Goal: Task Accomplishment & Management: Manage account settings

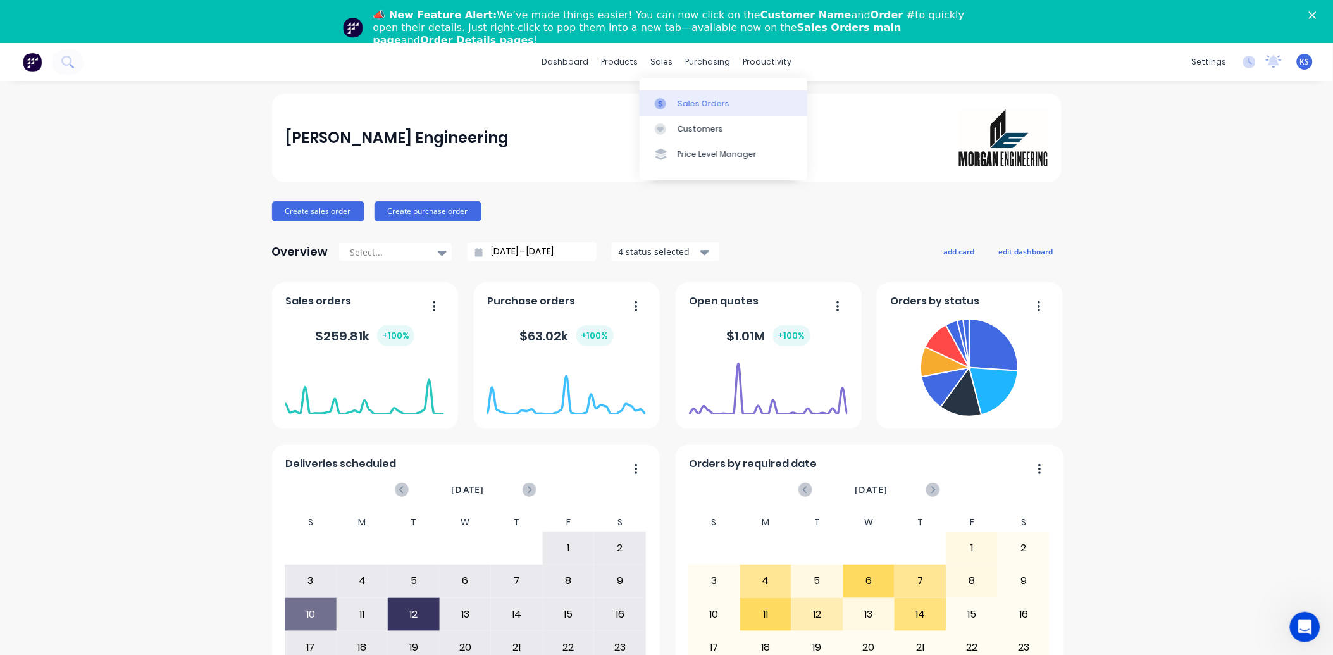
click at [697, 104] on div "Sales Orders" at bounding box center [704, 103] width 52 height 11
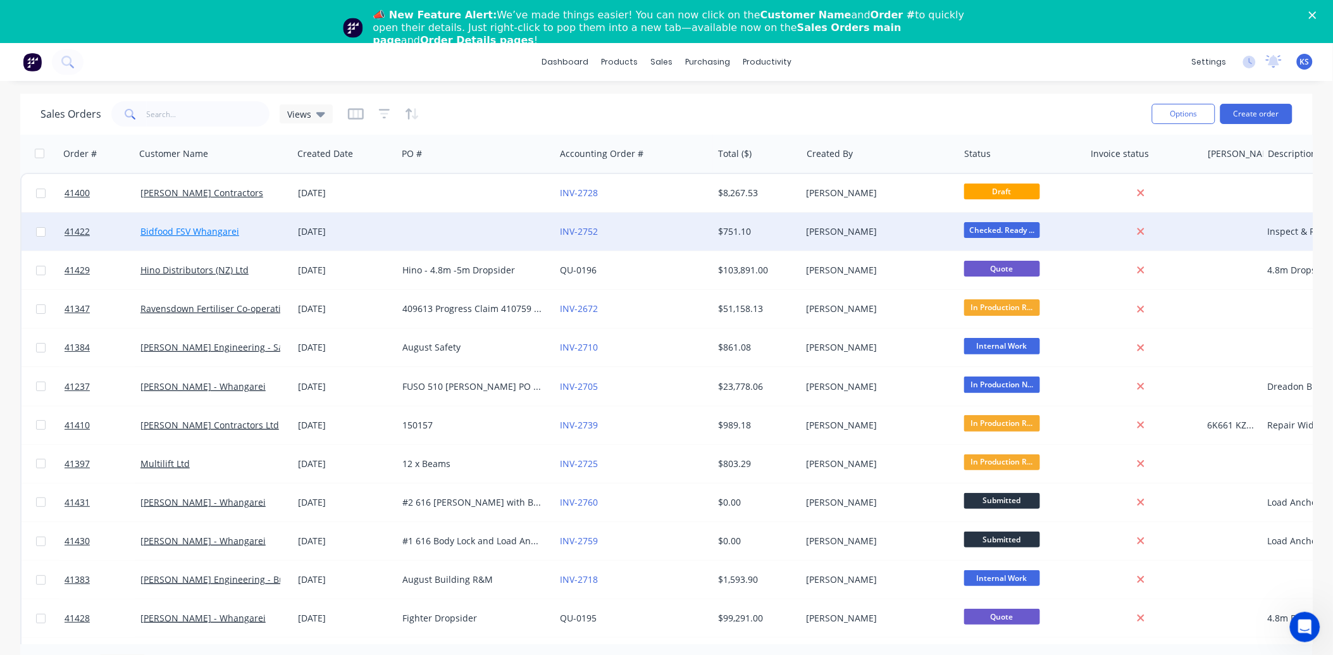
click at [166, 233] on link "Bidfood FSV Whangarei" at bounding box center [189, 231] width 99 height 12
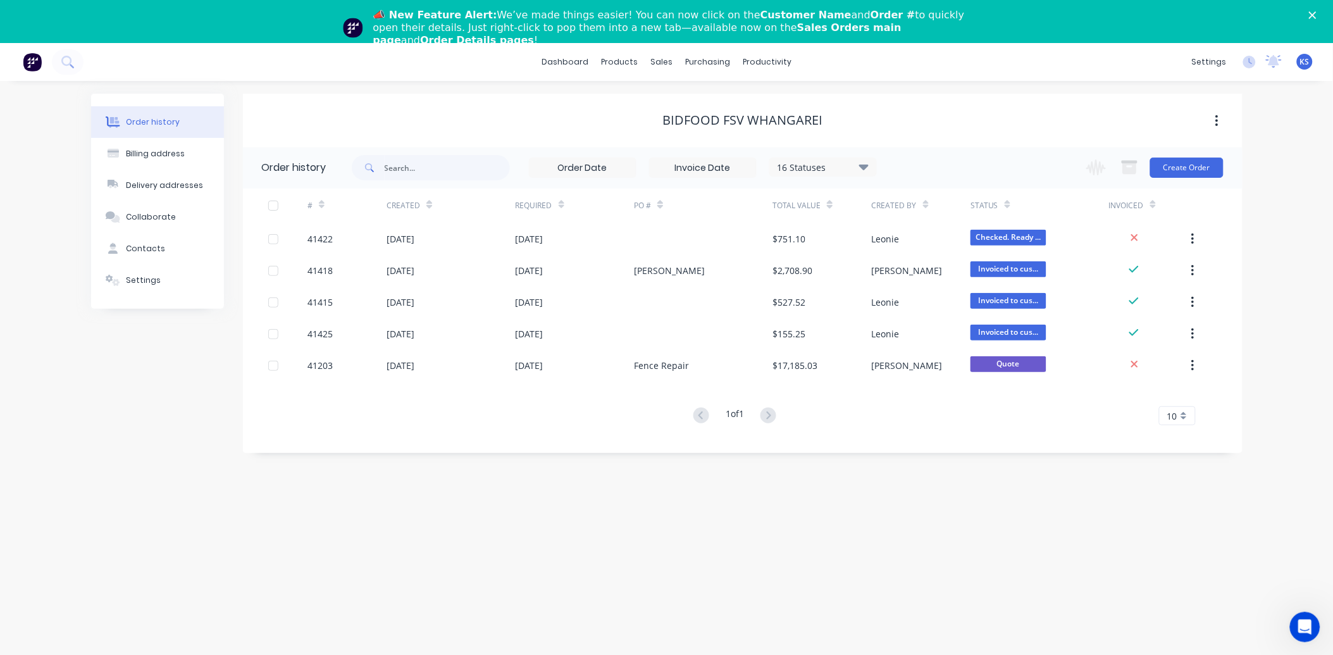
click at [865, 166] on icon at bounding box center [862, 167] width 9 height 6
click at [858, 167] on div "16 Statuses" at bounding box center [823, 167] width 106 height 14
click at [915, 94] on div "Bidfood FSV Whangarei" at bounding box center [743, 121] width 1000 height 54
click at [1097, 165] on icon "button" at bounding box center [1096, 167] width 20 height 16
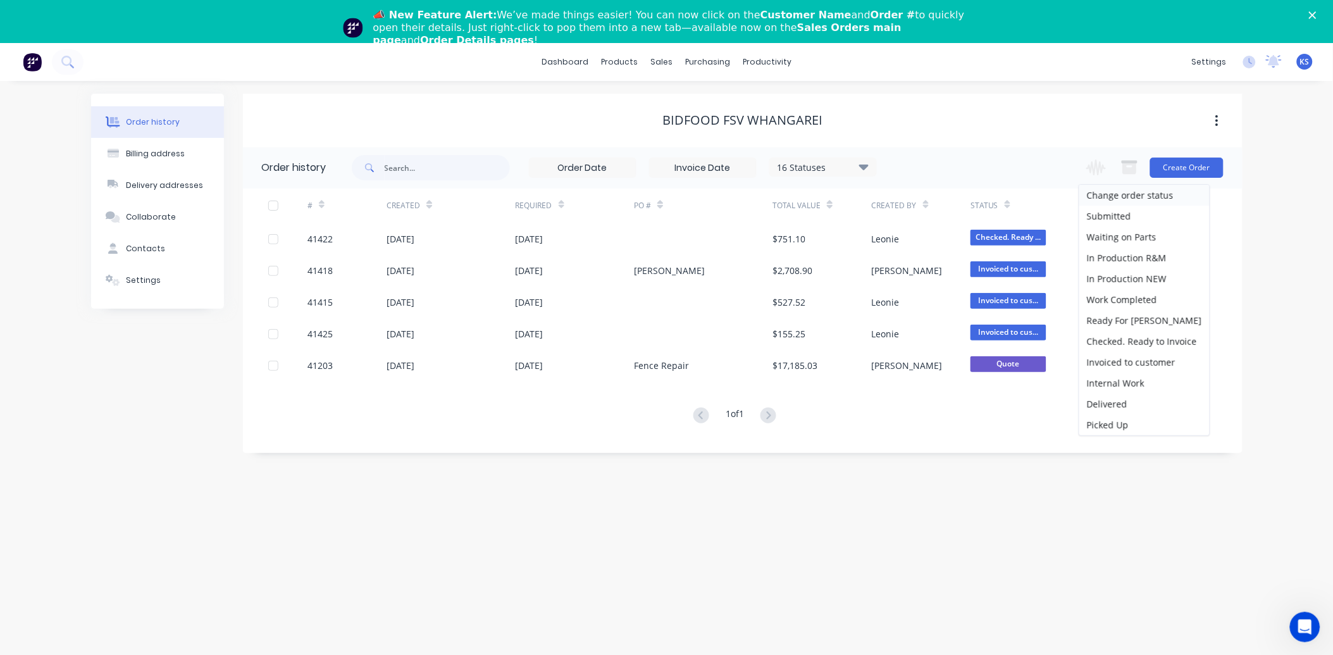
click at [990, 166] on div "16 Statuses Invoice Status Invoiced Not Invoiced Partial Order Status All Archi…" at bounding box center [797, 167] width 891 height 41
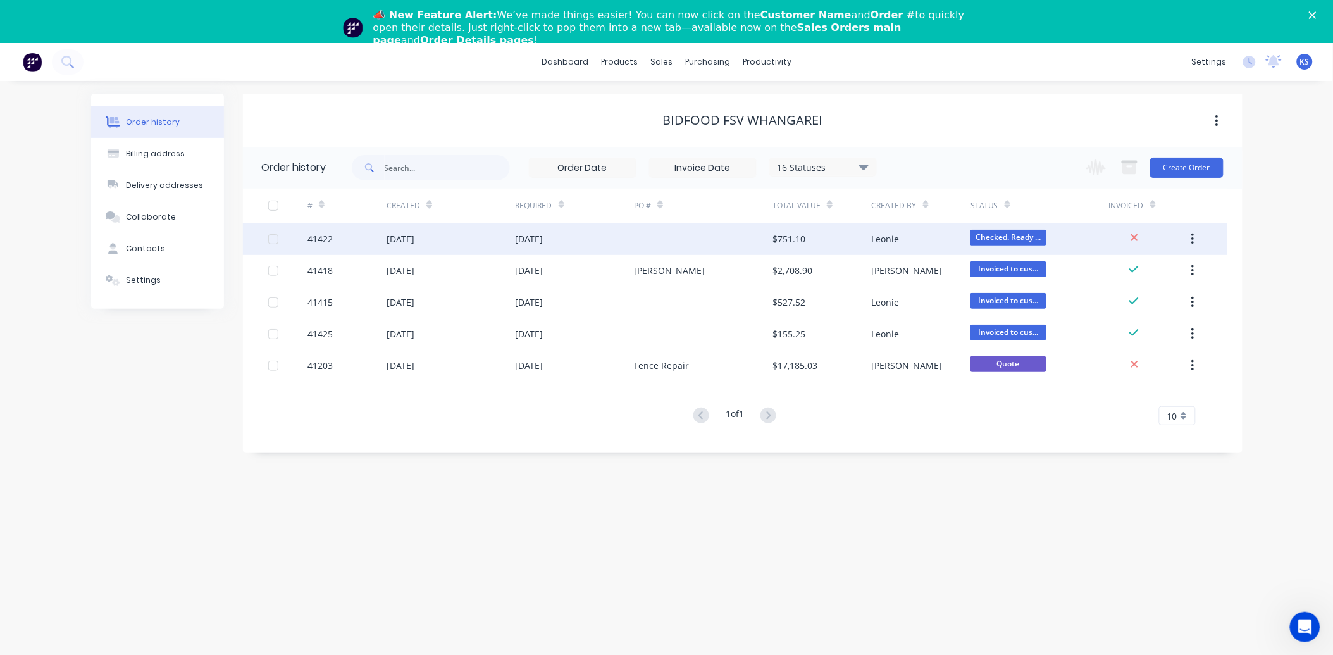
click at [414, 242] on div "[DATE]" at bounding box center [401, 238] width 28 height 13
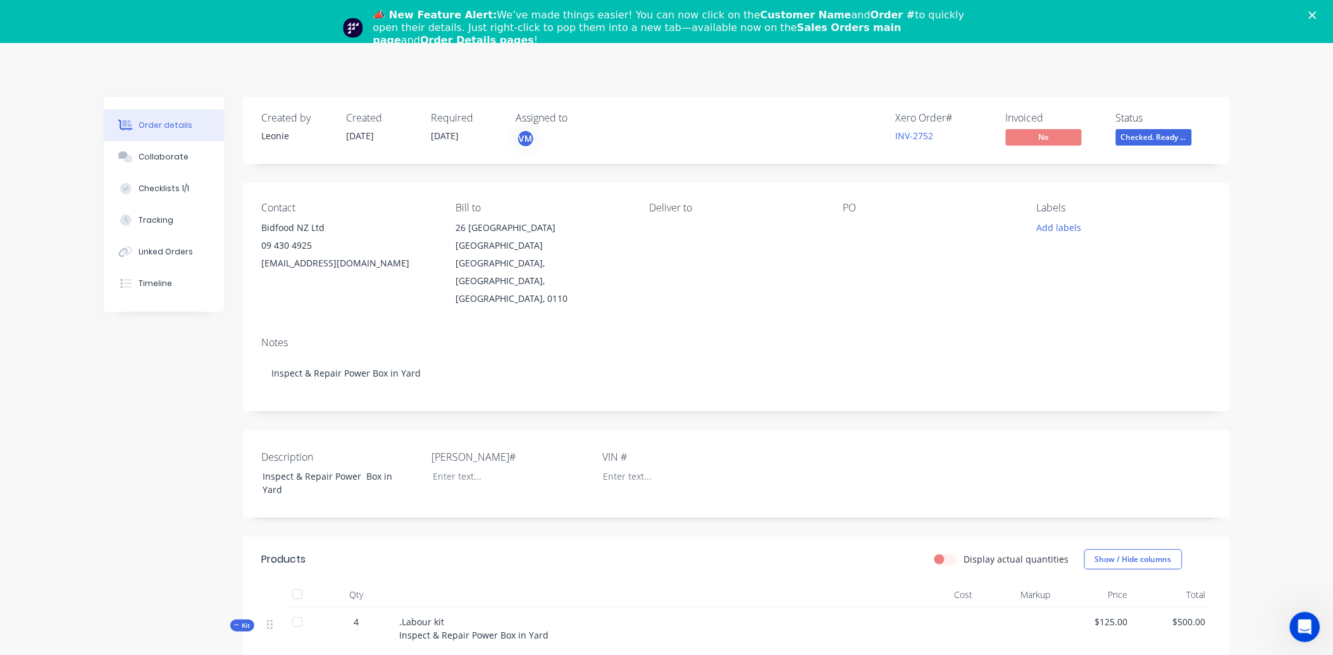
click at [1316, 15] on icon "Close" at bounding box center [1313, 15] width 8 height 8
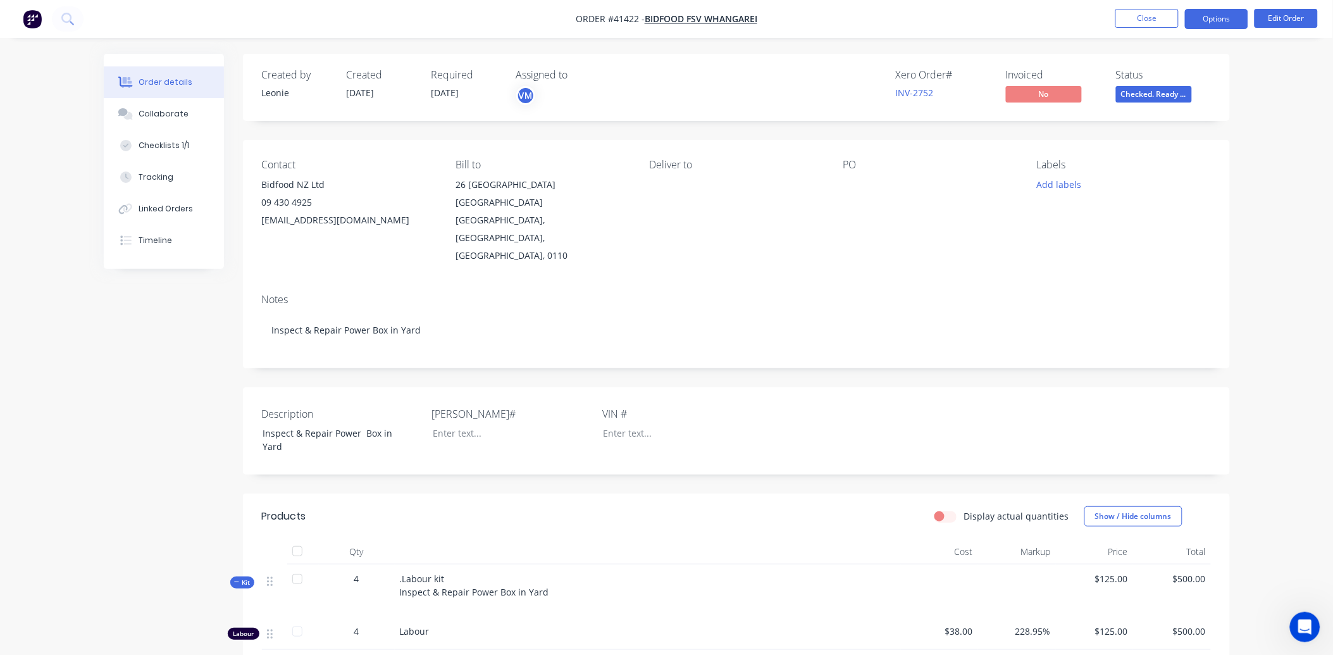
click at [1210, 22] on button "Options" at bounding box center [1216, 19] width 63 height 20
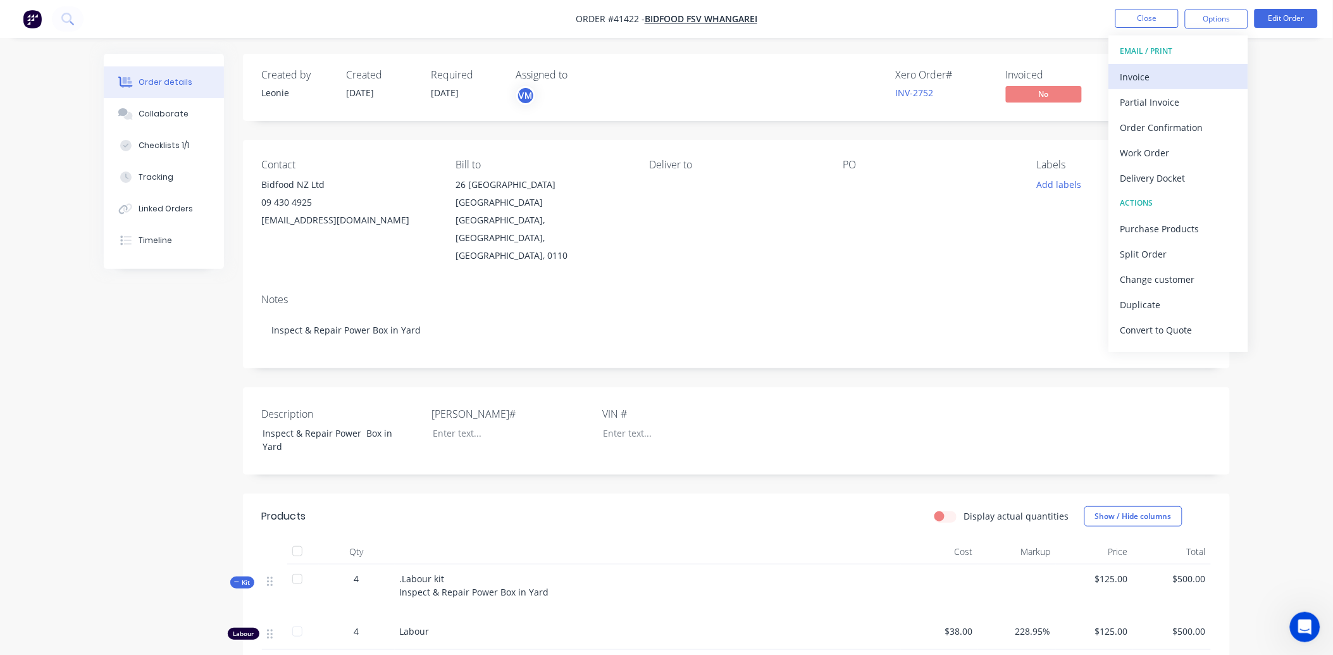
click at [1168, 78] on div "Invoice" at bounding box center [1178, 77] width 116 height 18
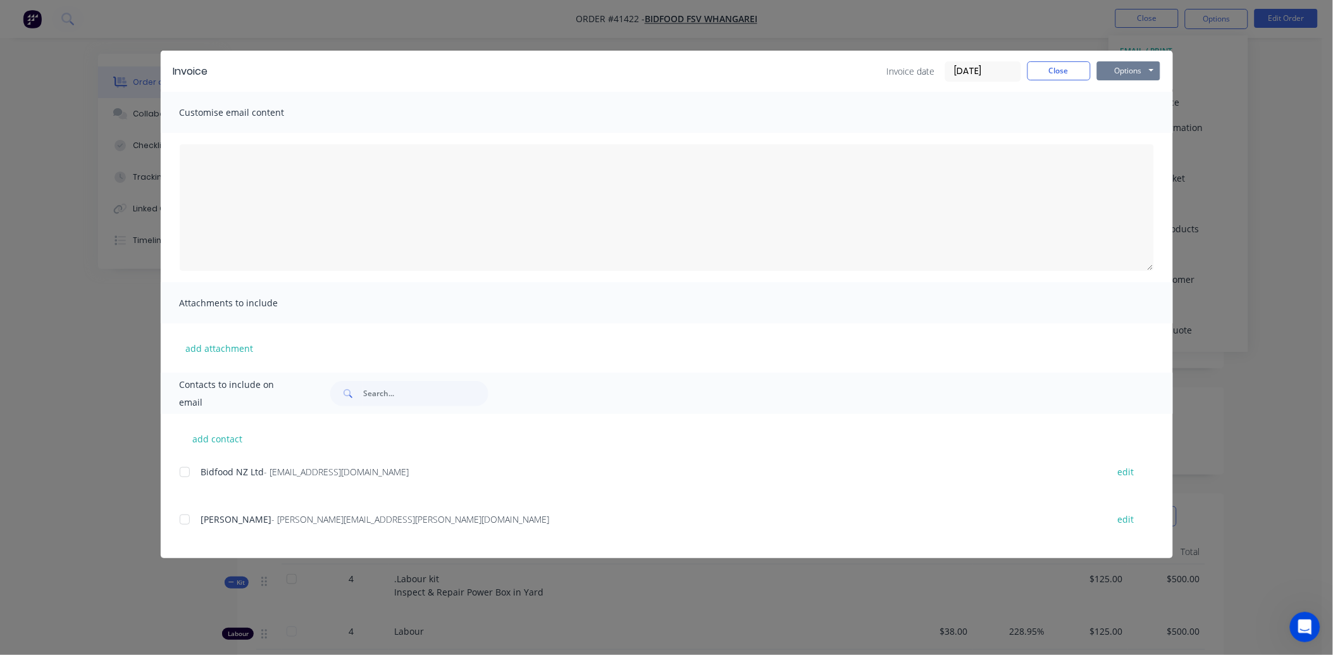
click at [1124, 70] on button "Options" at bounding box center [1128, 70] width 63 height 19
click at [1124, 92] on button "Preview" at bounding box center [1137, 93] width 81 height 21
click at [1061, 74] on button "Close" at bounding box center [1058, 70] width 63 height 19
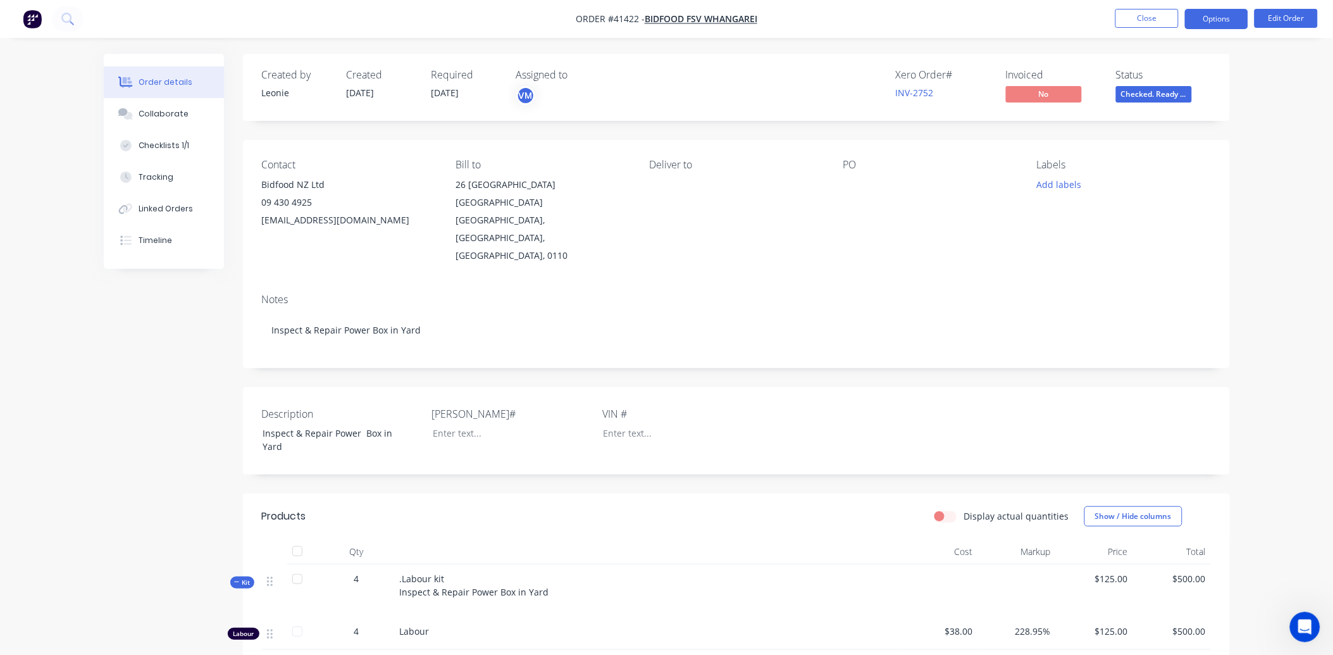
click at [1229, 22] on button "Options" at bounding box center [1216, 19] width 63 height 20
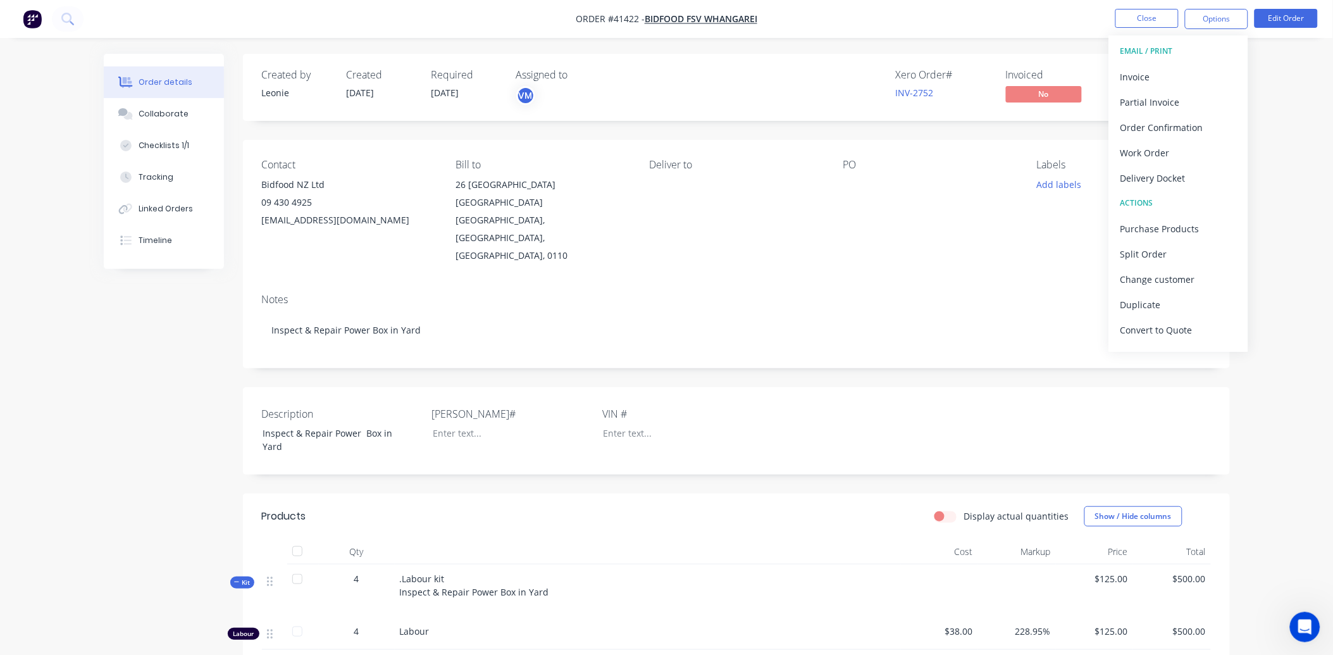
click at [768, 74] on div "Xero Order # INV-2752 Invoiced No Status Checked. Ready ..." at bounding box center [927, 87] width 568 height 37
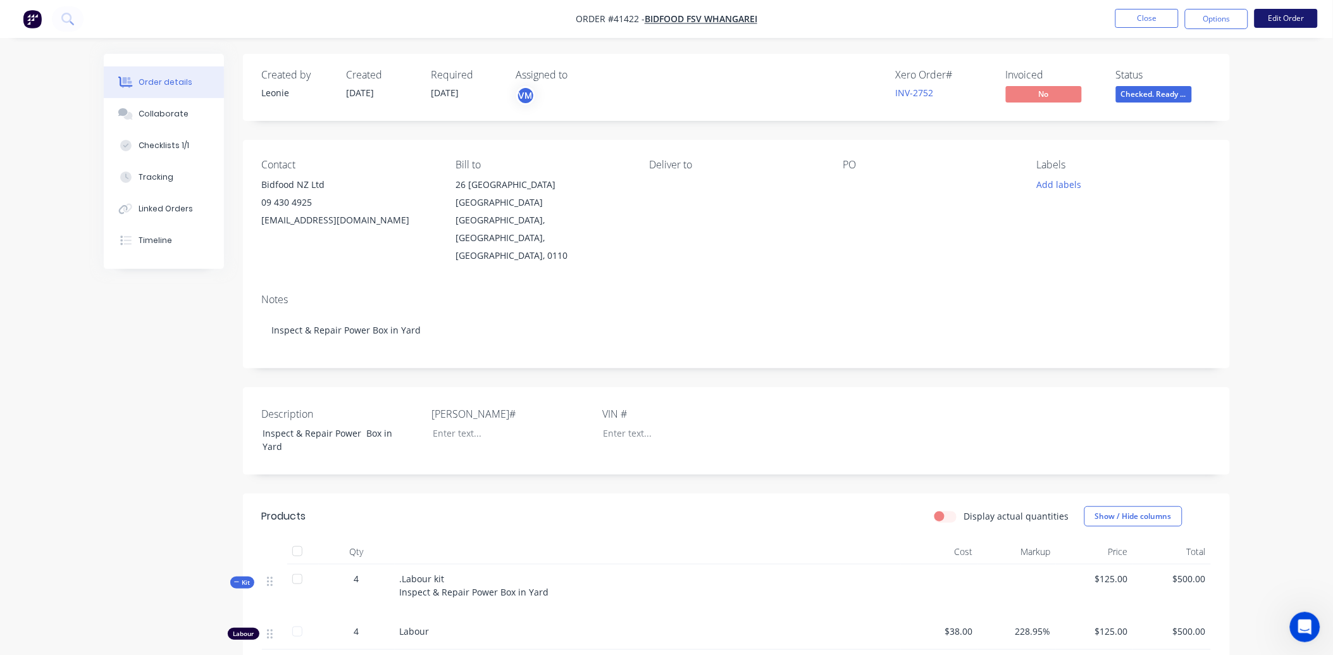
click at [1280, 23] on button "Edit Order" at bounding box center [1285, 18] width 63 height 19
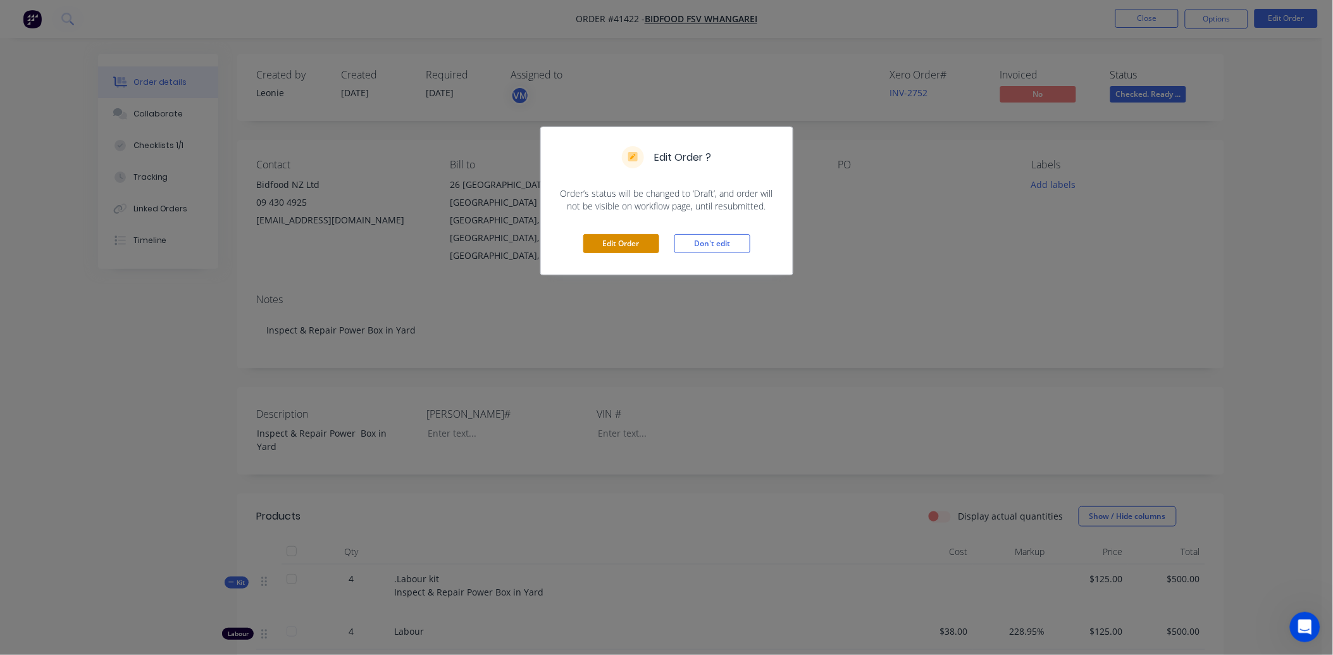
click at [598, 243] on button "Edit Order" at bounding box center [621, 243] width 76 height 19
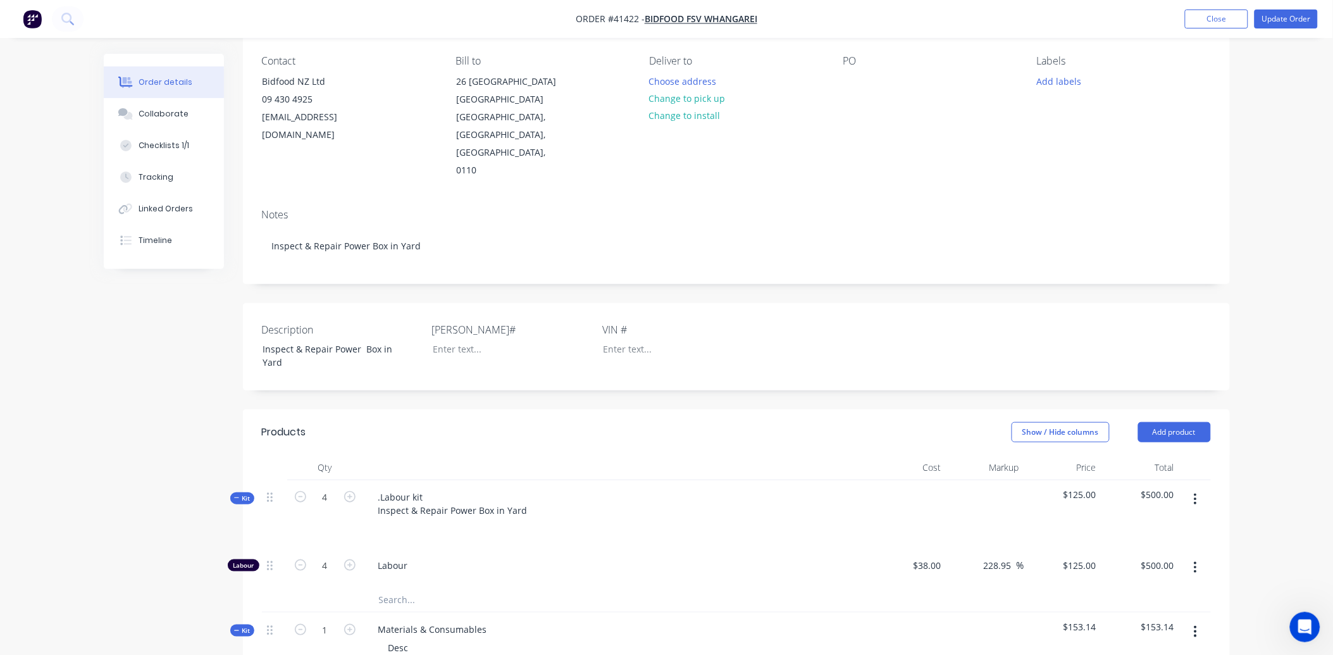
scroll to position [211, 0]
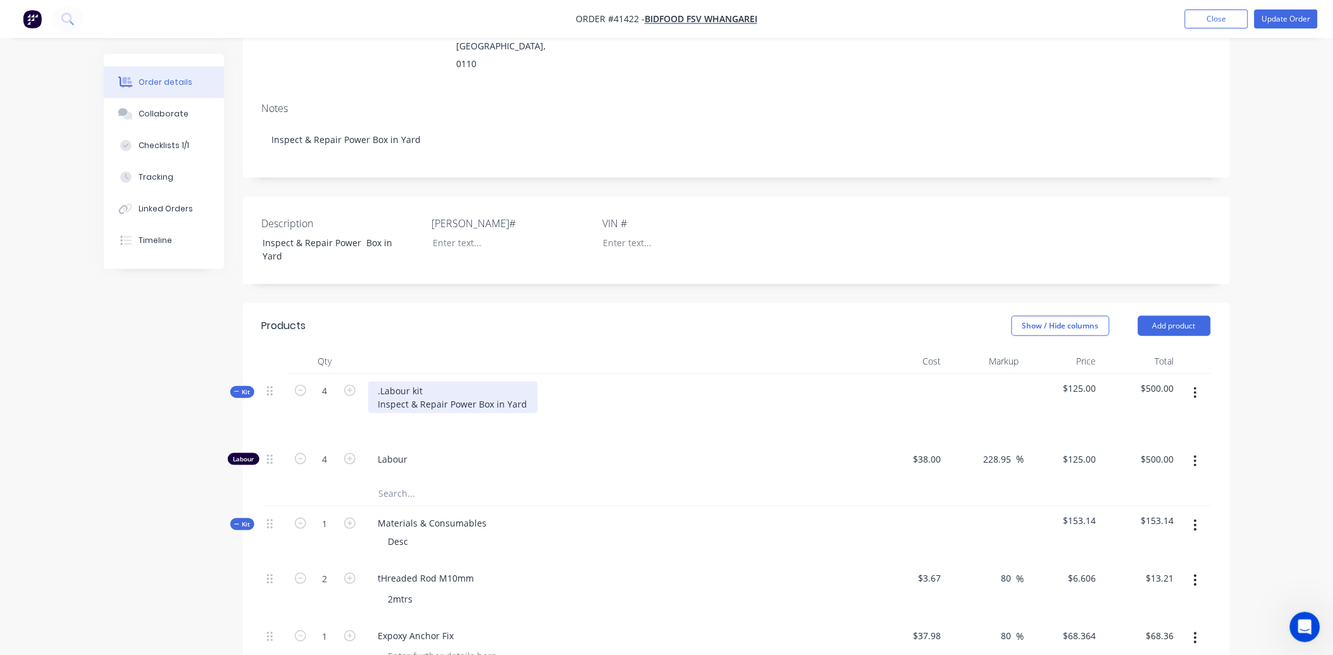
click at [380, 381] on div ".Labour kit Inspect & Repair Power Box in Yard" at bounding box center [453, 397] width 170 height 32
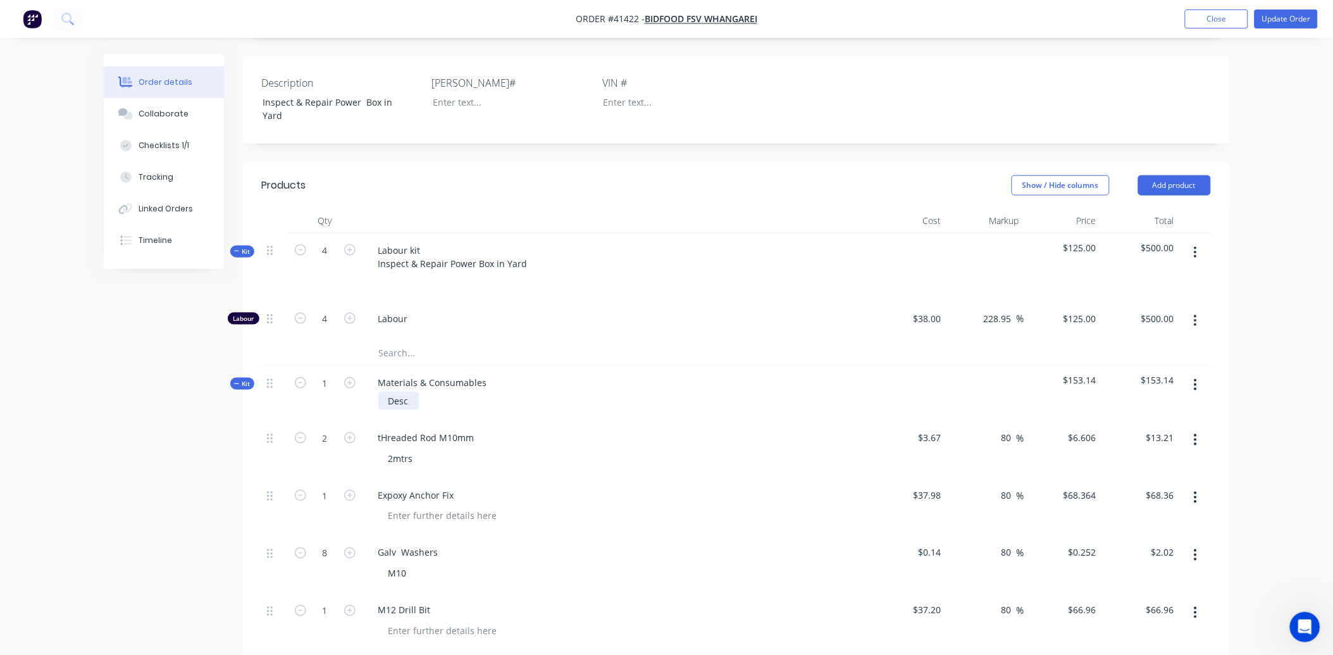
click at [414, 392] on div "Desc" at bounding box center [398, 401] width 40 height 18
click at [188, 376] on div "Created by Leonie Created 13/08/25 Required 13/08/25 Assigned to VM Xero Order …" at bounding box center [667, 411] width 1126 height 1416
click at [1278, 10] on button "Update Order" at bounding box center [1285, 18] width 63 height 19
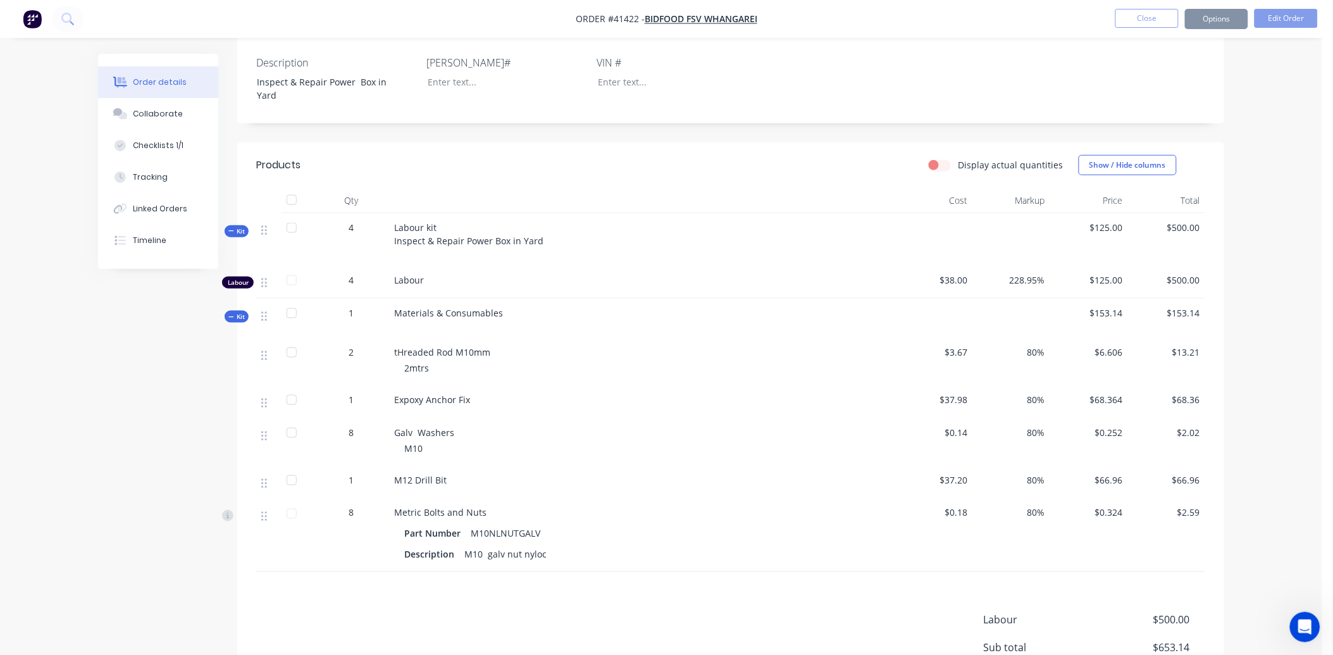
scroll to position [0, 0]
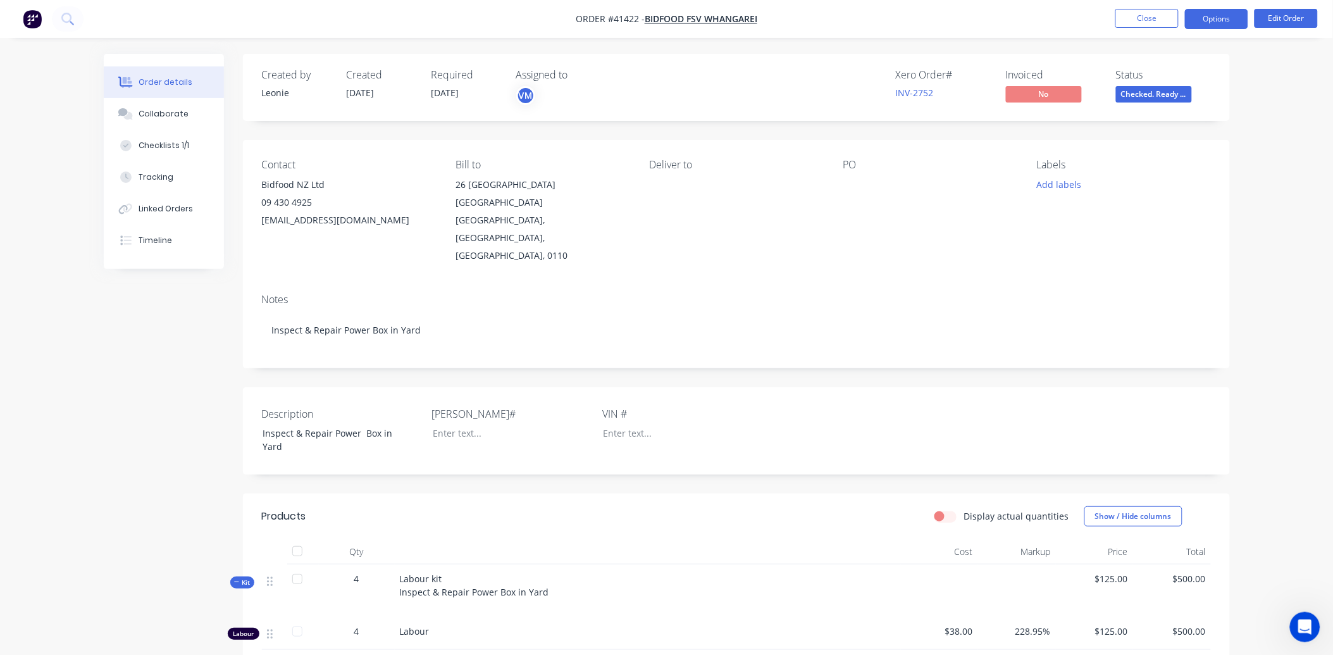
click at [1212, 22] on button "Options" at bounding box center [1216, 19] width 63 height 20
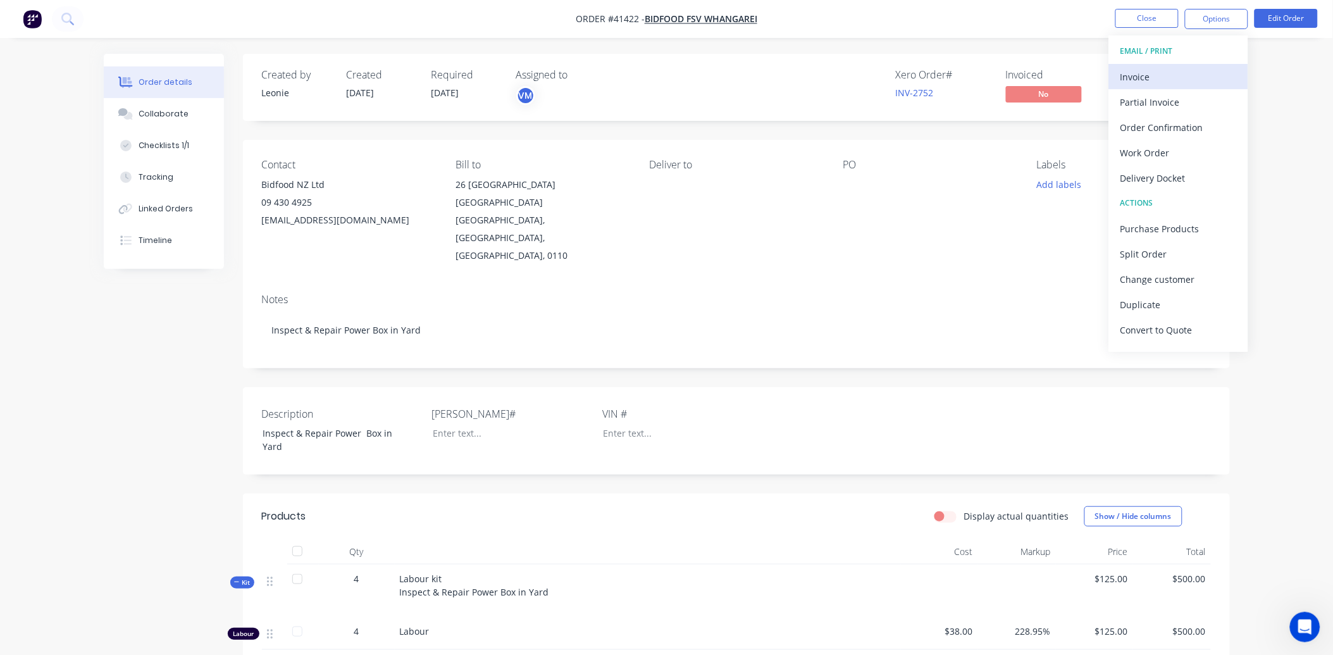
click at [1192, 75] on div "Invoice" at bounding box center [1178, 77] width 116 height 18
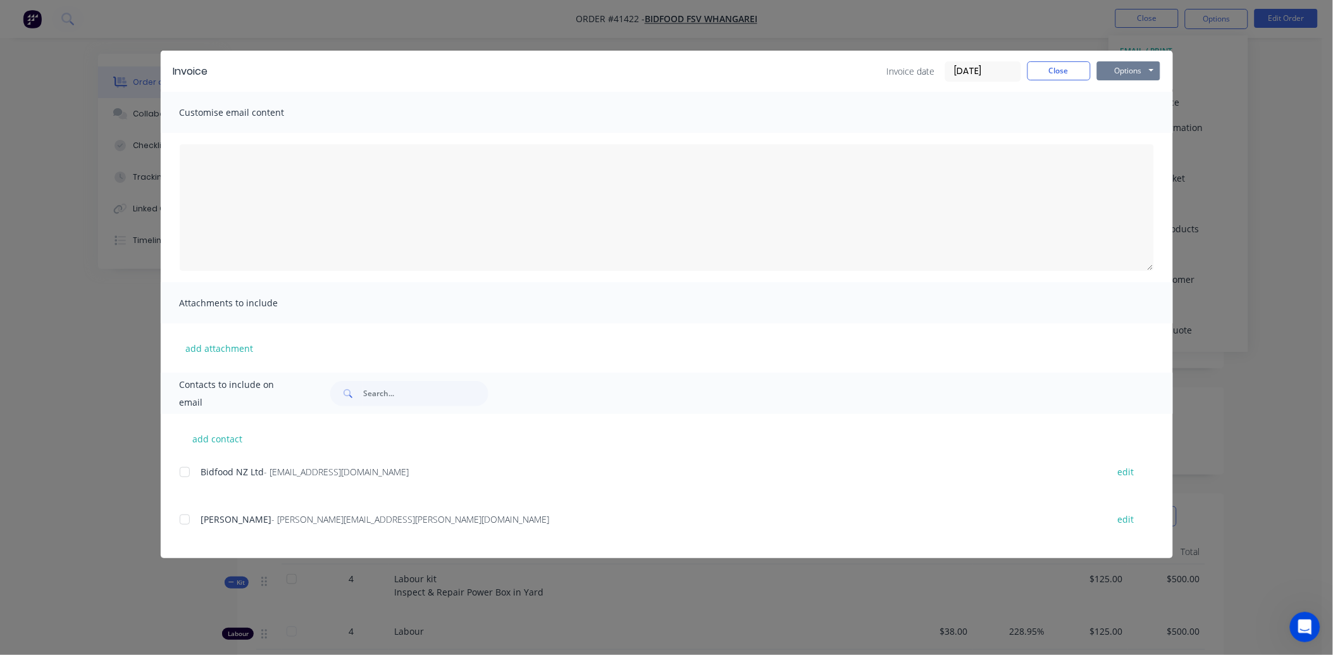
click at [1123, 71] on button "Options" at bounding box center [1128, 70] width 63 height 19
click at [1122, 94] on button "Preview" at bounding box center [1137, 93] width 81 height 21
drag, startPoint x: 1058, startPoint y: 68, endPoint x: 1011, endPoint y: 223, distance: 161.3
click at [1057, 71] on button "Close" at bounding box center [1058, 70] width 63 height 19
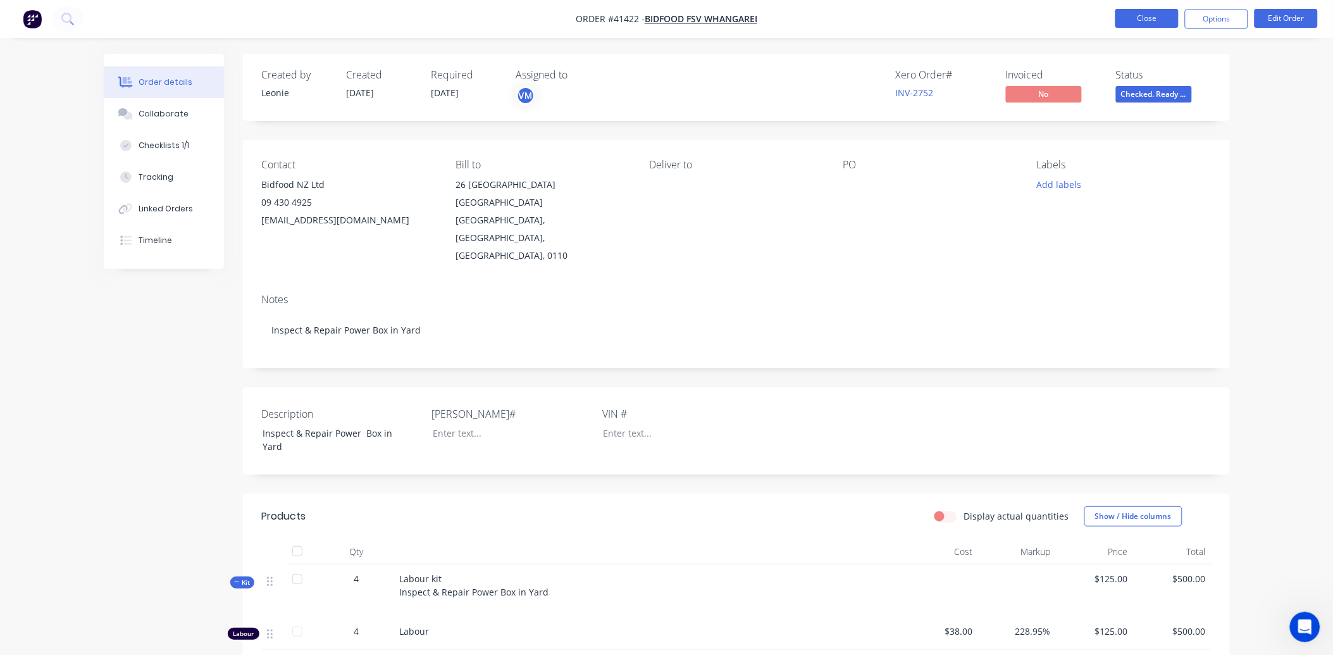
click at [1137, 16] on button "Close" at bounding box center [1146, 18] width 63 height 19
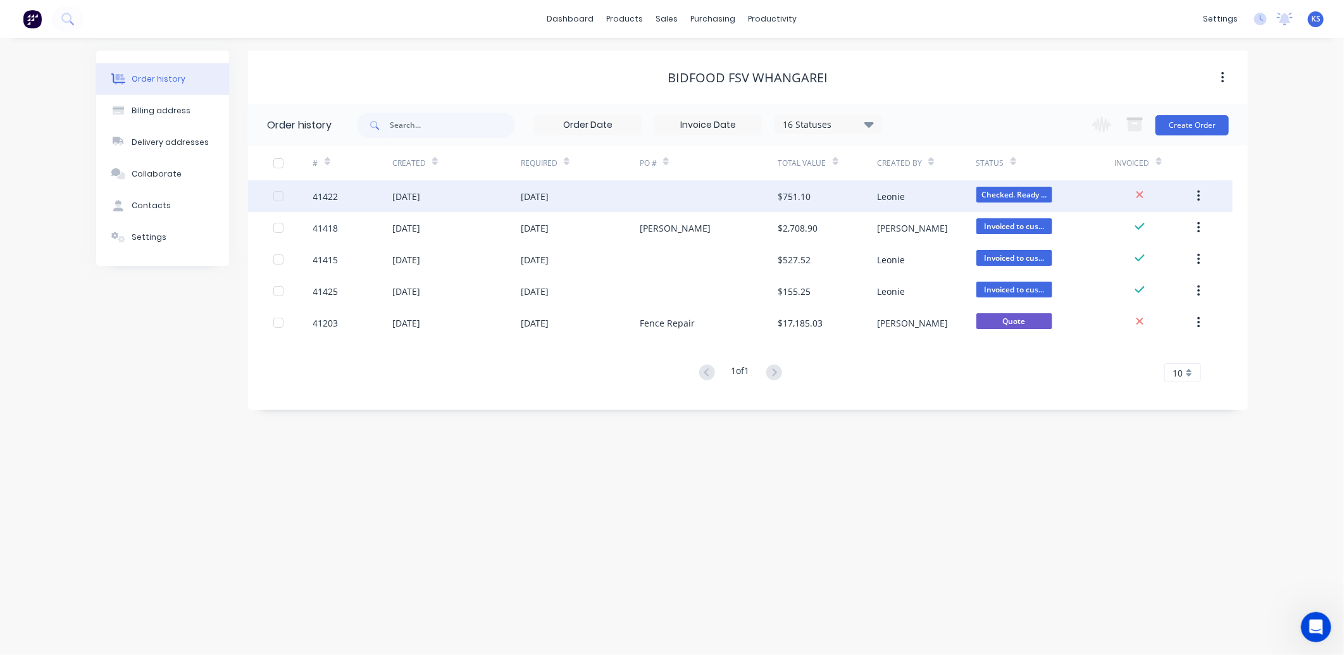
click at [412, 187] on div "[DATE]" at bounding box center [456, 196] width 128 height 32
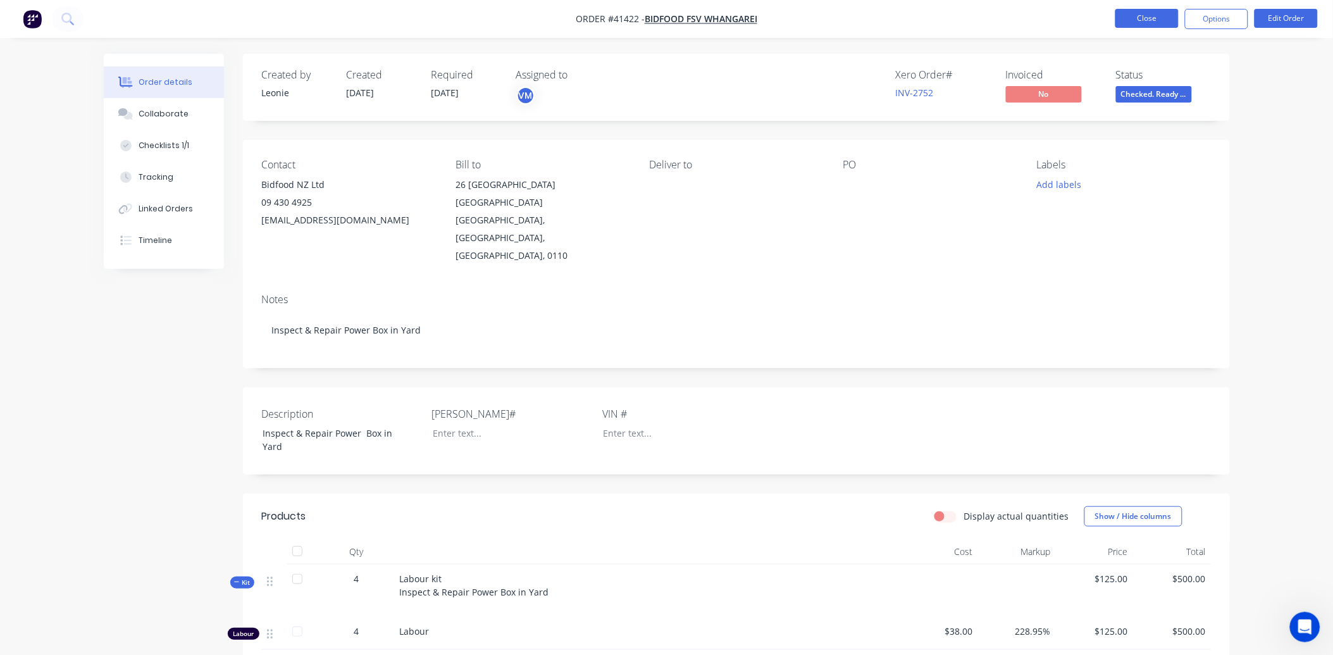
click at [1130, 16] on button "Close" at bounding box center [1146, 18] width 63 height 19
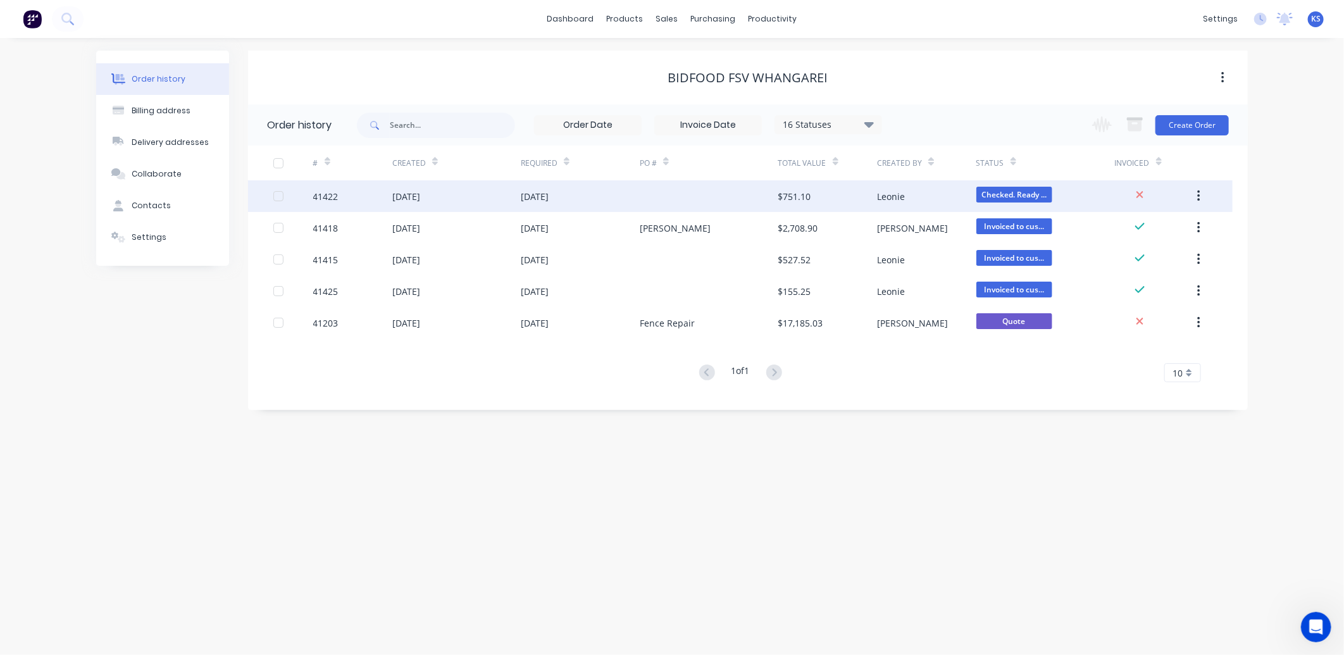
click at [400, 202] on div "[DATE]" at bounding box center [406, 196] width 28 height 13
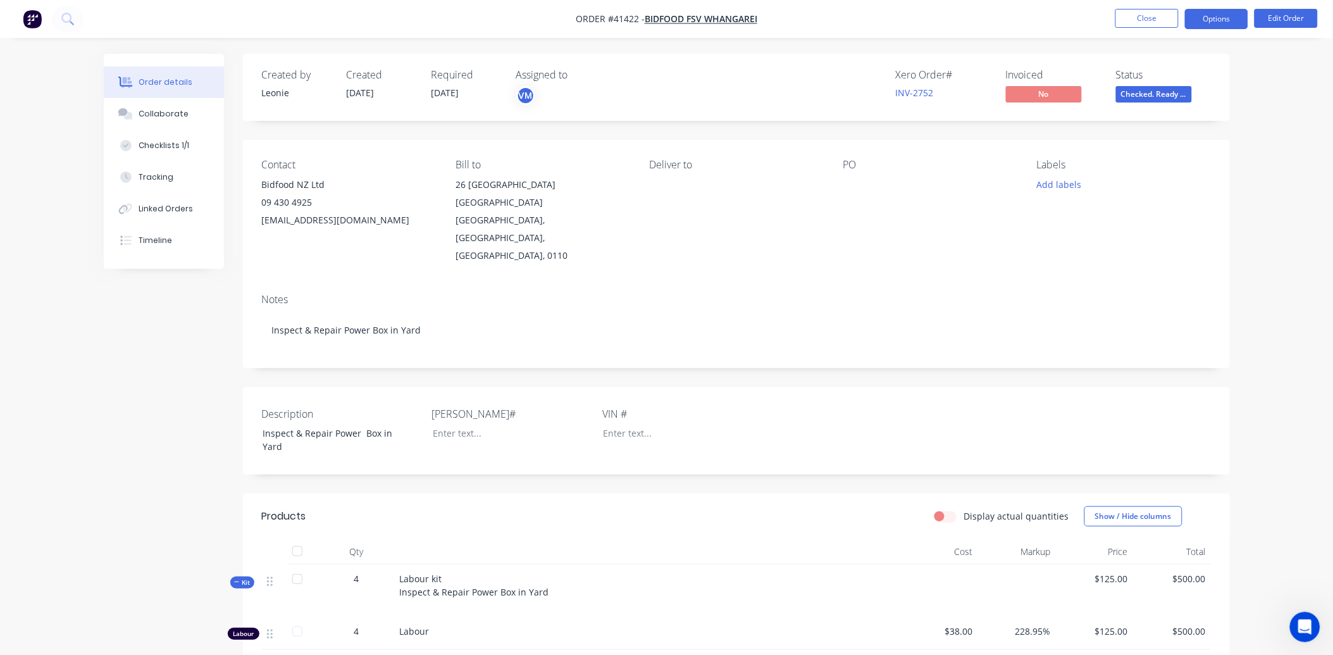
click at [1210, 25] on button "Options" at bounding box center [1216, 19] width 63 height 20
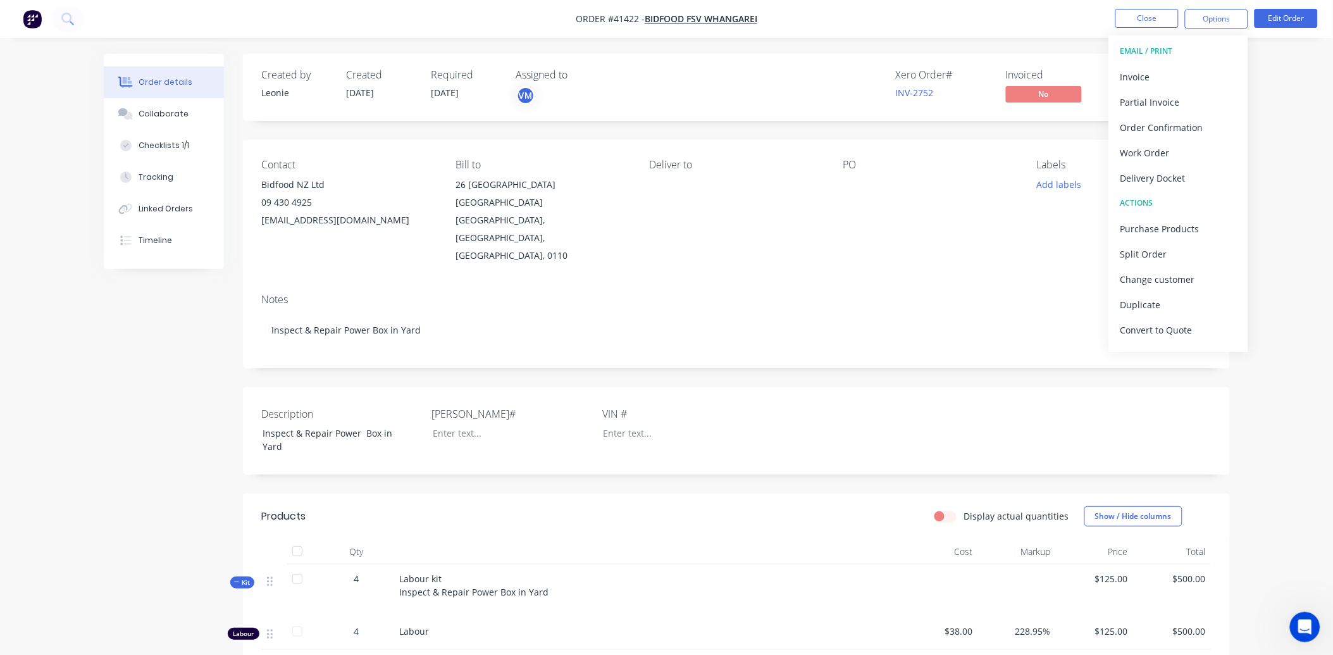
click at [826, 432] on div "Description Inspect & Repair Power Box in Yard Rego# VIN #" at bounding box center [736, 430] width 987 height 87
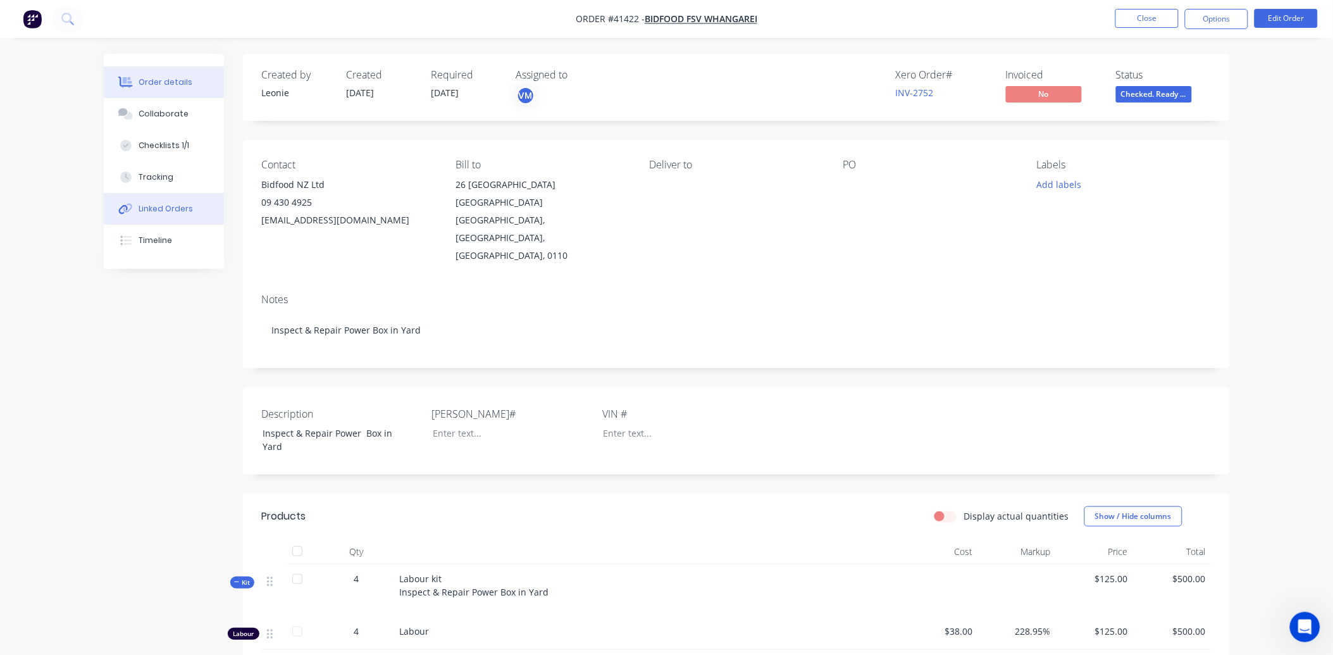
click at [163, 204] on div "Linked Orders" at bounding box center [166, 208] width 54 height 11
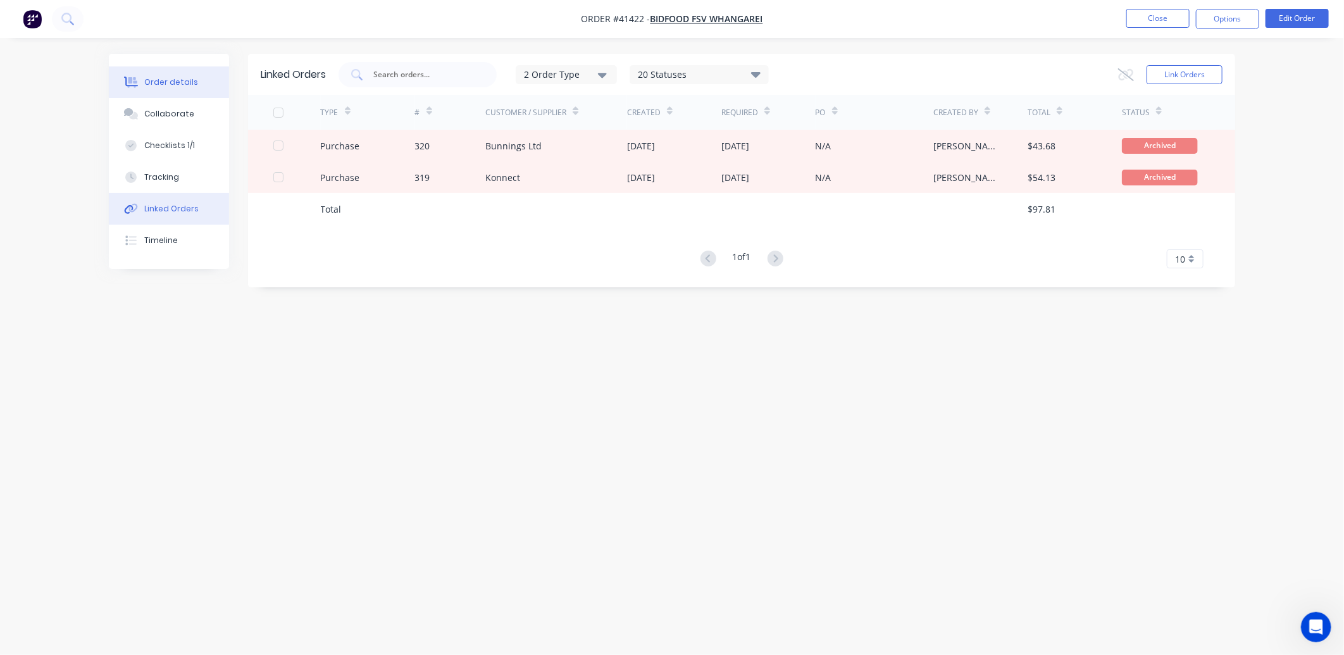
click at [159, 77] on div "Order details" at bounding box center [171, 82] width 54 height 11
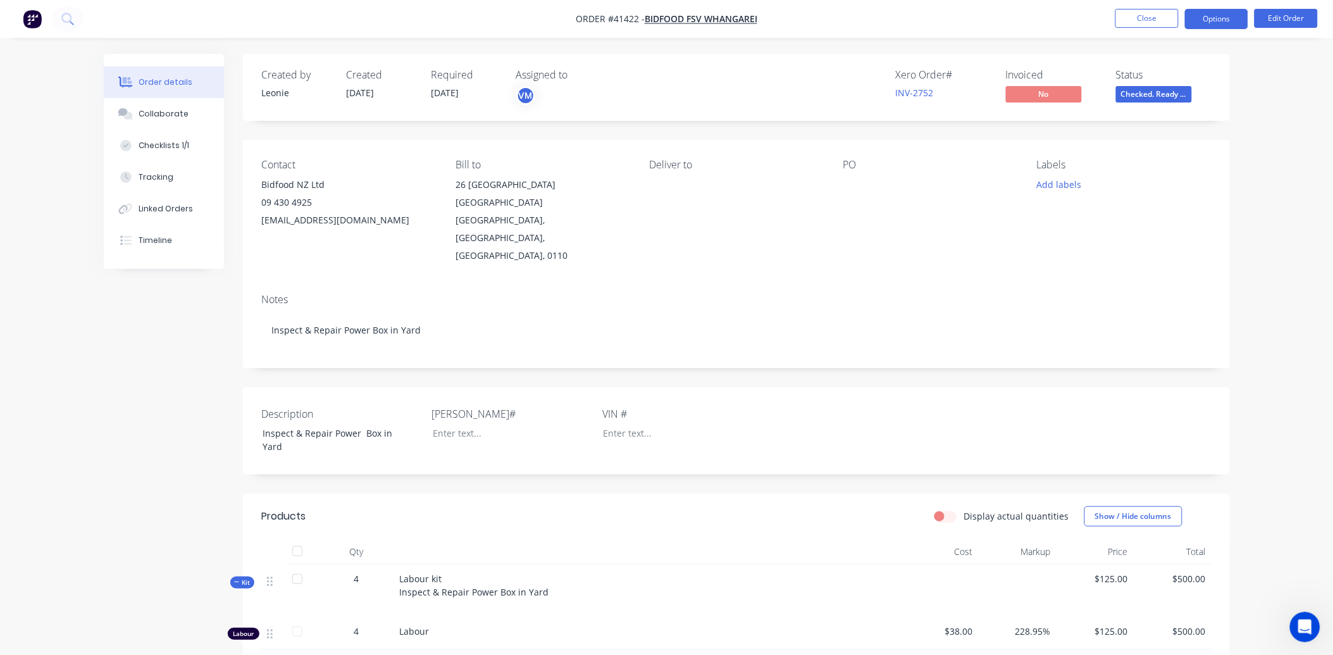
click at [1225, 20] on button "Options" at bounding box center [1216, 19] width 63 height 20
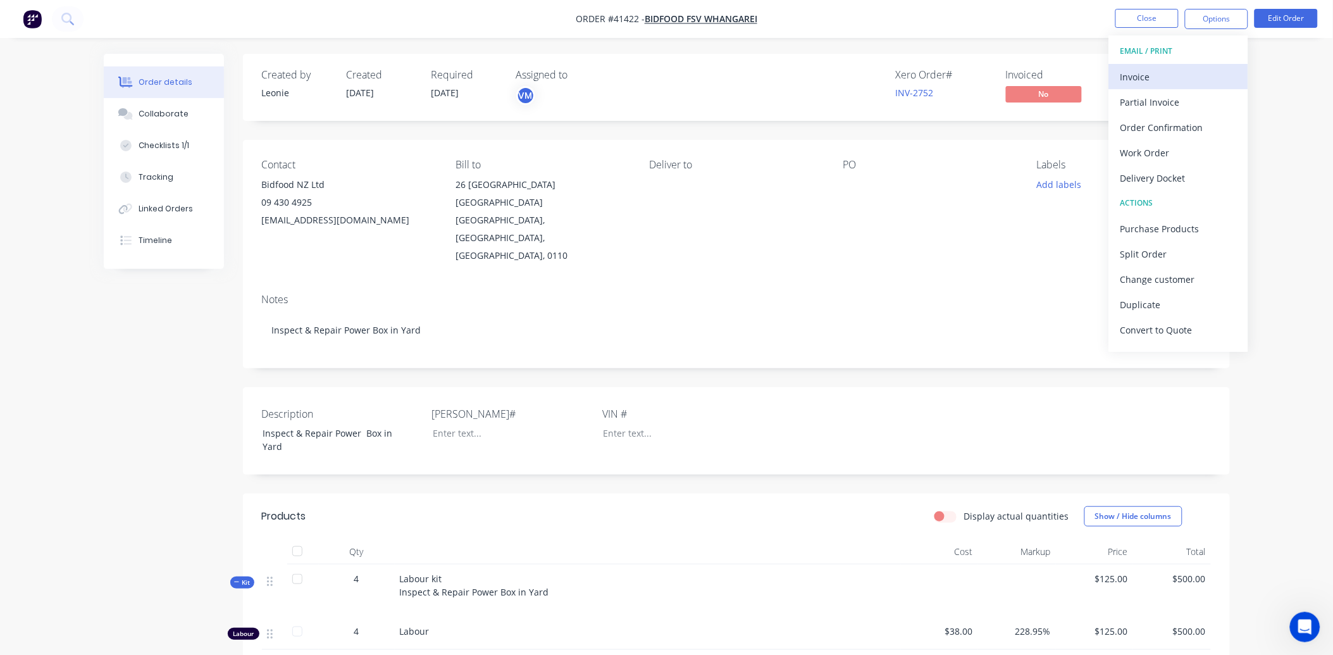
click at [1168, 73] on div "Invoice" at bounding box center [1178, 77] width 116 height 18
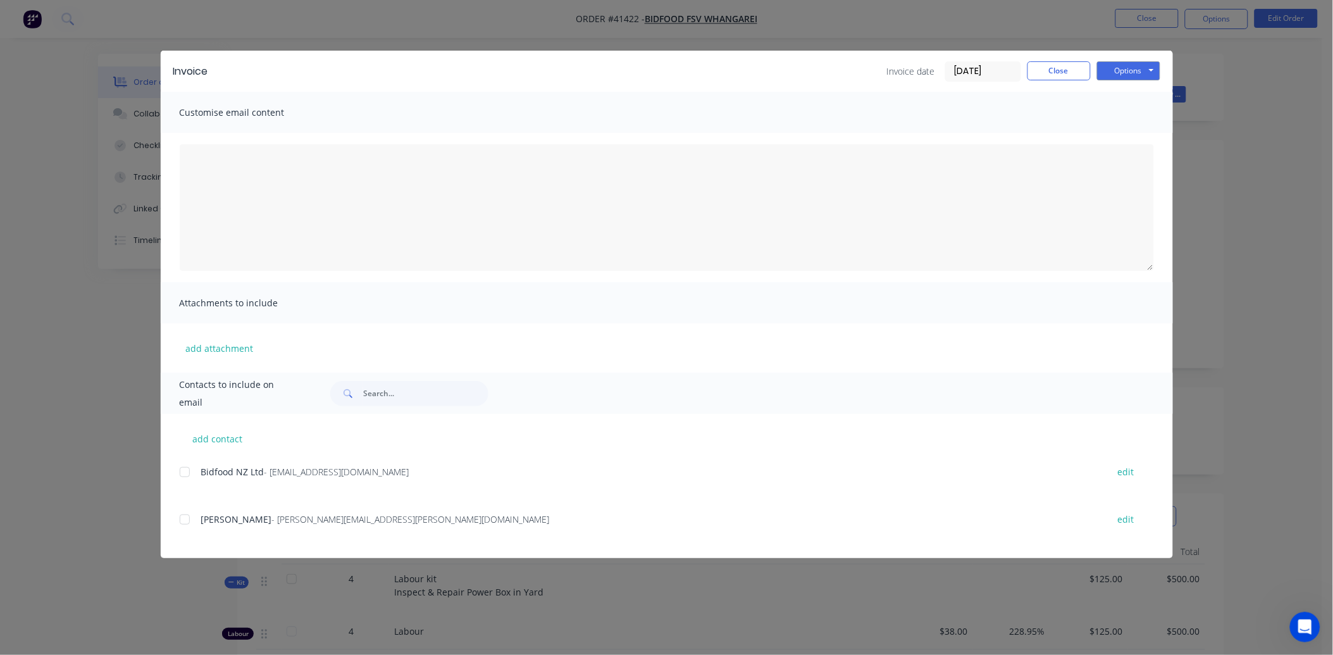
click at [185, 474] on div at bounding box center [184, 471] width 25 height 25
click at [1126, 77] on button "Options" at bounding box center [1128, 70] width 63 height 19
click at [1130, 136] on button "Email" at bounding box center [1137, 135] width 81 height 21
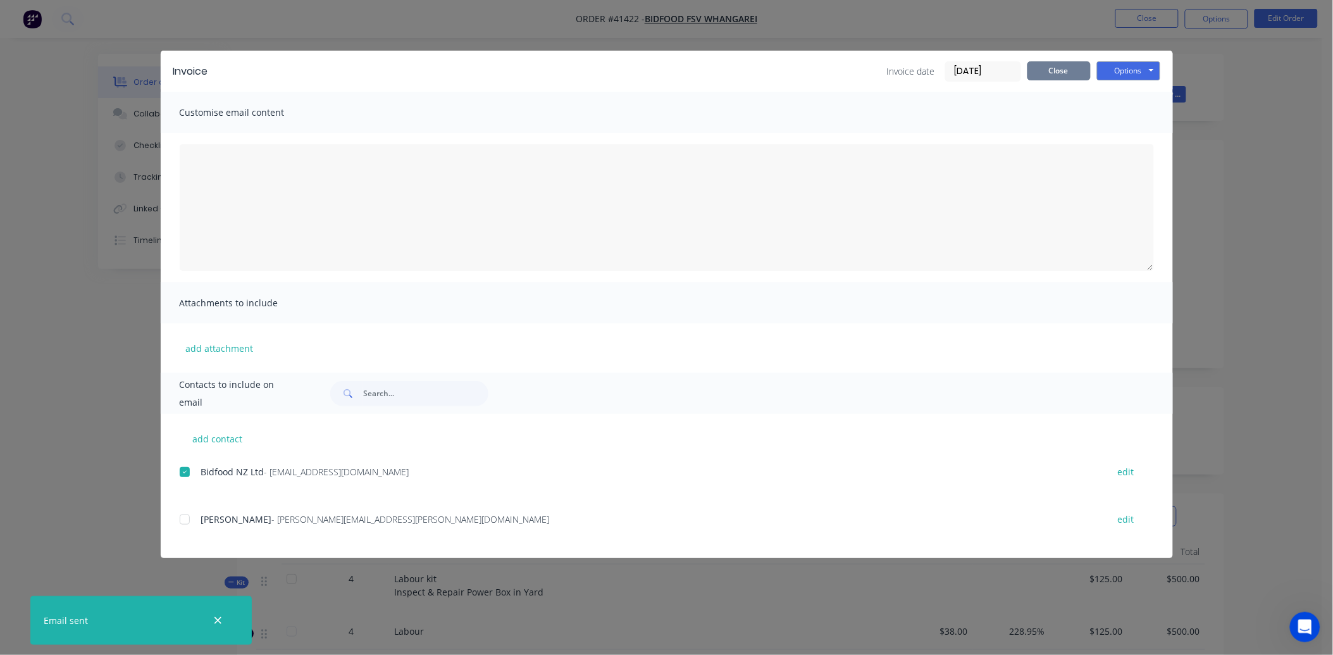
click at [1064, 70] on button "Close" at bounding box center [1058, 70] width 63 height 19
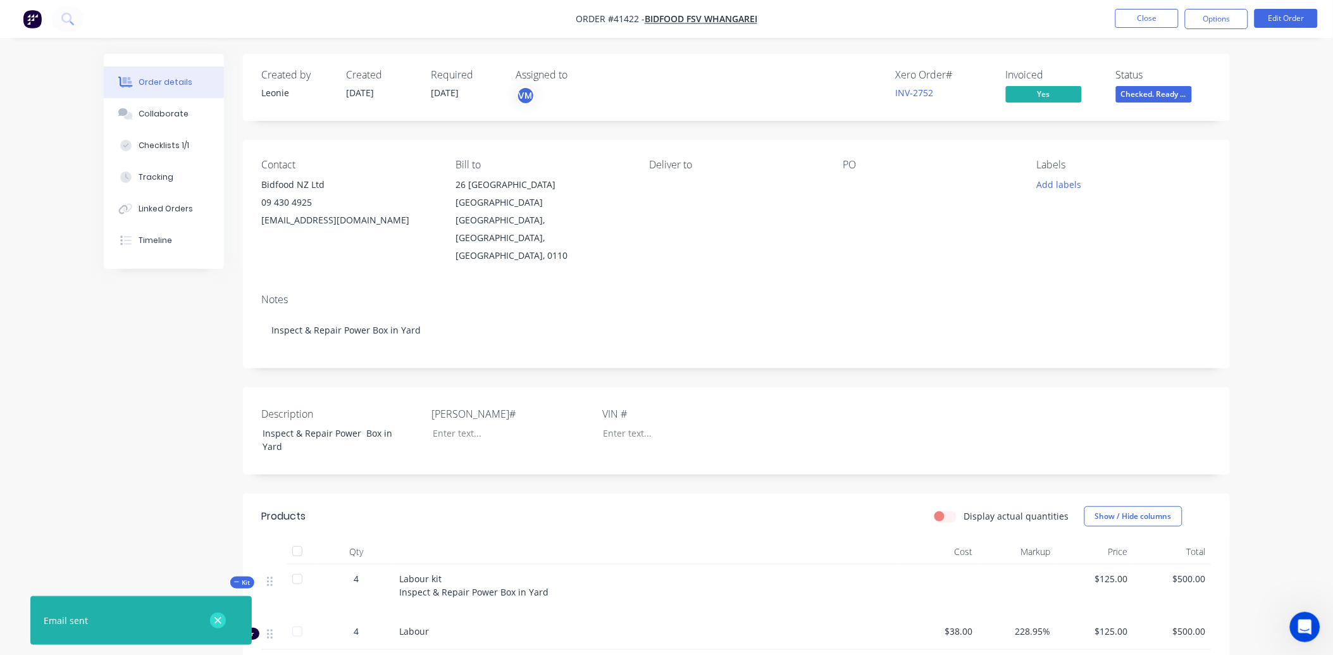
click at [217, 616] on icon "button" at bounding box center [218, 620] width 8 height 11
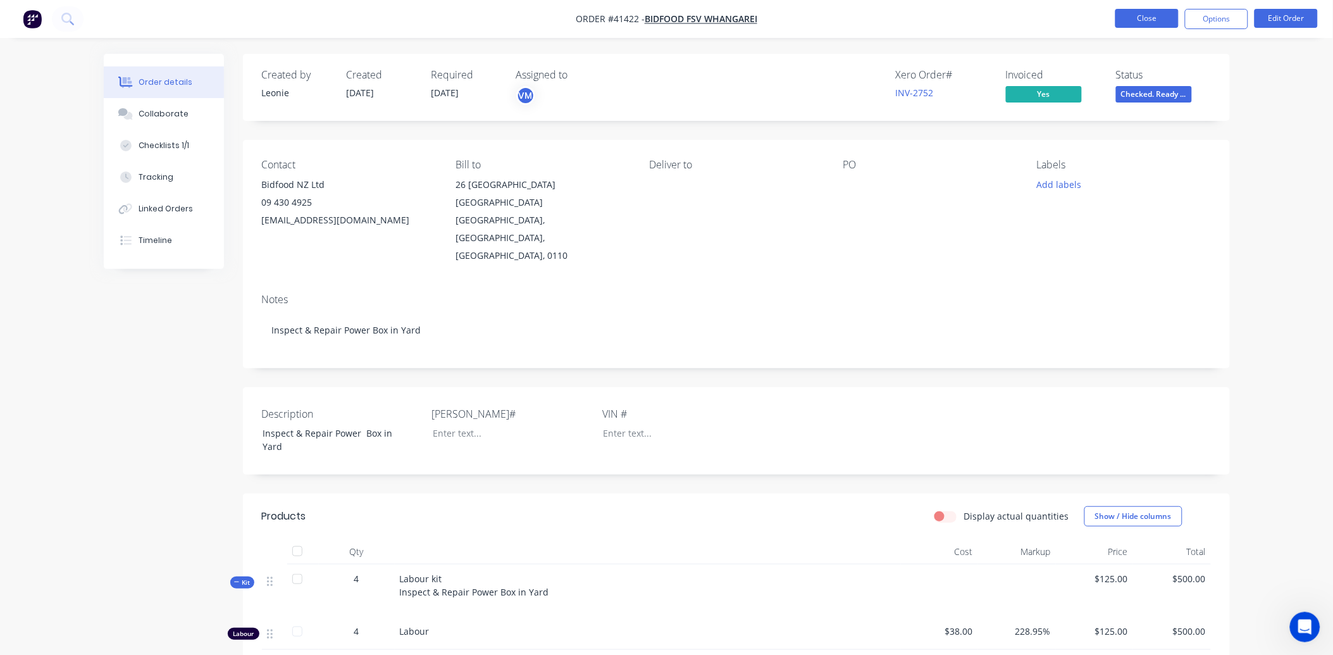
click at [1139, 20] on button "Close" at bounding box center [1146, 18] width 63 height 19
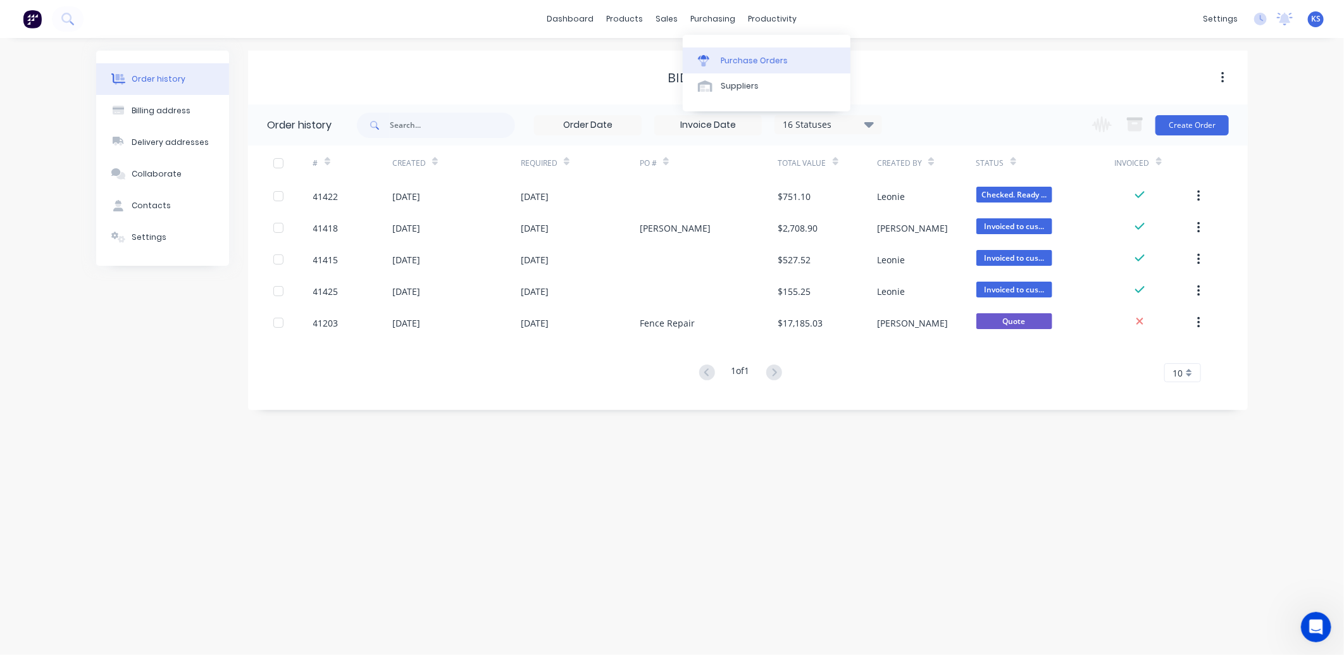
click at [732, 59] on div "Purchase Orders" at bounding box center [754, 60] width 67 height 11
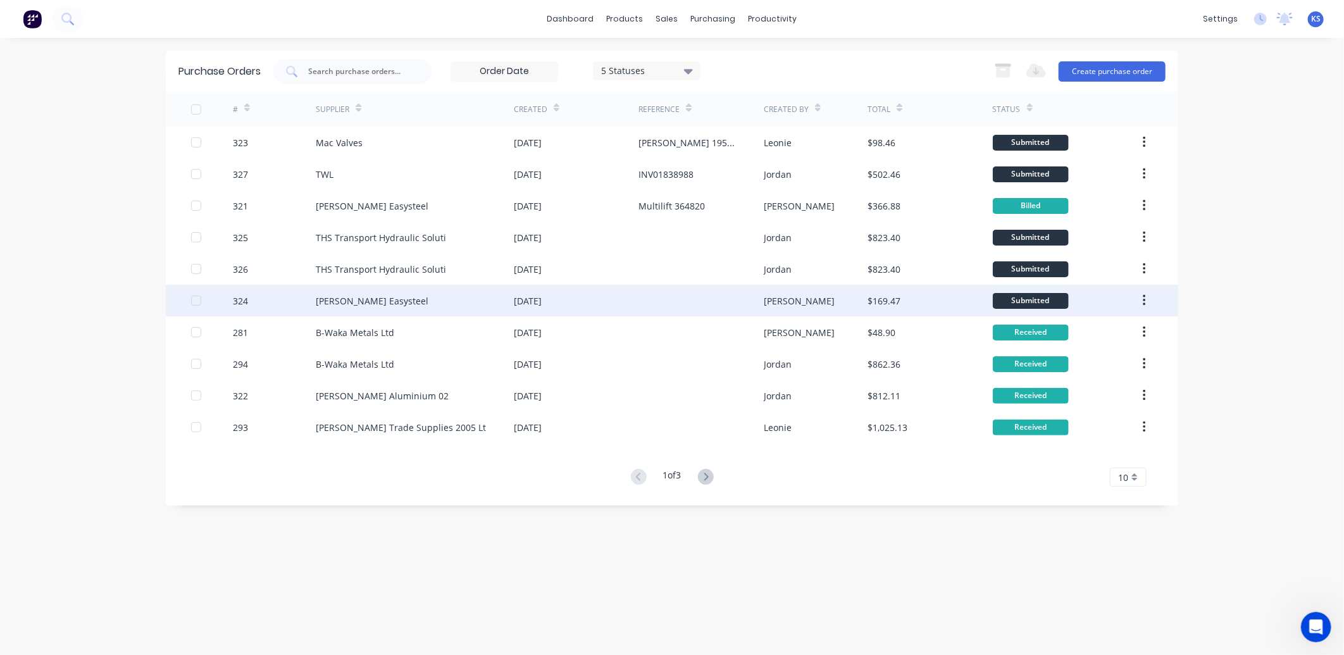
click at [354, 300] on div "[PERSON_NAME] Easysteel" at bounding box center [372, 300] width 113 height 13
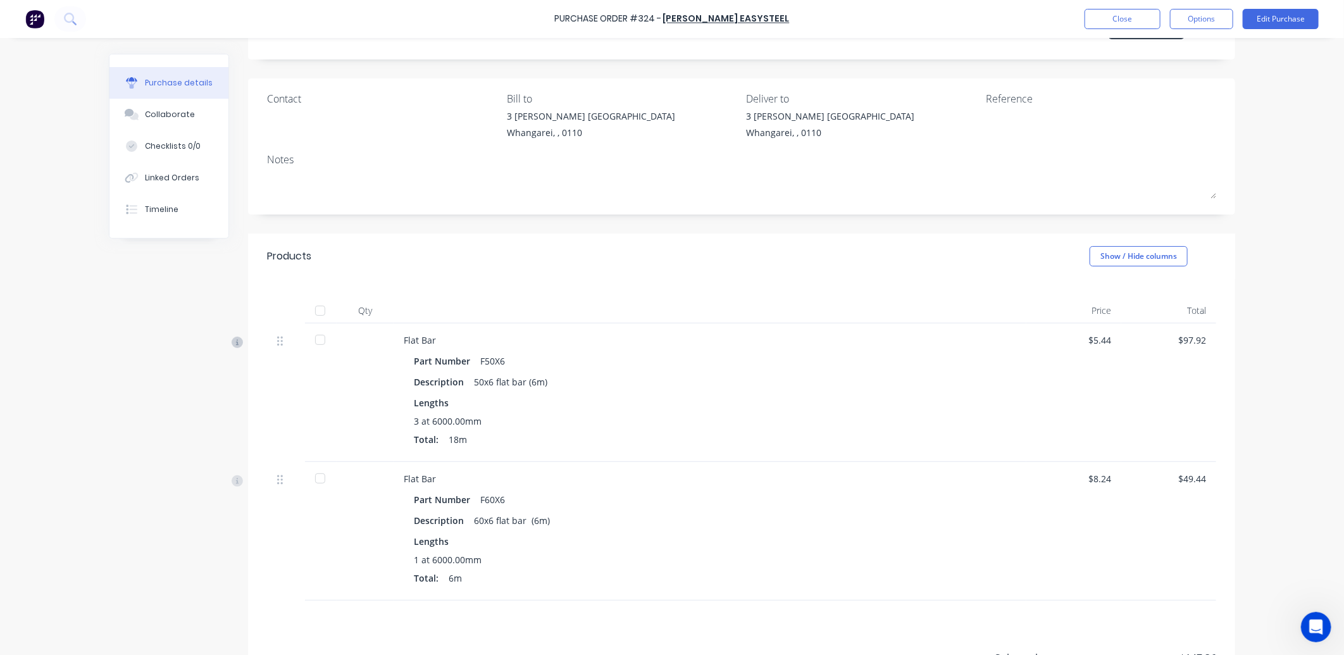
scroll to position [187, 0]
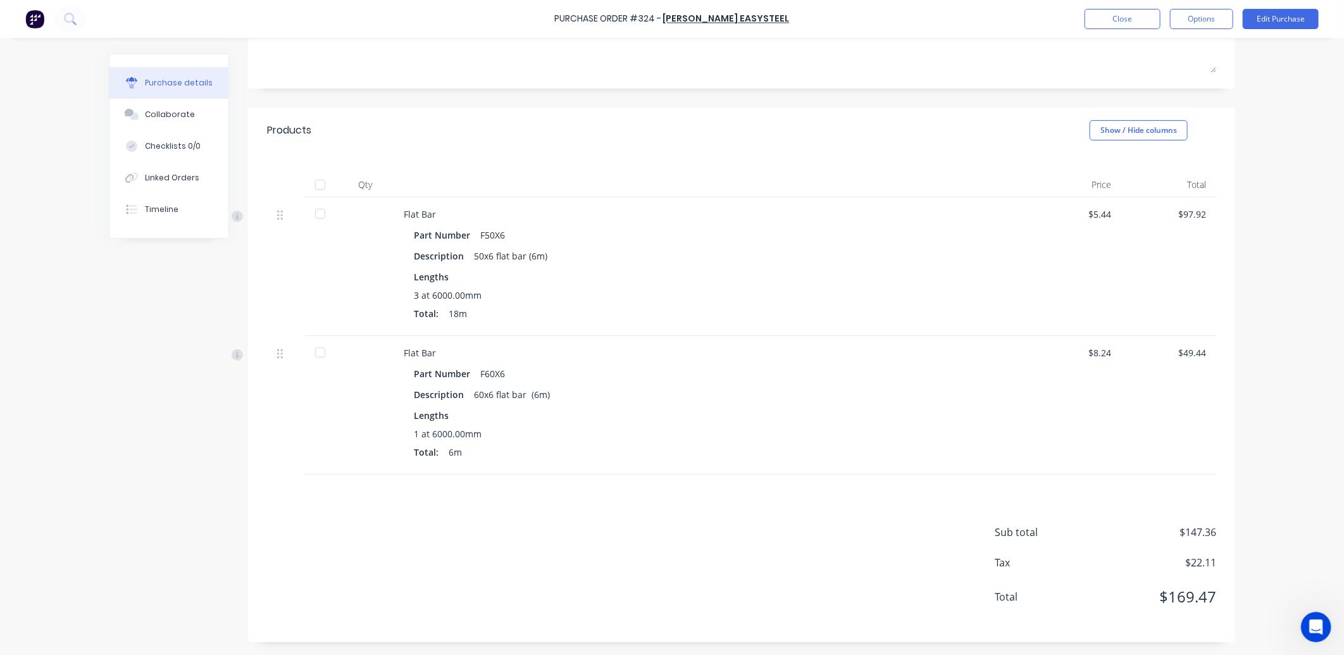
click at [313, 187] on div at bounding box center [319, 184] width 25 height 25
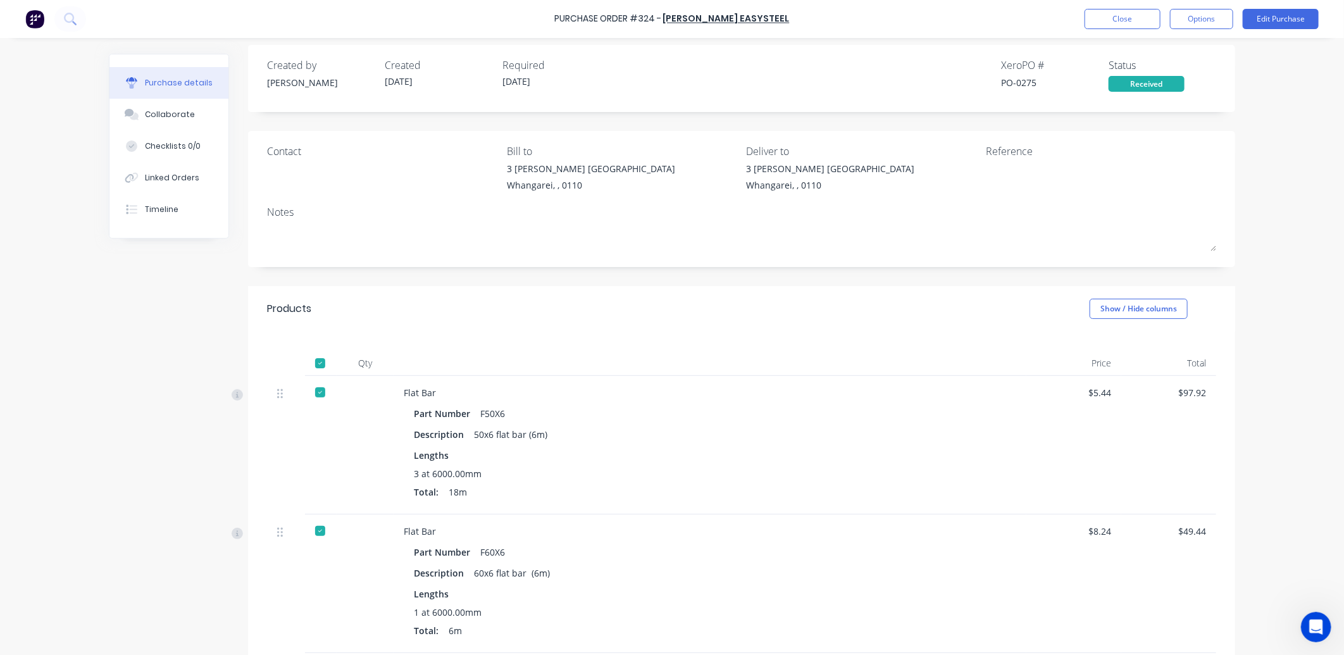
scroll to position [0, 0]
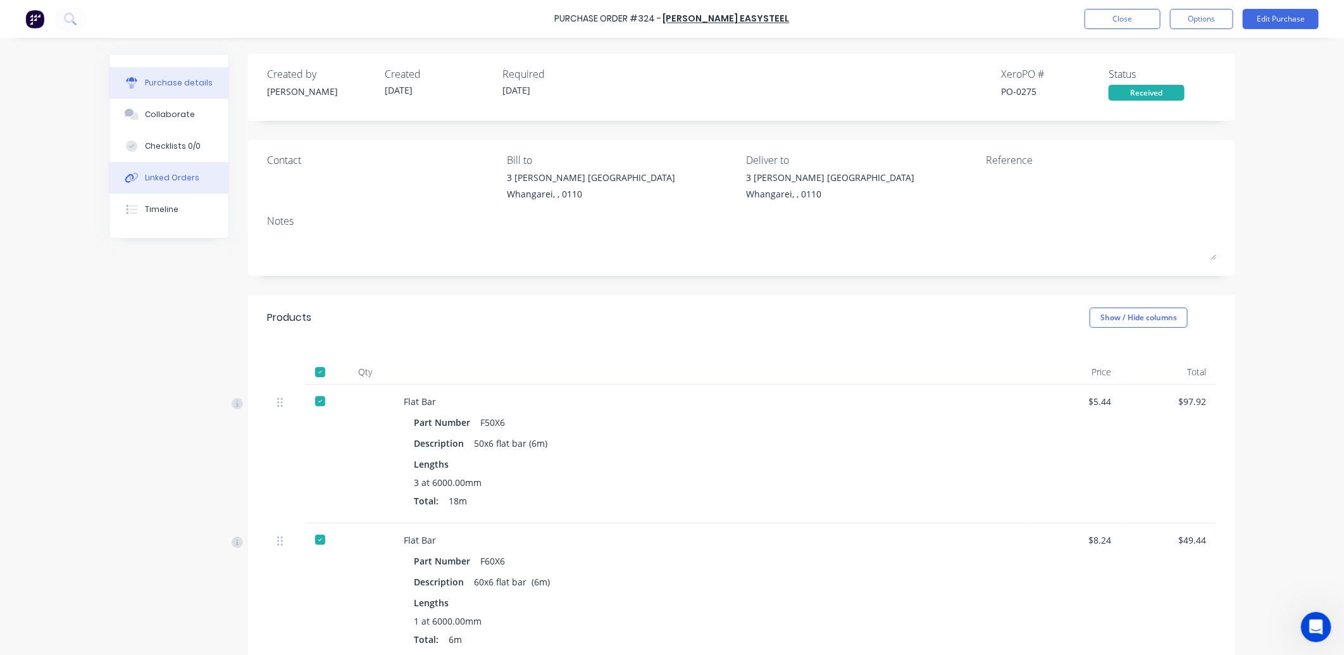
click at [159, 177] on div "Linked Orders" at bounding box center [172, 177] width 54 height 11
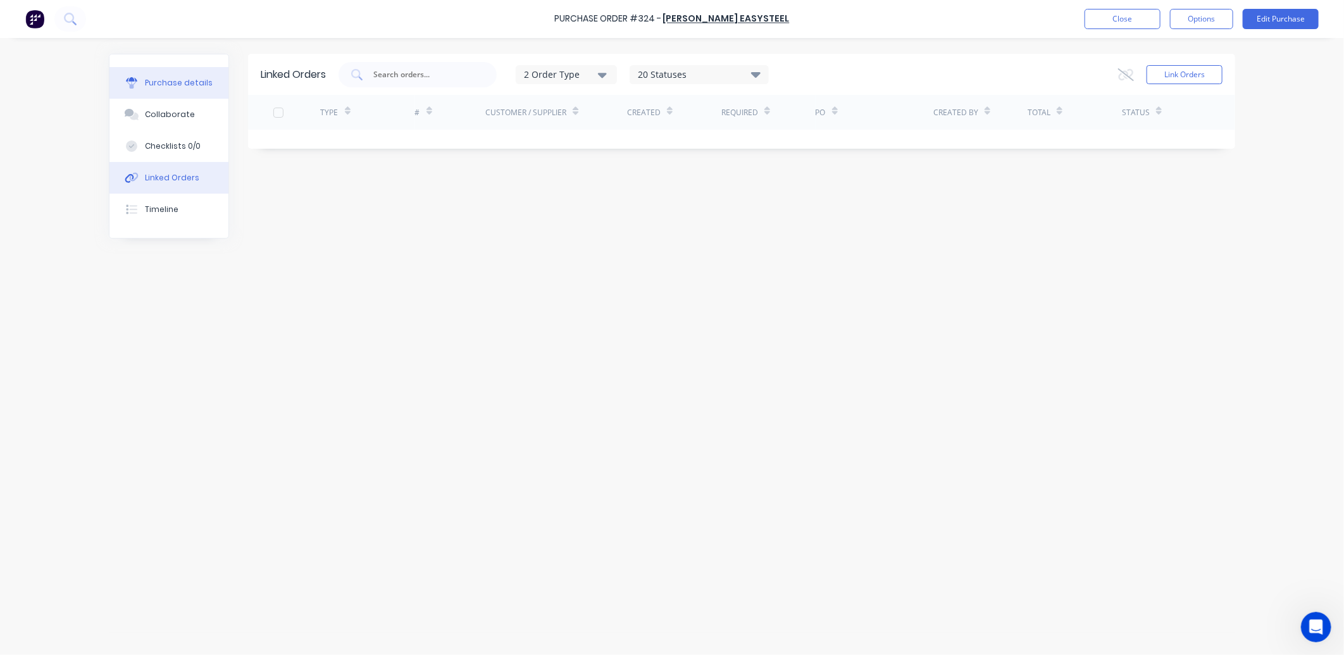
click at [155, 80] on div "Purchase details" at bounding box center [179, 82] width 68 height 11
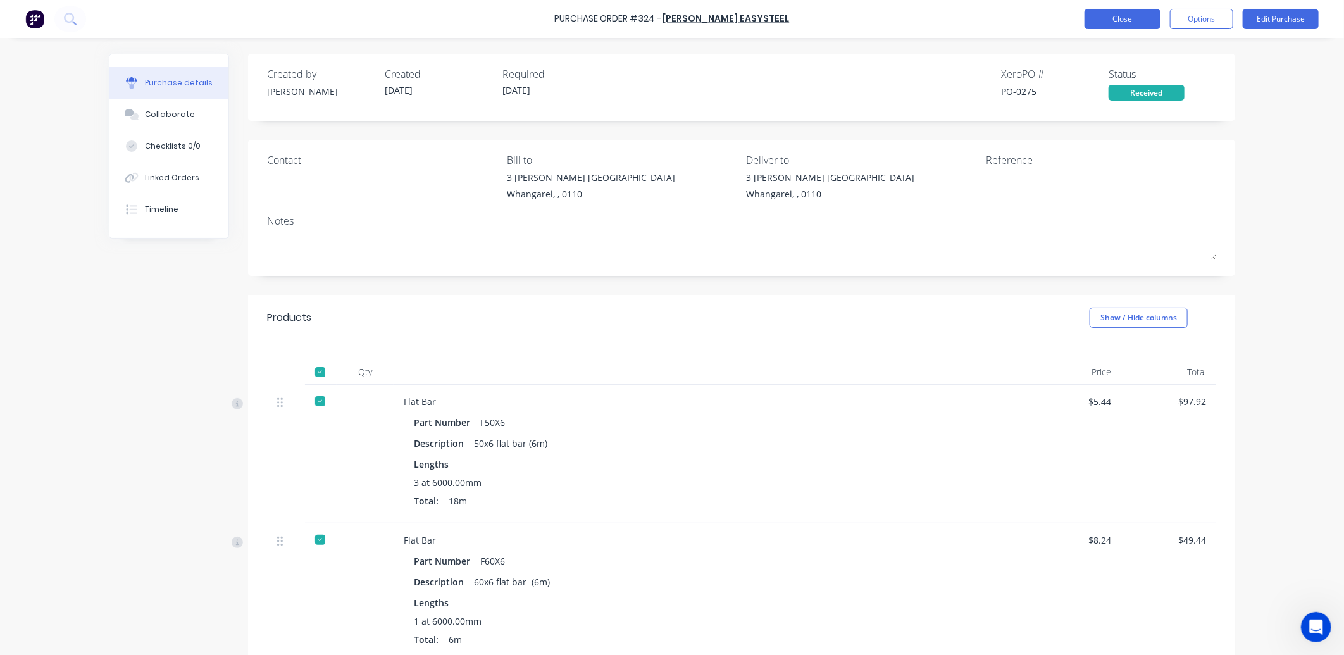
click at [1112, 26] on button "Close" at bounding box center [1122, 19] width 76 height 20
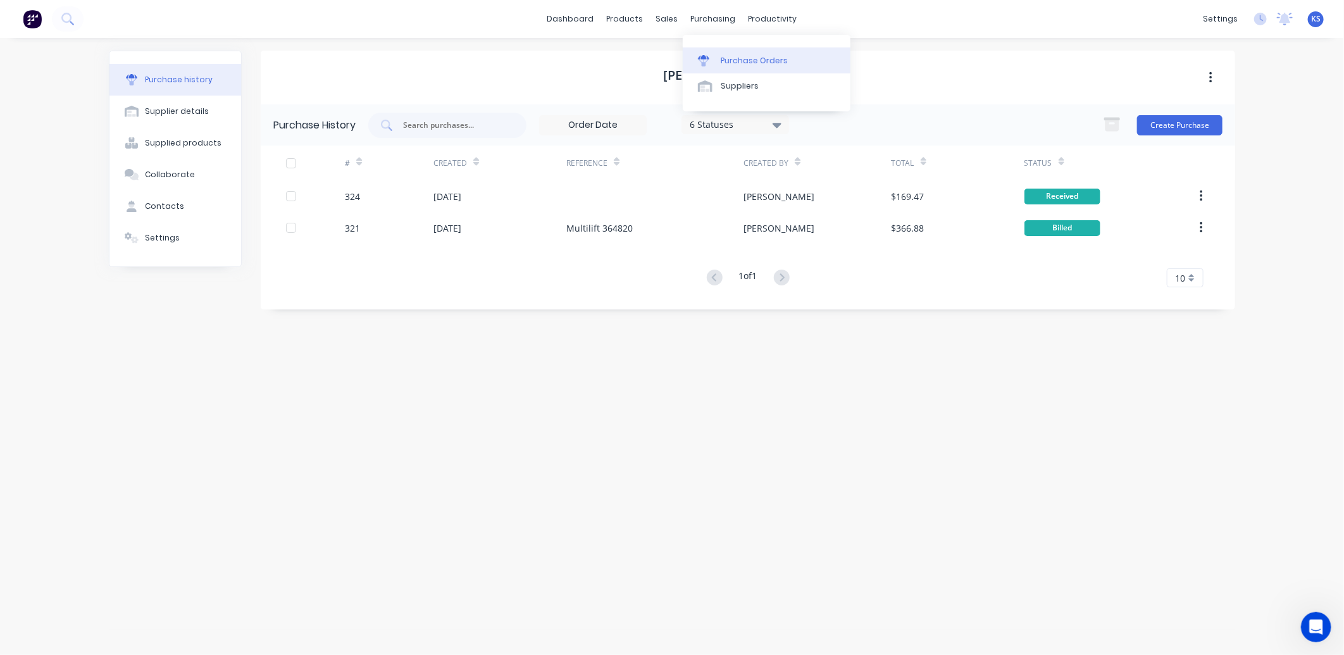
click at [748, 64] on div "Purchase Orders" at bounding box center [754, 60] width 67 height 11
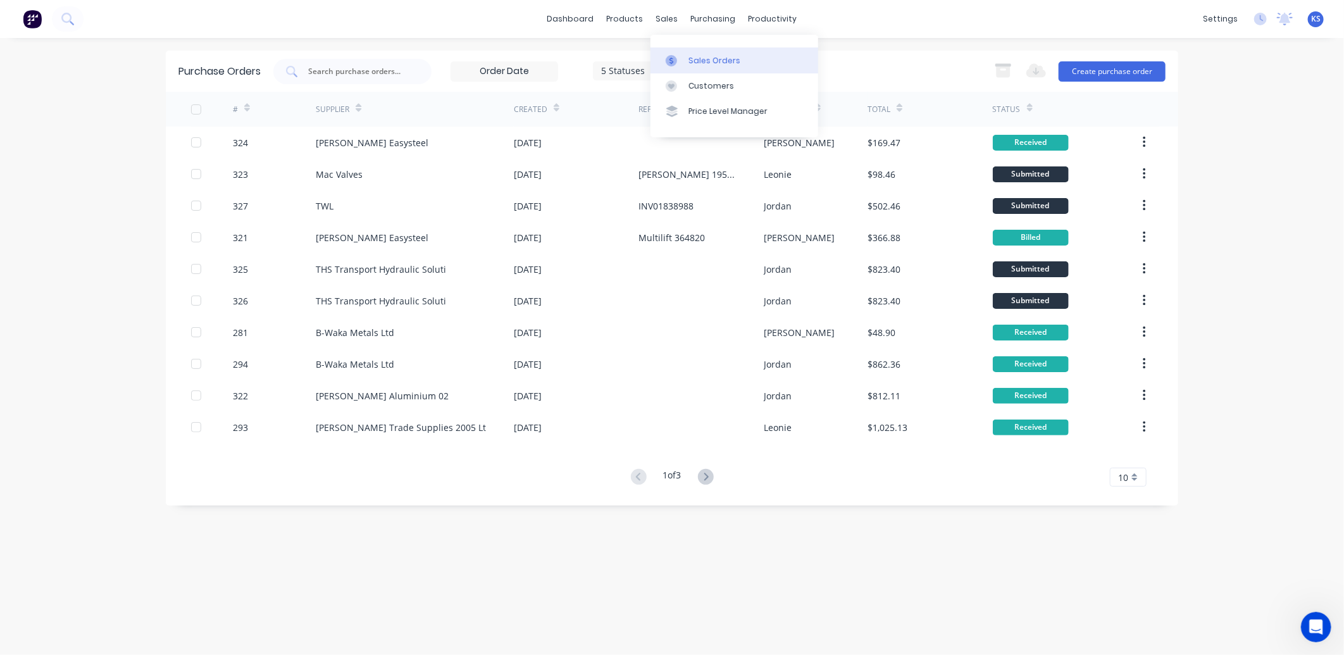
click at [717, 58] on div "Sales Orders" at bounding box center [714, 60] width 52 height 11
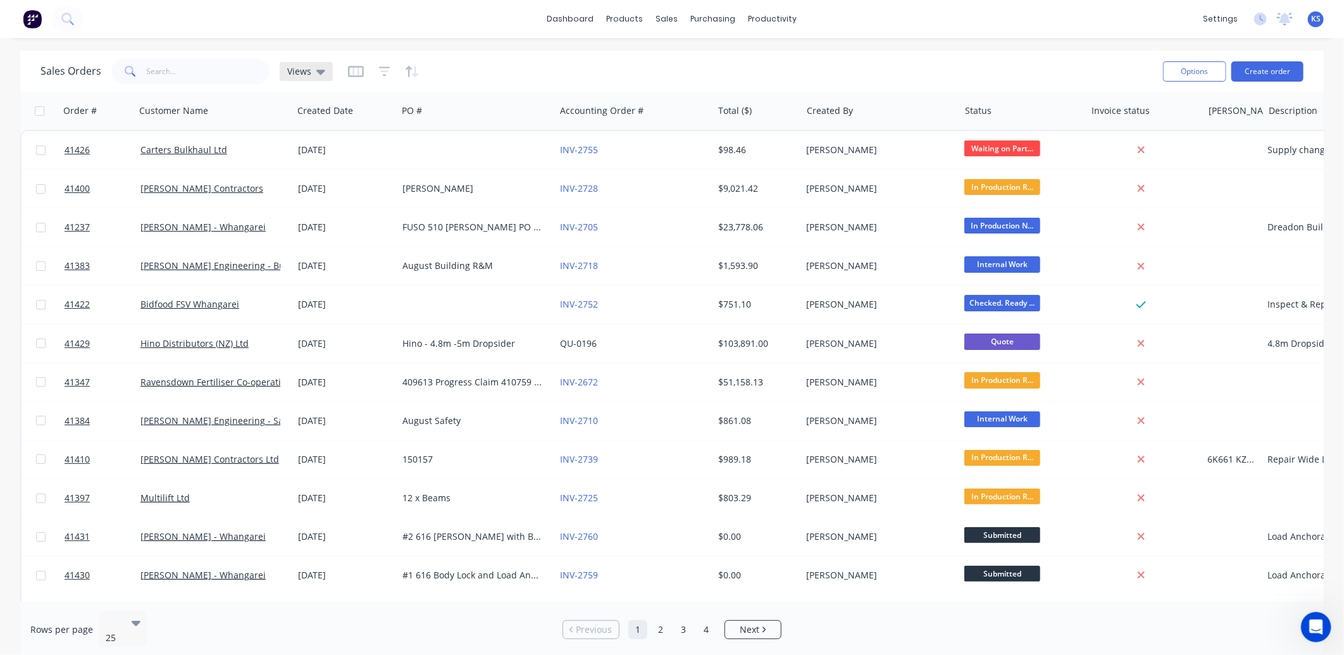
click at [313, 73] on div "Views" at bounding box center [306, 71] width 38 height 11
click at [354, 70] on icon "button" at bounding box center [356, 71] width 16 height 13
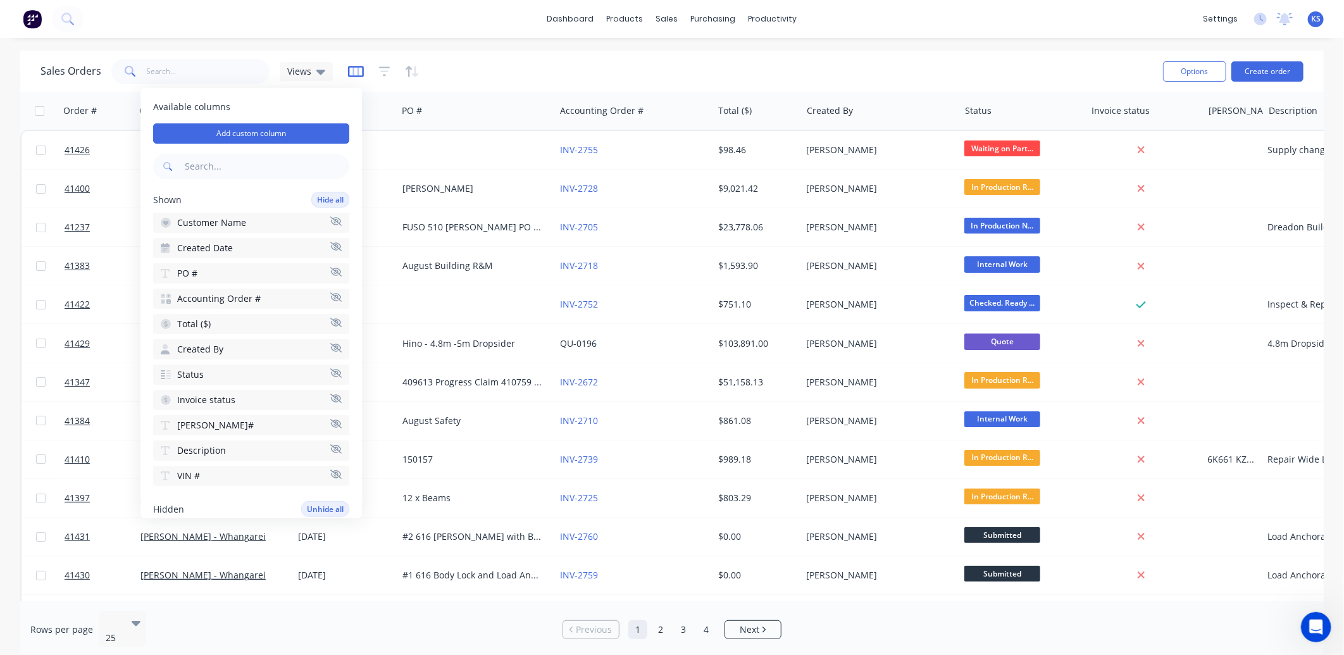
click at [354, 70] on icon "button" at bounding box center [356, 71] width 16 height 13
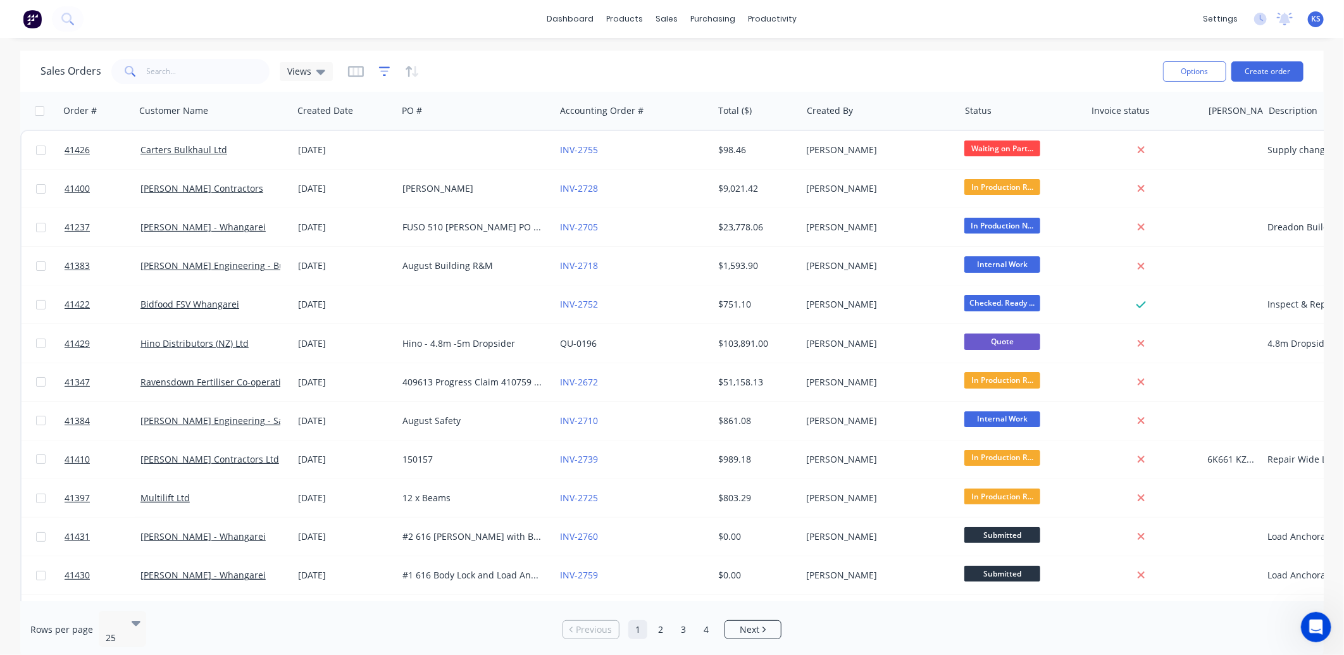
click at [380, 71] on icon "button" at bounding box center [384, 71] width 8 height 2
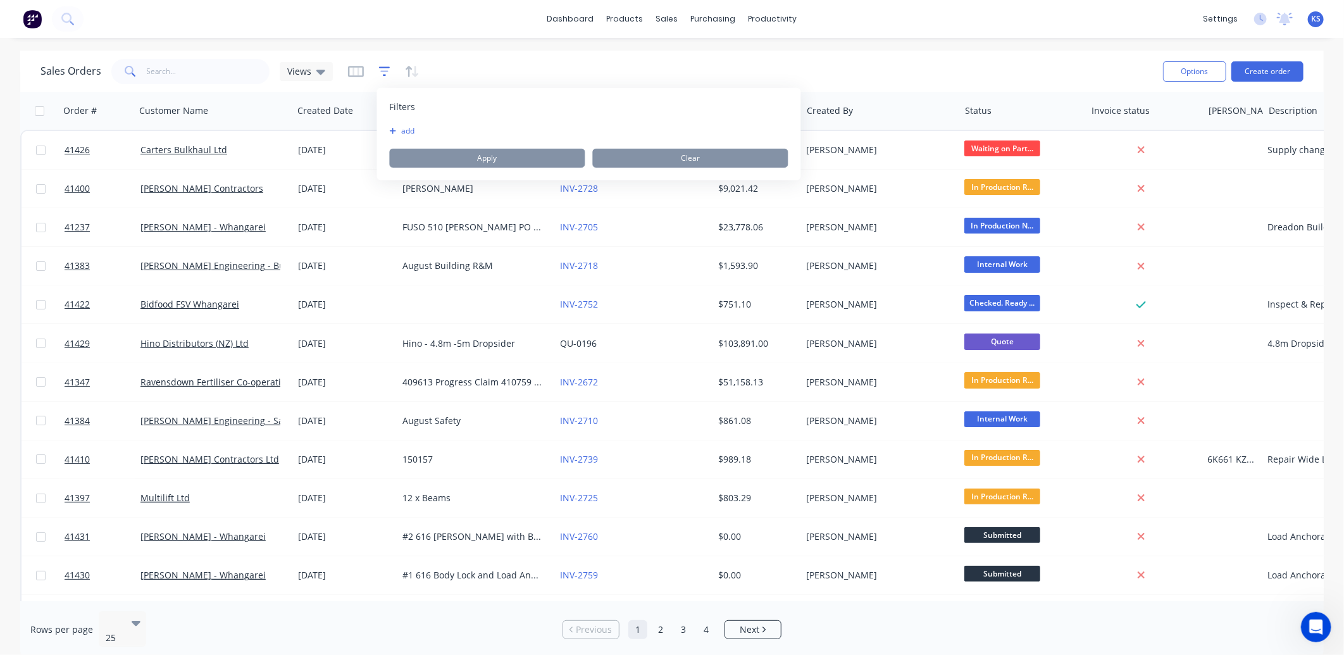
click at [380, 71] on icon "button" at bounding box center [384, 71] width 8 height 2
click at [554, 61] on div "Sales Orders Views" at bounding box center [596, 71] width 1112 height 31
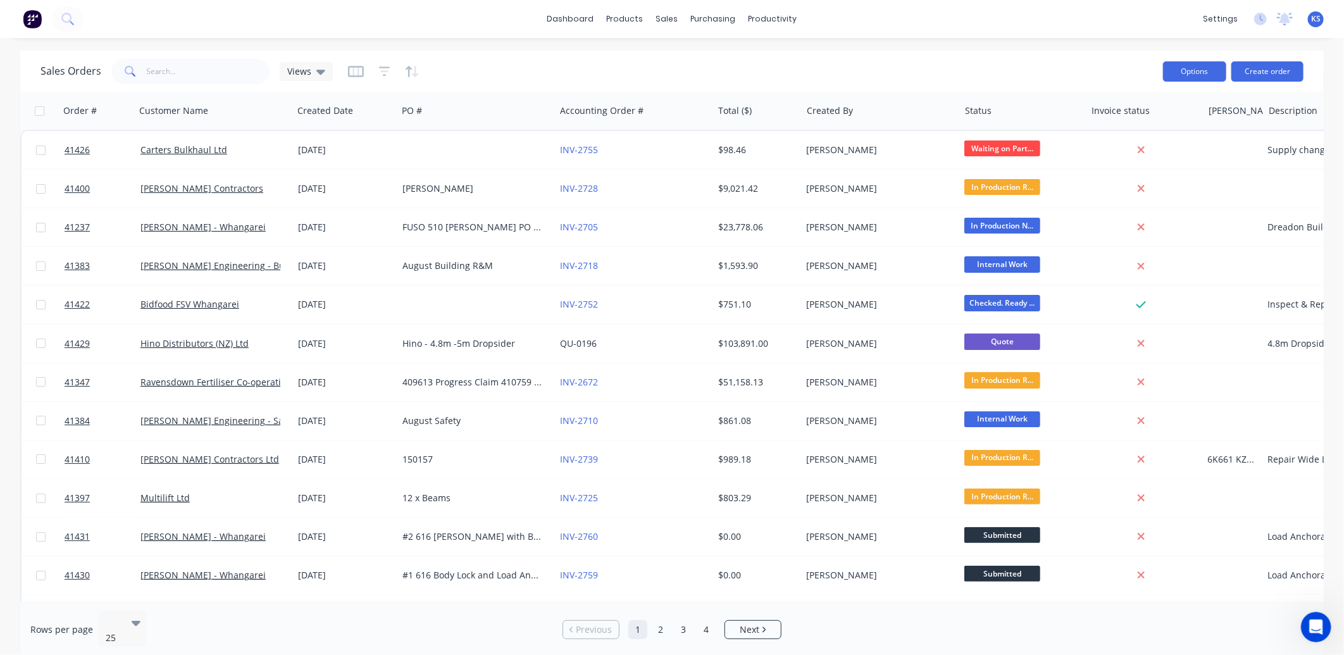
click at [1197, 74] on button "Options" at bounding box center [1194, 71] width 63 height 20
click at [951, 65] on div "Sales Orders Views" at bounding box center [596, 71] width 1112 height 31
drag, startPoint x: 85, startPoint y: 150, endPoint x: 523, endPoint y: 91, distance: 441.1
click at [514, 80] on div "Sales Orders Views" at bounding box center [596, 71] width 1112 height 31
click at [1257, 24] on icon at bounding box center [1260, 19] width 13 height 13
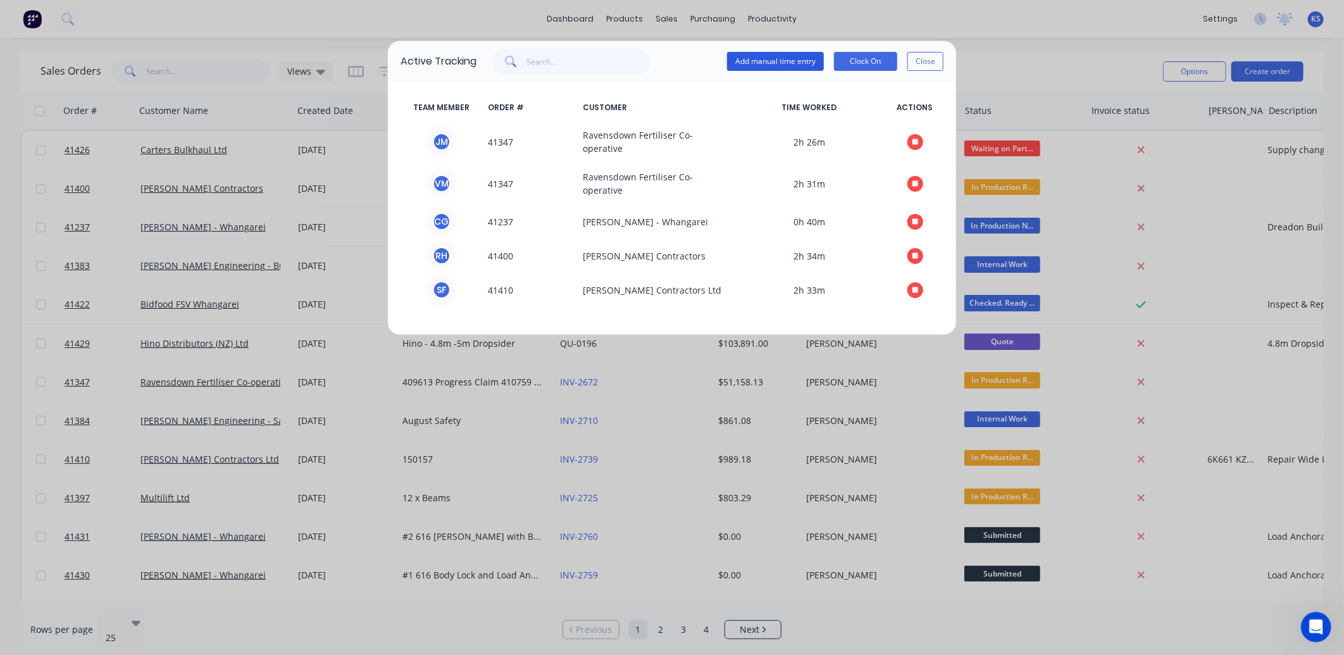
click at [767, 63] on button "Add manual time entry" at bounding box center [775, 61] width 97 height 19
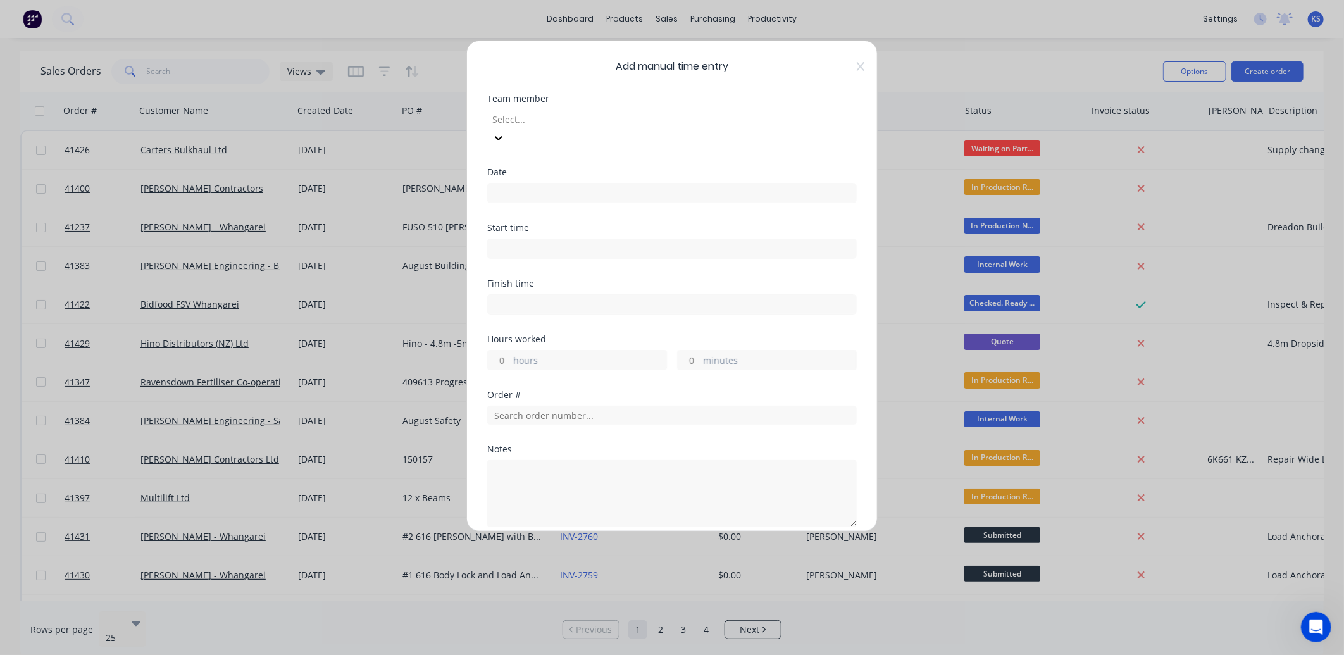
click at [554, 116] on div at bounding box center [582, 119] width 182 height 16
click at [514, 183] on input at bounding box center [672, 192] width 368 height 19
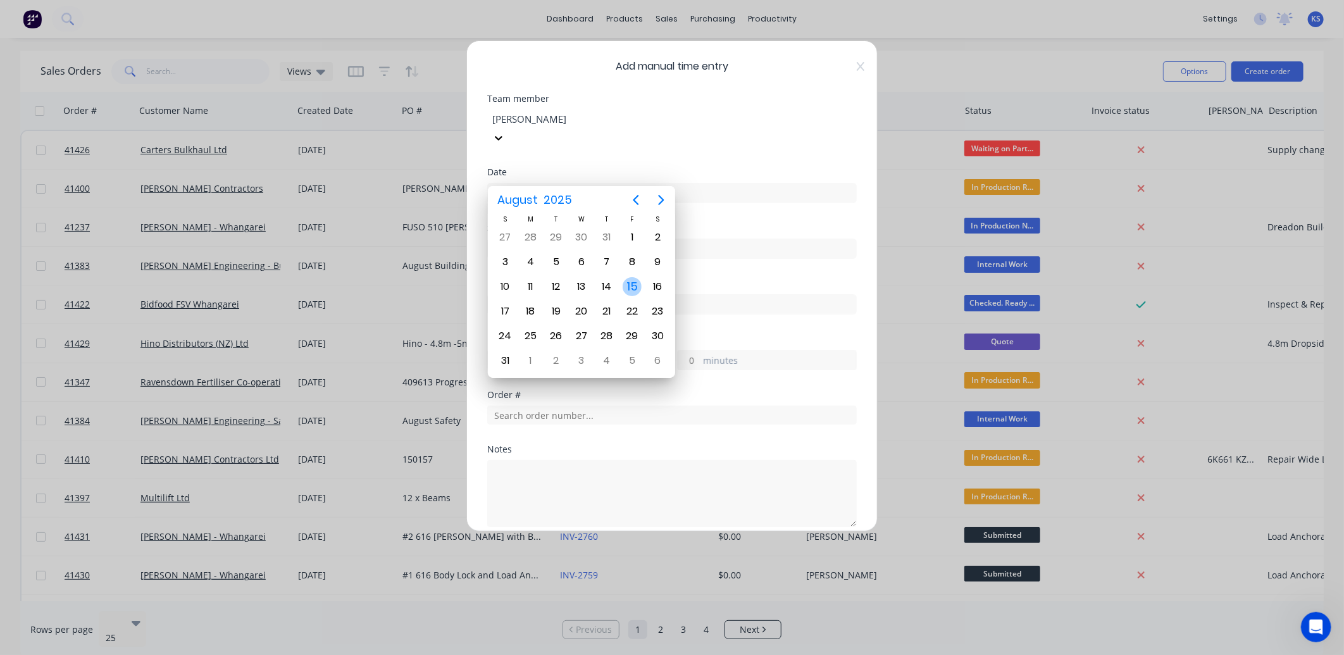
click at [636, 288] on div "15" at bounding box center [631, 286] width 19 height 19
type input "15/08/2025"
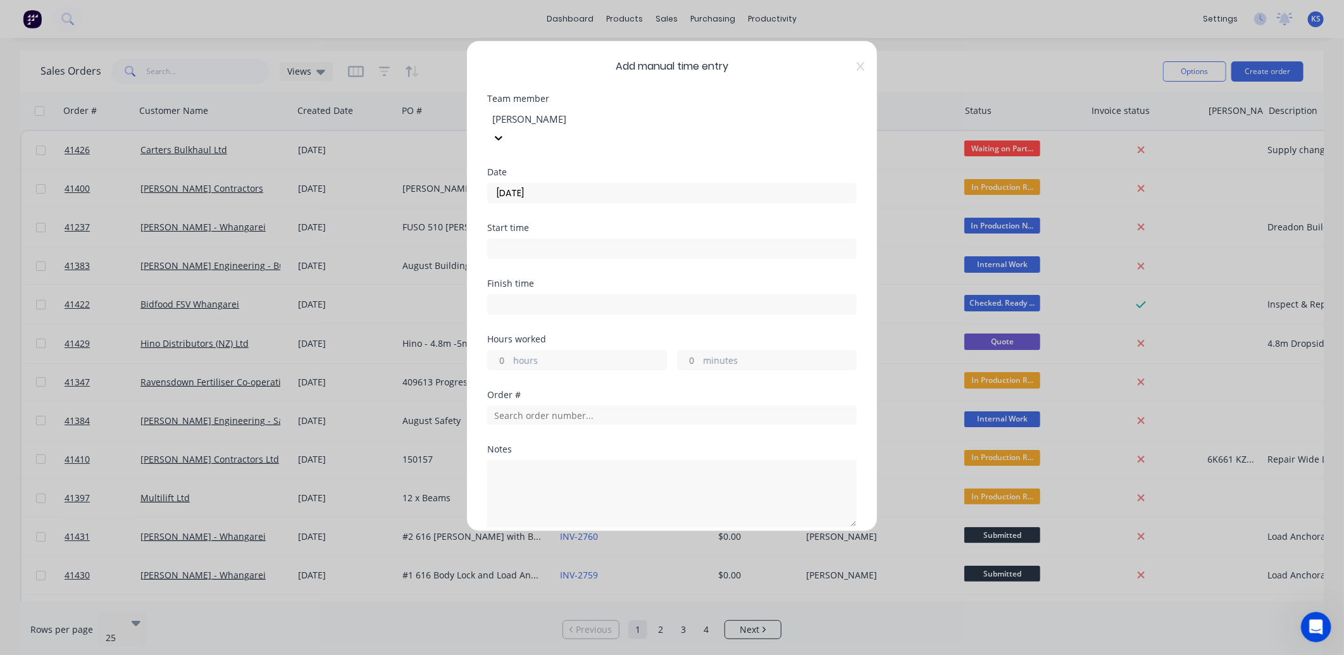
click at [534, 239] on input at bounding box center [672, 248] width 368 height 19
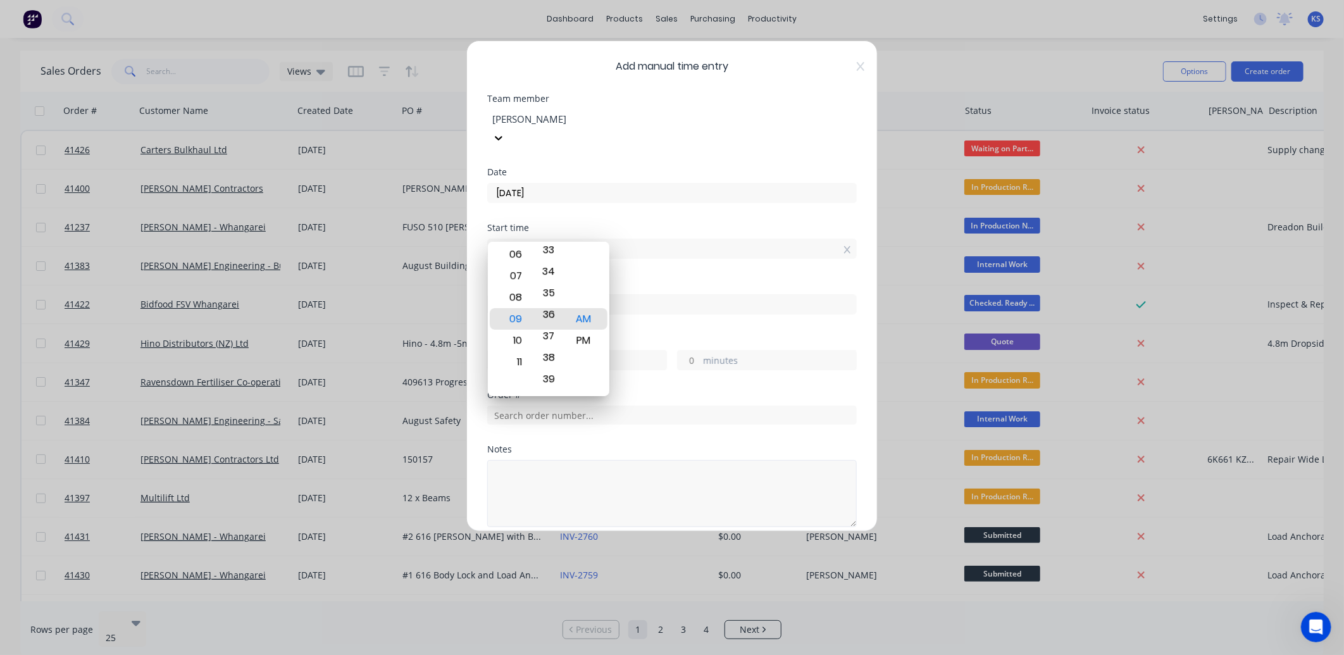
drag, startPoint x: 545, startPoint y: 326, endPoint x: 542, endPoint y: 502, distance: 175.3
click at [542, 502] on body "dashboard products sales purchasing productivity dashboard products Product Cat…" at bounding box center [672, 327] width 1344 height 655
drag, startPoint x: 552, startPoint y: 329, endPoint x: 552, endPoint y: 364, distance: 34.8
click at [552, 345] on div "35" at bounding box center [548, 334] width 31 height 22
drag, startPoint x: 554, startPoint y: 298, endPoint x: 542, endPoint y: 409, distance: 112.1
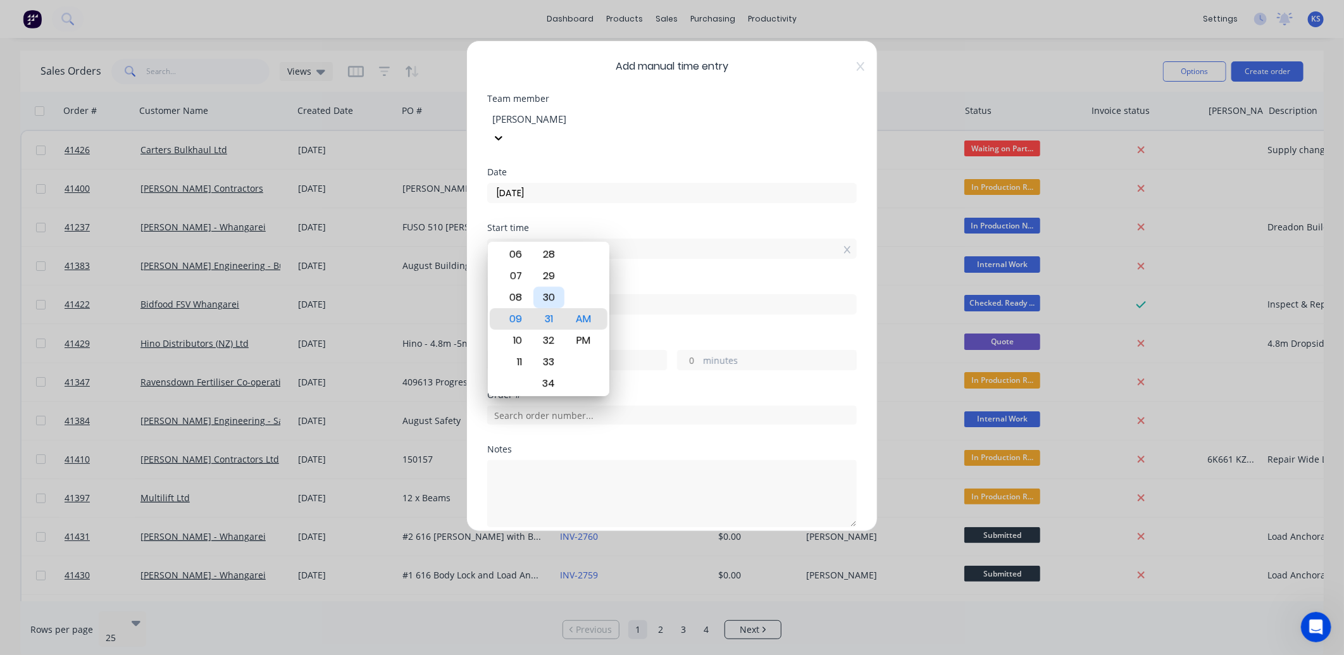
click at [542, 405] on body "dashboard products sales purchasing productivity dashboard products Product Cat…" at bounding box center [672, 327] width 1344 height 655
drag, startPoint x: 547, startPoint y: 309, endPoint x: 543, endPoint y: 369, distance: 60.2
click at [543, 343] on div "24" at bounding box center [548, 332] width 31 height 22
drag, startPoint x: 542, startPoint y: 276, endPoint x: 541, endPoint y: 387, distance: 110.1
click at [541, 357] on div "19" at bounding box center [548, 346] width 31 height 22
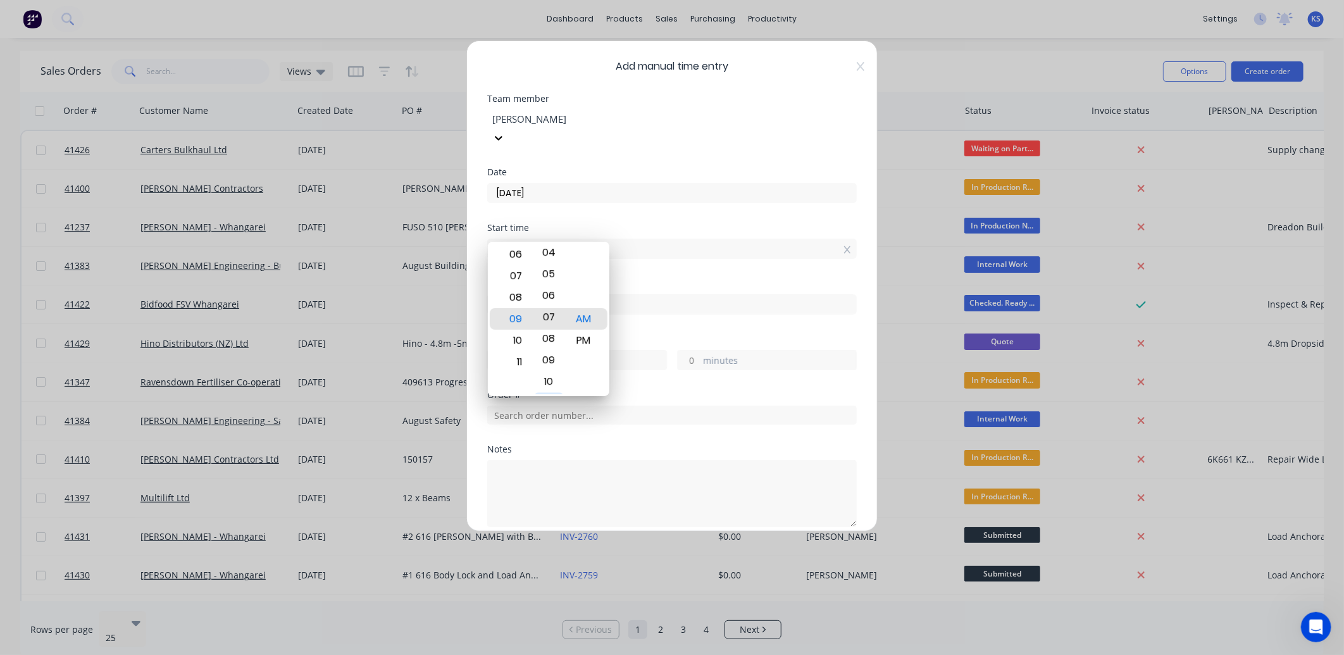
drag, startPoint x: 549, startPoint y: 282, endPoint x: 550, endPoint y: 391, distance: 108.8
click at [550, 391] on div "10" at bounding box center [548, 382] width 31 height 22
drag, startPoint x: 545, startPoint y: 298, endPoint x: 555, endPoint y: 395, distance: 97.4
click at [555, 395] on div "00 01 02 03 04 05 06 07 08 09 10 11 12 13 14 15 16 17 18 19 20 21 22 23 24 25 2…" at bounding box center [548, 319] width 35 height 152
drag, startPoint x: 550, startPoint y: 262, endPoint x: 550, endPoint y: 314, distance: 52.5
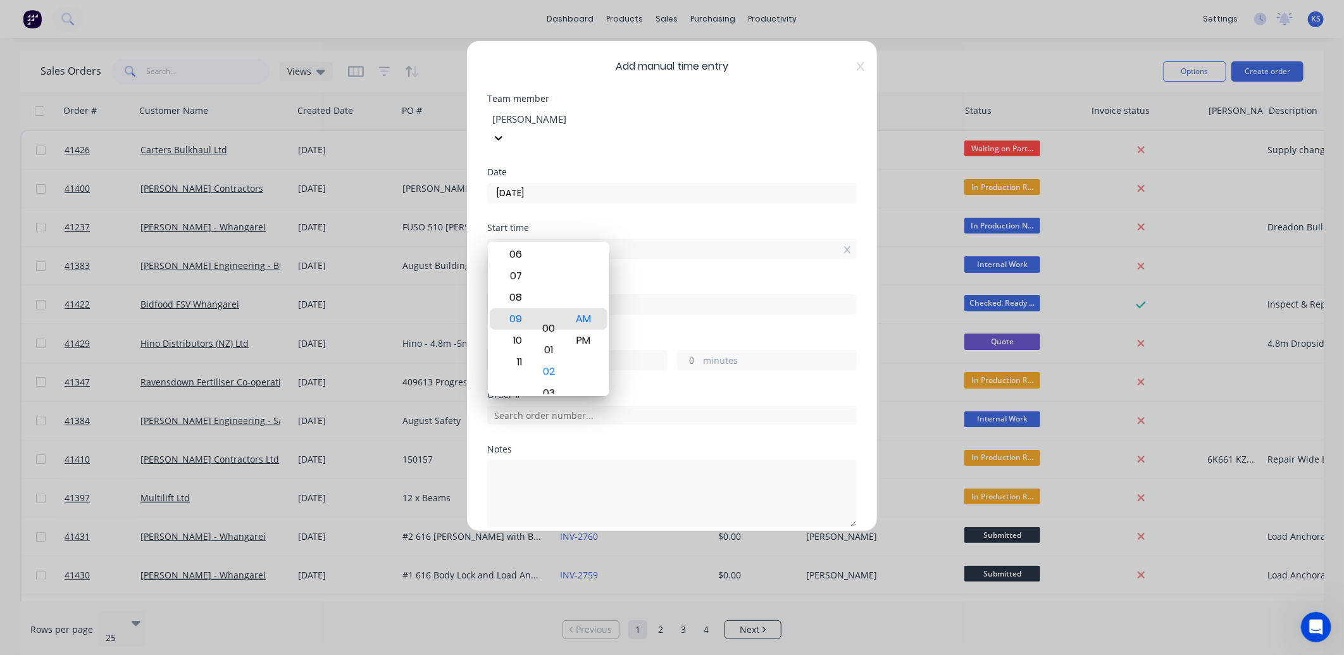
click at [550, 314] on div "Minute" at bounding box center [548, 307] width 31 height 22
type input "09:00 AM"
click at [707, 390] on div "Order #" at bounding box center [671, 394] width 369 height 9
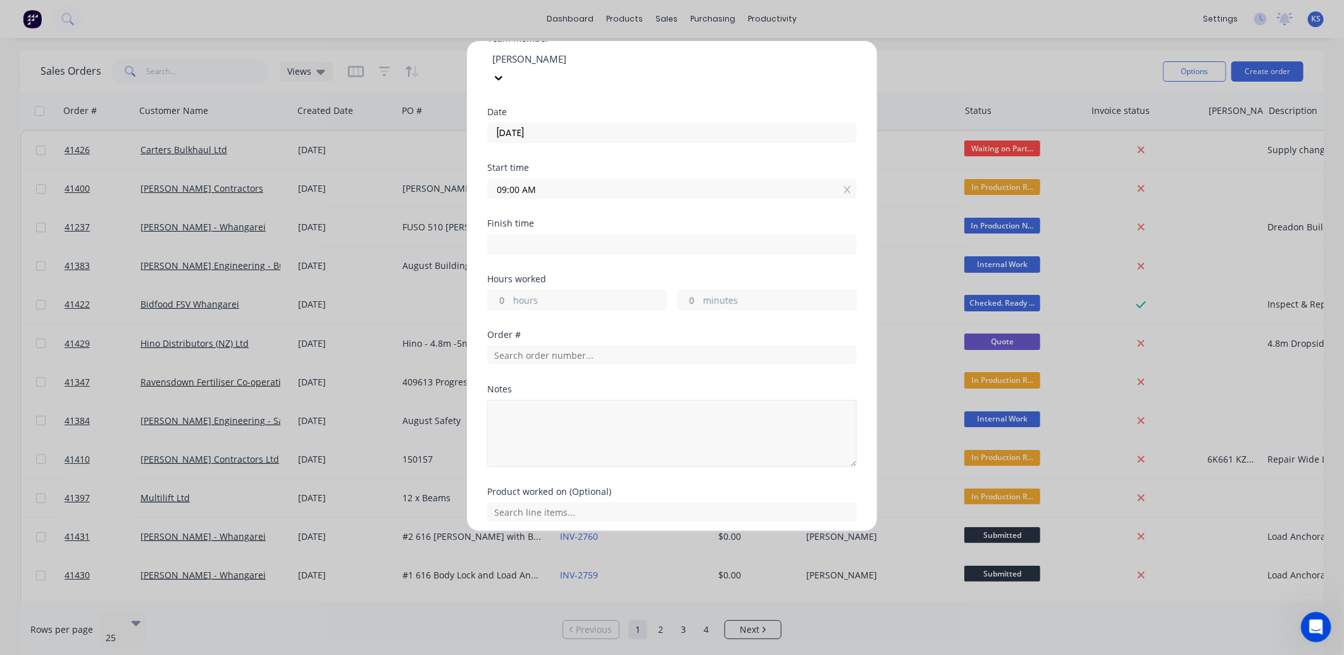
scroll to position [133, 0]
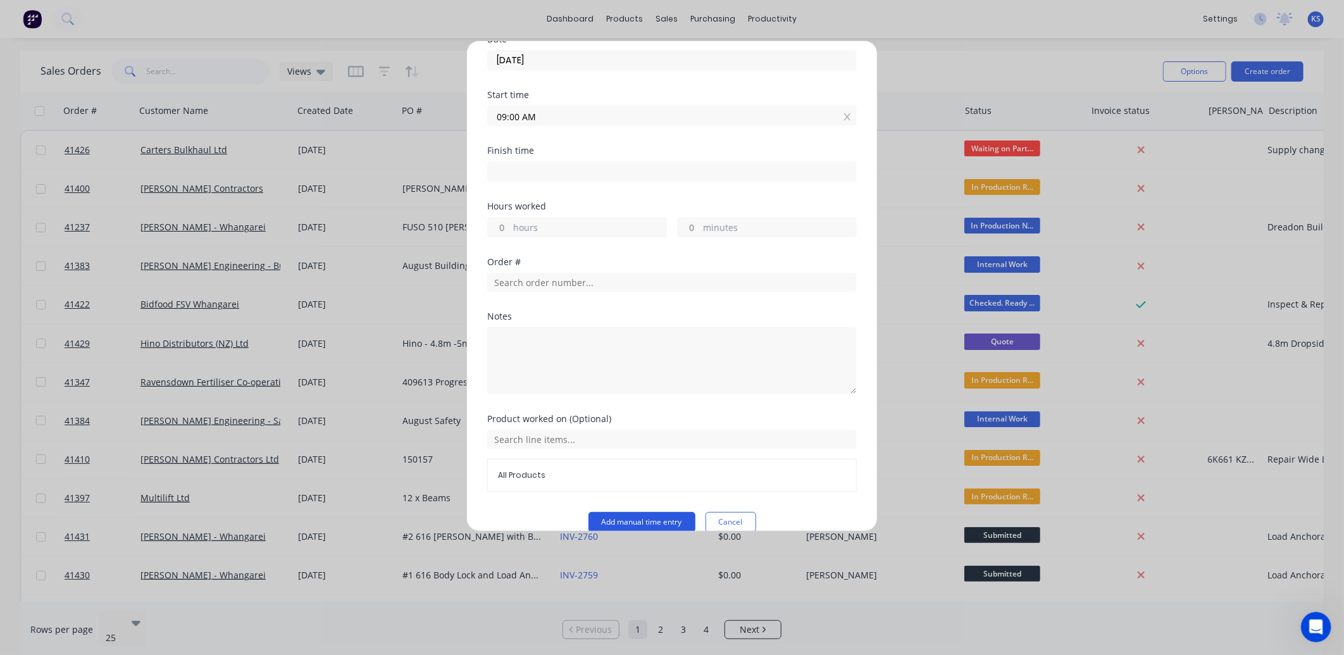
click at [643, 512] on button "Add manual time entry" at bounding box center [641, 522] width 107 height 20
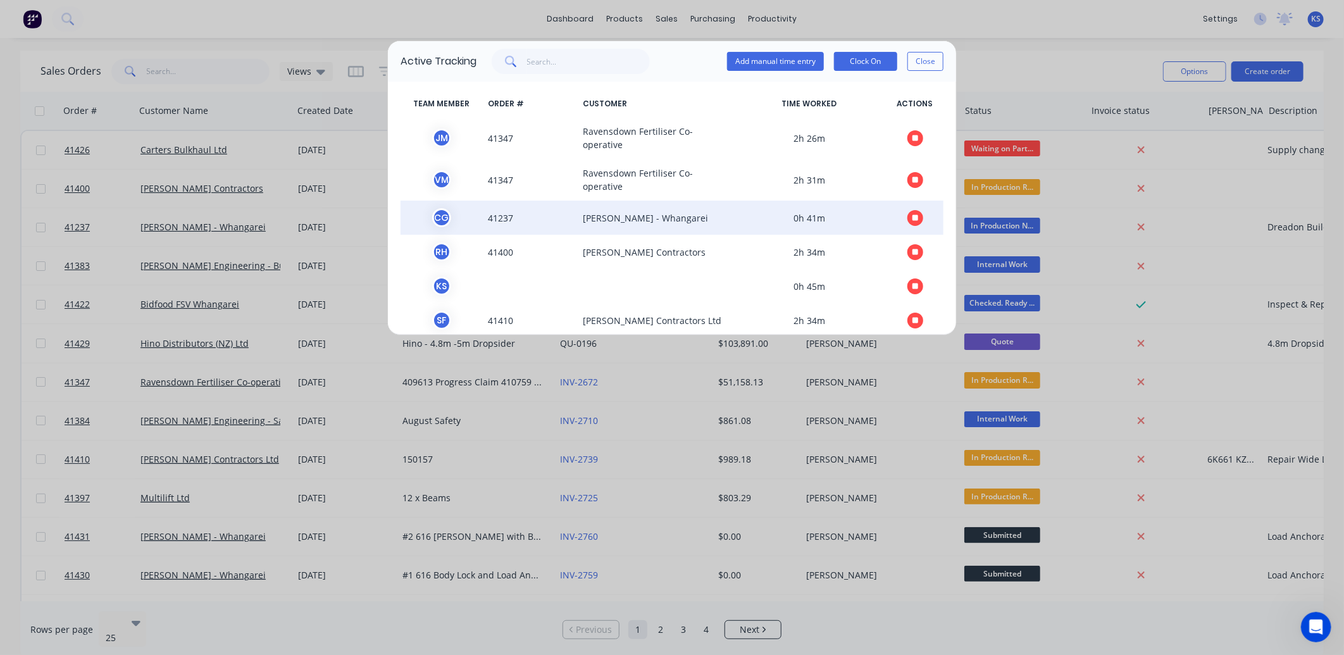
scroll to position [0, 0]
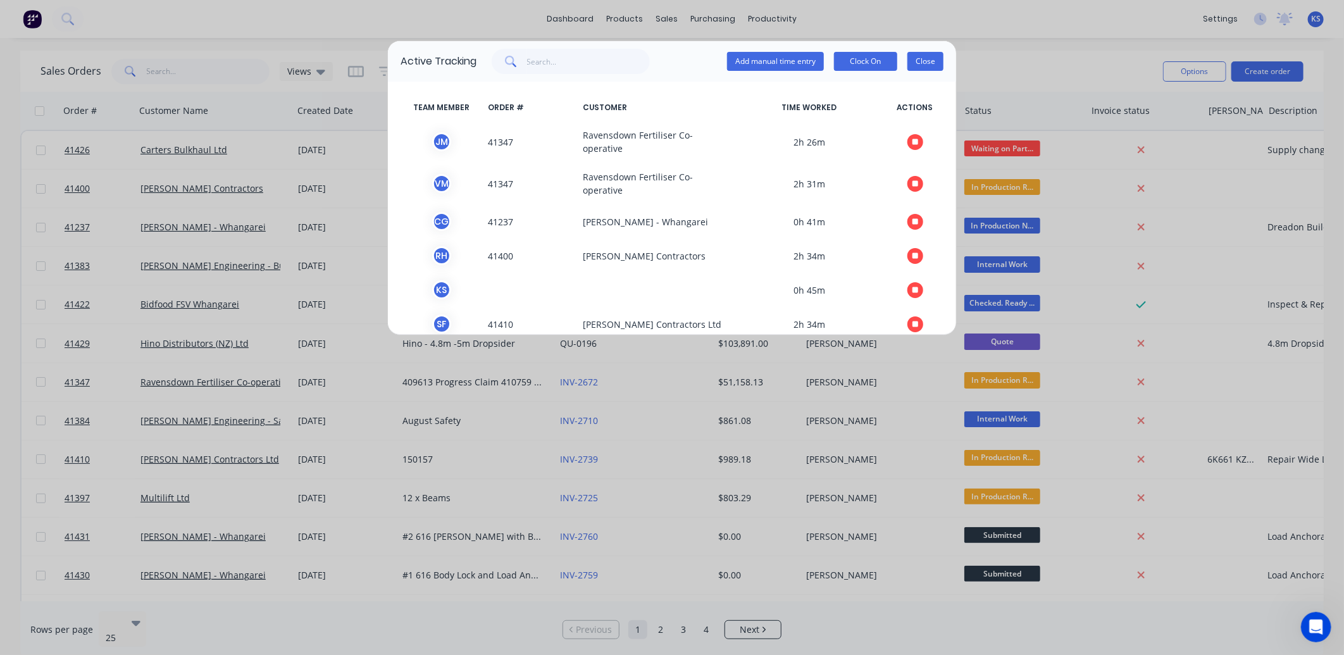
click at [925, 61] on button "Close" at bounding box center [925, 61] width 36 height 19
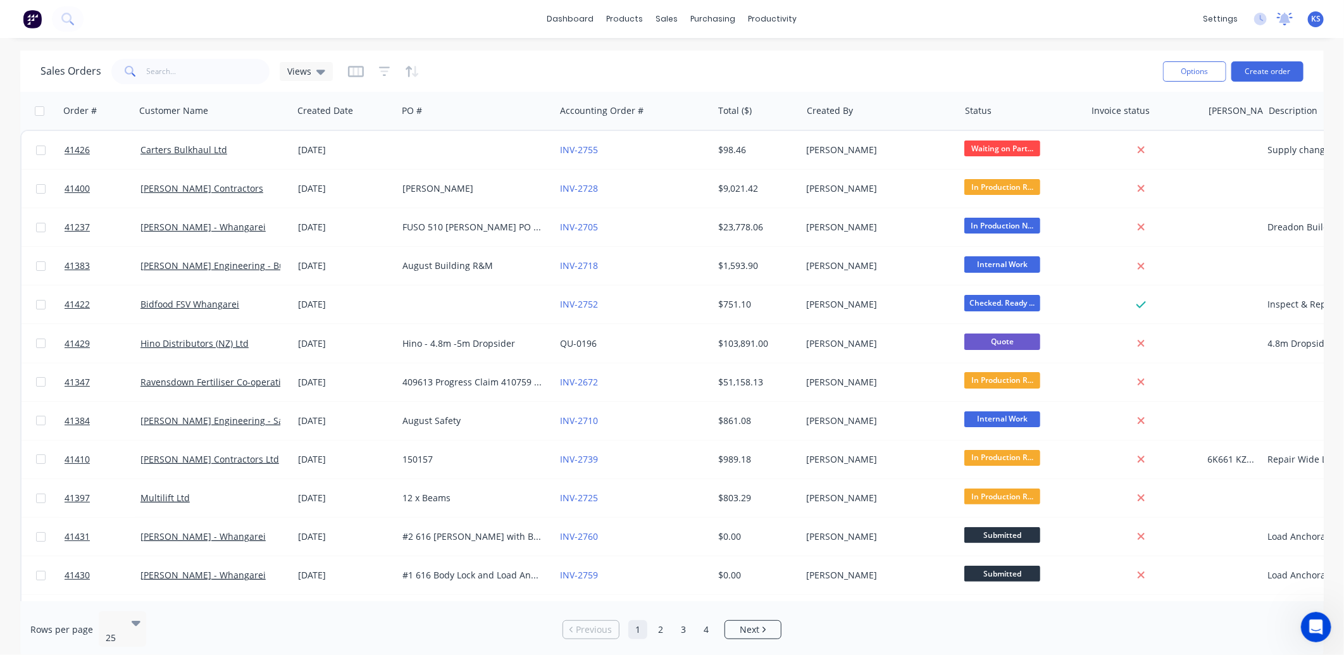
click at [1285, 25] on div at bounding box center [1285, 18] width 16 height 19
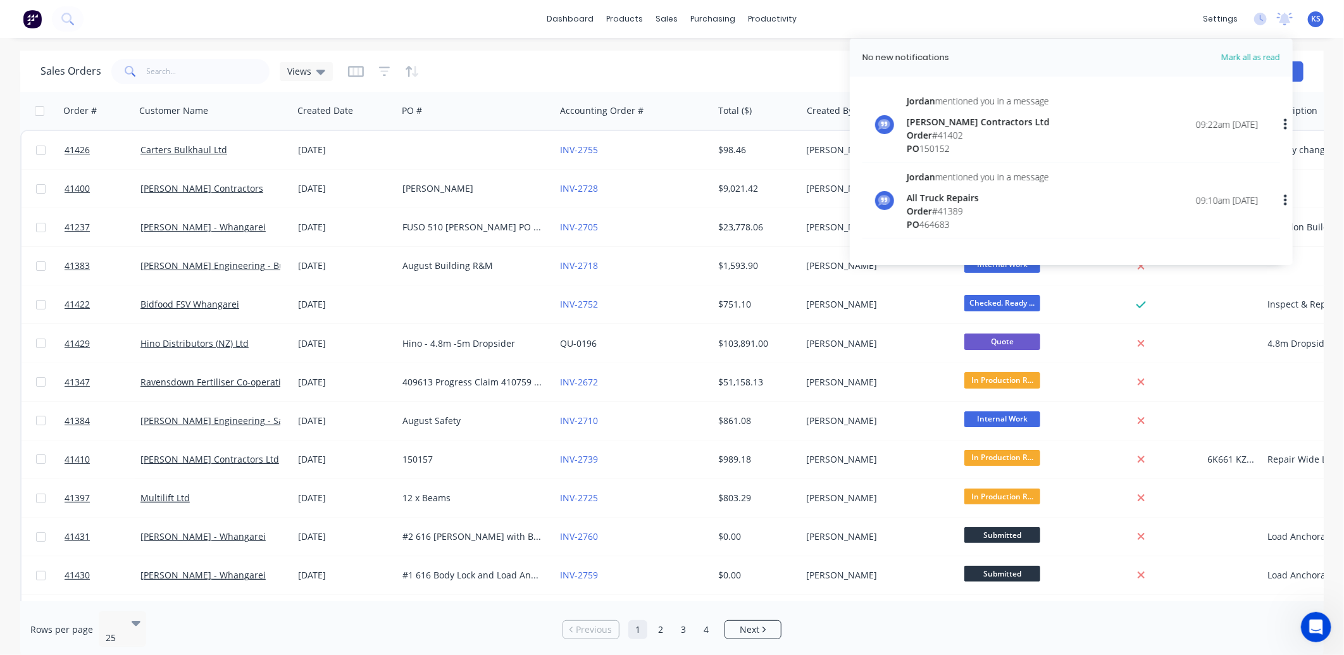
click at [662, 68] on div "Sales Orders Views" at bounding box center [596, 71] width 1112 height 31
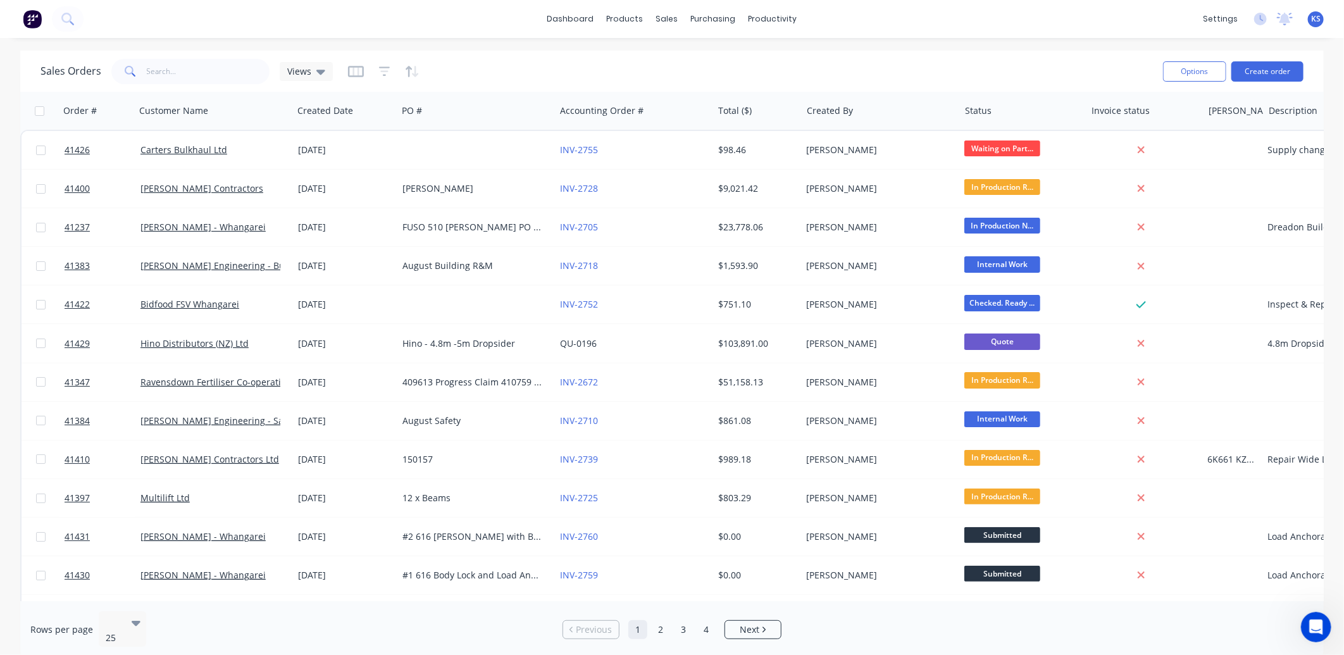
click at [905, 79] on div "Sales Orders Views" at bounding box center [596, 71] width 1112 height 31
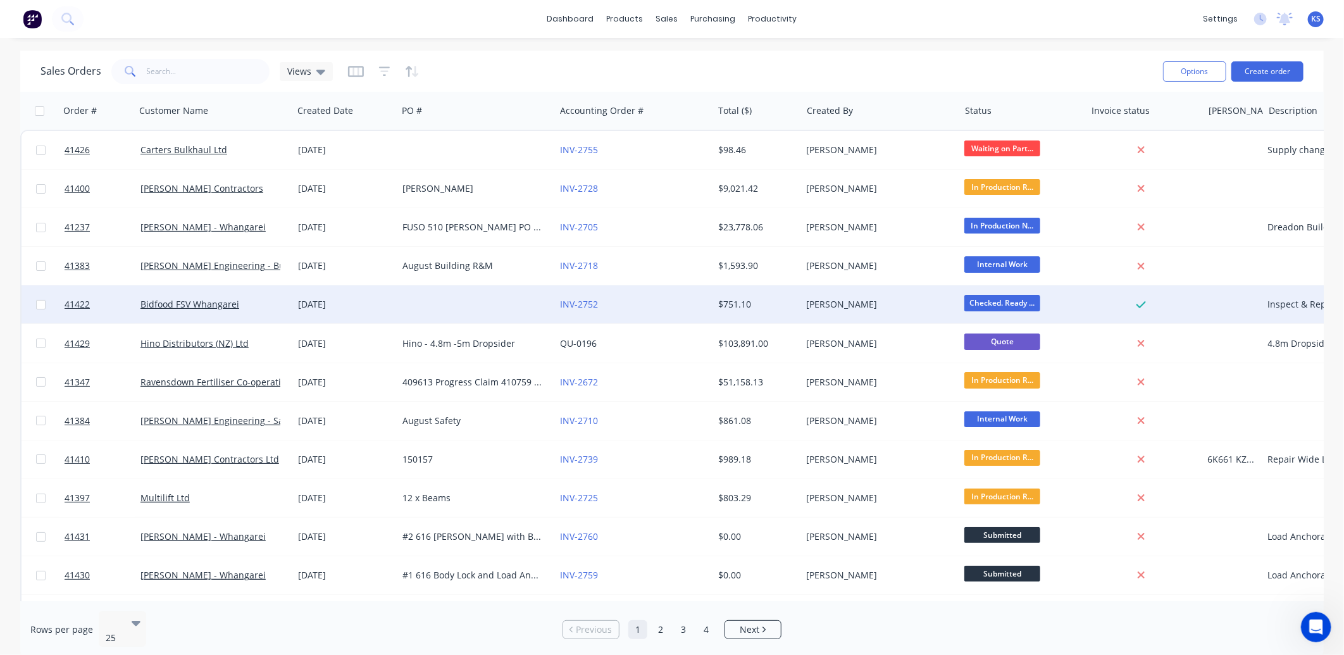
click at [979, 304] on span "Checked. Ready ..." at bounding box center [1002, 303] width 76 height 16
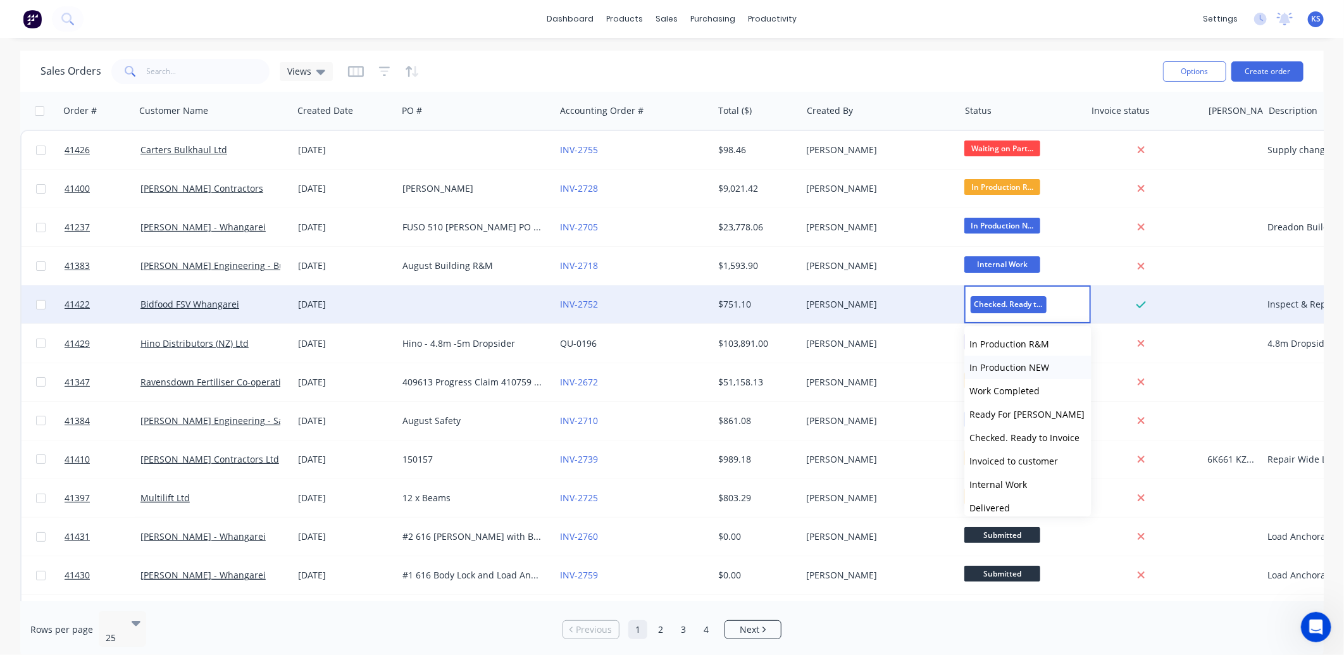
scroll to position [70, 0]
click at [1003, 438] on span "Invoiced to customer" at bounding box center [1013, 437] width 89 height 12
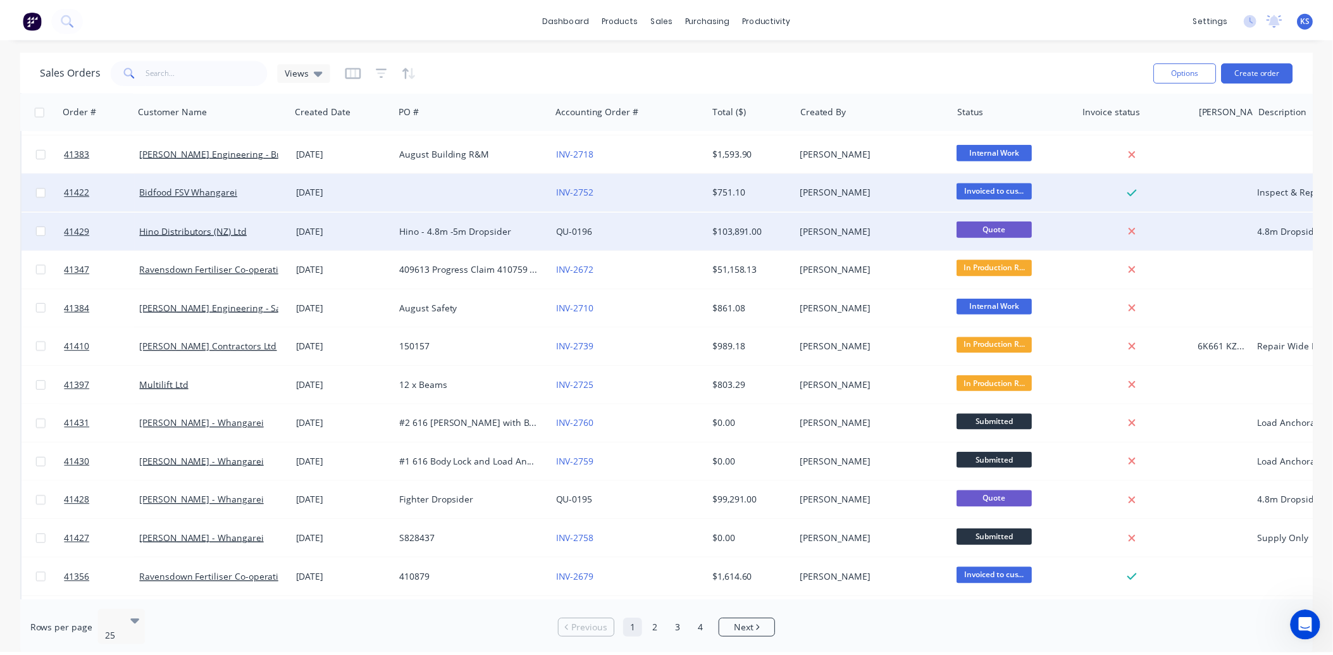
scroll to position [0, 0]
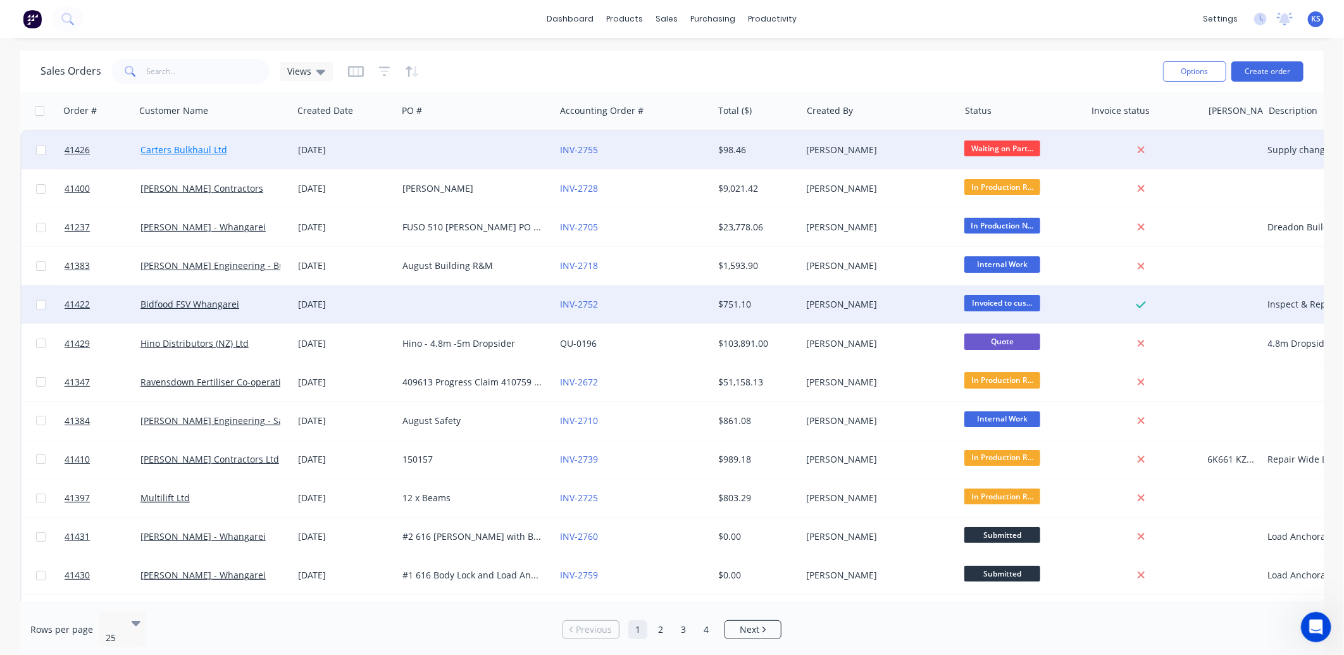
click at [192, 149] on link "Carters Bulkhaul Ltd" at bounding box center [183, 150] width 87 height 12
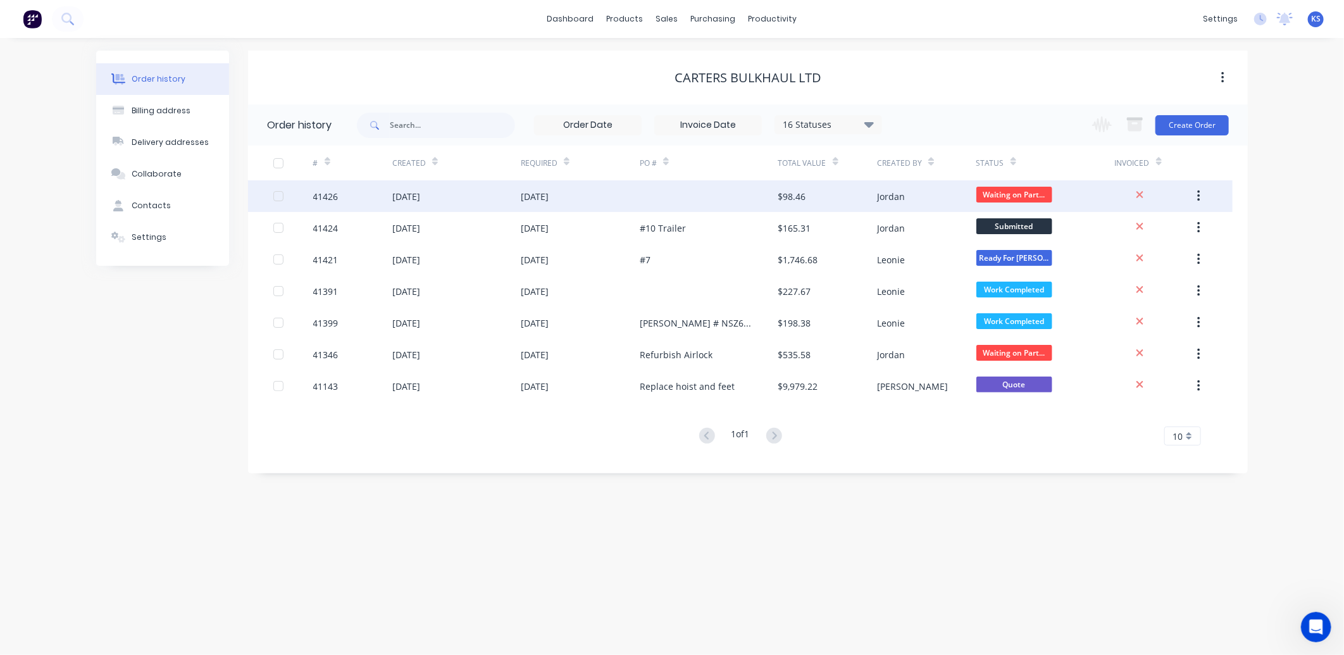
click at [416, 194] on div "[DATE]" at bounding box center [406, 196] width 28 height 13
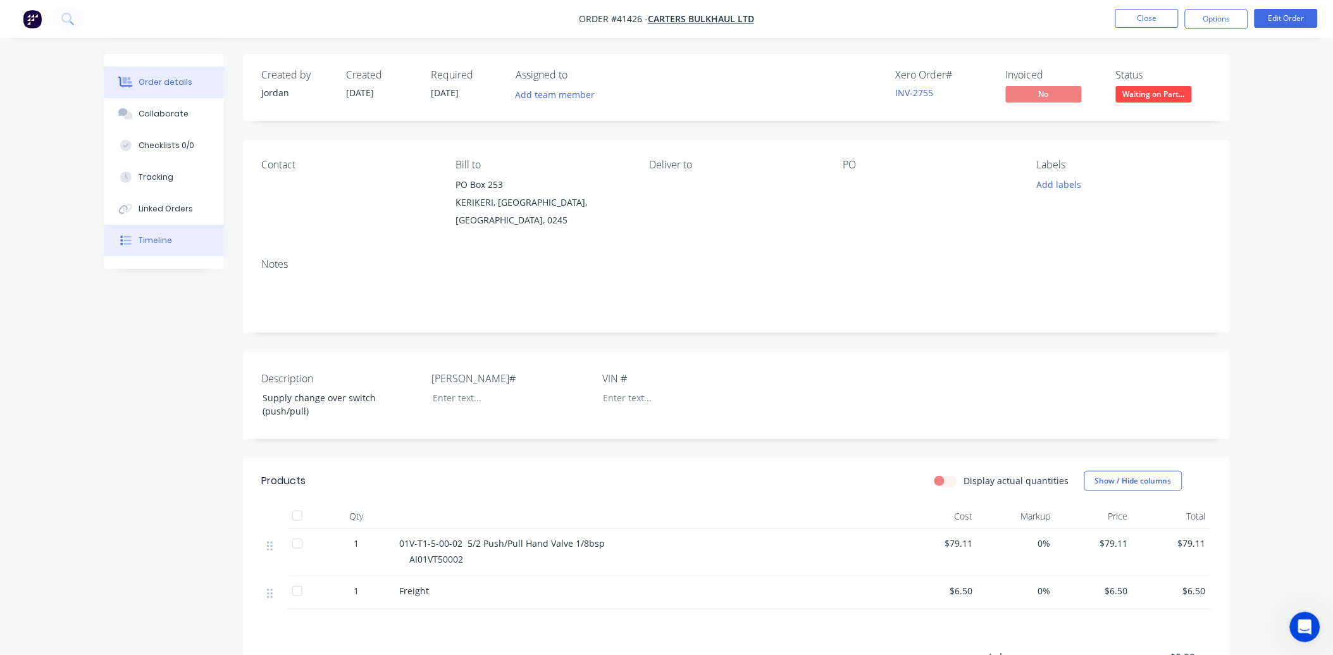
click at [152, 239] on div "Timeline" at bounding box center [156, 240] width 34 height 11
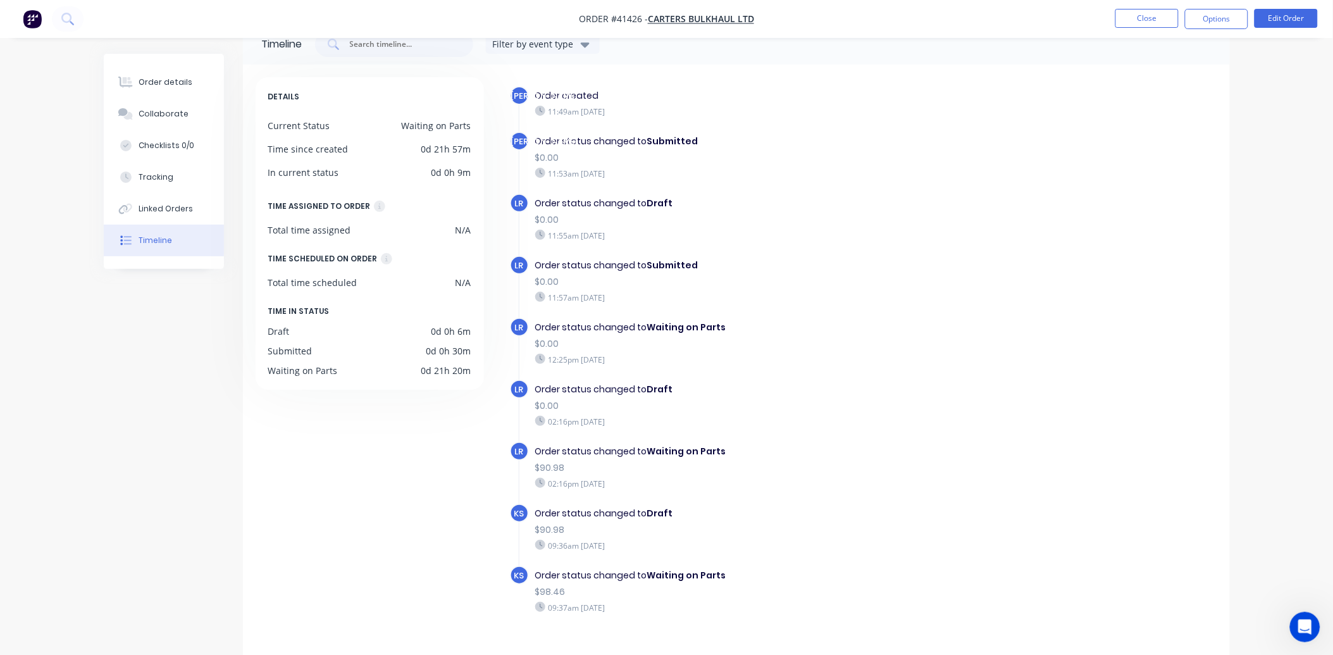
scroll to position [47, 0]
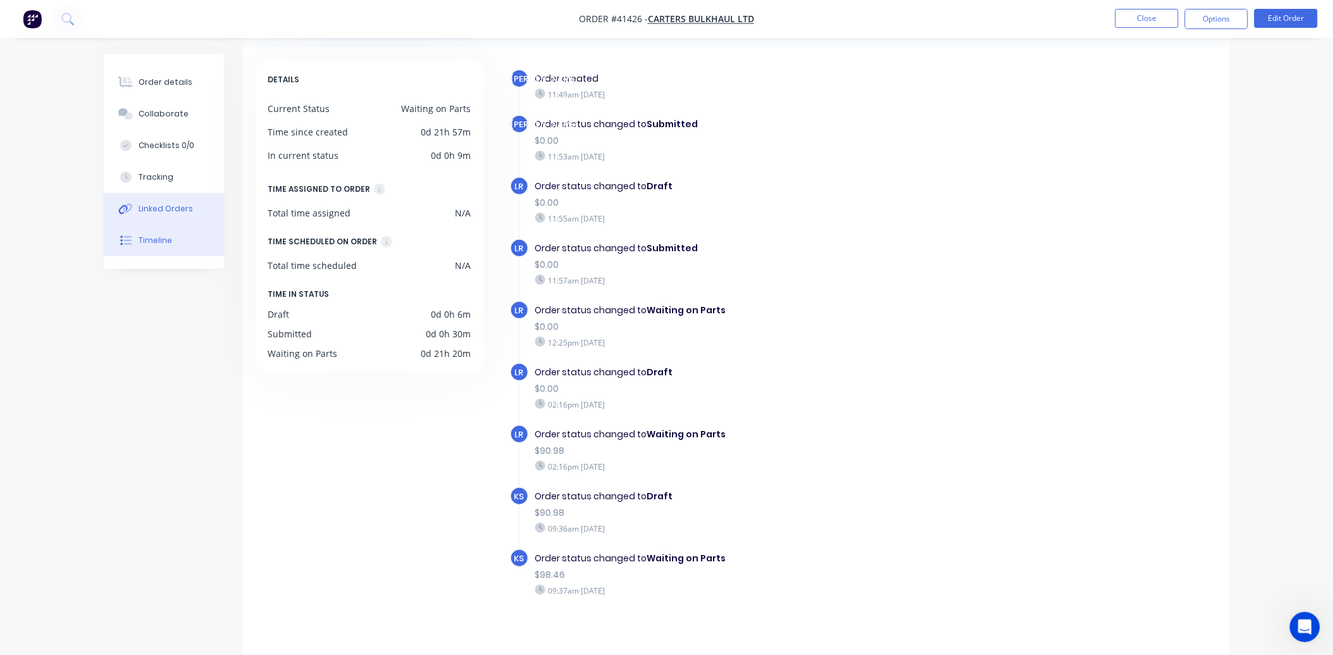
click at [153, 216] on button "Linked Orders" at bounding box center [164, 209] width 120 height 32
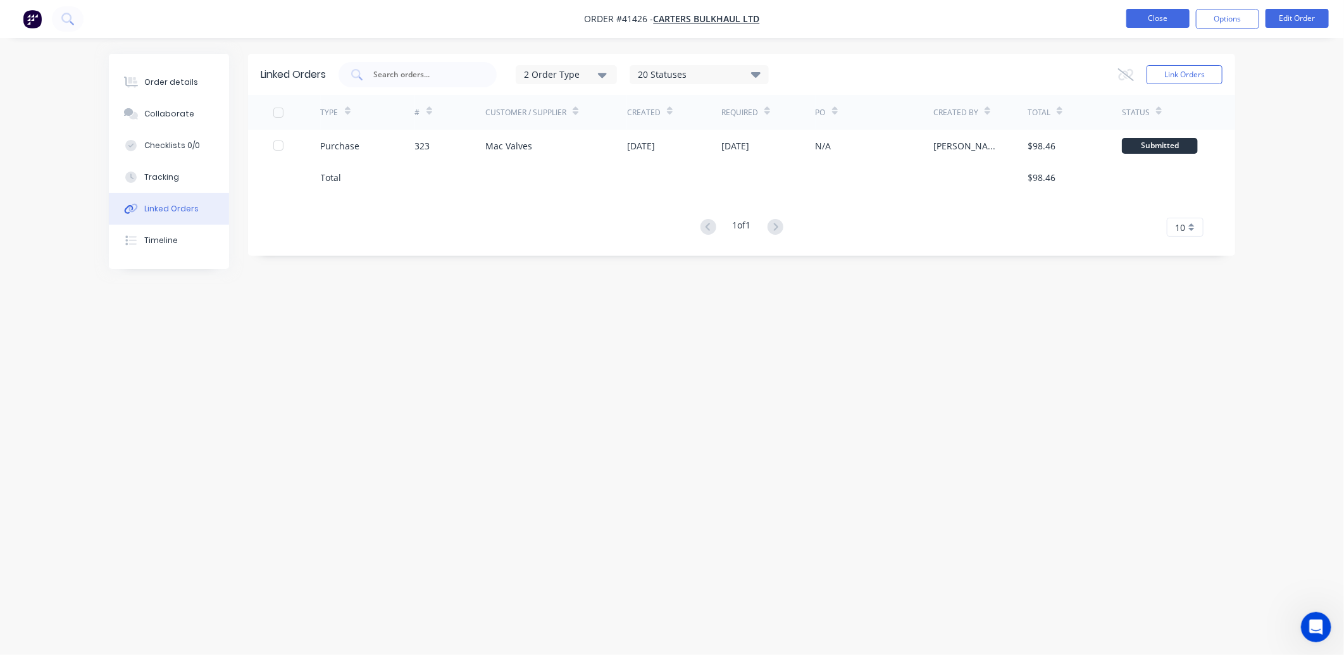
click at [1139, 15] on button "Close" at bounding box center [1157, 18] width 63 height 19
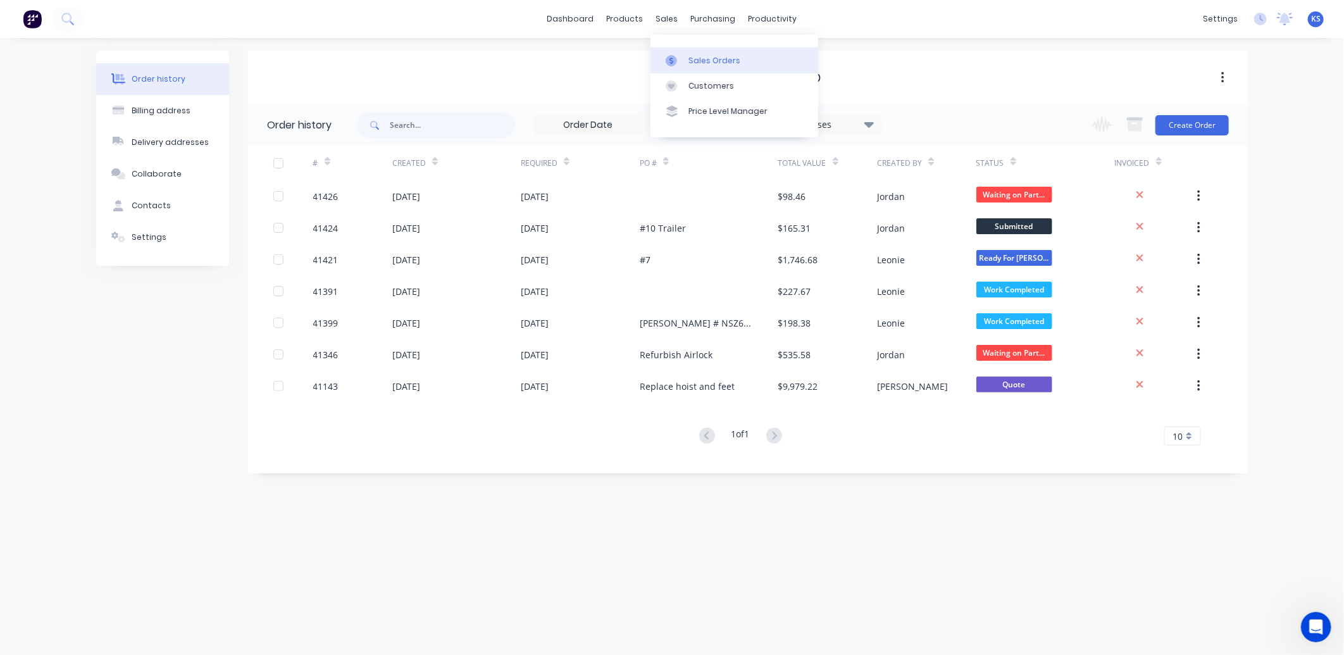
click at [693, 59] on div "Sales Orders" at bounding box center [714, 60] width 52 height 11
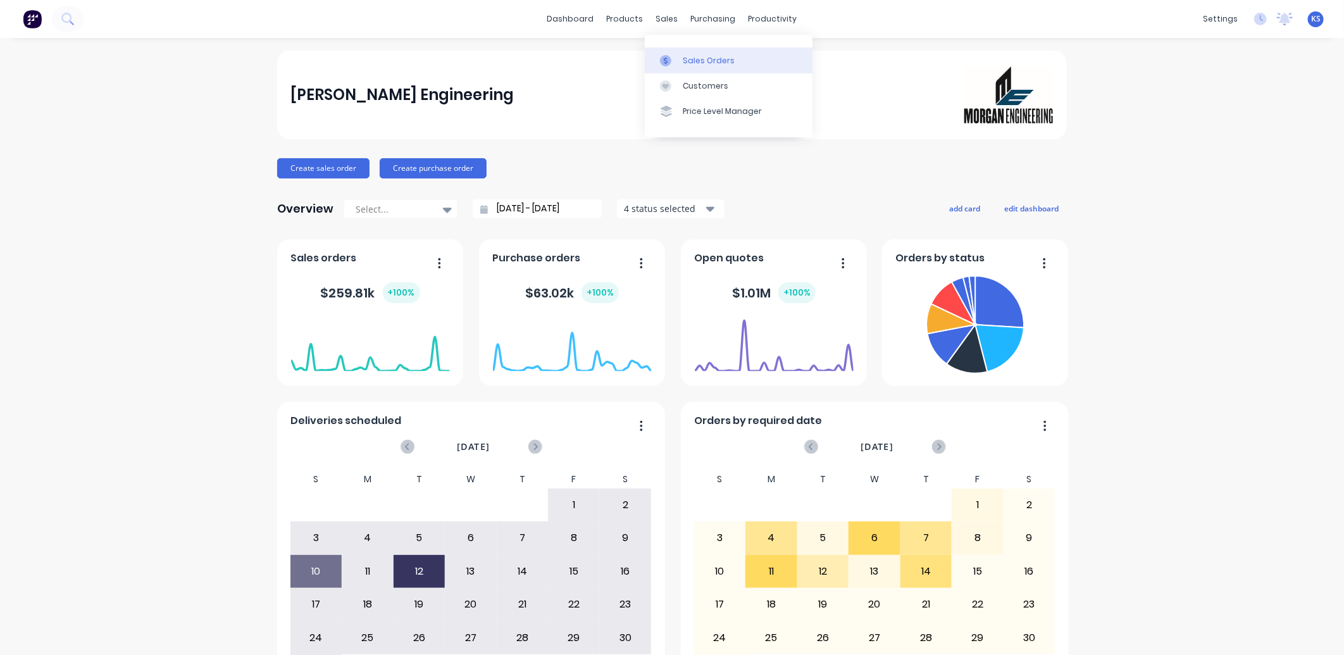
click at [691, 61] on div "Sales Orders" at bounding box center [709, 60] width 52 height 11
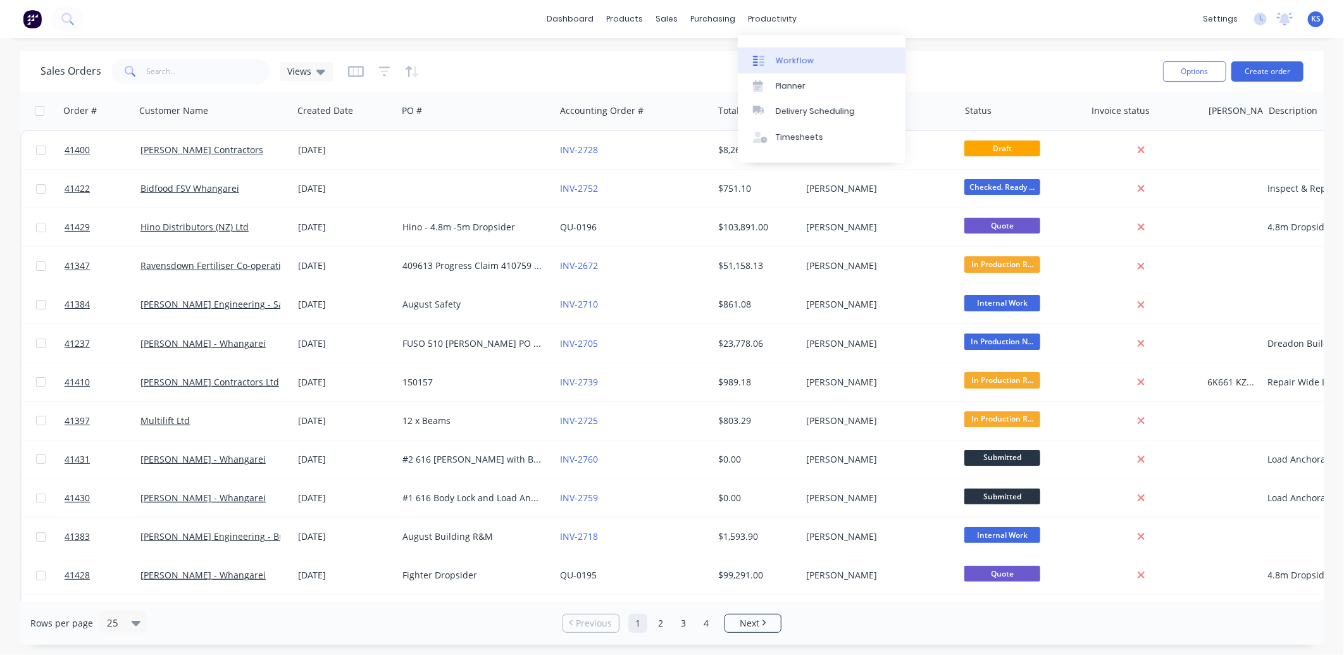
click at [820, 60] on link "Workflow" at bounding box center [822, 59] width 168 height 25
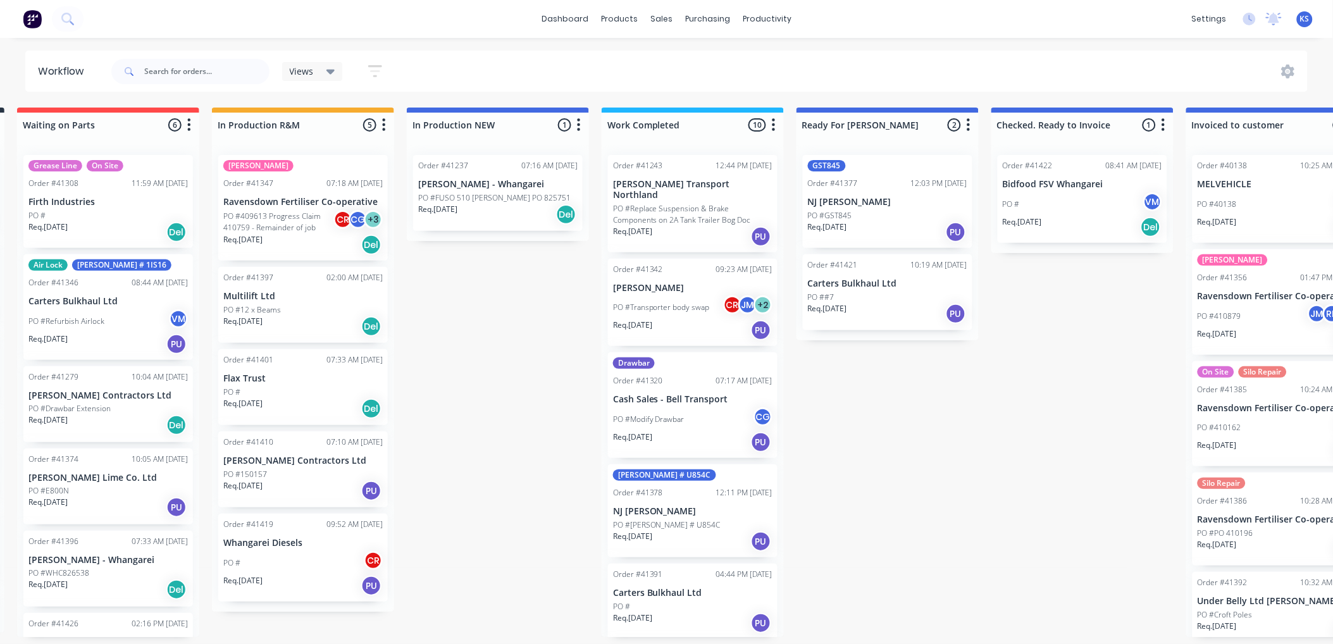
scroll to position [0, 235]
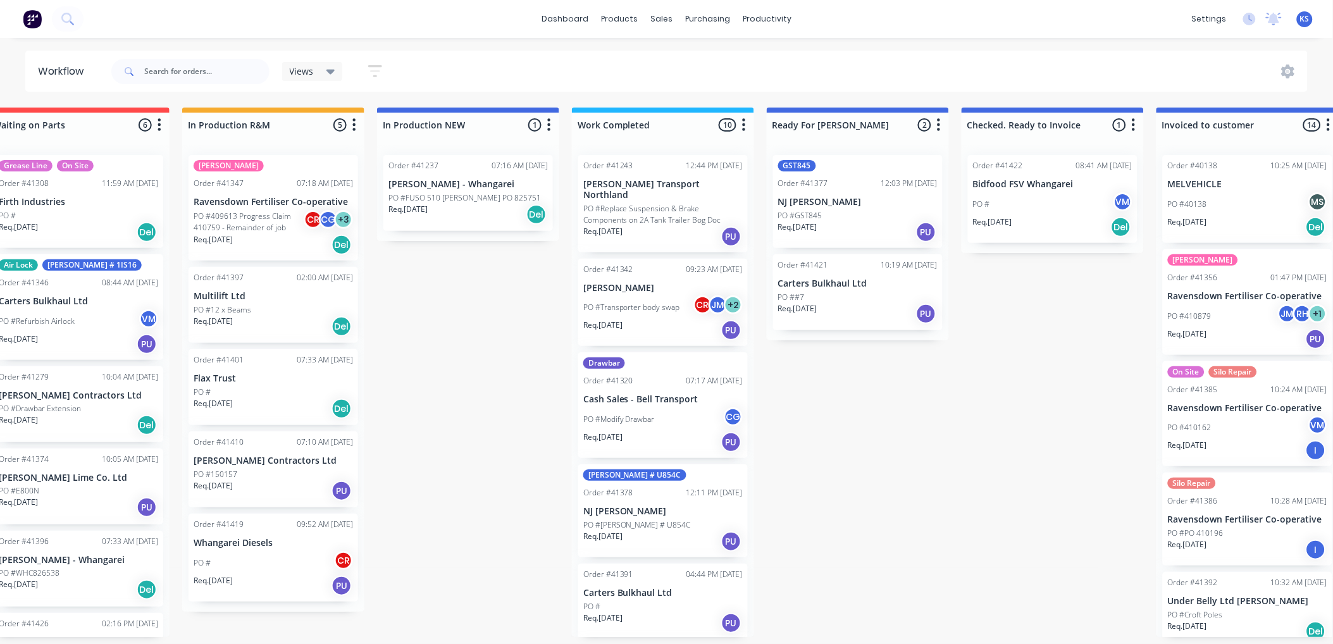
click at [1006, 187] on p "Bidfood FSV Whangarei" at bounding box center [1052, 184] width 159 height 11
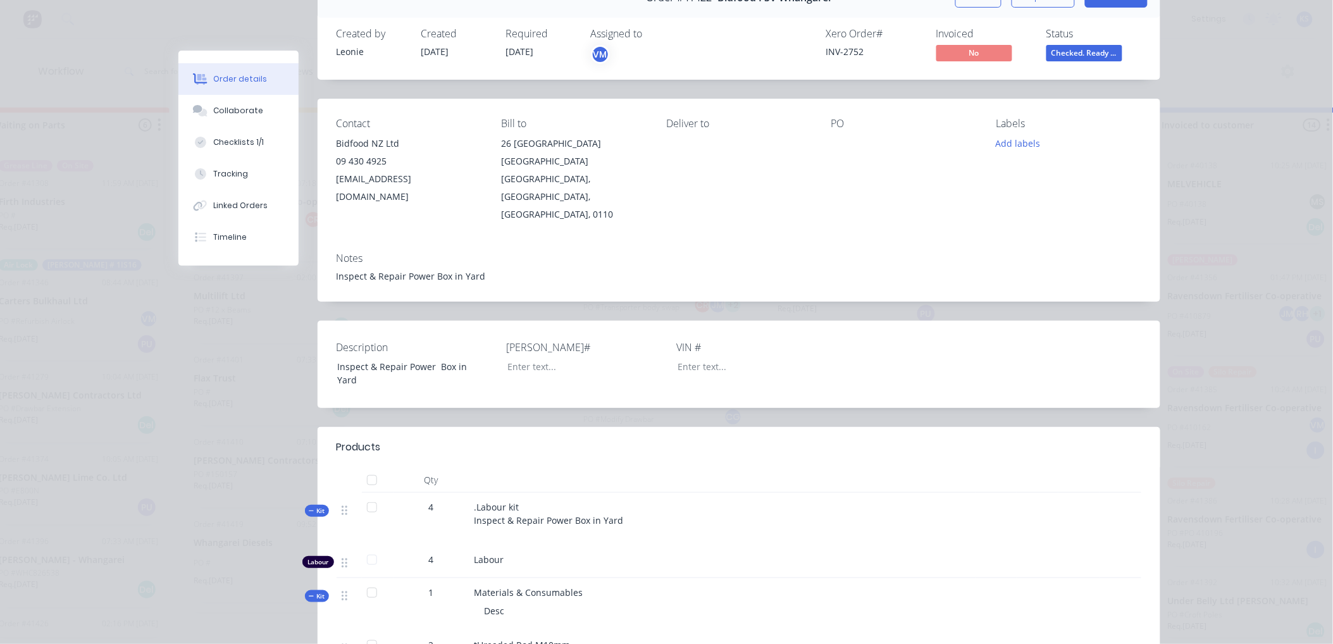
scroll to position [0, 0]
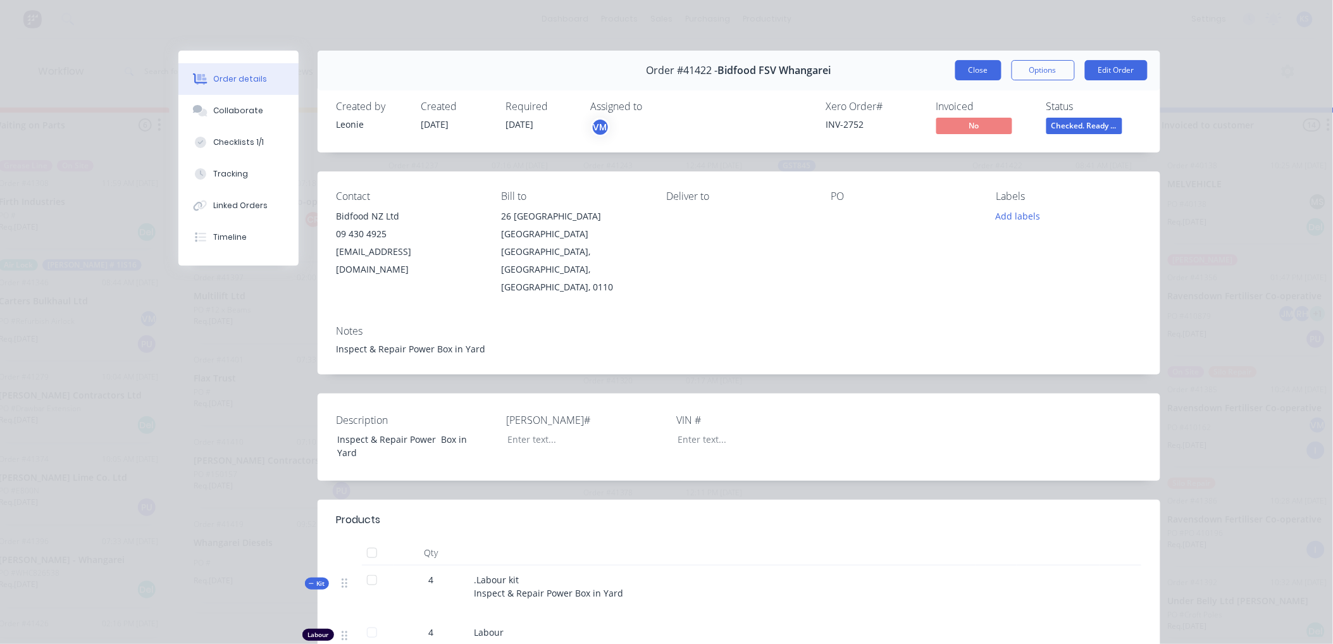
click at [969, 71] on button "Close" at bounding box center [978, 70] width 46 height 20
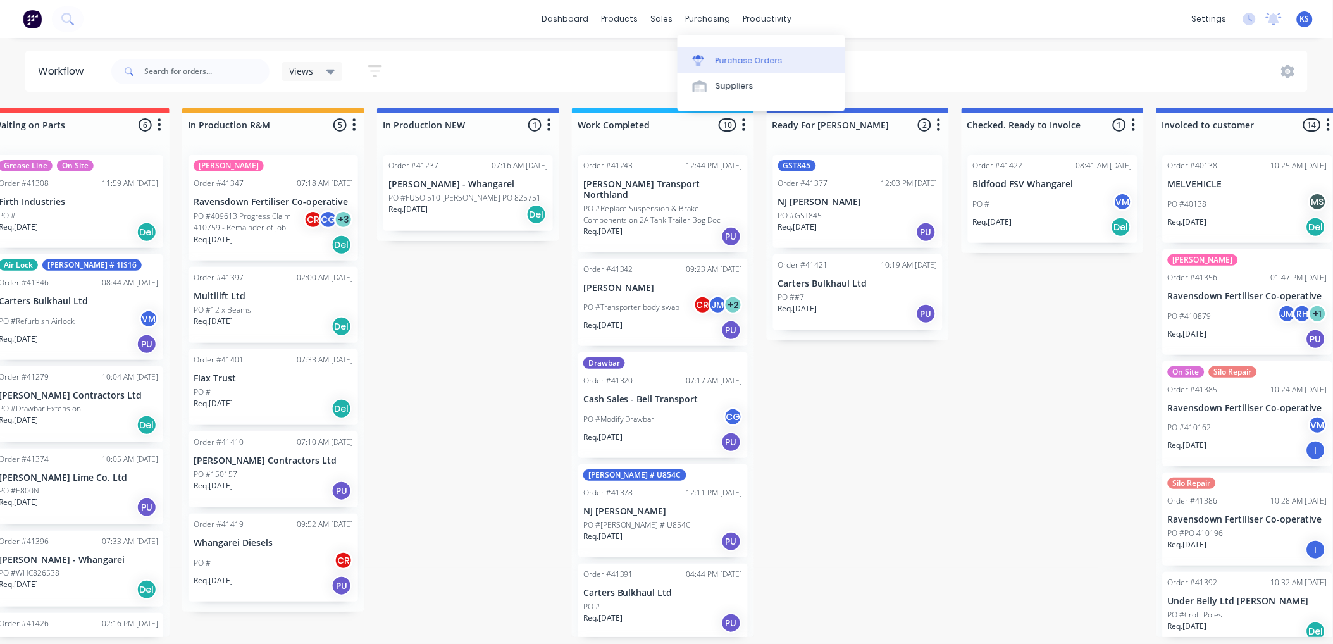
click at [719, 57] on div "Purchase Orders" at bounding box center [748, 60] width 67 height 11
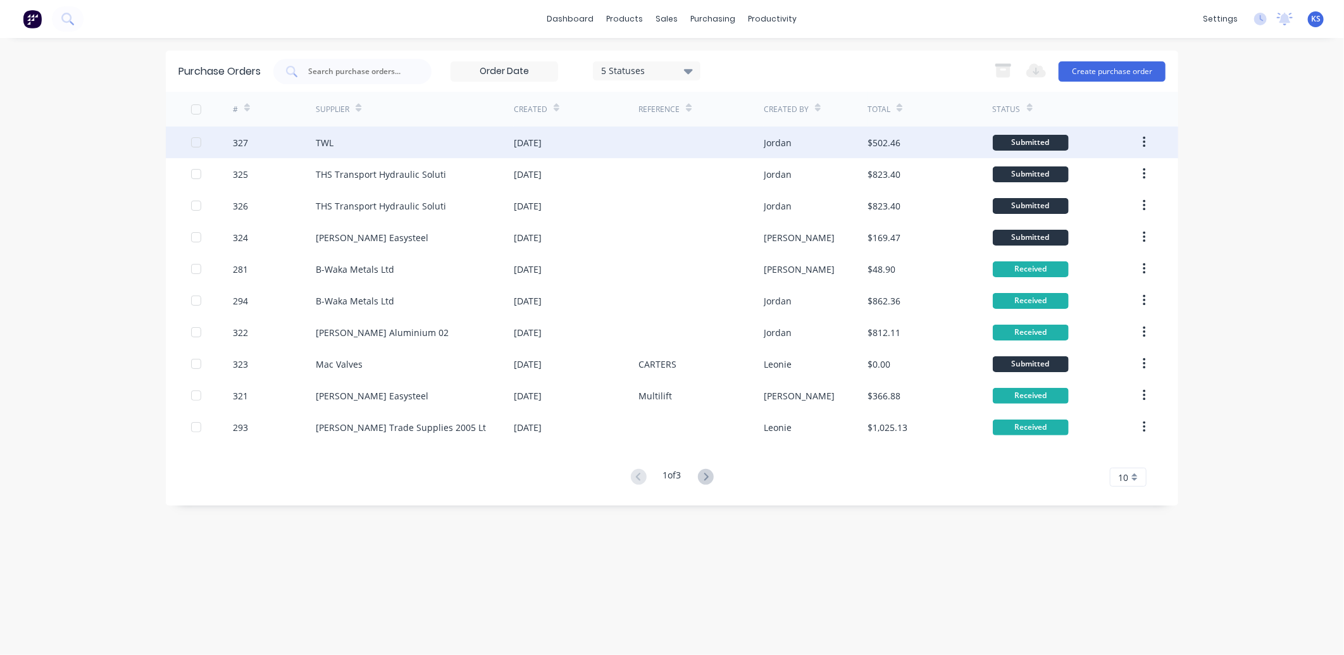
click at [395, 142] on div "TWL" at bounding box center [415, 143] width 198 height 32
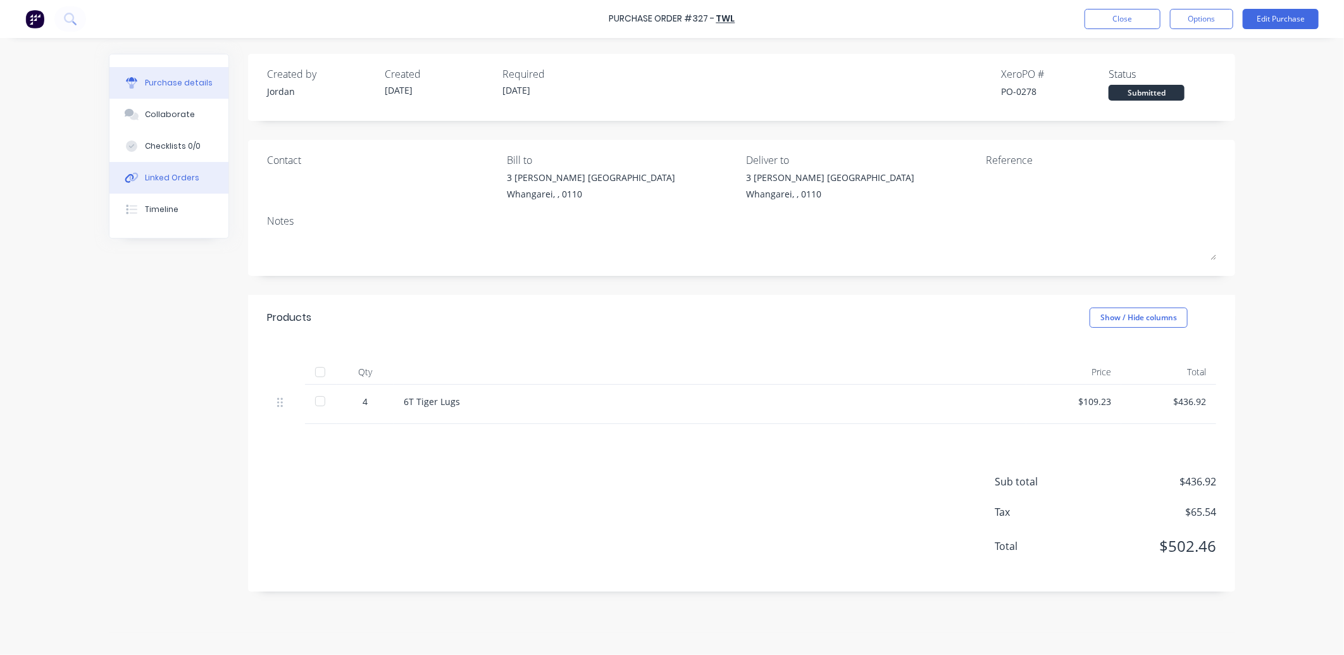
click at [168, 176] on div "Linked Orders" at bounding box center [172, 177] width 54 height 11
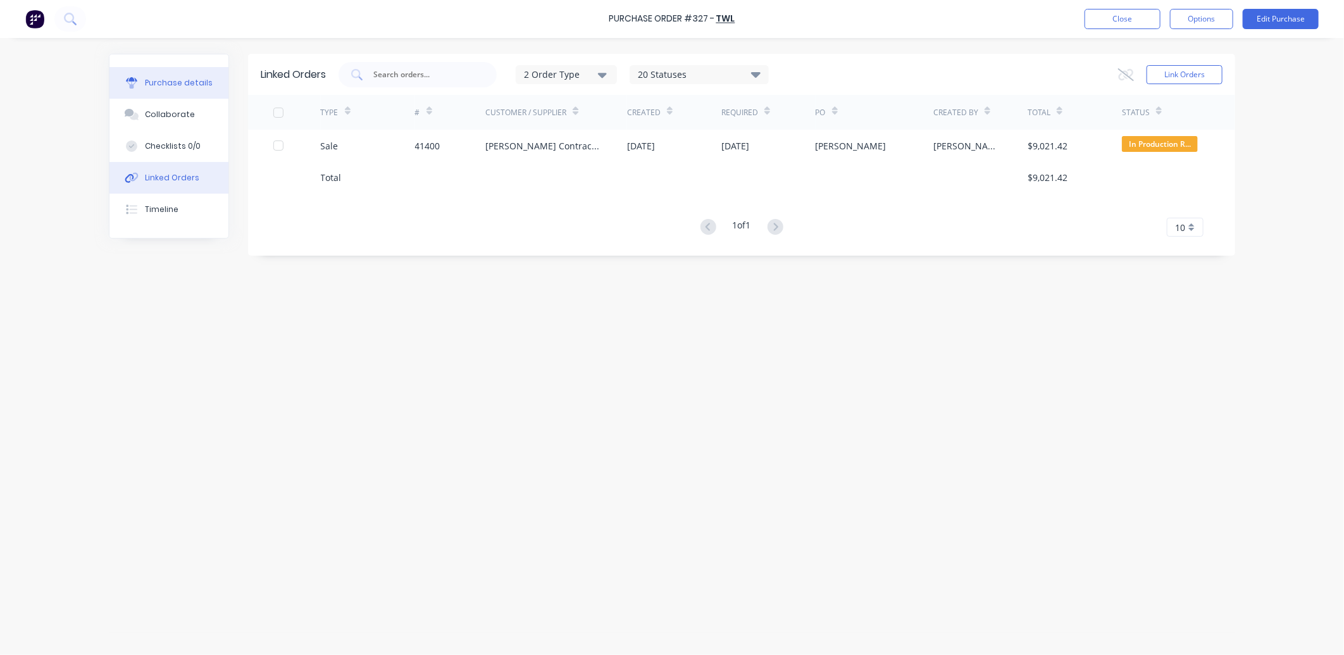
click at [184, 82] on div "Purchase details" at bounding box center [179, 82] width 68 height 11
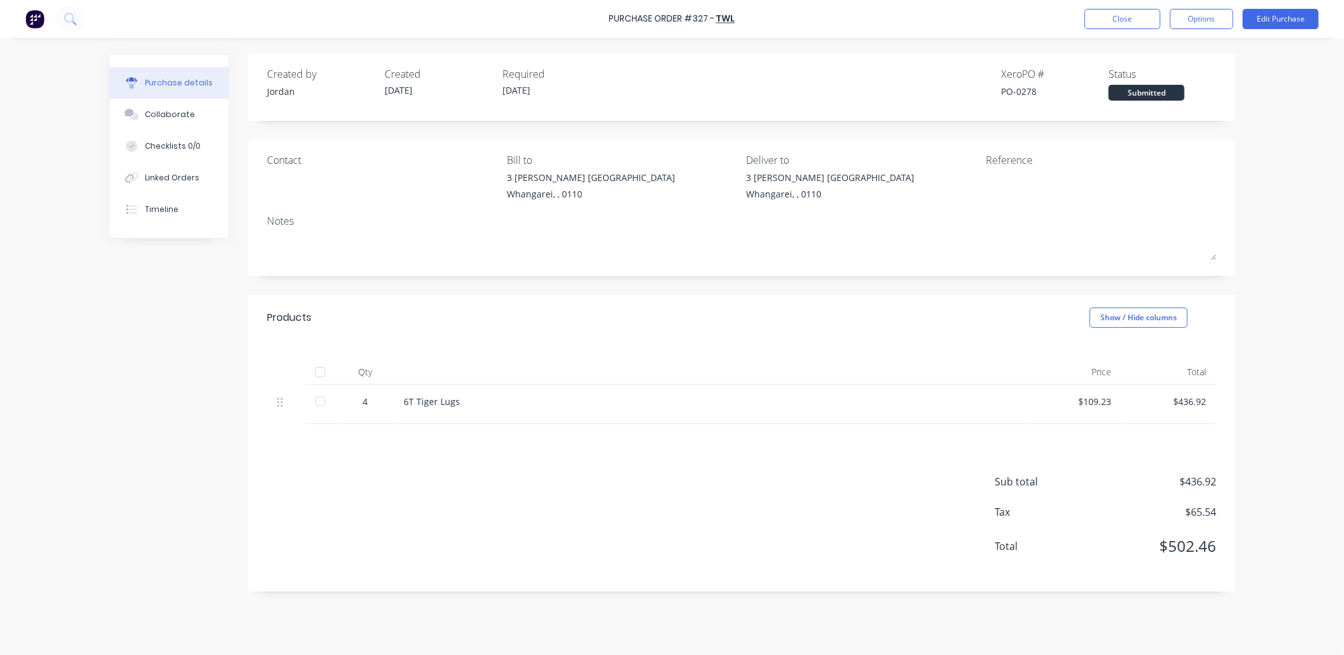
click at [321, 371] on div at bounding box center [319, 371] width 25 height 25
click at [1129, 24] on button "Close" at bounding box center [1122, 19] width 76 height 20
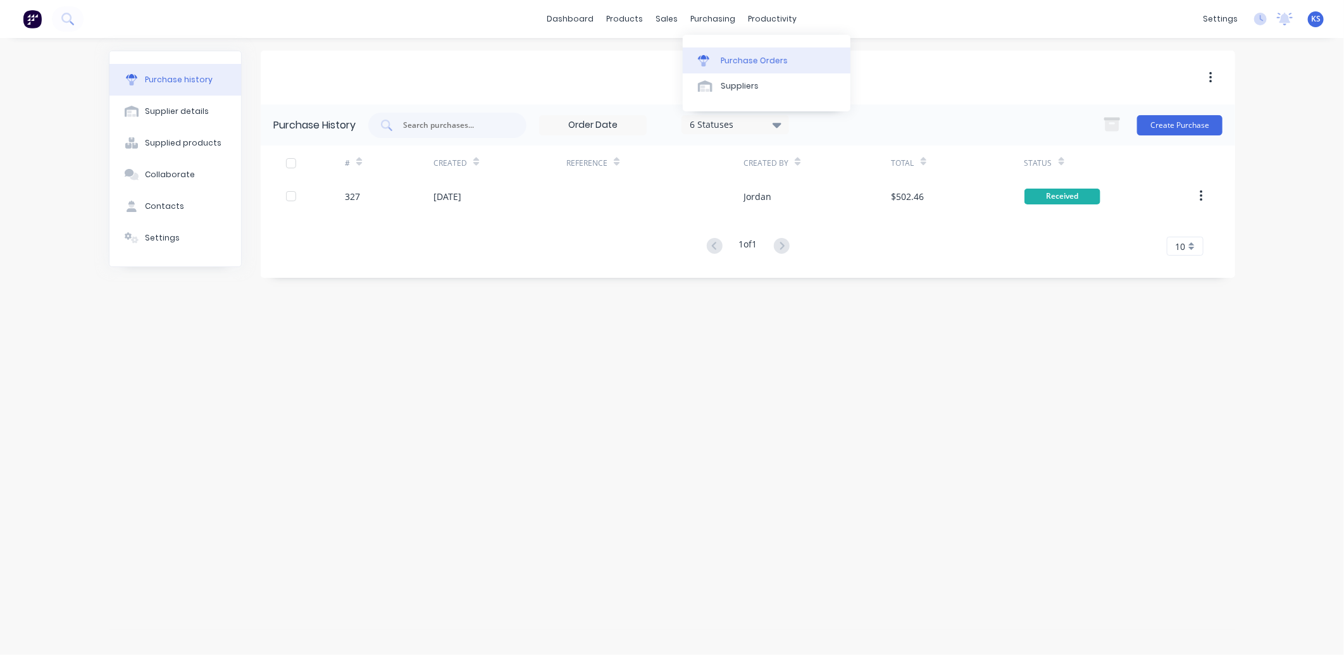
click at [755, 58] on div "Purchase Orders" at bounding box center [754, 60] width 67 height 11
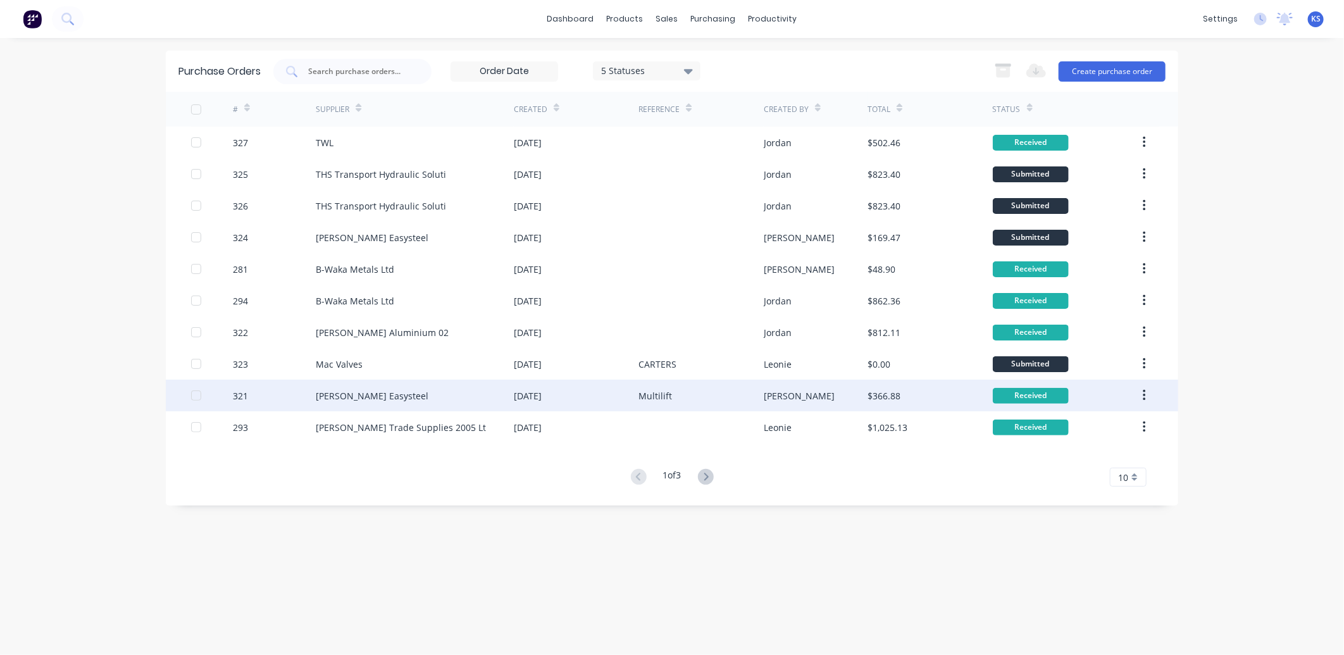
click at [342, 399] on div "[PERSON_NAME] Easysteel" at bounding box center [372, 395] width 113 height 13
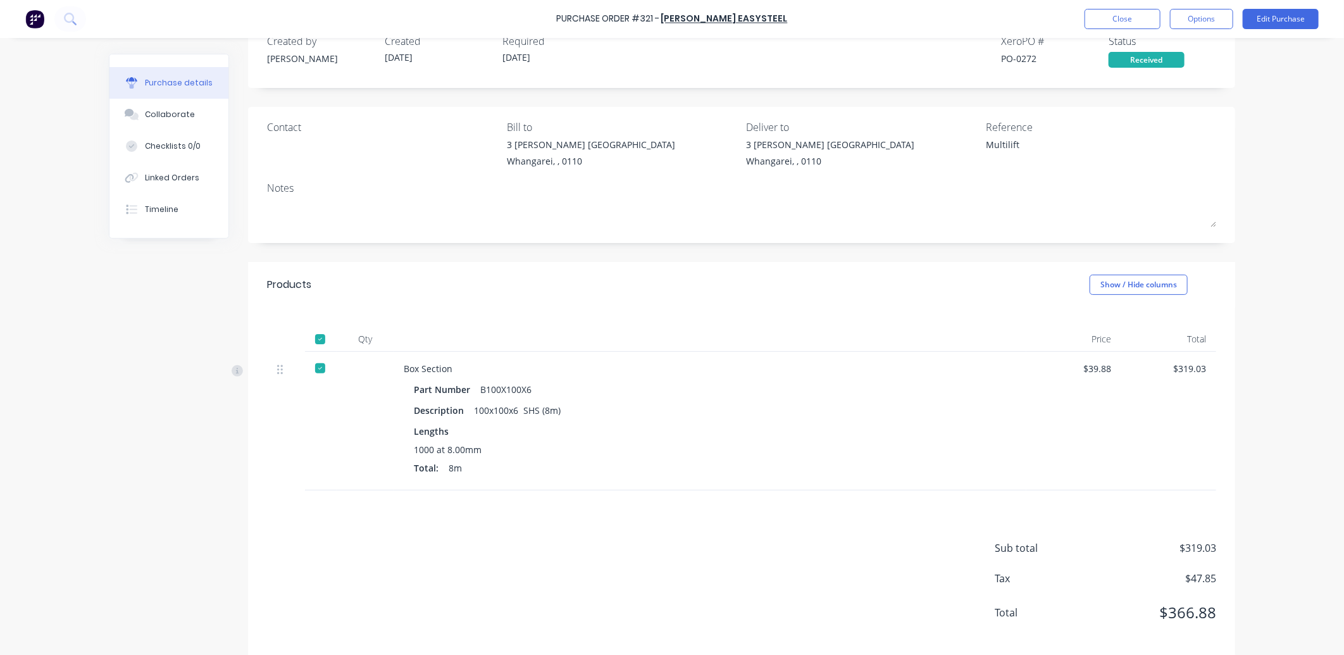
scroll to position [49, 0]
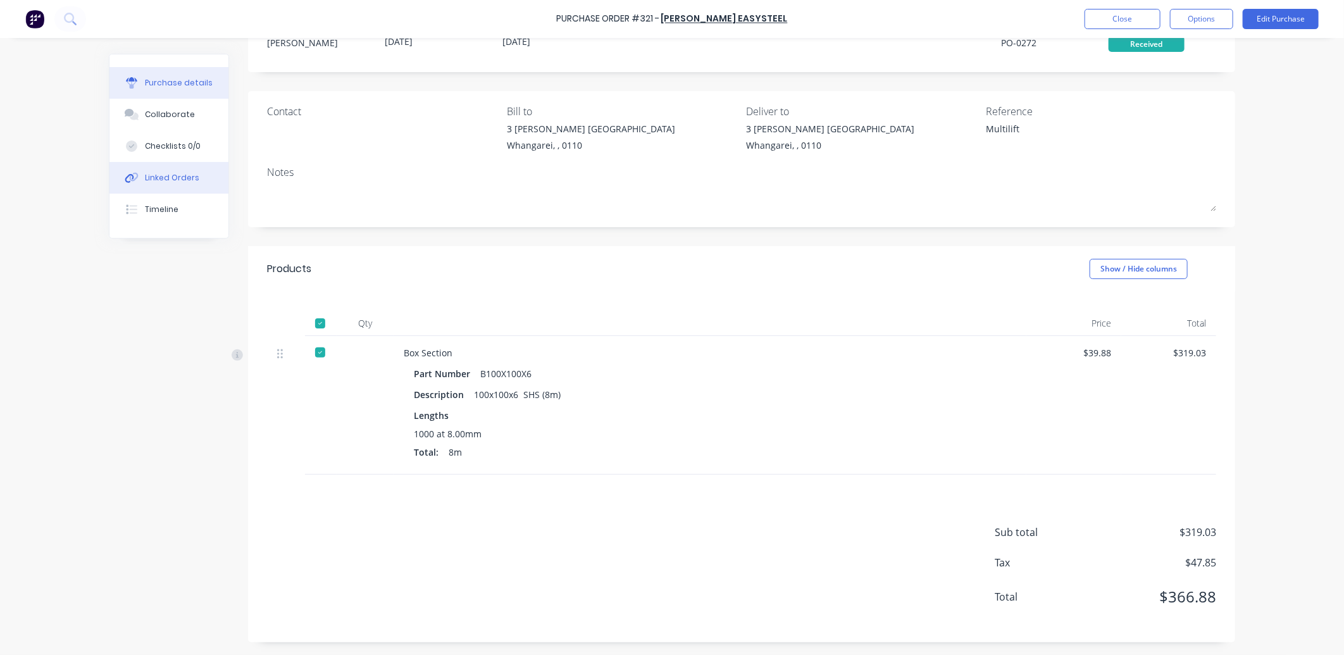
click at [152, 182] on div "Linked Orders" at bounding box center [172, 177] width 54 height 11
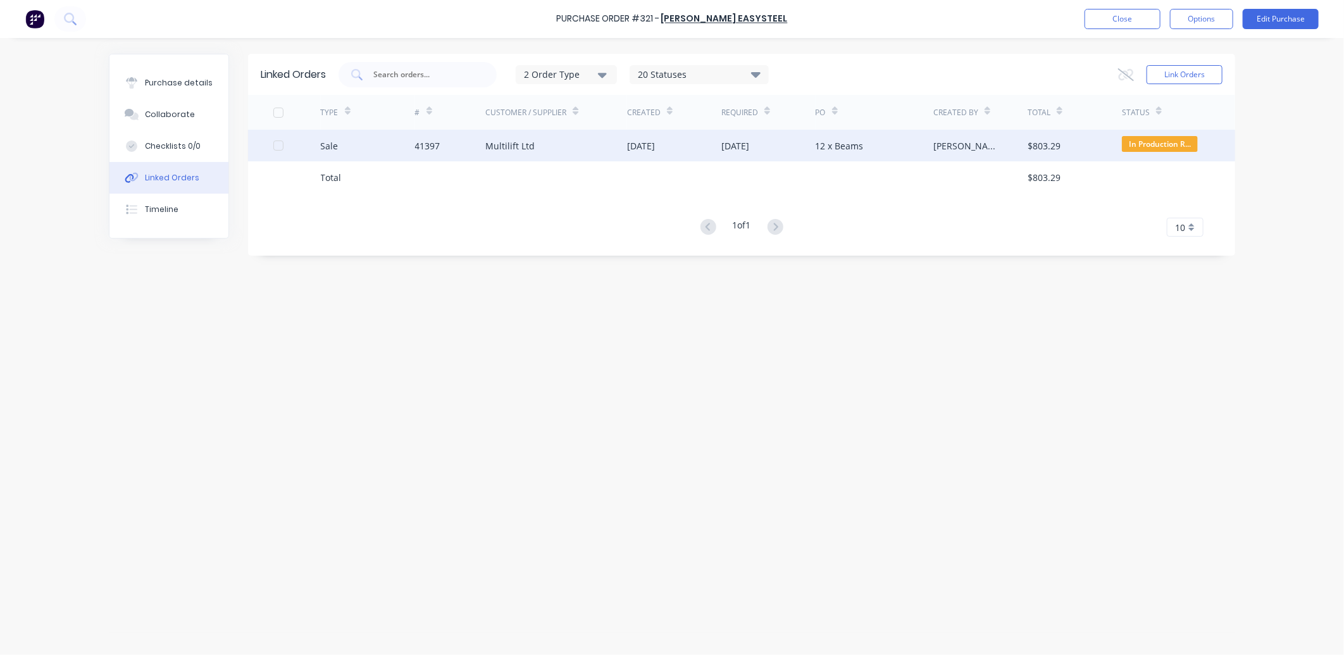
click at [483, 142] on div "41397" at bounding box center [450, 146] width 71 height 32
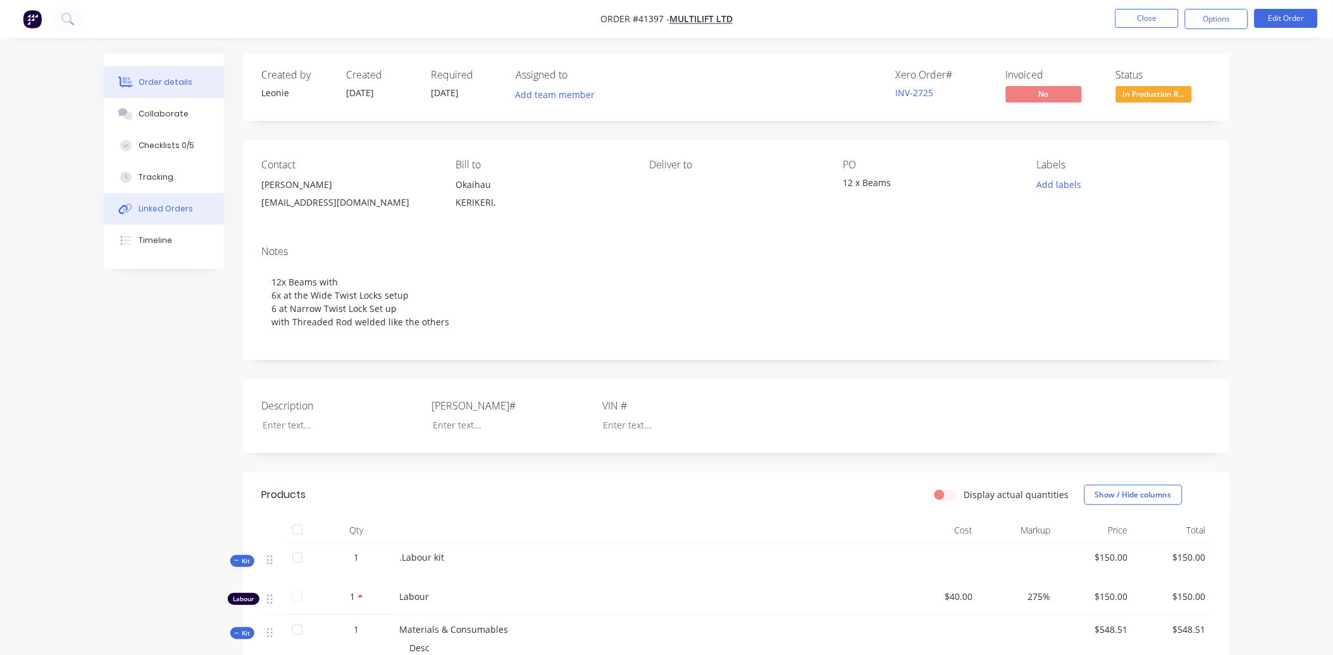
click at [155, 207] on div "Linked Orders" at bounding box center [166, 208] width 54 height 11
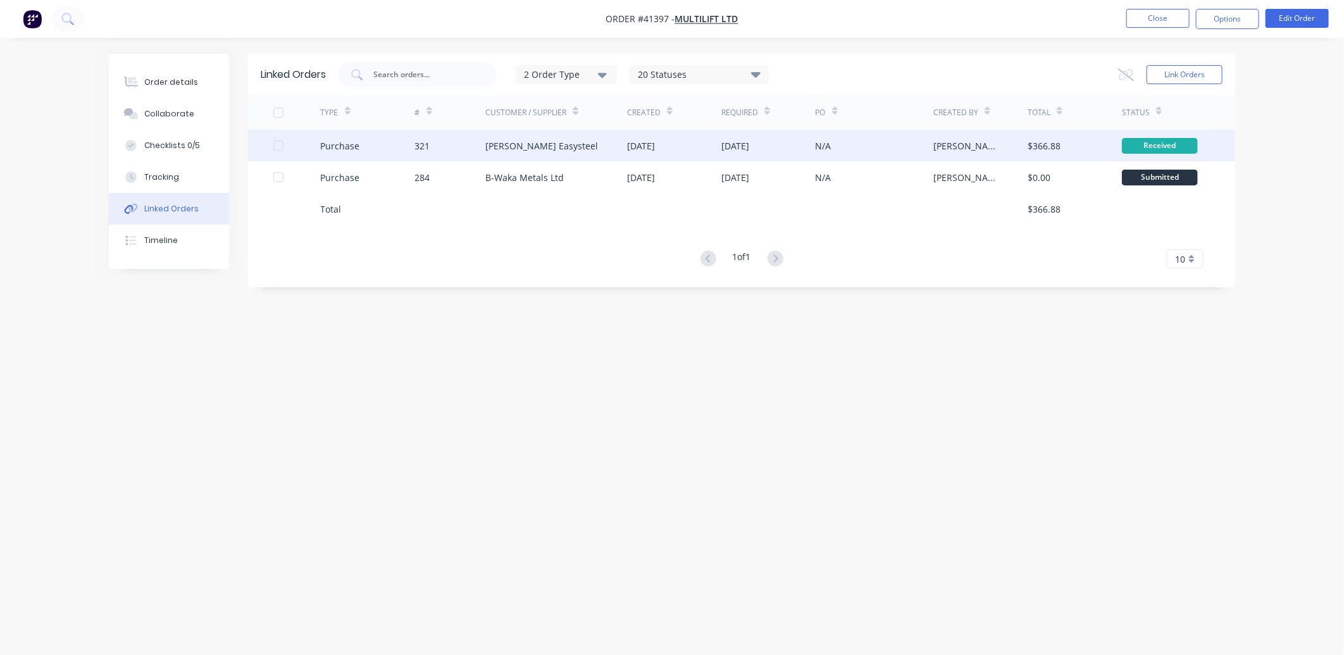
click at [500, 144] on div "[PERSON_NAME] Easysteel" at bounding box center [541, 145] width 113 height 13
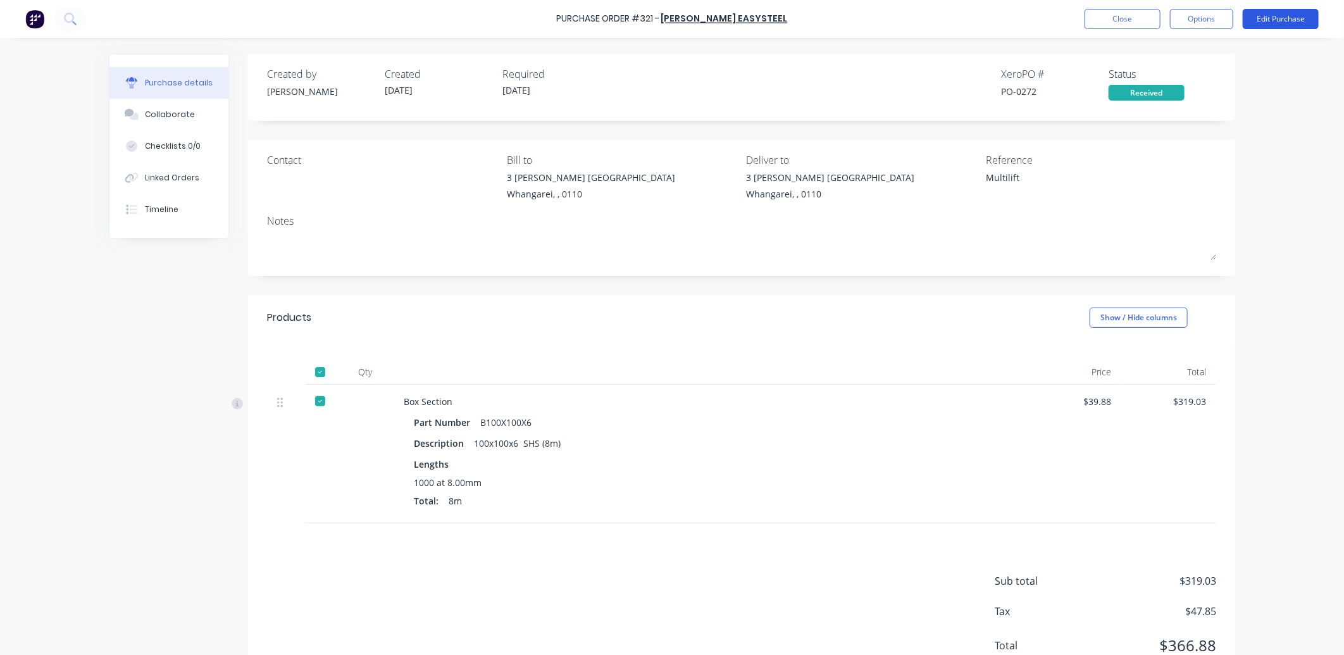
click at [1272, 20] on button "Edit Purchase" at bounding box center [1280, 19] width 76 height 20
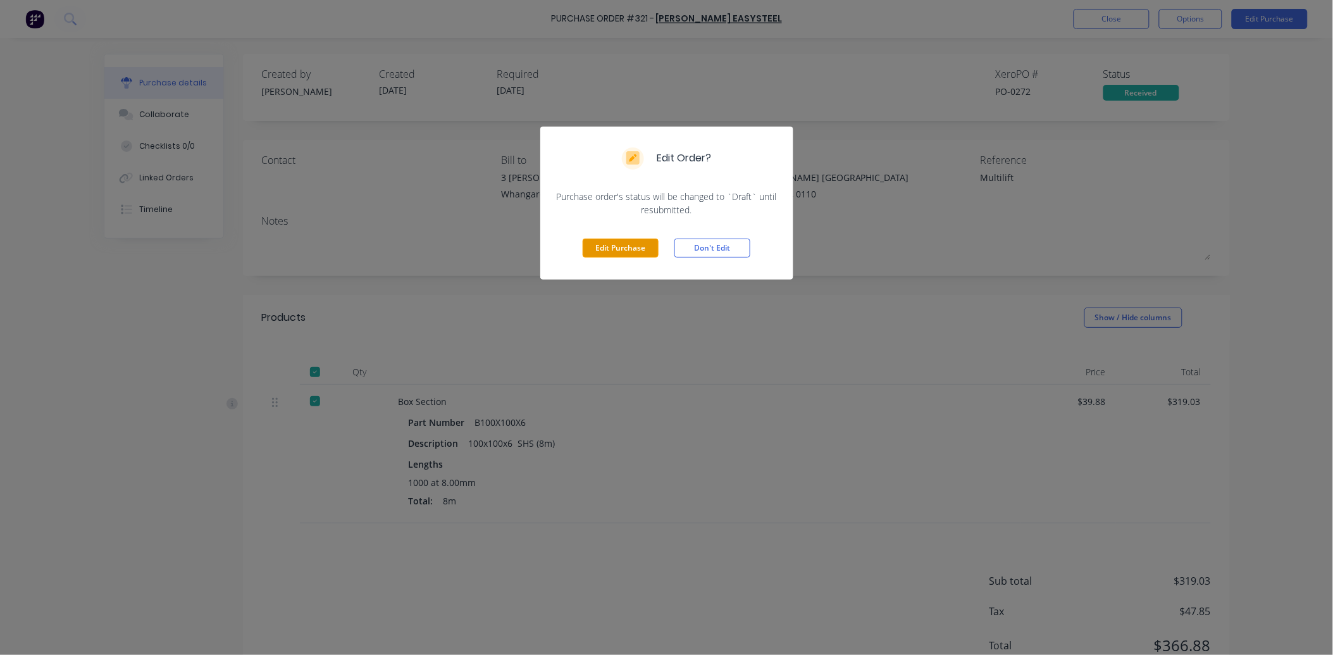
click at [610, 251] on button "Edit Purchase" at bounding box center [621, 247] width 76 height 19
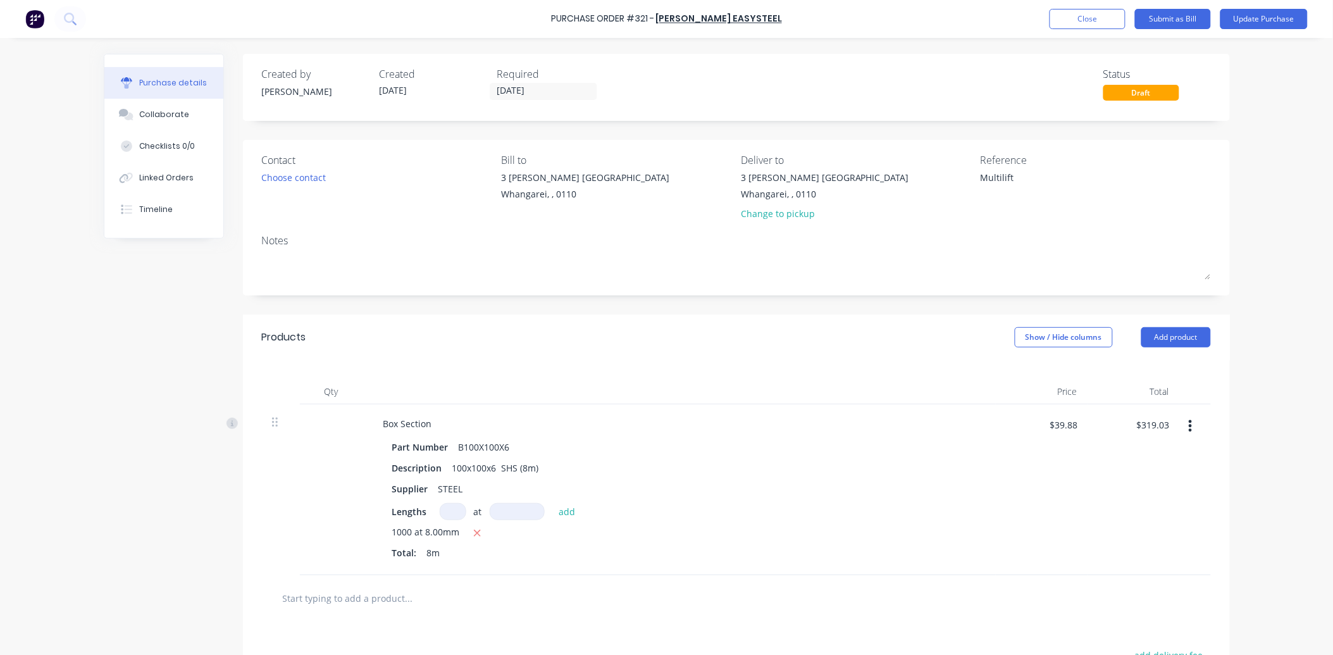
type textarea "x"
click at [1036, 178] on textarea "Multilift" at bounding box center [1065, 185] width 158 height 28
type textarea "Multilift"
type textarea "x"
type textarea "Multilift"
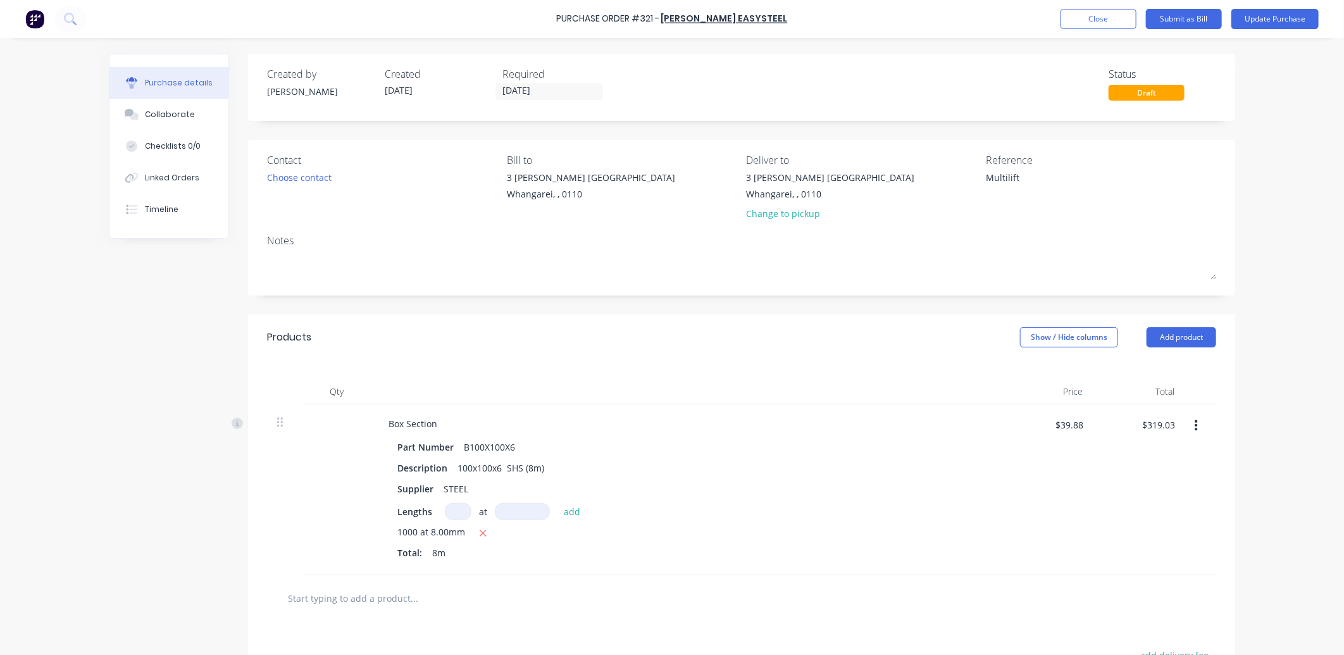
type textarea "x"
type textarea "Multilift 364820"
type textarea "x"
type textarea "Multilift 364820"
click at [707, 445] on div "Part Number B100X100X6" at bounding box center [681, 447] width 579 height 18
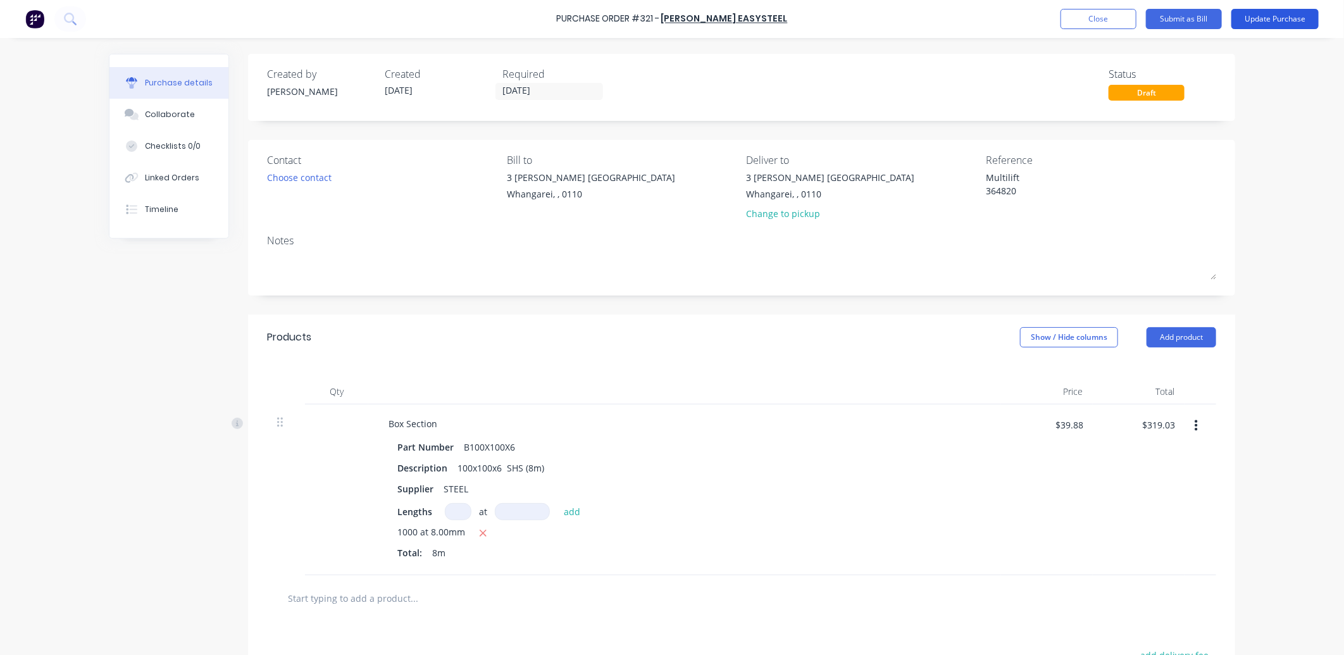
click at [1254, 21] on button "Update Purchase" at bounding box center [1274, 19] width 87 height 20
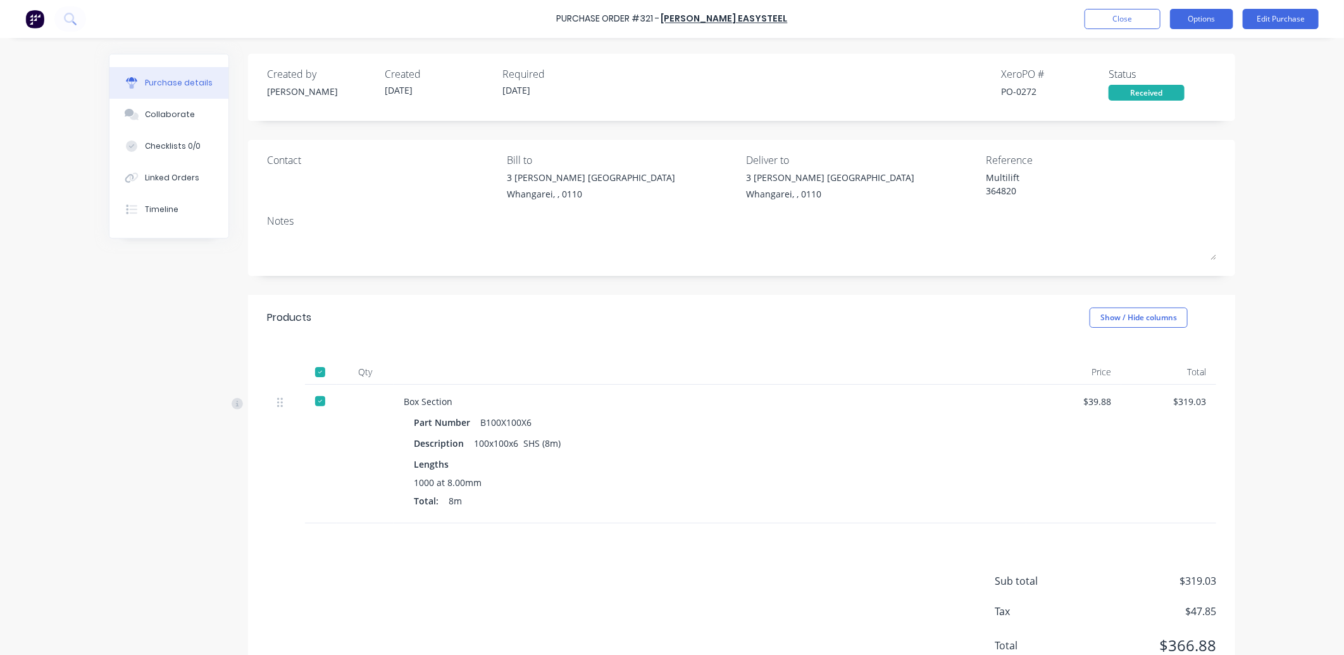
click at [1199, 26] on button "Options" at bounding box center [1201, 19] width 63 height 20
click at [1181, 80] on div "Convert to Bill" at bounding box center [1172, 77] width 97 height 18
type textarea "x"
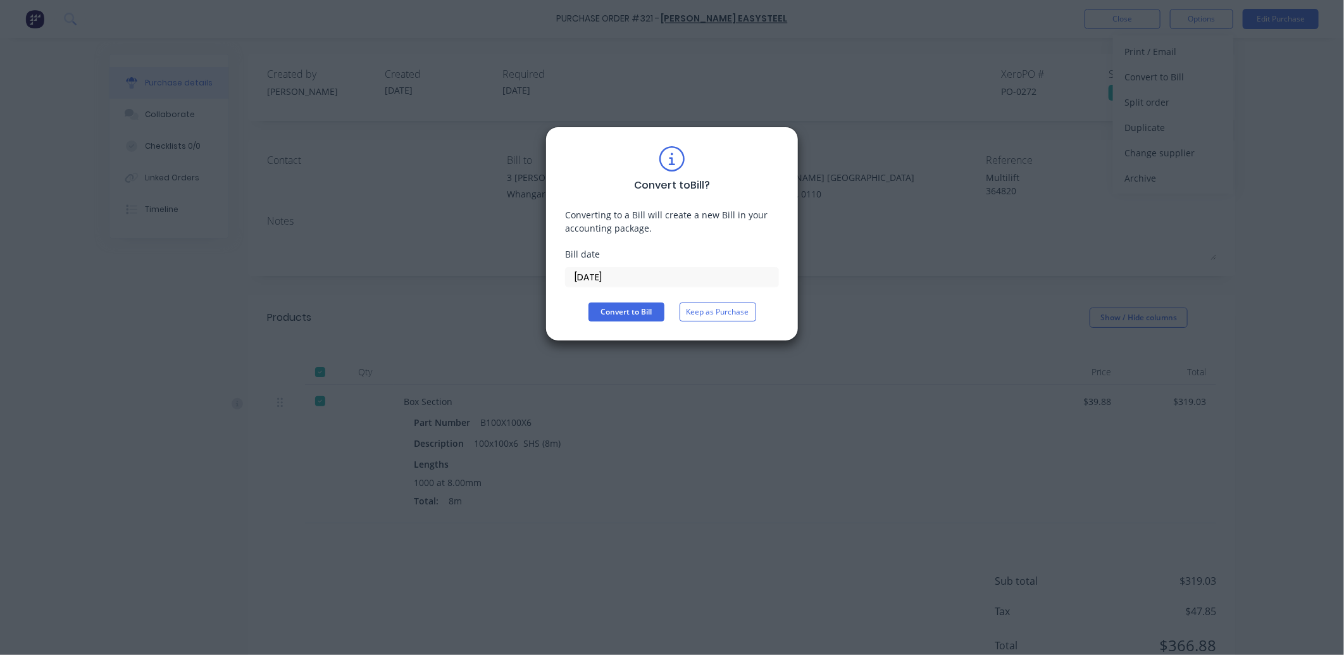
click at [612, 278] on input "[DATE]" at bounding box center [672, 277] width 213 height 19
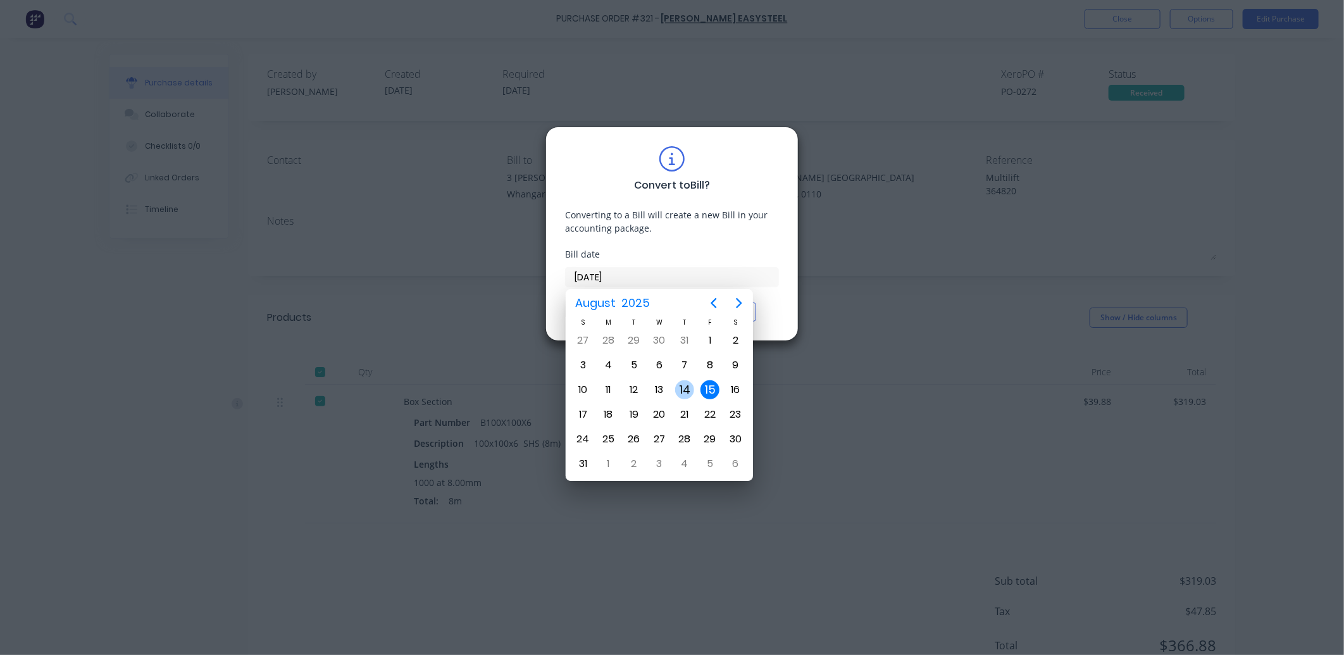
click at [691, 391] on div "14" at bounding box center [684, 389] width 19 height 19
type input "[DATE]"
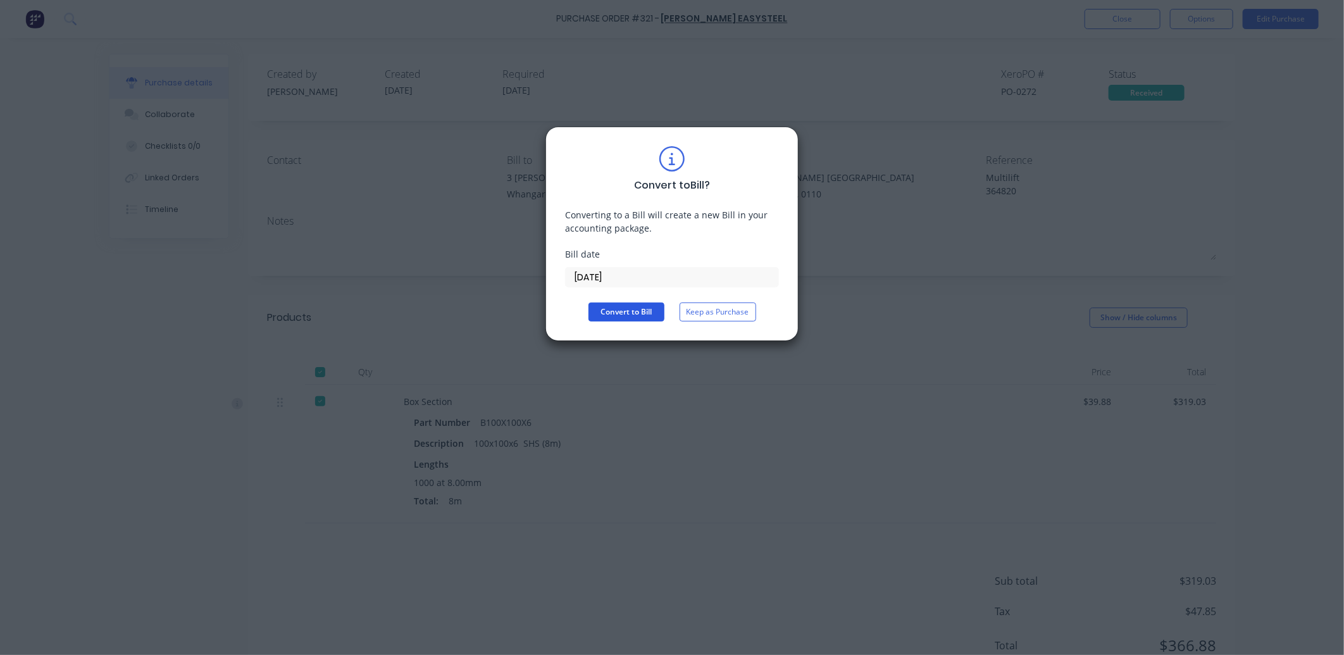
click at [639, 306] on button "Convert to Bill" at bounding box center [626, 311] width 76 height 19
type textarea "x"
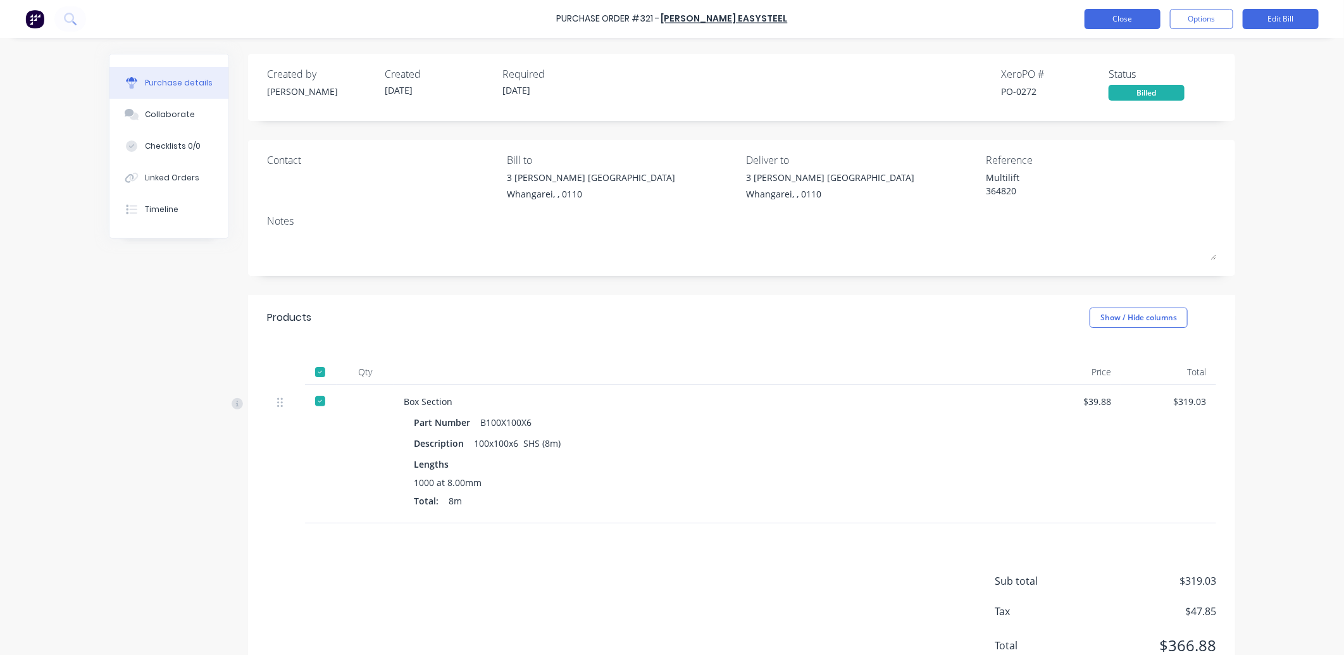
click at [1122, 19] on button "Close" at bounding box center [1122, 19] width 76 height 20
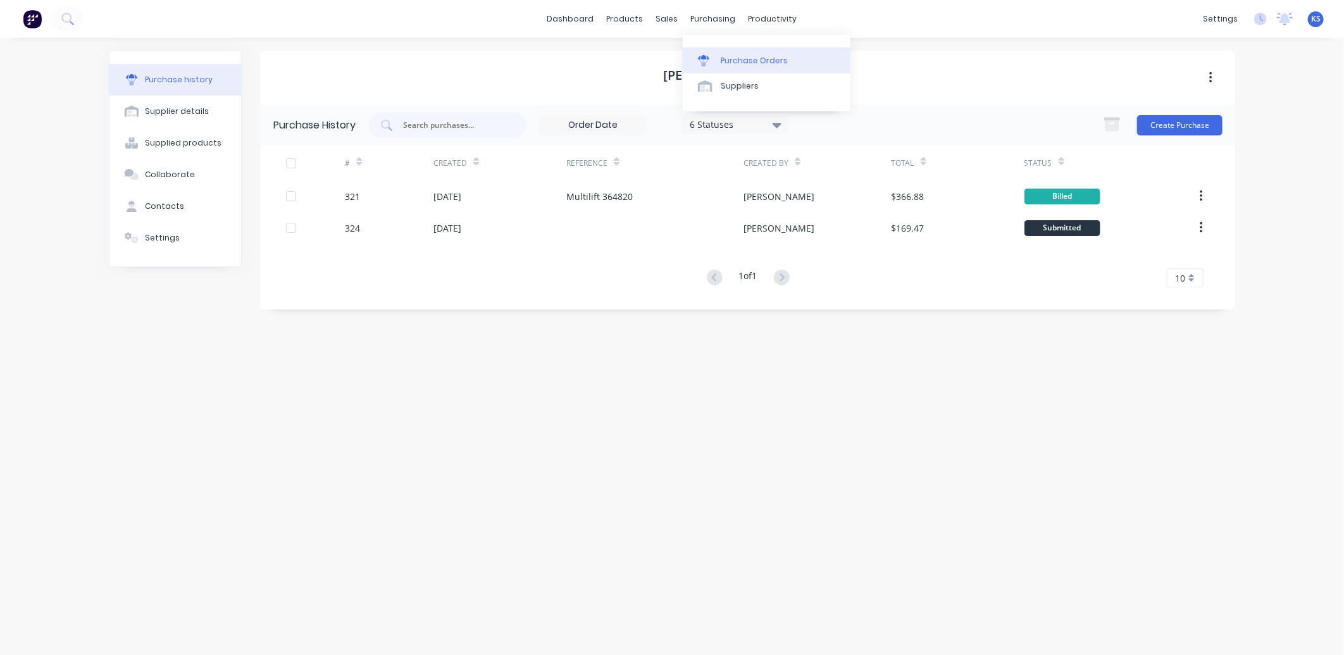
click at [732, 55] on div "Purchase Orders" at bounding box center [754, 60] width 67 height 11
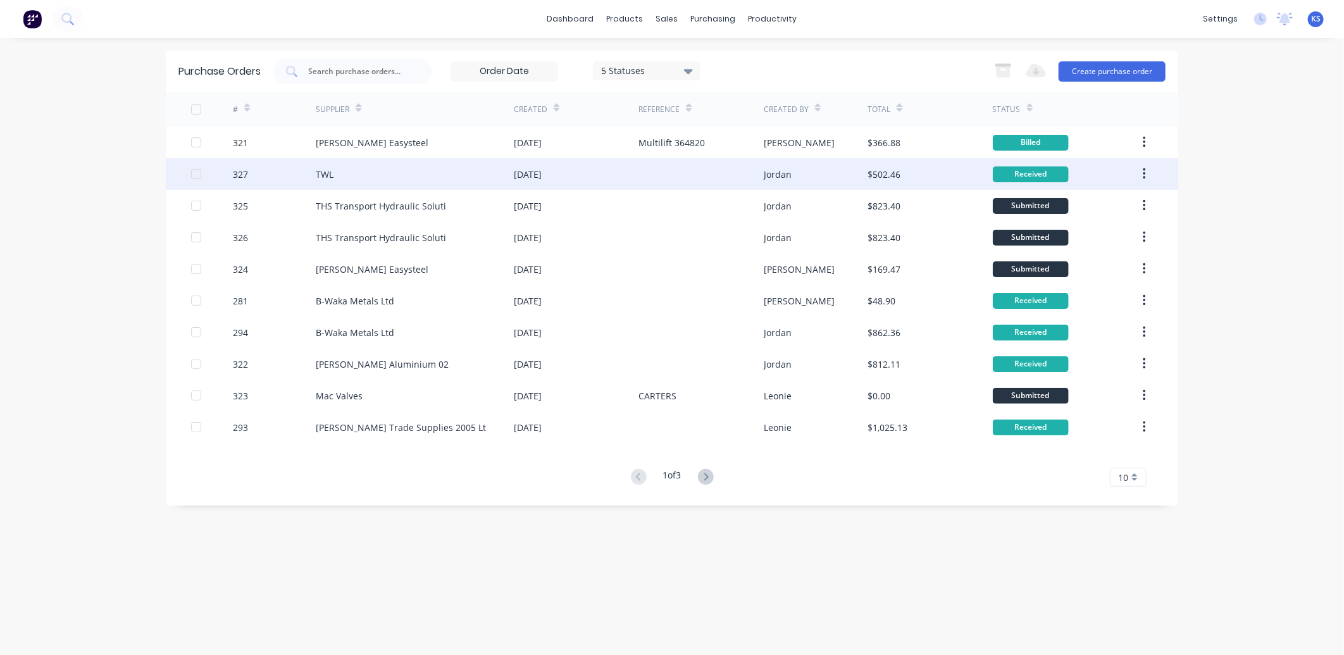
click at [346, 177] on div "TWL" at bounding box center [415, 174] width 198 height 32
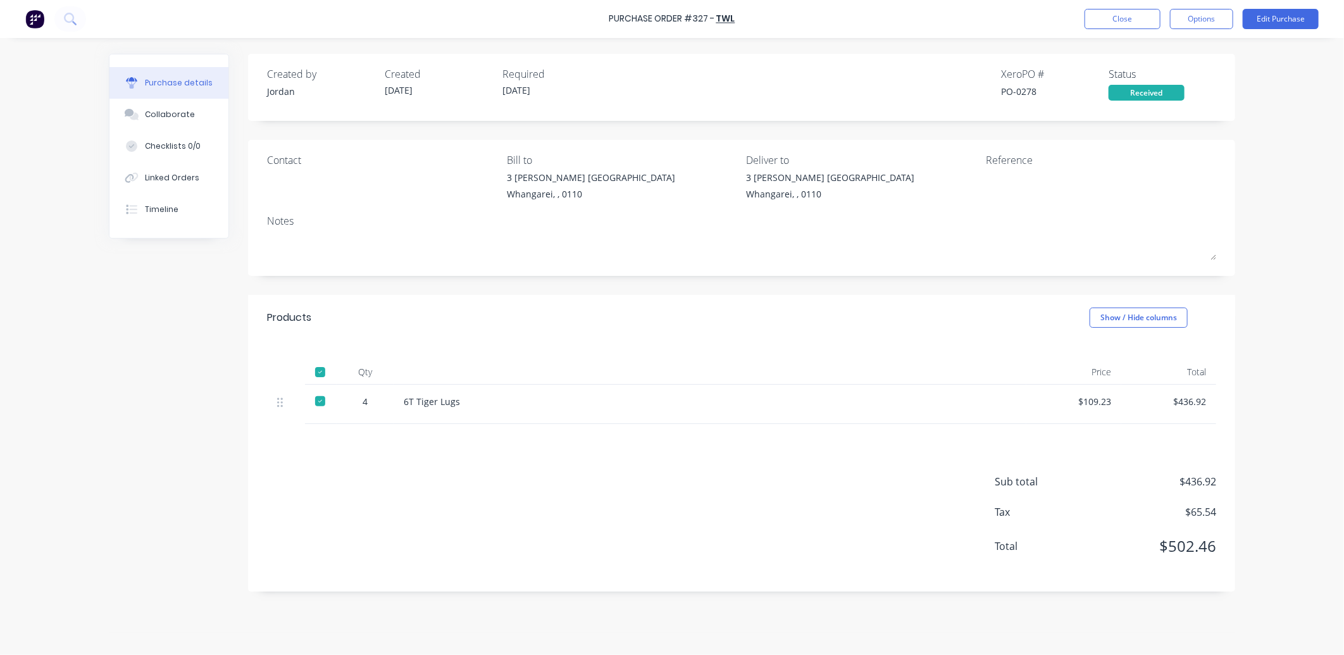
click at [321, 374] on div at bounding box center [319, 371] width 25 height 25
click at [1265, 13] on button "Edit Purchase" at bounding box center [1280, 19] width 76 height 20
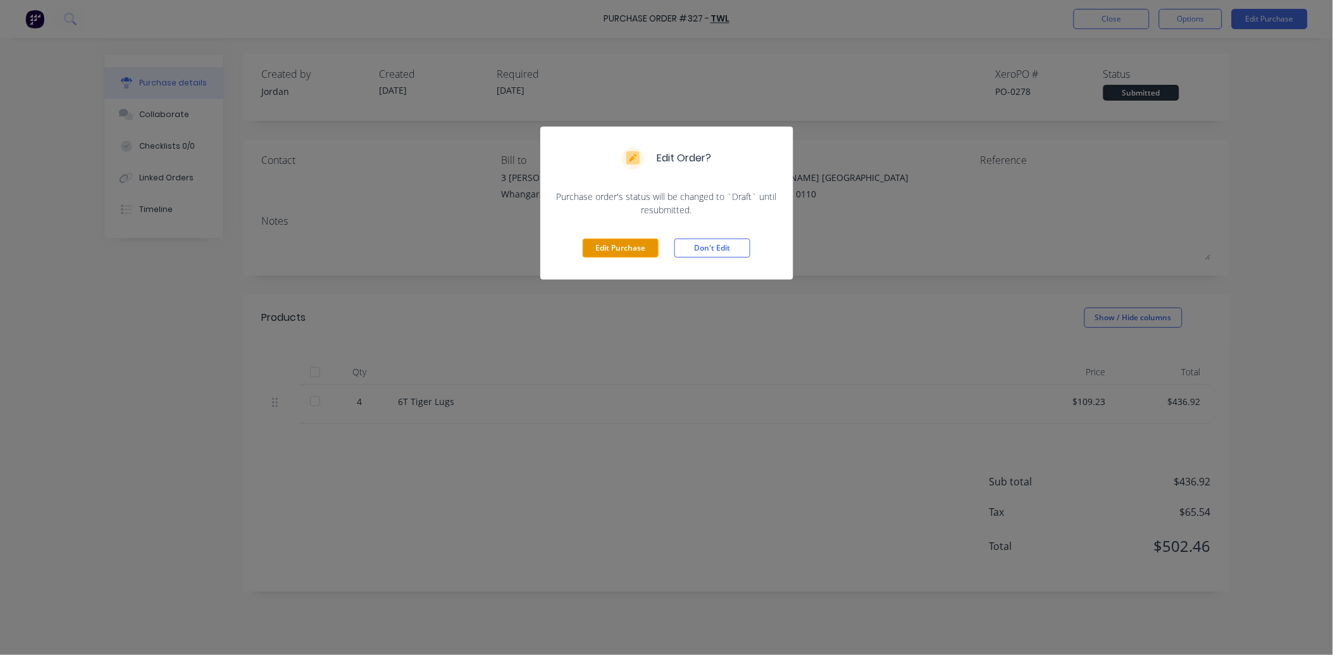
click at [624, 247] on button "Edit Purchase" at bounding box center [621, 247] width 76 height 19
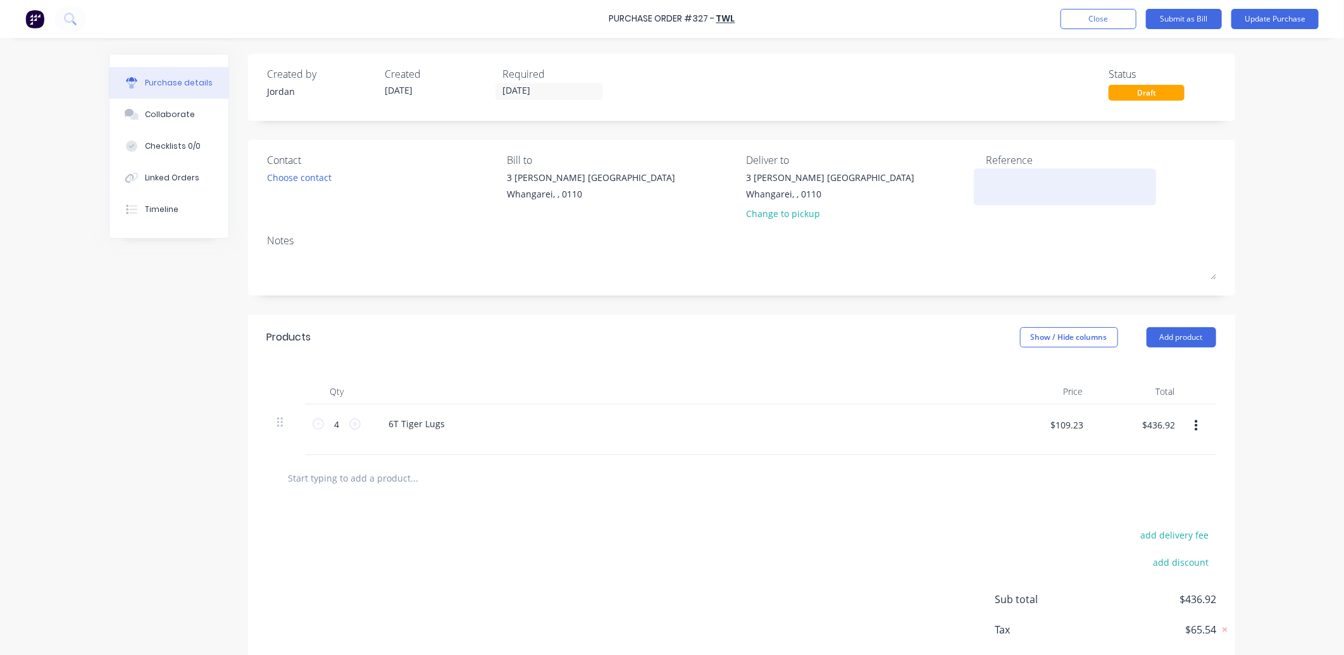
click at [992, 178] on textarea at bounding box center [1065, 185] width 158 height 28
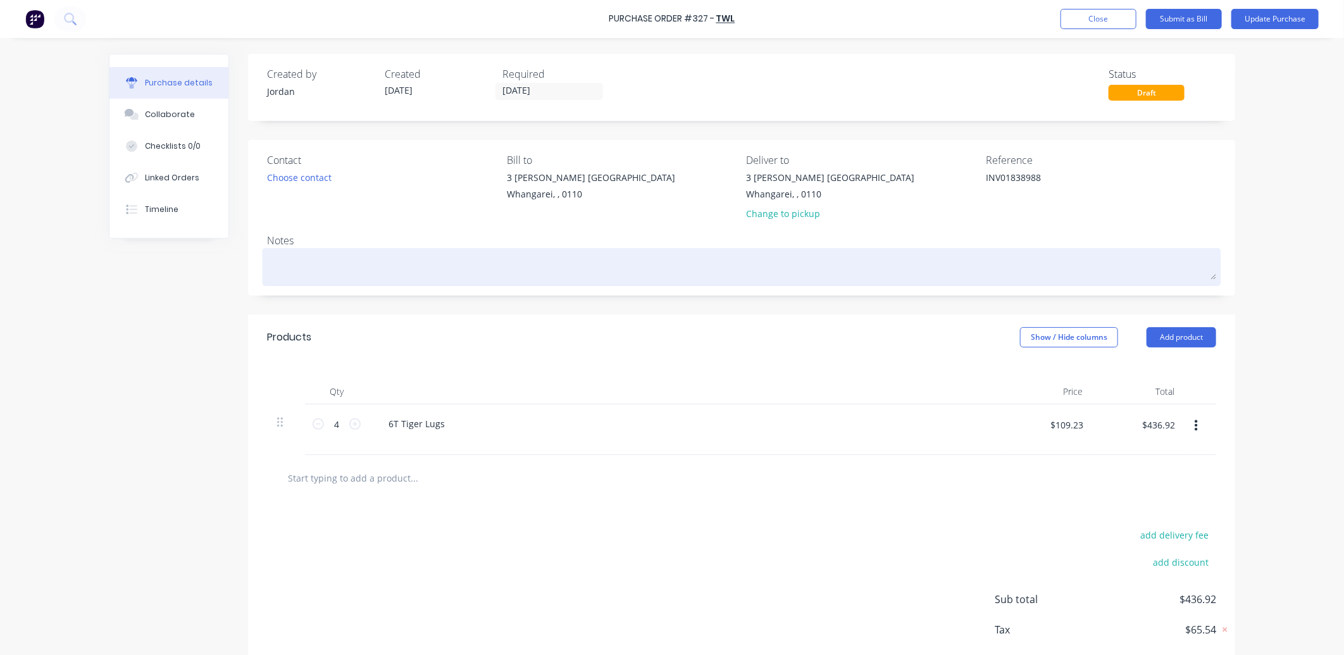
type textarea "INV01838988"
type textarea "x"
type textarea "INV01838988"
click at [1000, 255] on textarea at bounding box center [741, 265] width 949 height 28
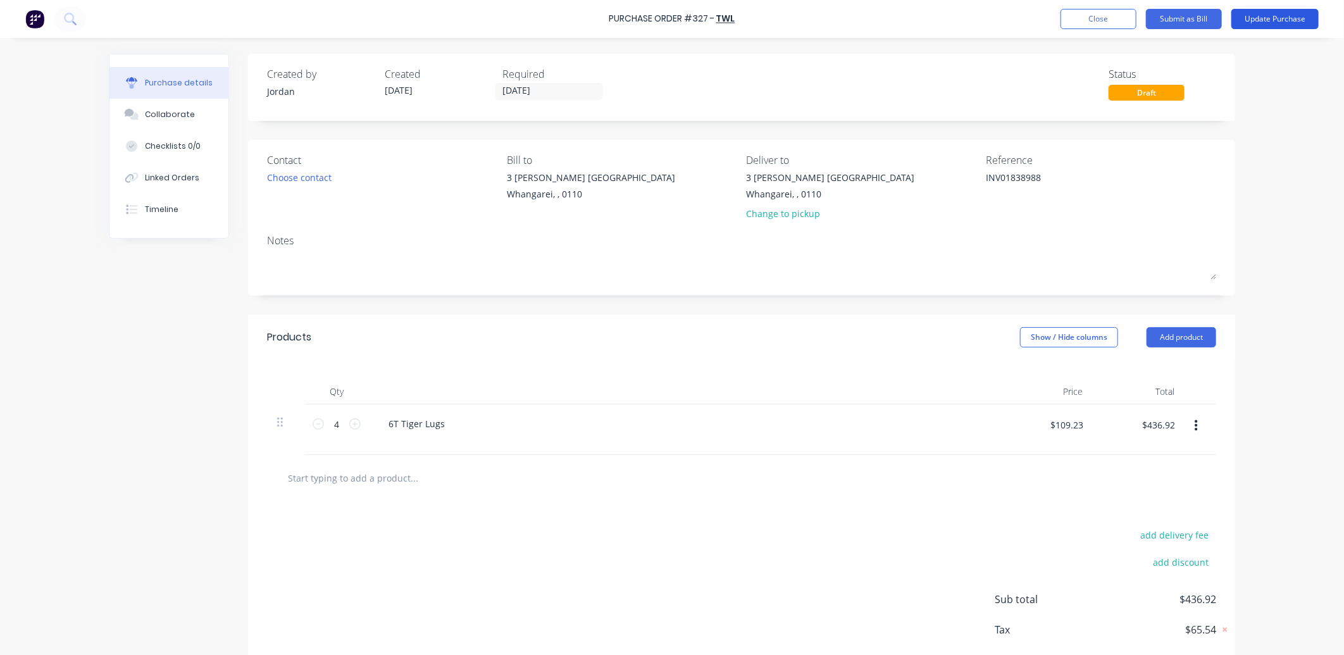
click at [1292, 20] on button "Update Purchase" at bounding box center [1274, 19] width 87 height 20
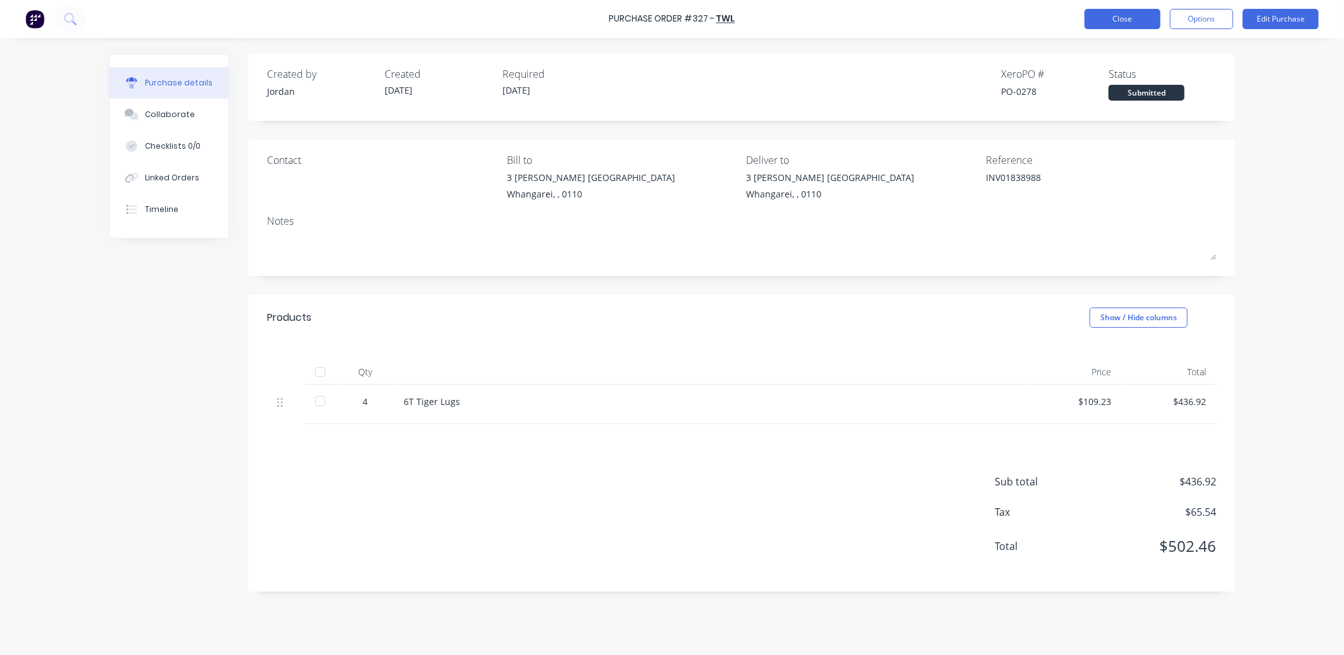
click at [1117, 25] on button "Close" at bounding box center [1122, 19] width 76 height 20
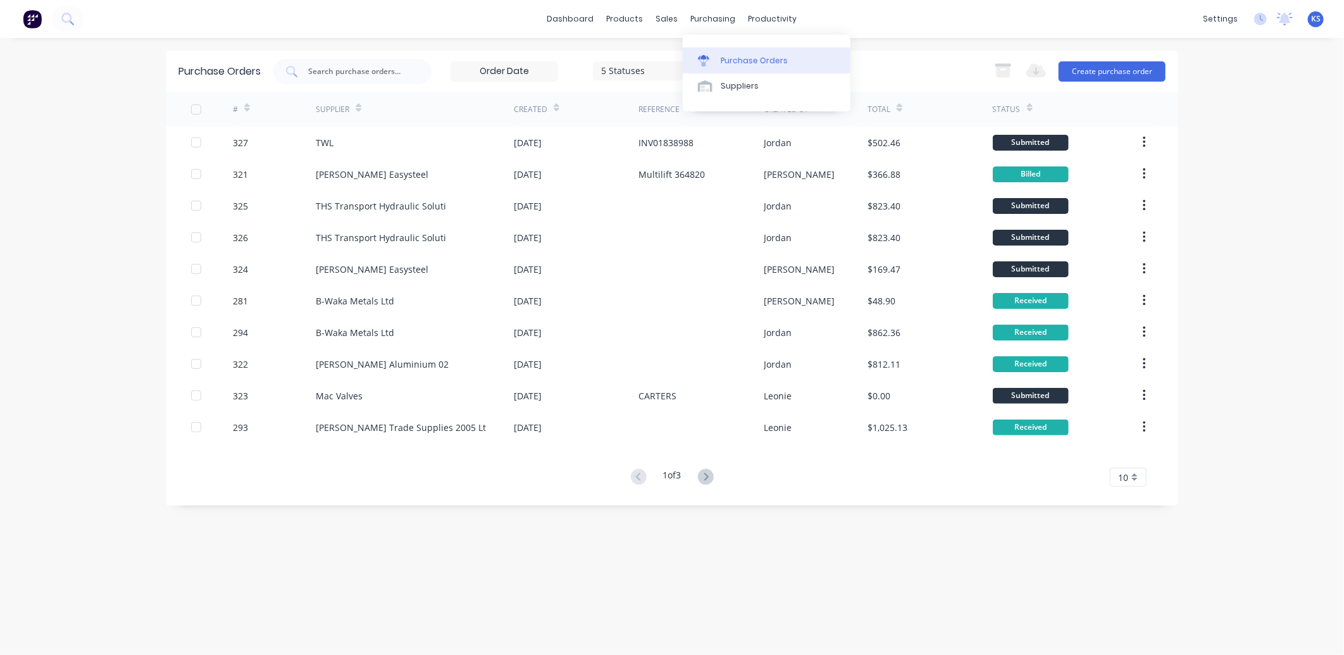
click at [740, 61] on div "Purchase Orders" at bounding box center [754, 60] width 67 height 11
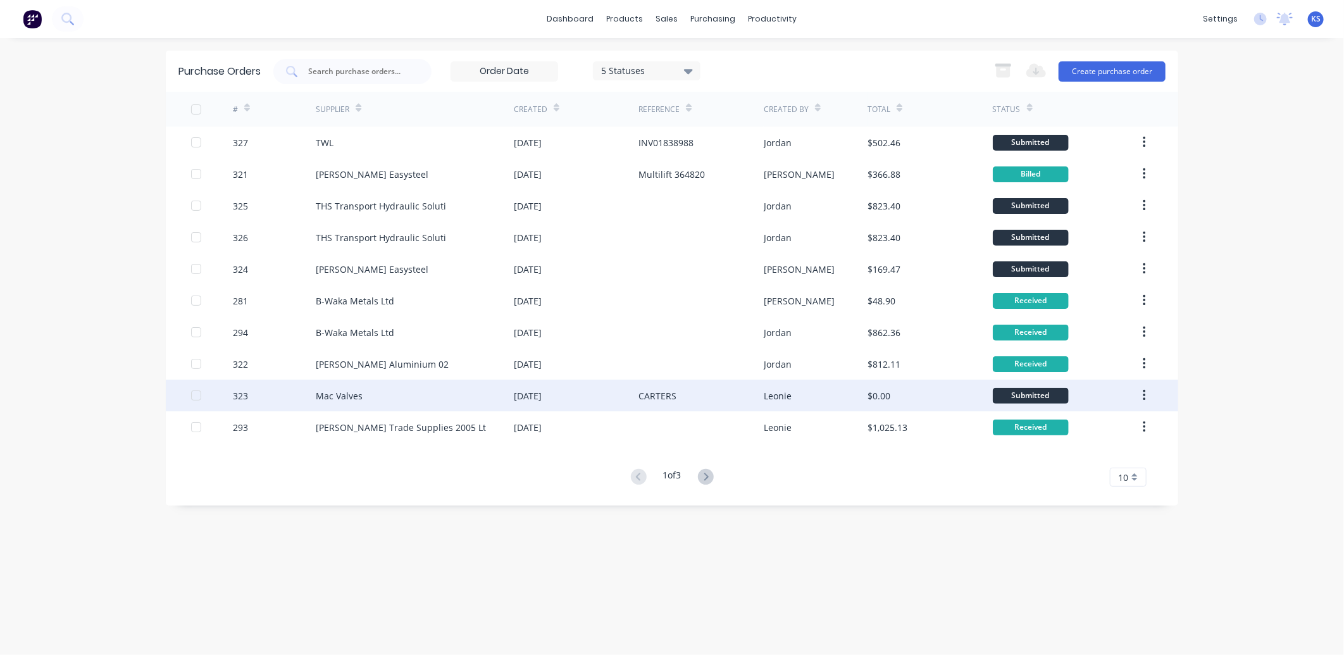
click at [350, 389] on div "Mac Valves" at bounding box center [339, 395] width 47 height 13
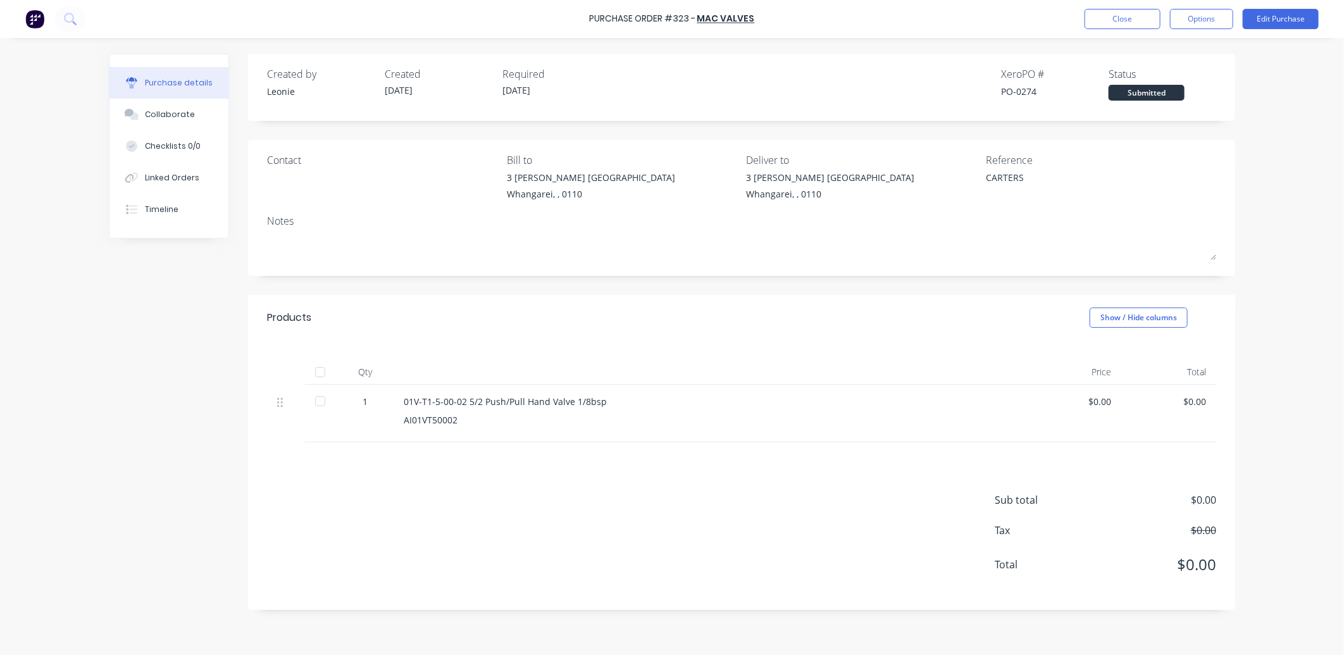
click at [1108, 403] on div "$0.00" at bounding box center [1073, 401] width 75 height 13
click at [1283, 20] on button "Edit Purchase" at bounding box center [1280, 19] width 76 height 20
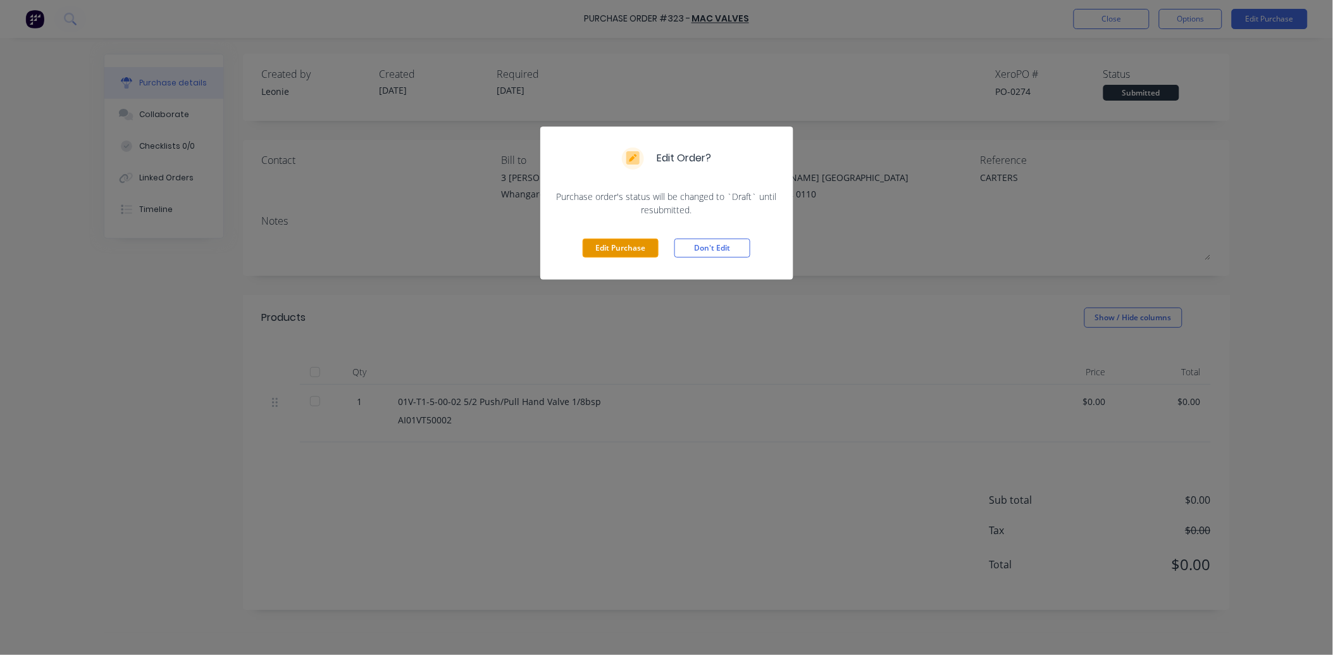
click at [601, 240] on button "Edit Purchase" at bounding box center [621, 247] width 76 height 19
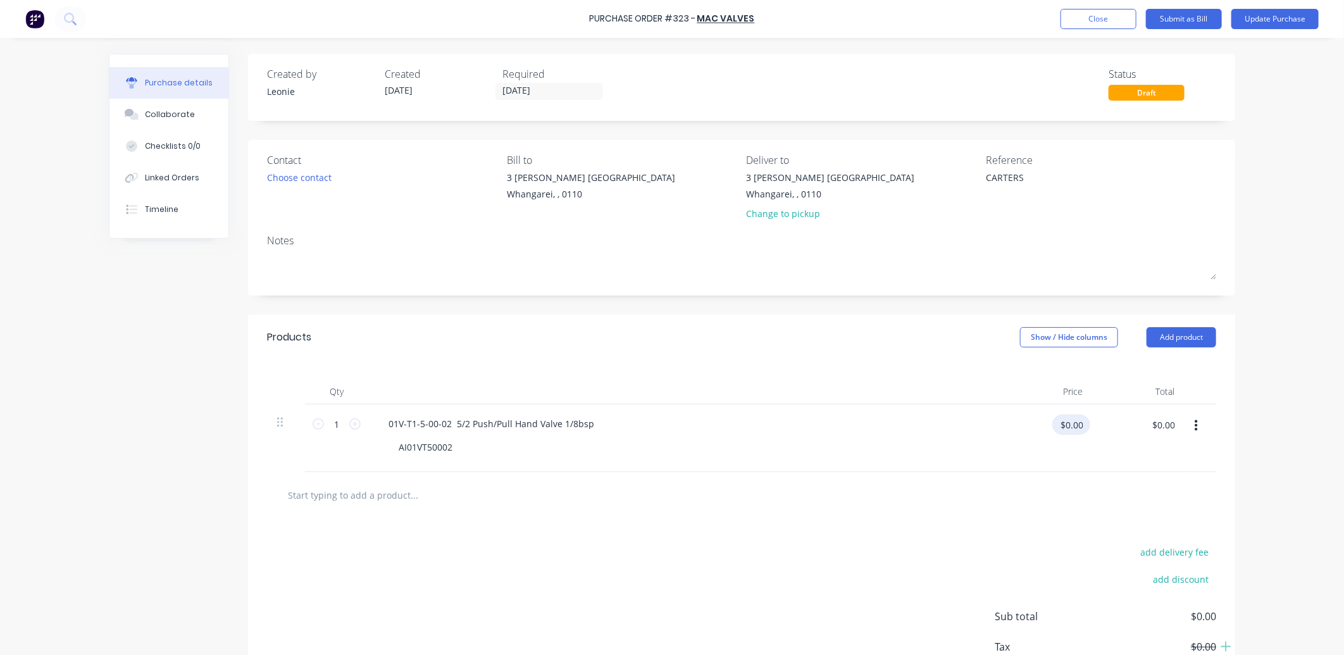
type textarea "x"
click at [1073, 425] on input "$0.00" at bounding box center [1071, 424] width 38 height 20
type input "85.61"
type textarea "x"
type input "$85.61"
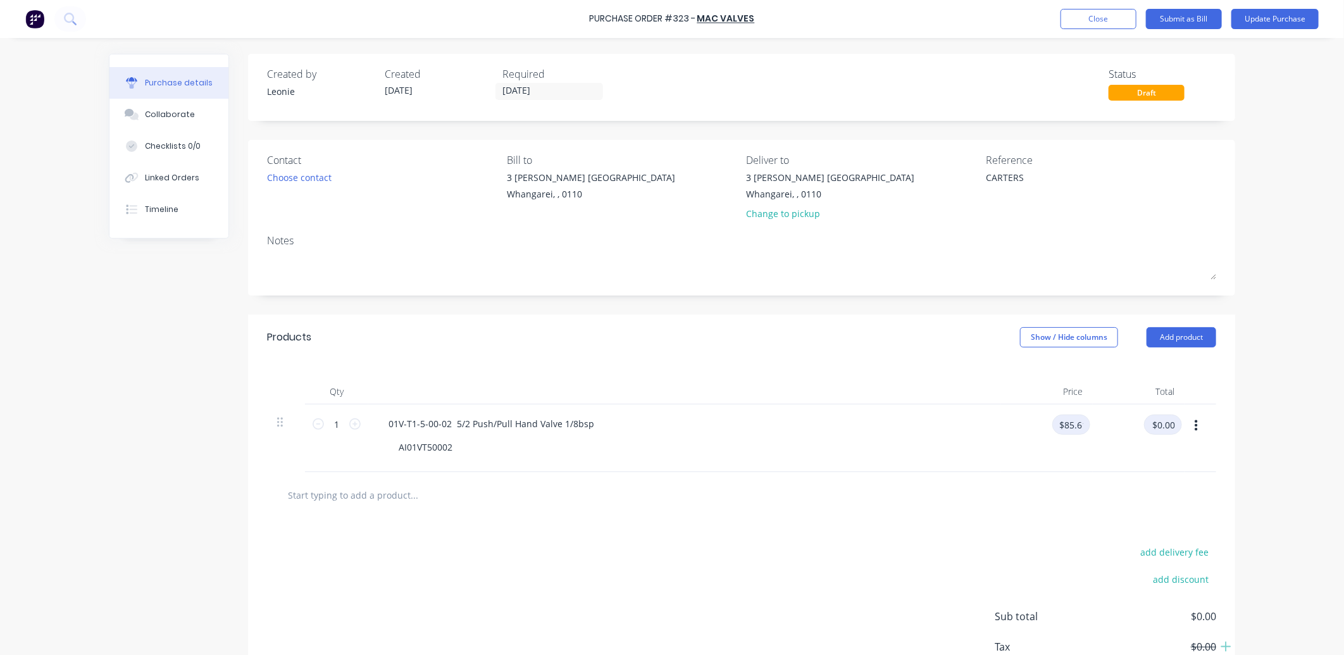
type input "$85.61"
click at [1030, 181] on textarea "CARTERS" at bounding box center [1065, 185] width 158 height 28
type textarea "CARTERS"
type textarea "x"
type textarea "CARTERS 1"
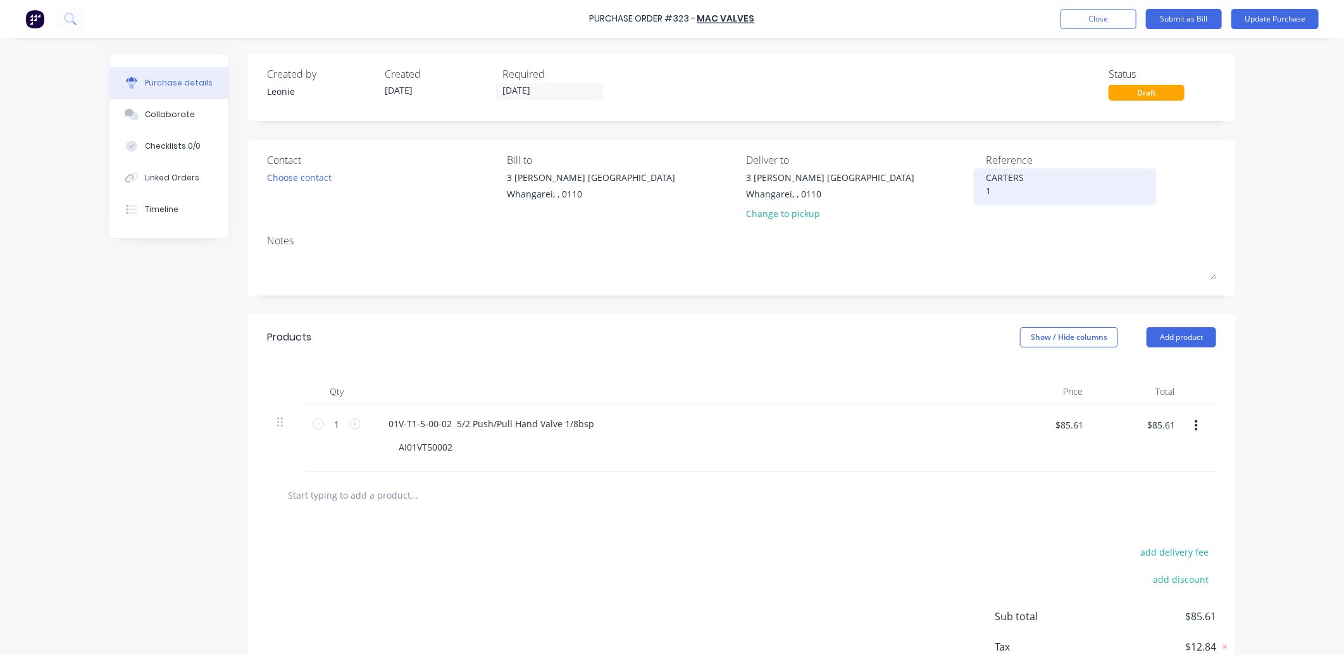
type textarea "x"
type textarea "CARTERS 19"
type textarea "x"
type textarea "CARTERS 195"
type textarea "x"
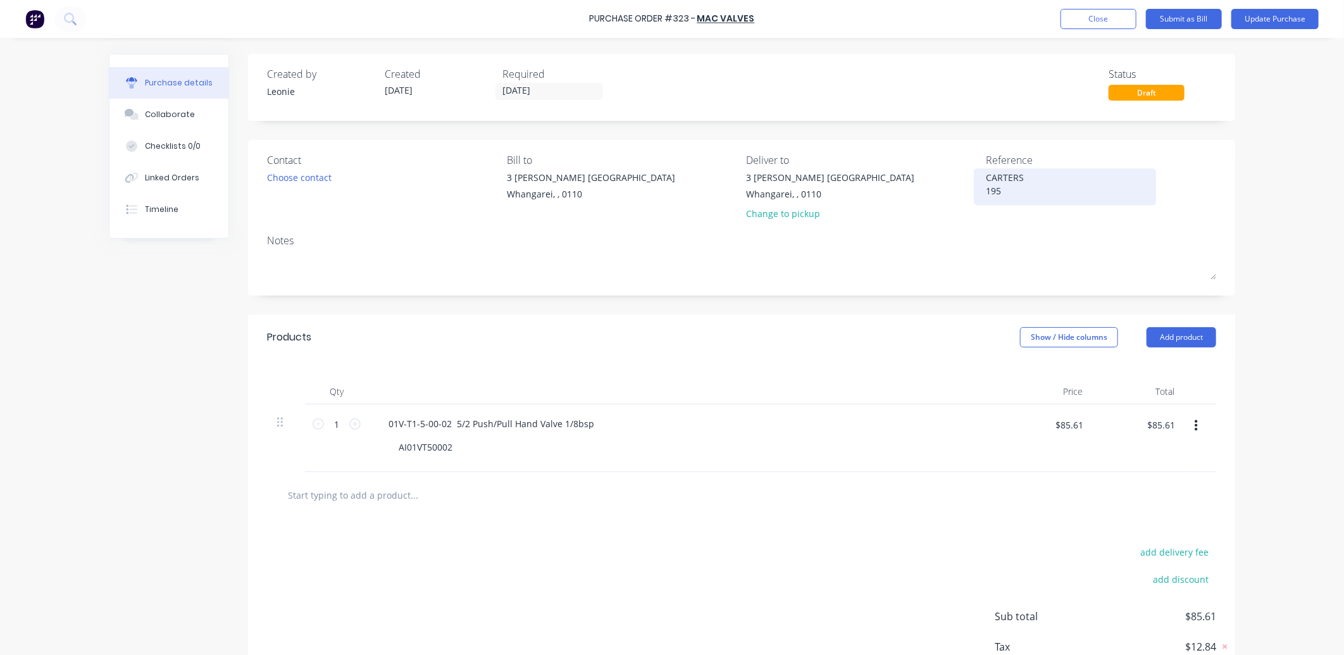
type textarea "CARTERS 1950"
type textarea "x"
type textarea "CARTERS 19500"
type textarea "x"
type textarea "[PERSON_NAME] 195006"
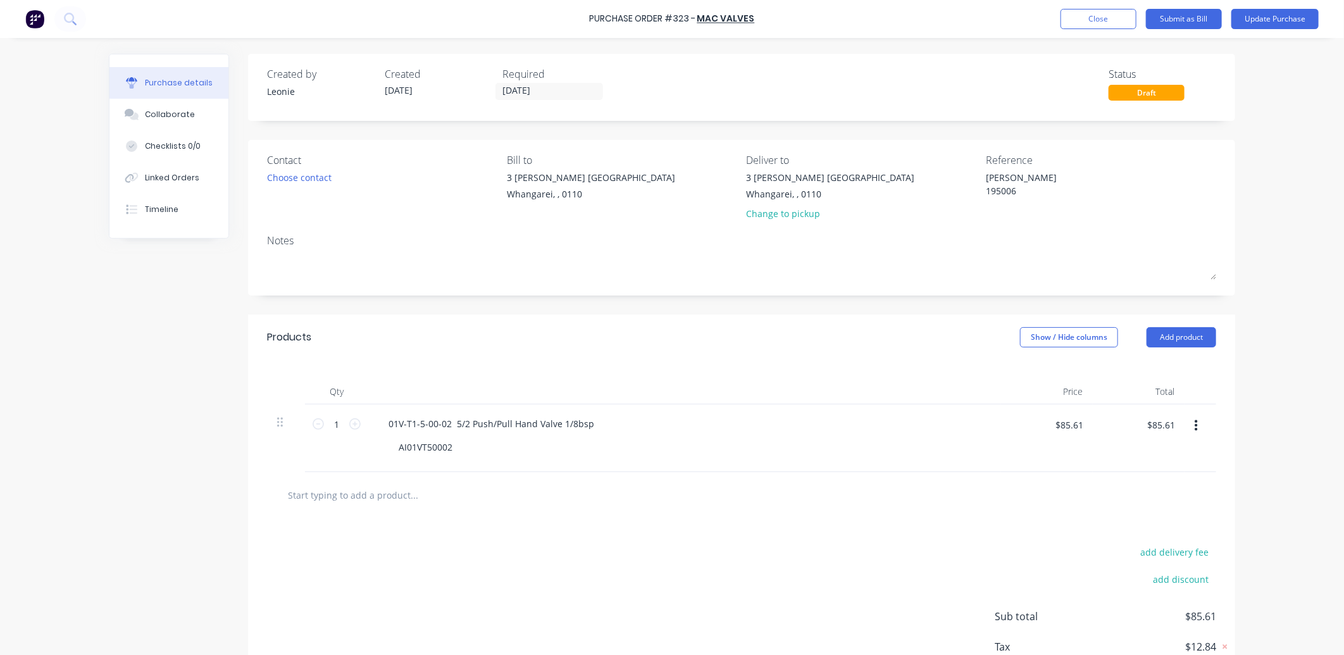
type textarea "x"
type textarea "[PERSON_NAME] 195006"
click at [454, 544] on div "add delivery fee add discount Sub total $85.61 Tax $12.84 Total $98.45" at bounding box center [741, 622] width 987 height 208
click at [173, 175] on div "Linked Orders" at bounding box center [172, 177] width 54 height 11
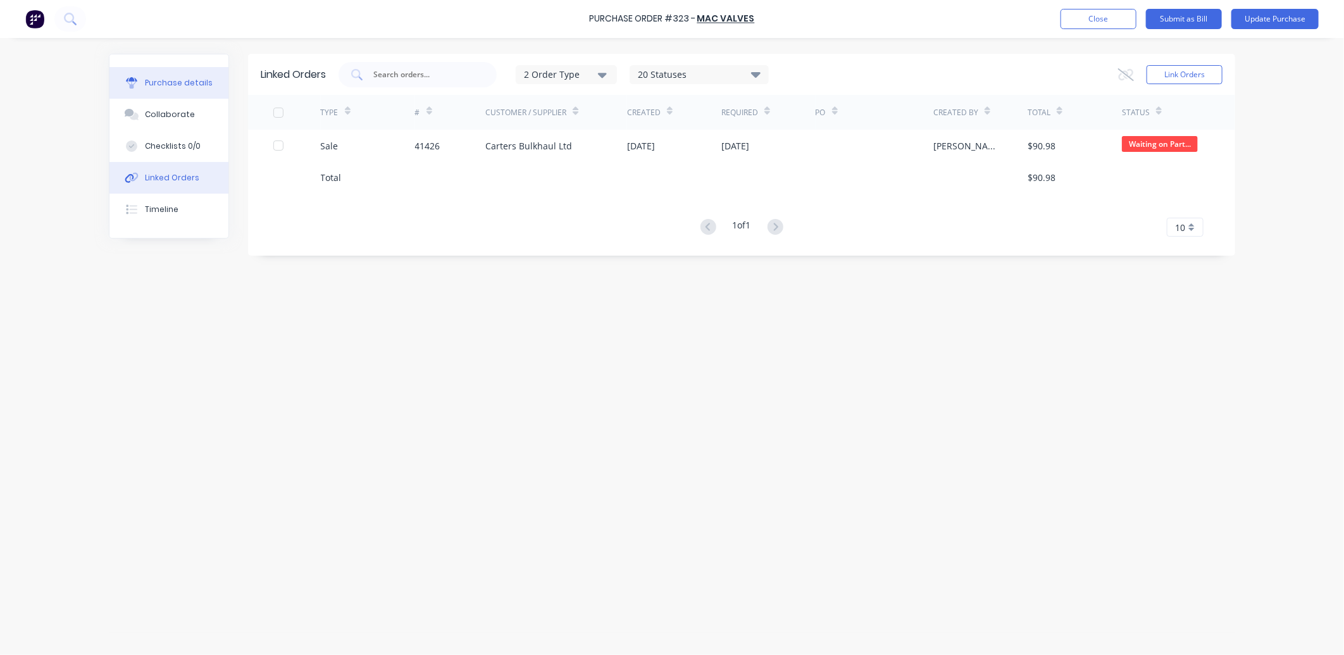
click at [167, 79] on div "Purchase details" at bounding box center [179, 82] width 68 height 11
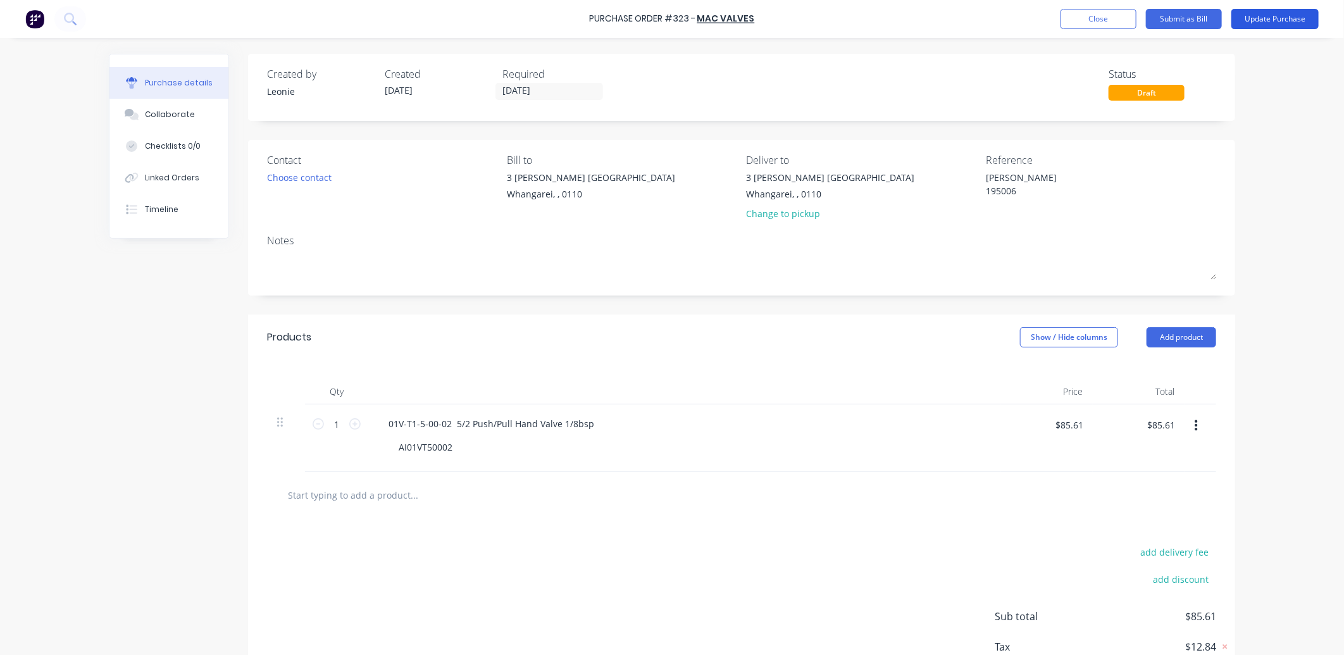
click at [1263, 17] on button "Update Purchase" at bounding box center [1274, 19] width 87 height 20
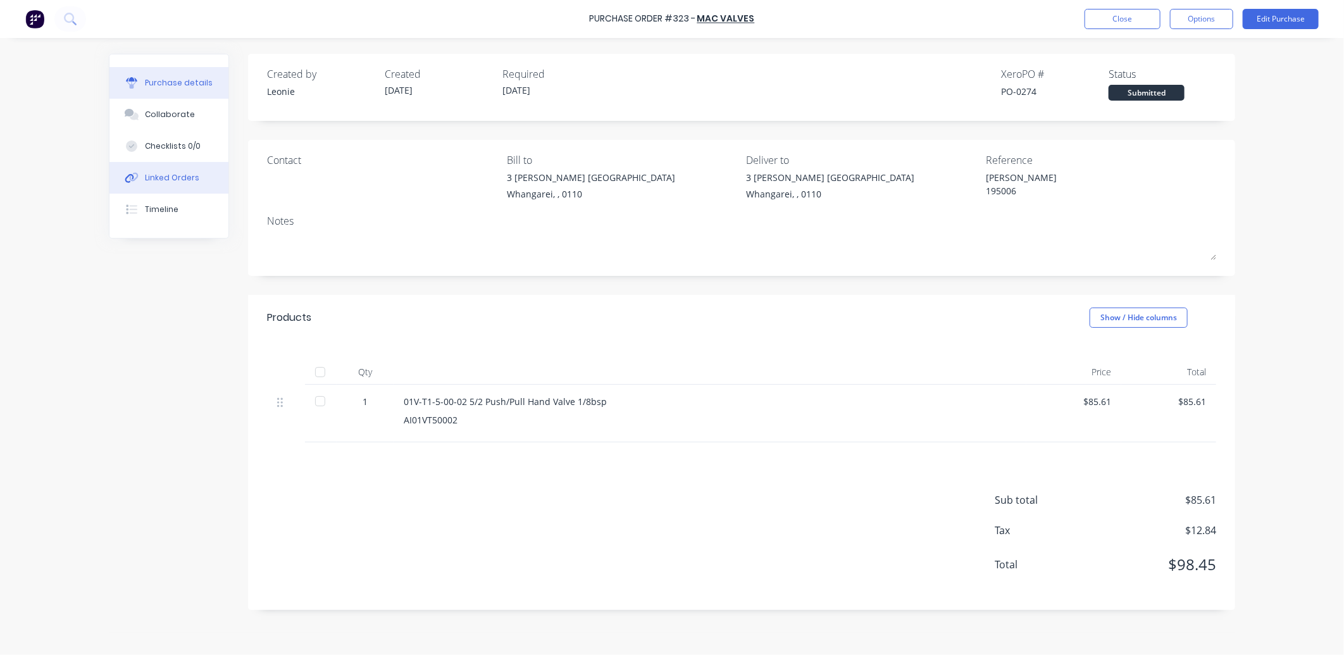
click at [152, 181] on div "Linked Orders" at bounding box center [172, 177] width 54 height 11
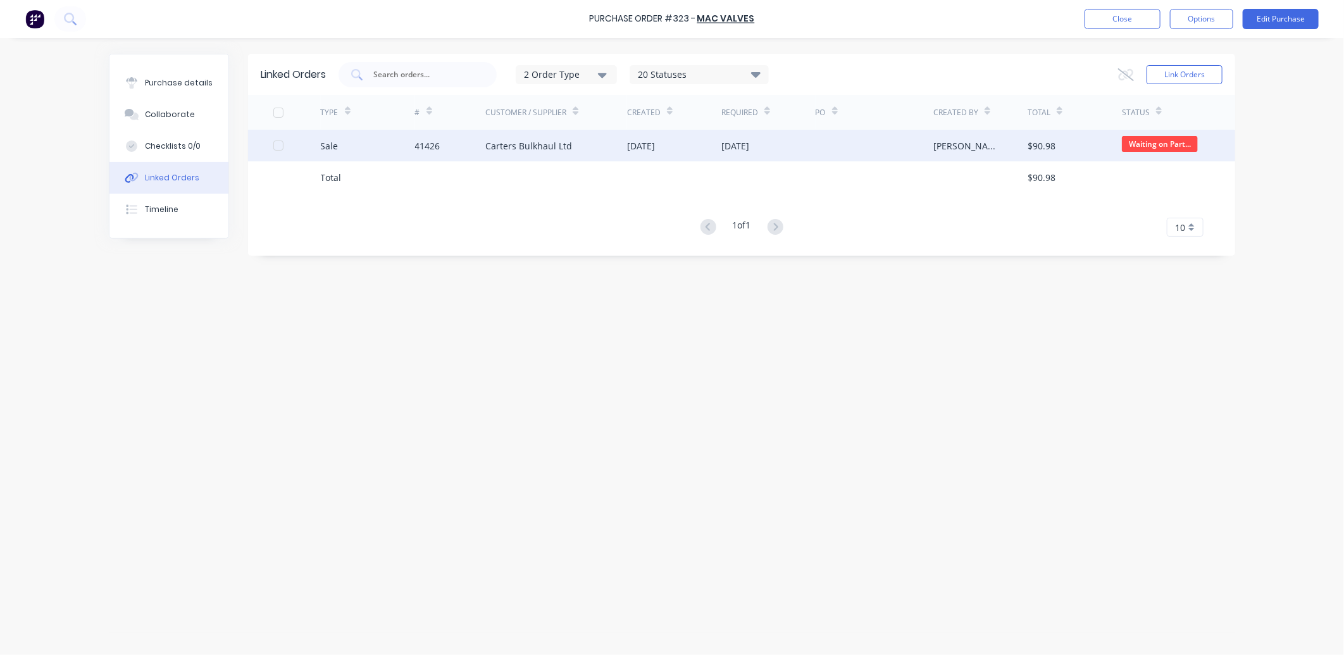
click at [495, 140] on div "Carters Bulkhaul Ltd" at bounding box center [528, 145] width 87 height 13
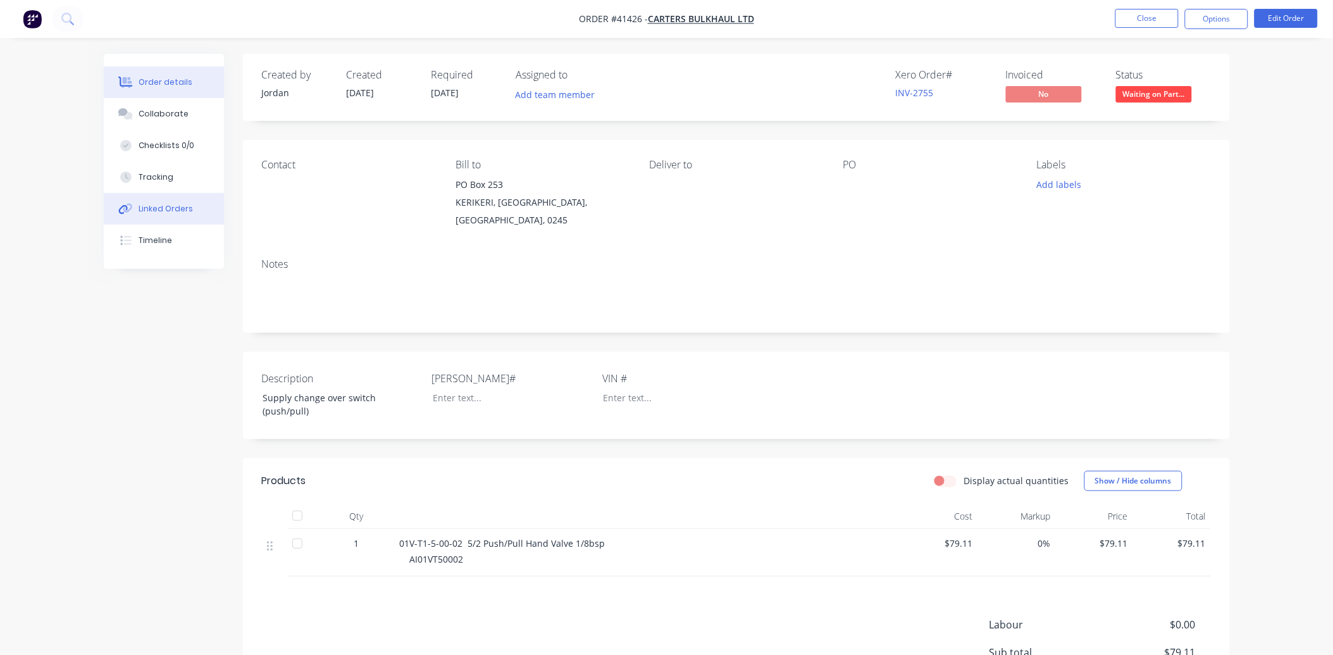
click at [186, 212] on div "Linked Orders" at bounding box center [166, 208] width 54 height 11
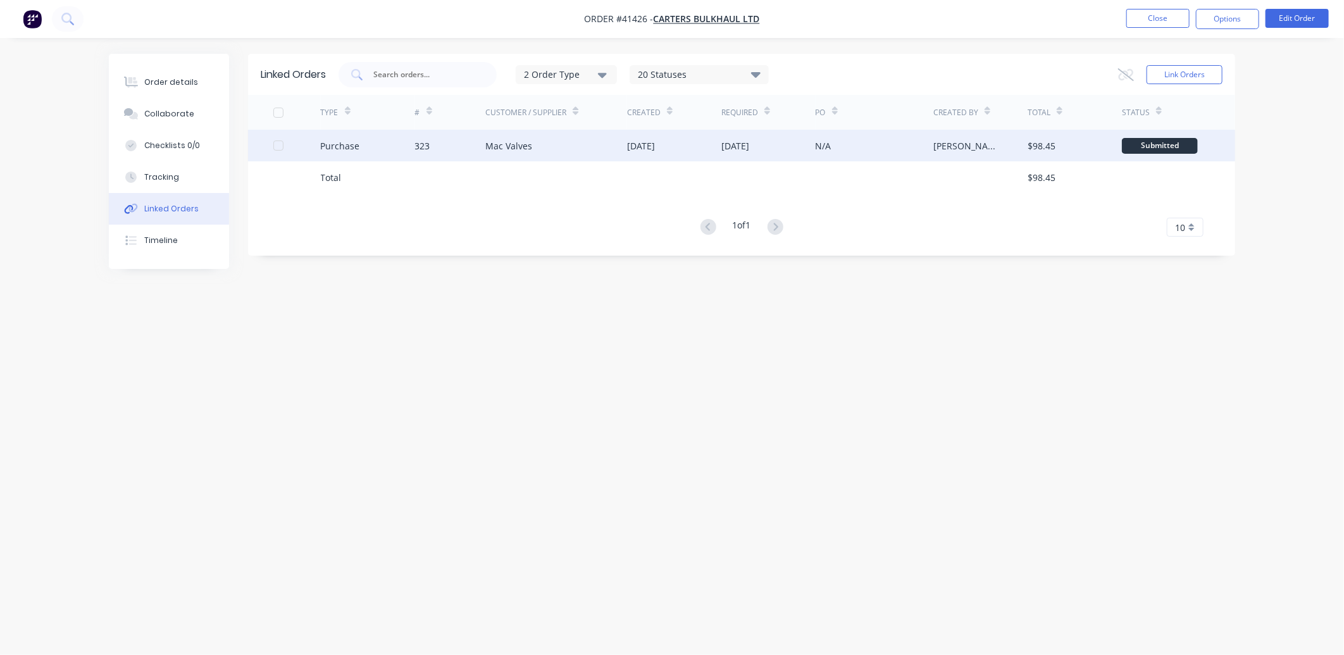
click at [516, 142] on div "Mac Valves" at bounding box center [508, 145] width 47 height 13
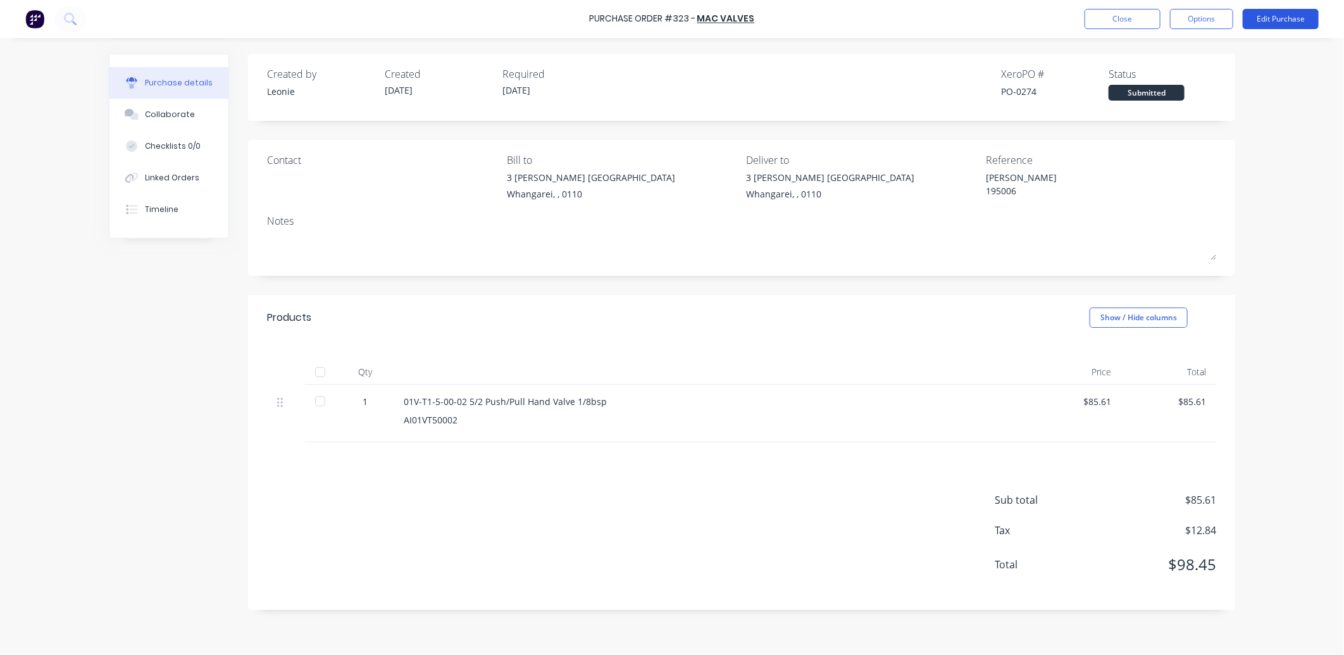
click at [1293, 22] on button "Edit Purchase" at bounding box center [1280, 19] width 76 height 20
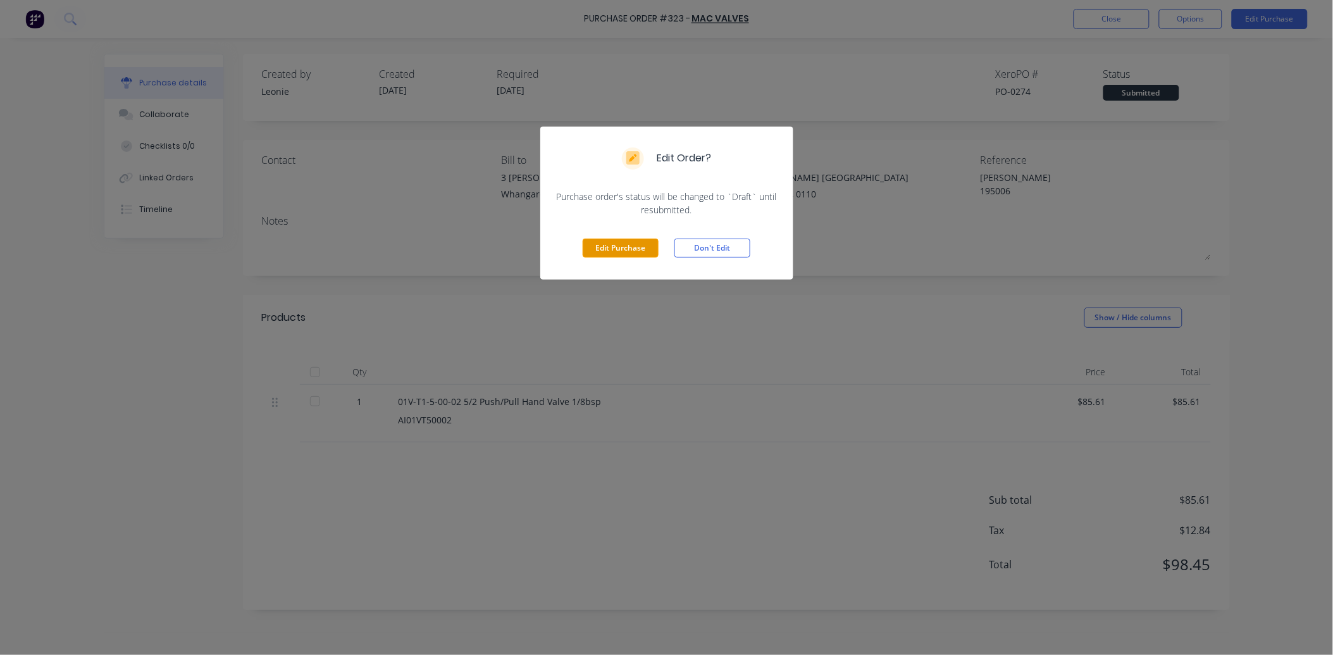
click at [618, 245] on button "Edit Purchase" at bounding box center [621, 247] width 76 height 19
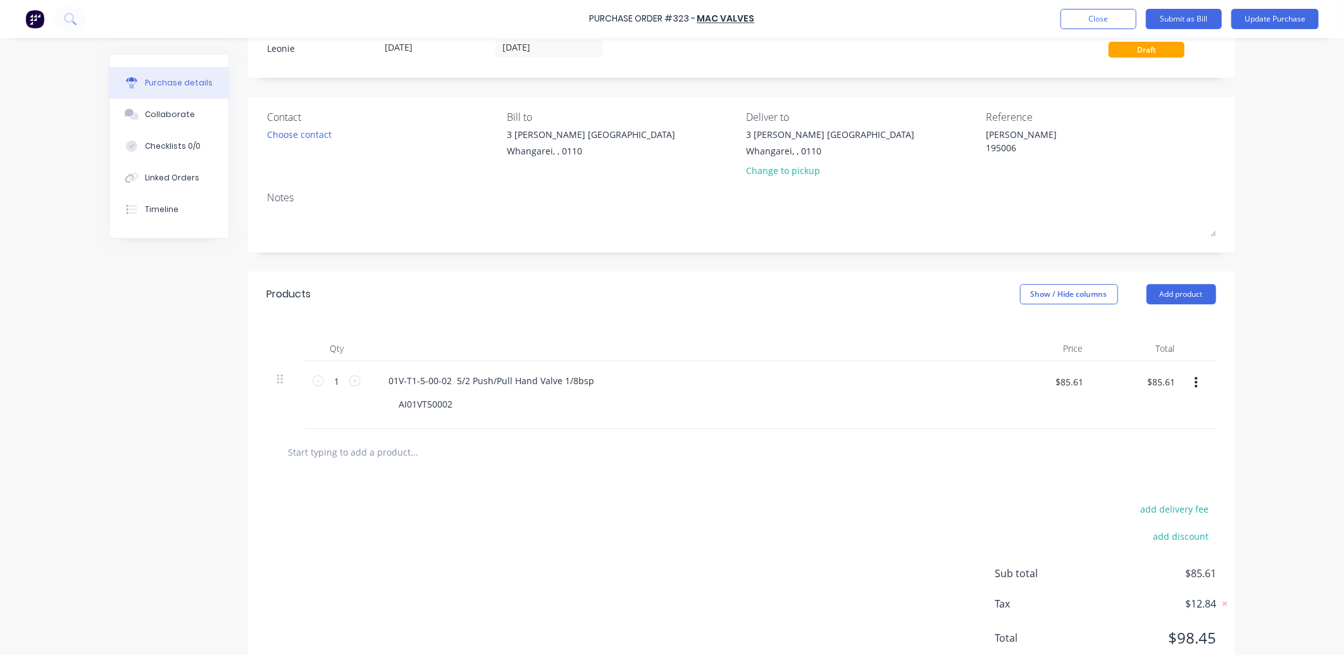
scroll to position [85, 0]
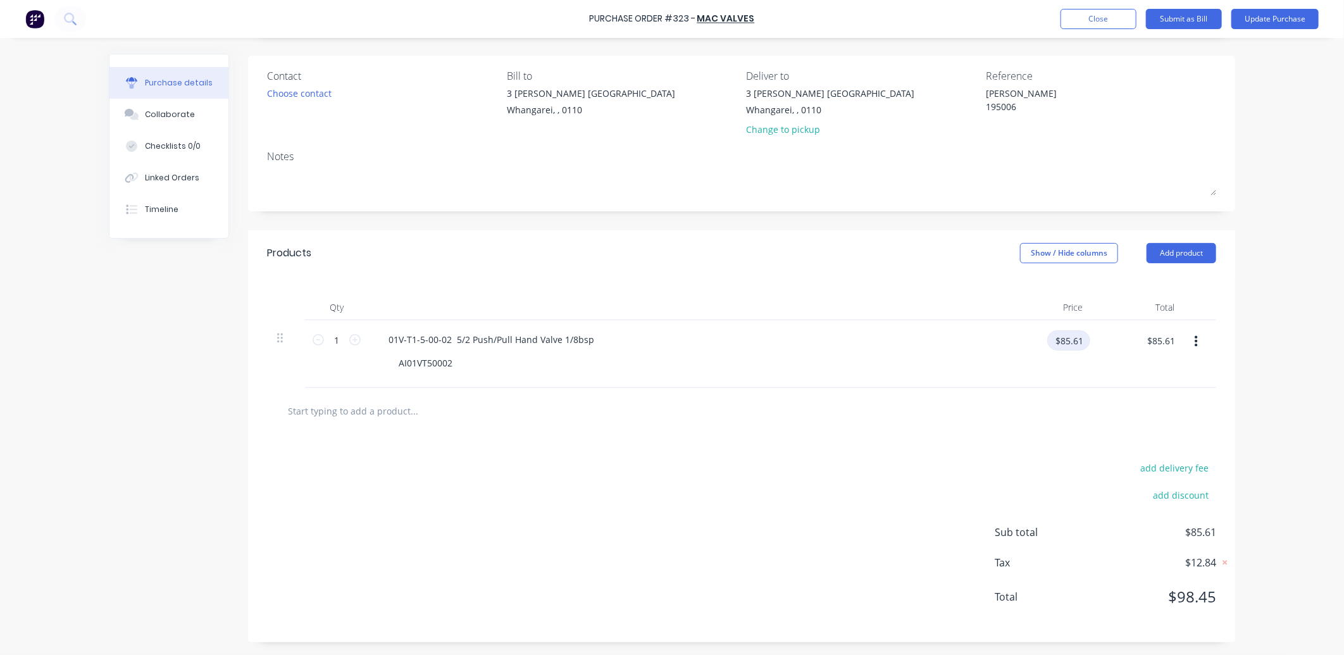
type textarea "x"
click at [1074, 340] on input "$85.61" at bounding box center [1068, 340] width 43 height 20
type input "79.11"
type textarea "x"
type input "$79.11"
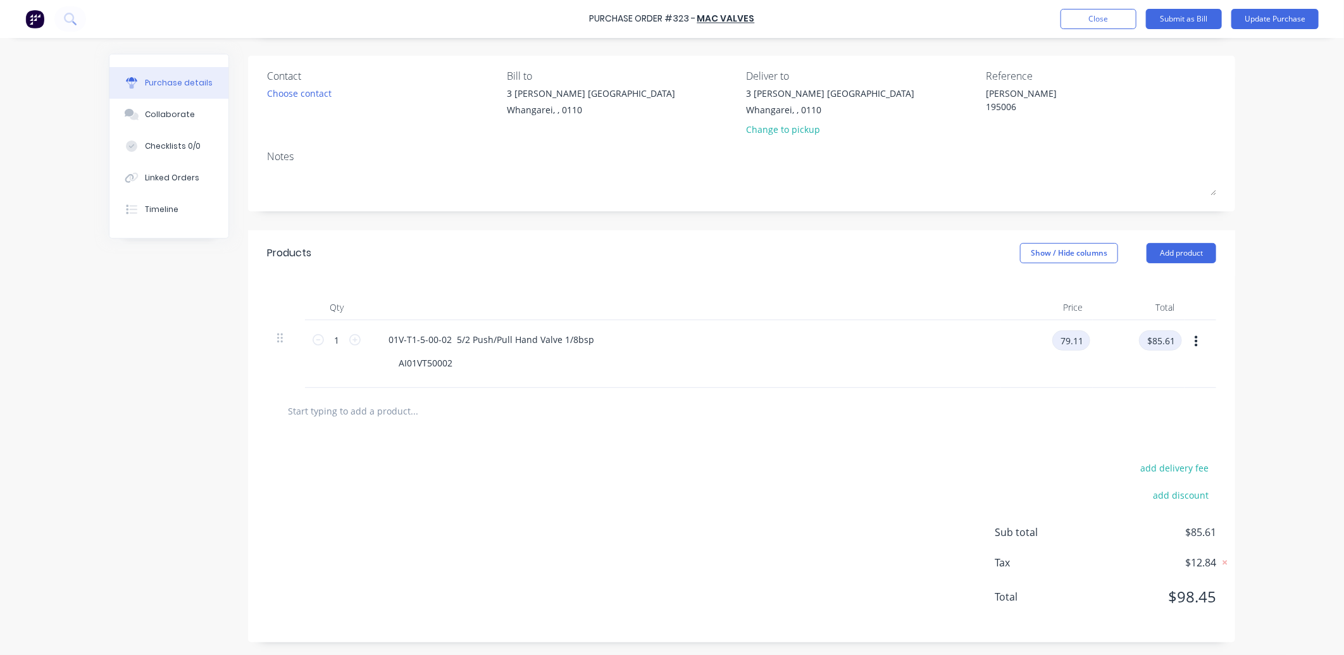
type input "$79.11"
click at [402, 409] on input "text" at bounding box center [413, 410] width 253 height 25
type textarea "x"
type input "F"
type textarea "x"
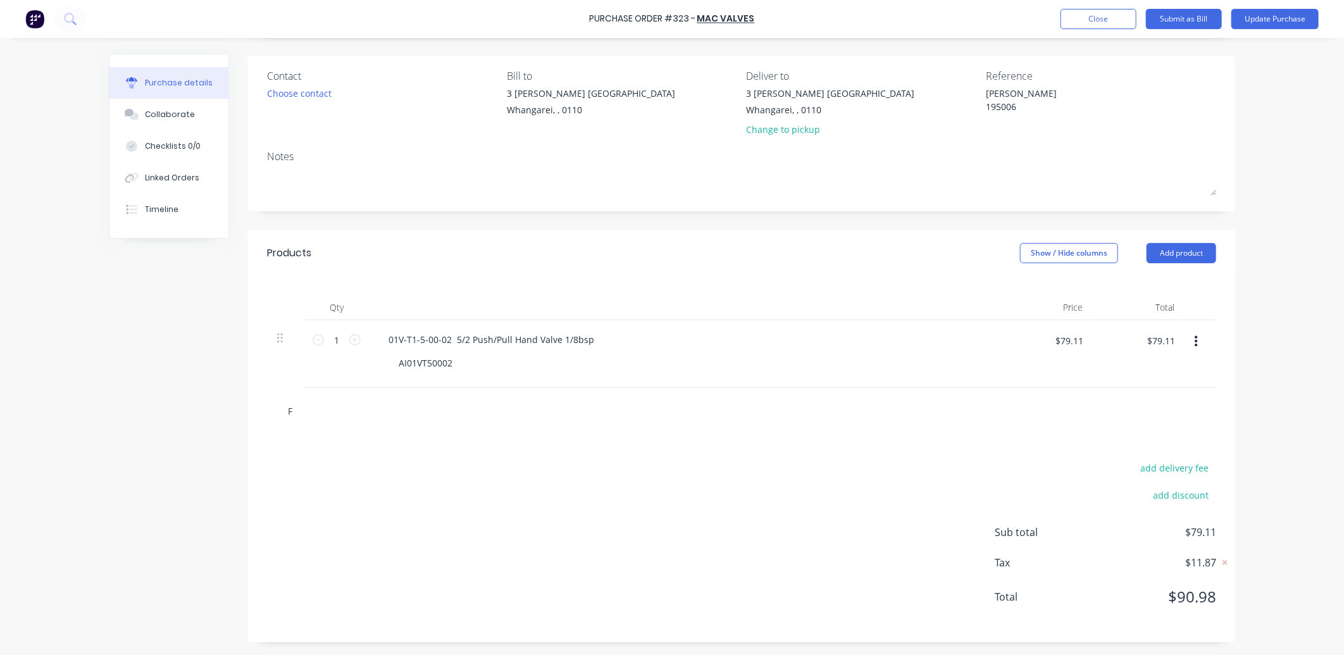
type input "Fr"
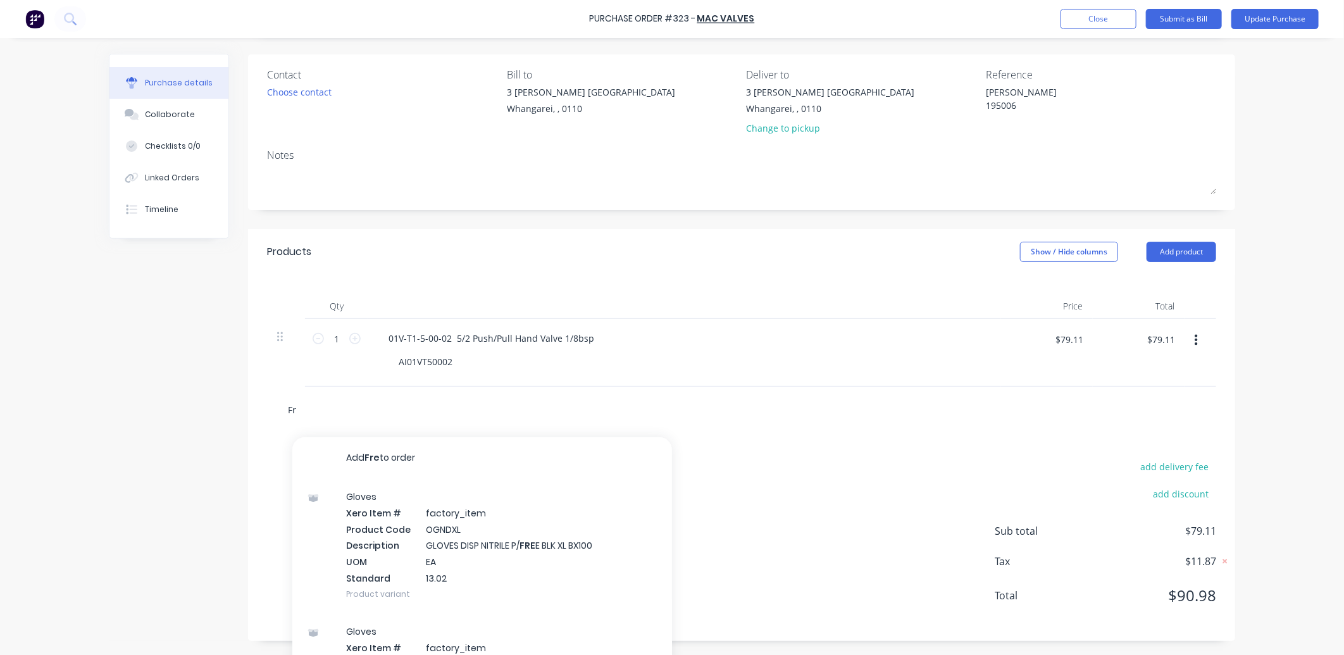
type textarea "x"
type input "Fre"
type textarea "x"
type input "Frei"
type textarea "x"
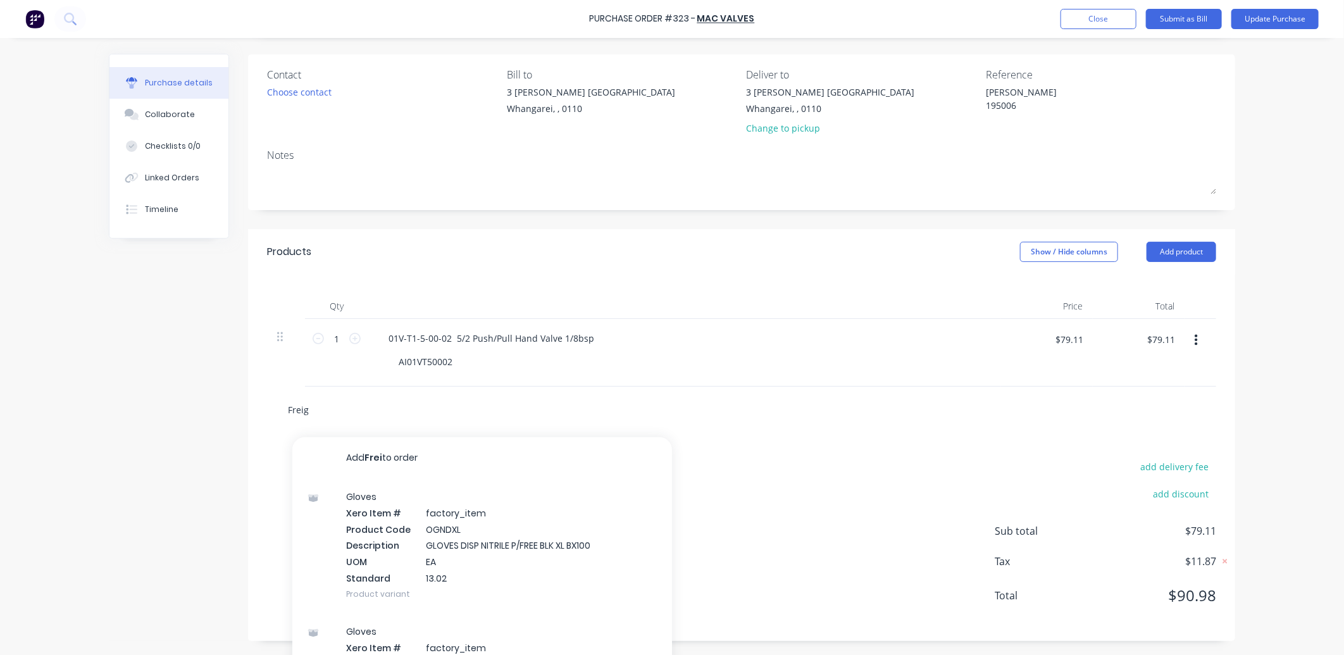
type input "Freigh"
type textarea "x"
type input "Freight"
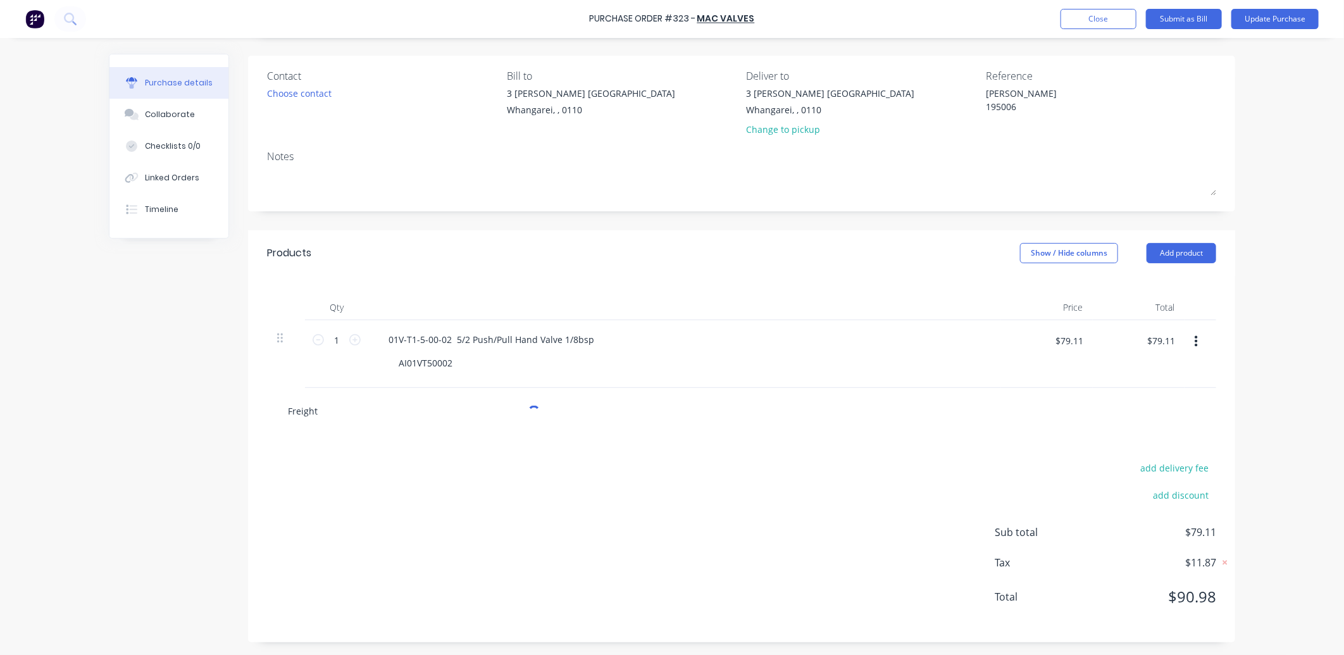
type textarea "x"
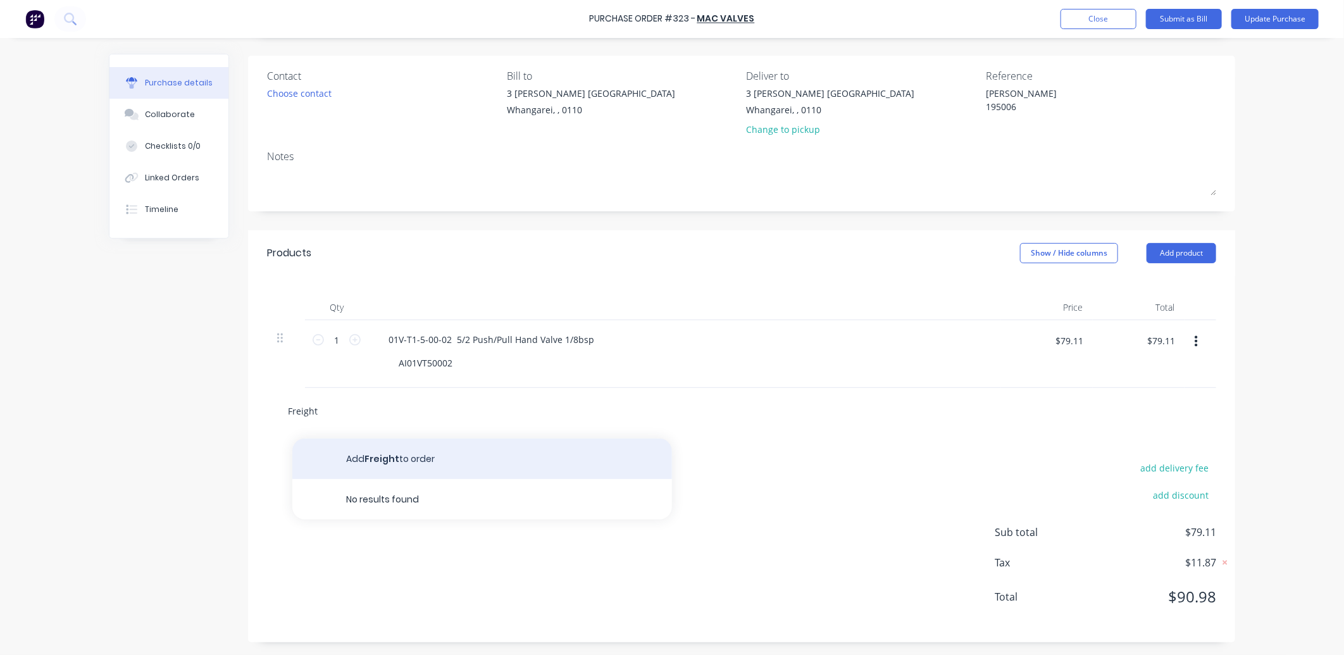
type input "Freight"
click at [418, 450] on button "Add Freight to order" at bounding box center [482, 458] width 380 height 40
type textarea "x"
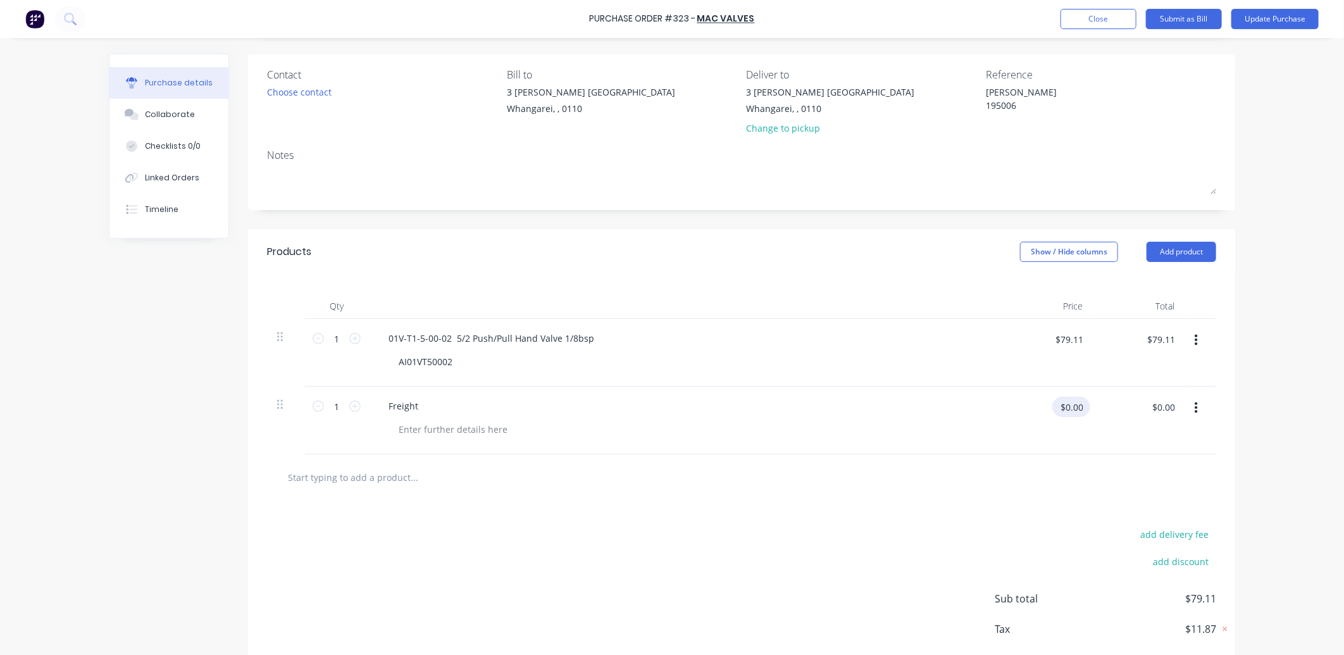
type textarea "x"
click at [1079, 410] on input "$0.00" at bounding box center [1071, 407] width 38 height 20
type input "6.5"
type textarea "x"
type input "$6.50"
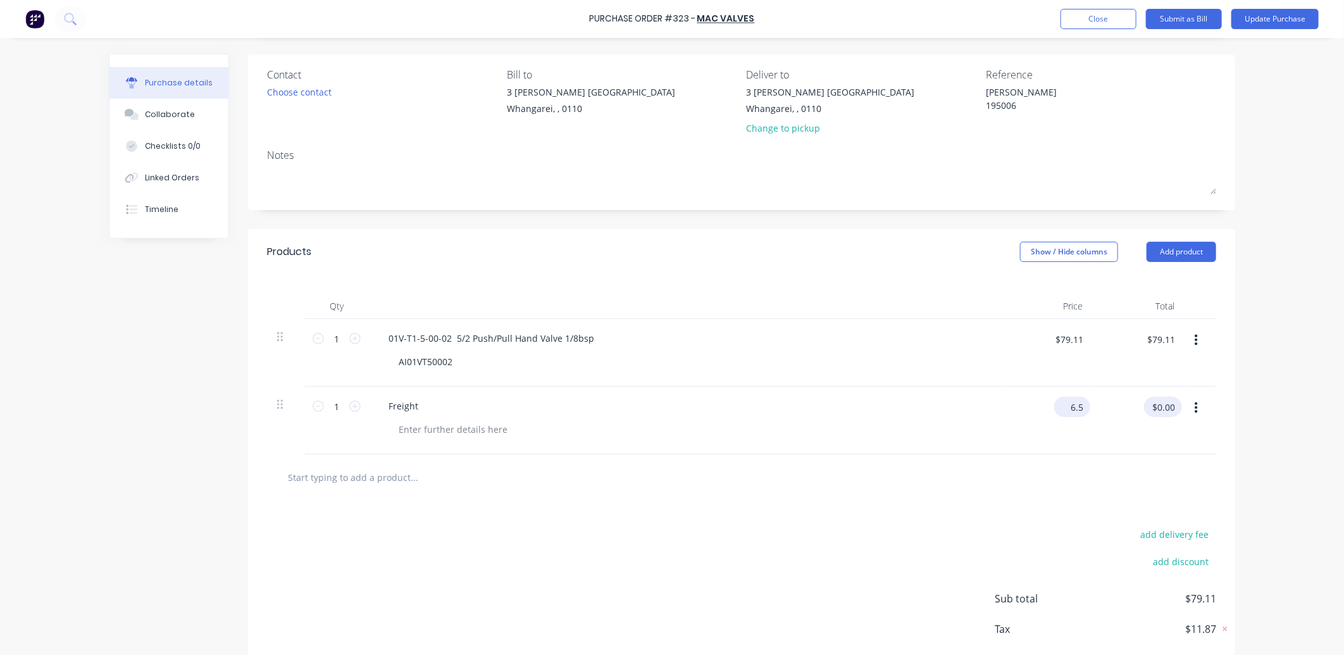
type input "$6.50"
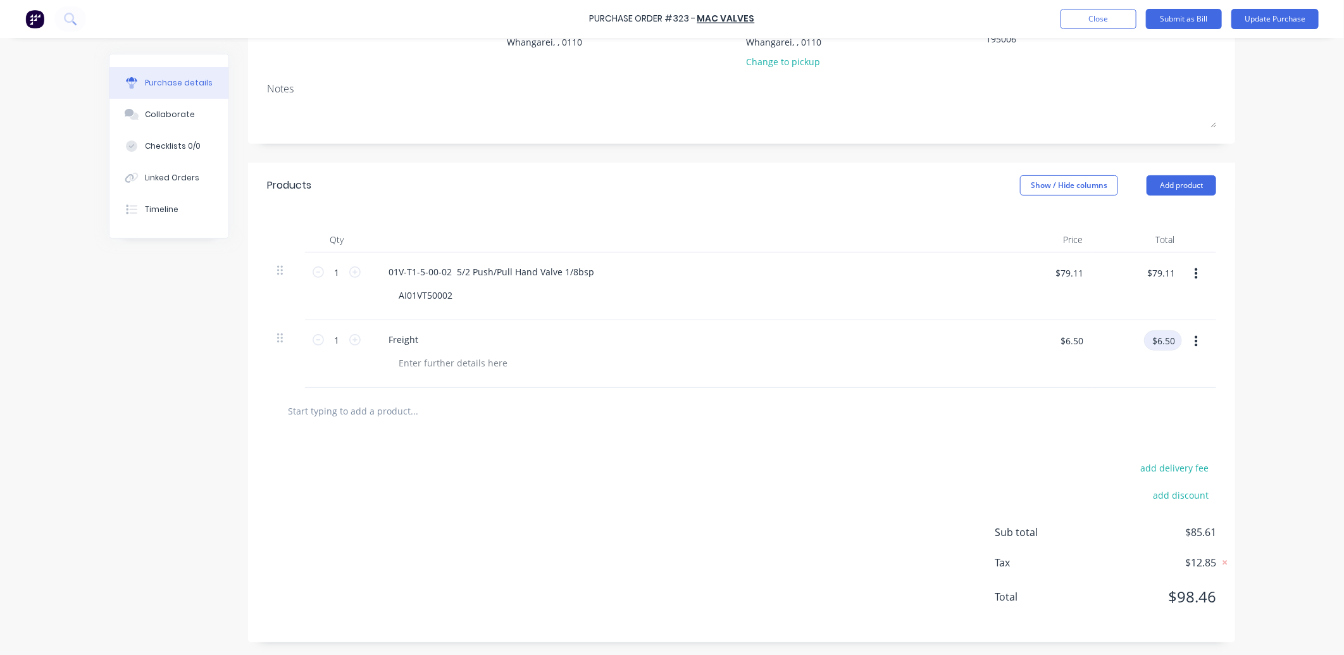
scroll to position [0, 0]
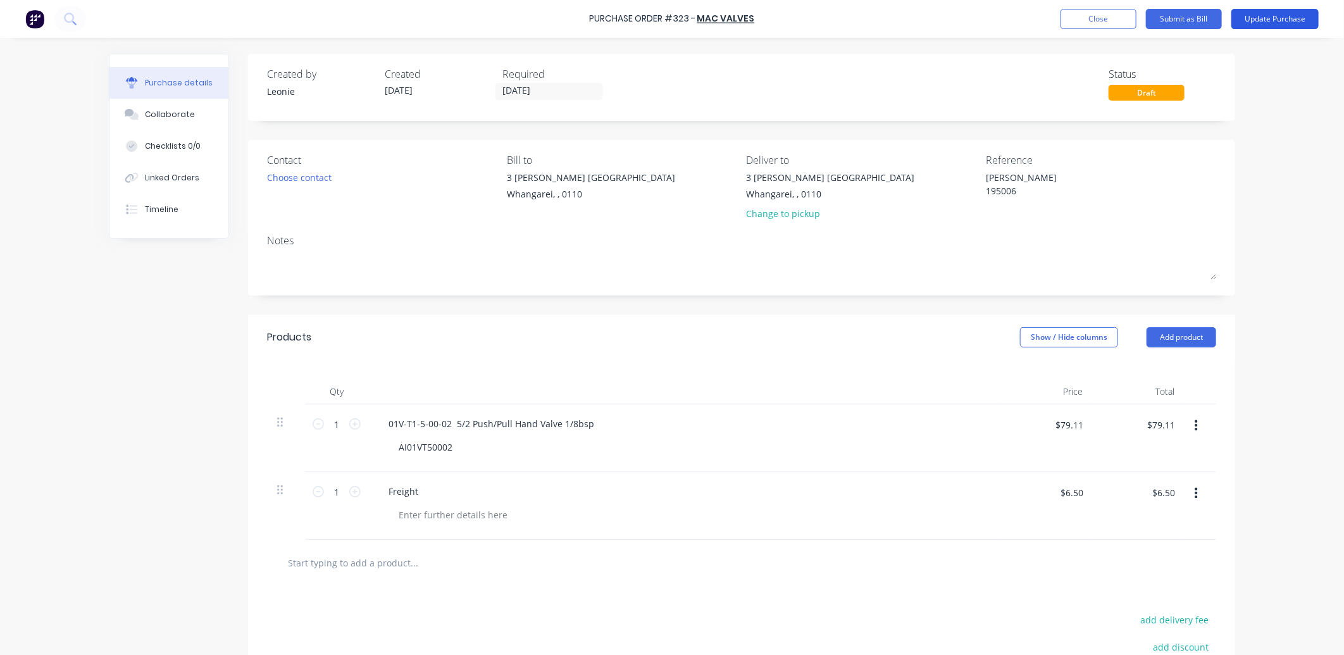
click at [1260, 20] on button "Update Purchase" at bounding box center [1274, 19] width 87 height 20
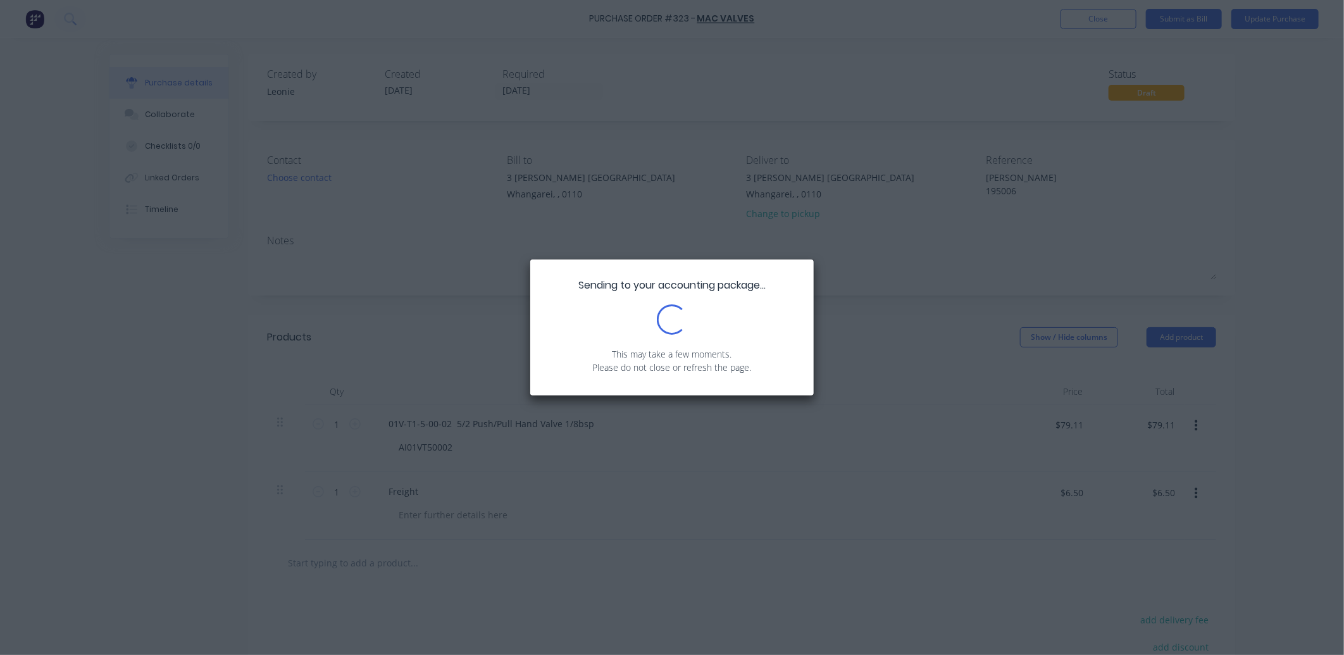
type textarea "x"
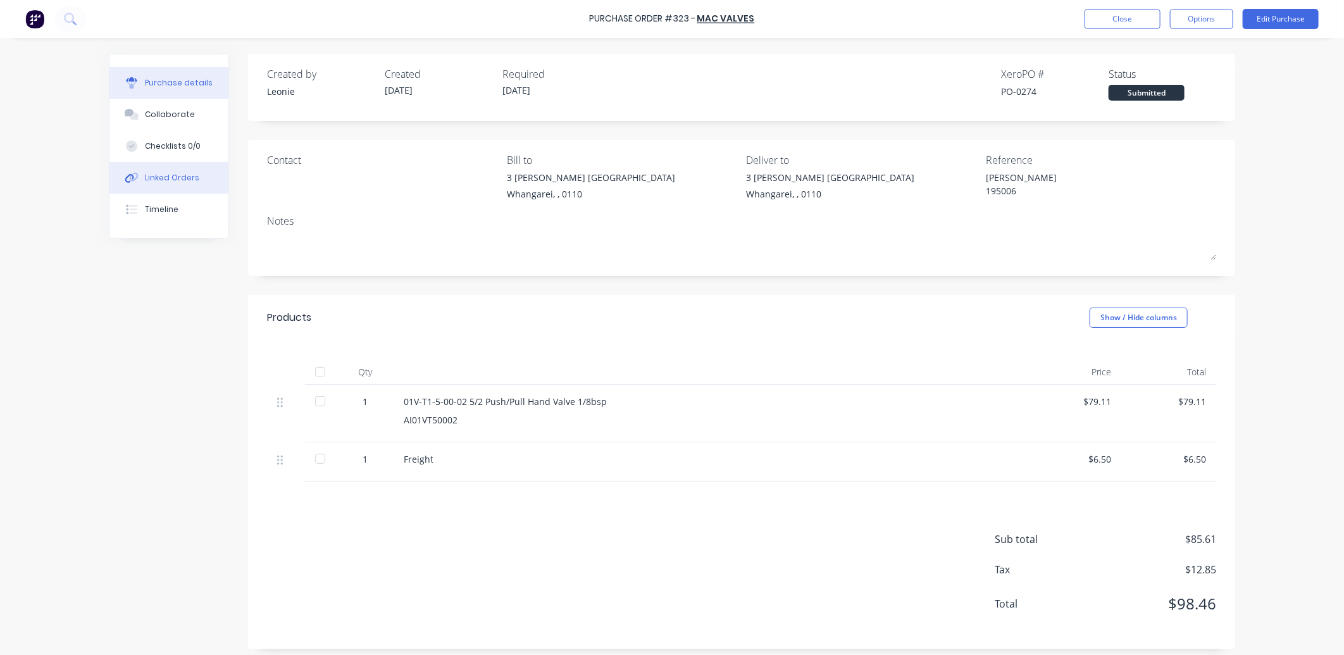
click at [157, 179] on div "Linked Orders" at bounding box center [172, 177] width 54 height 11
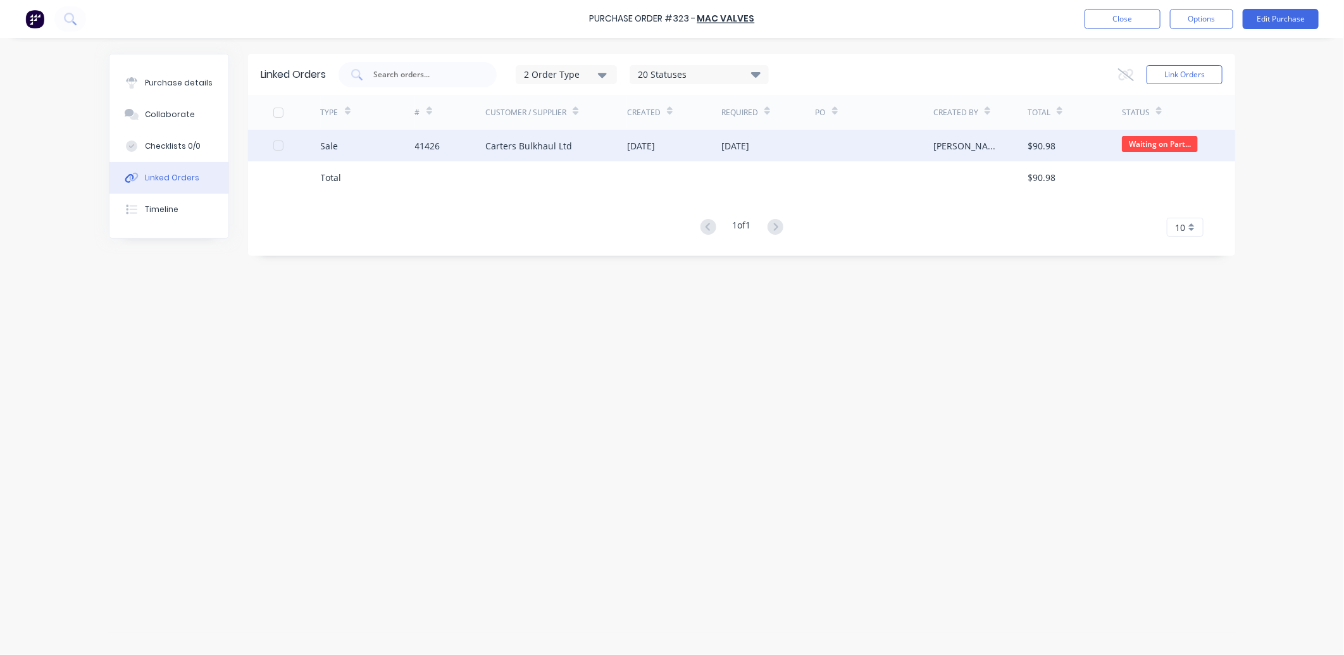
click at [509, 146] on div "Carters Bulkhaul Ltd" at bounding box center [528, 145] width 87 height 13
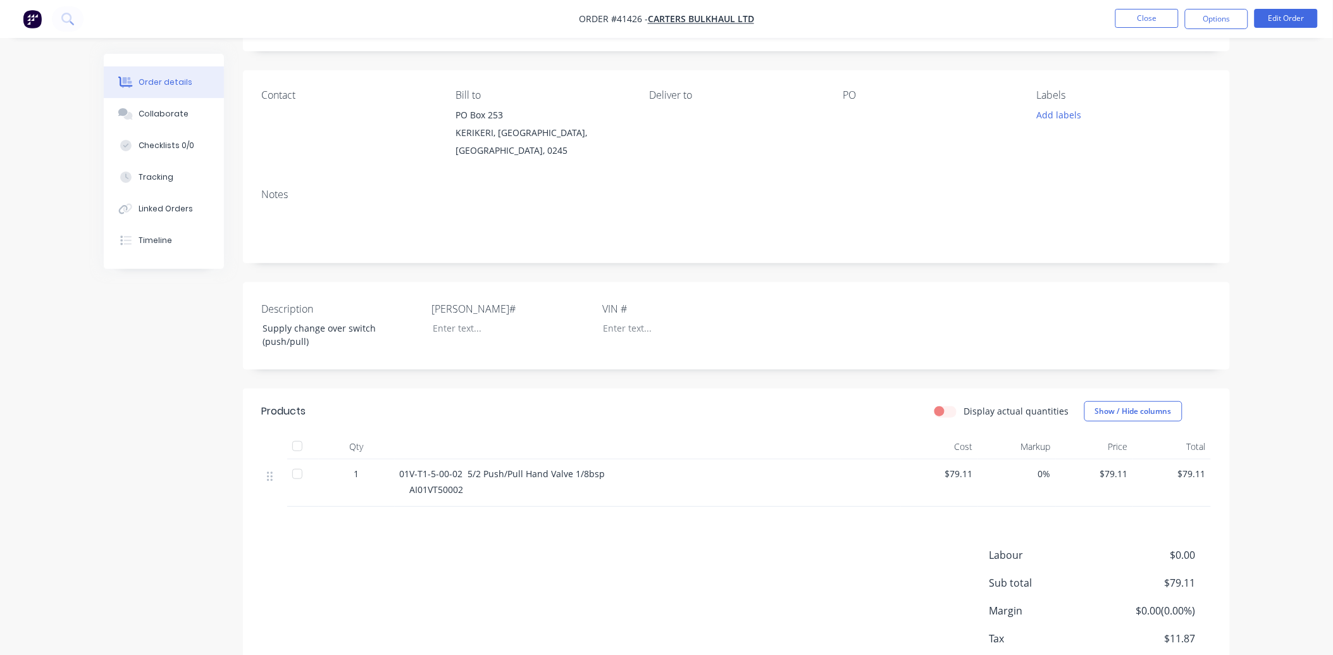
scroll to position [135, 0]
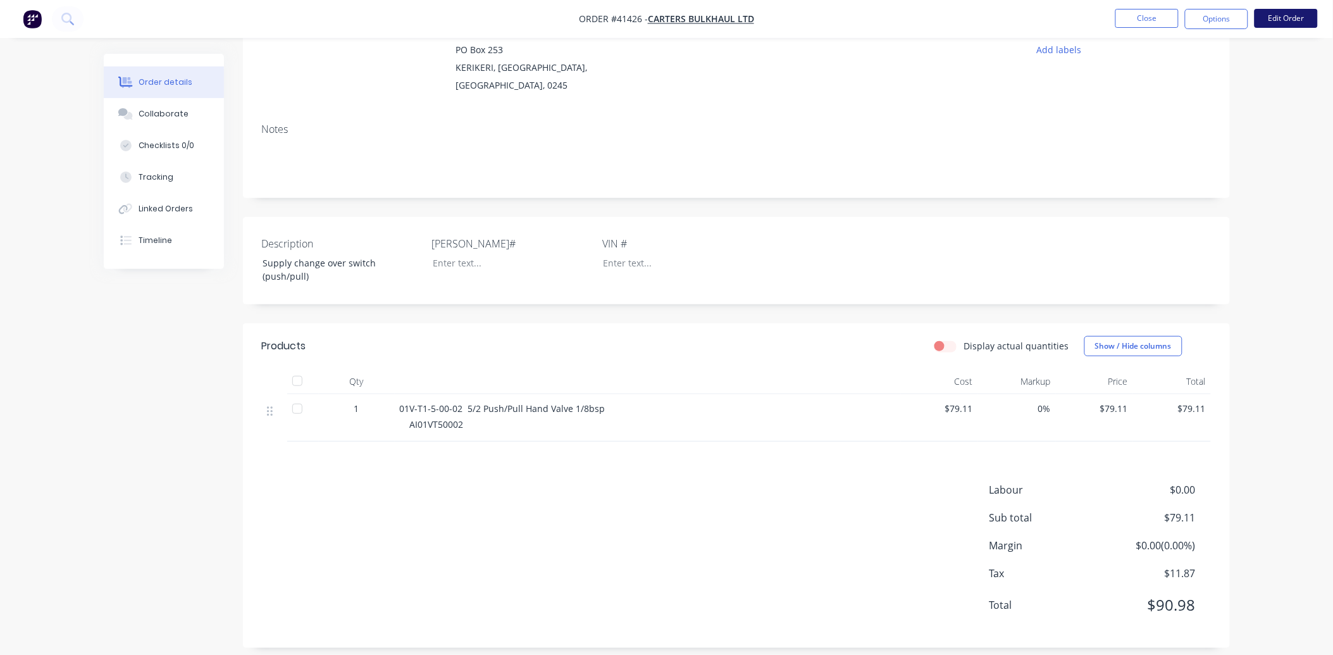
click at [1283, 23] on button "Edit Order" at bounding box center [1285, 18] width 63 height 19
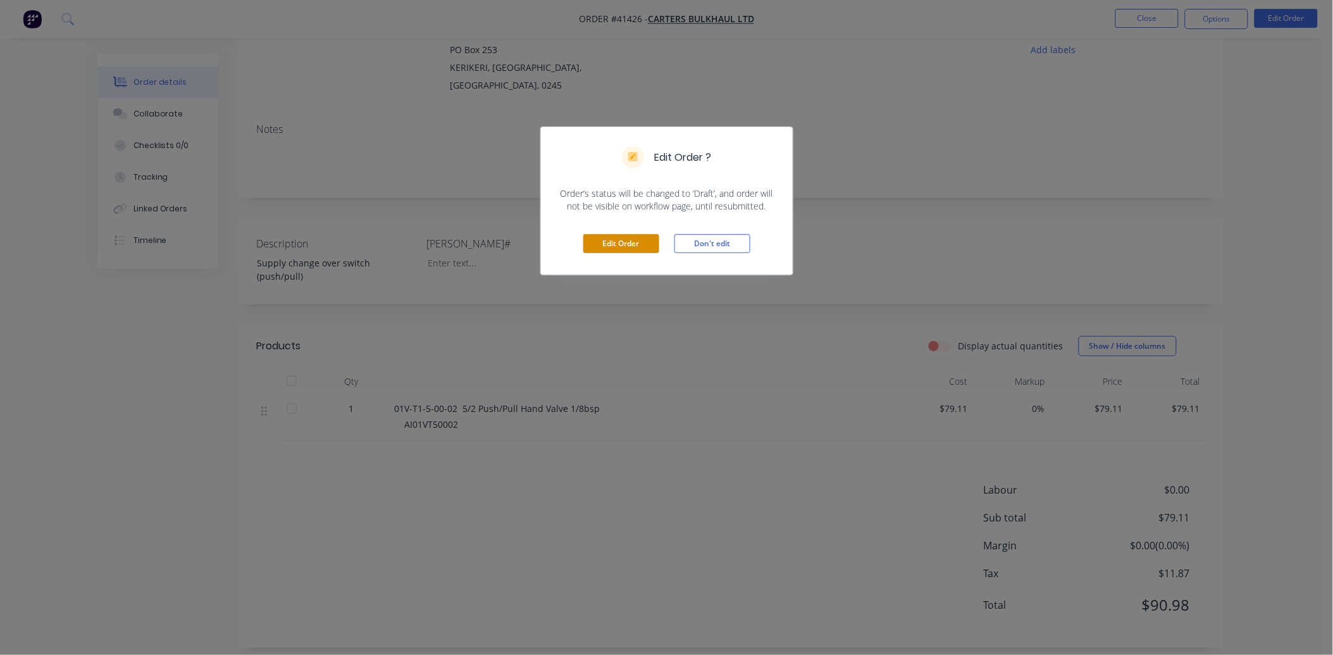
click at [610, 242] on button "Edit Order" at bounding box center [621, 243] width 76 height 19
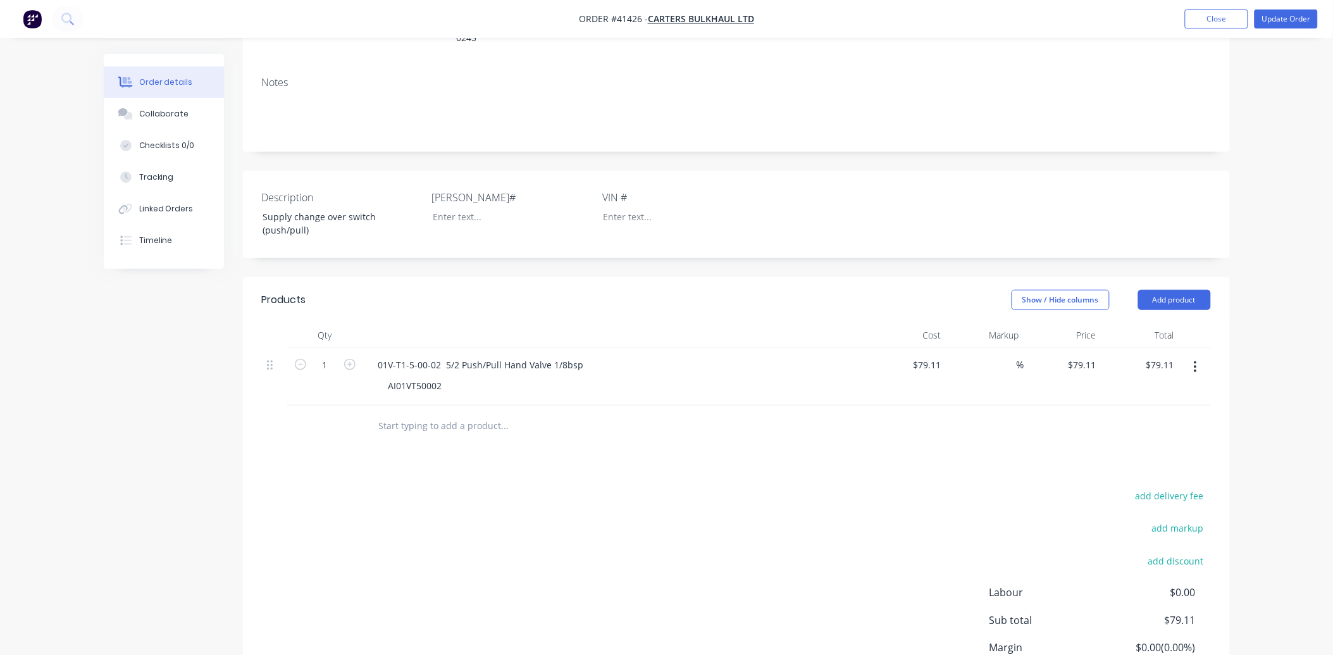
scroll to position [298, 0]
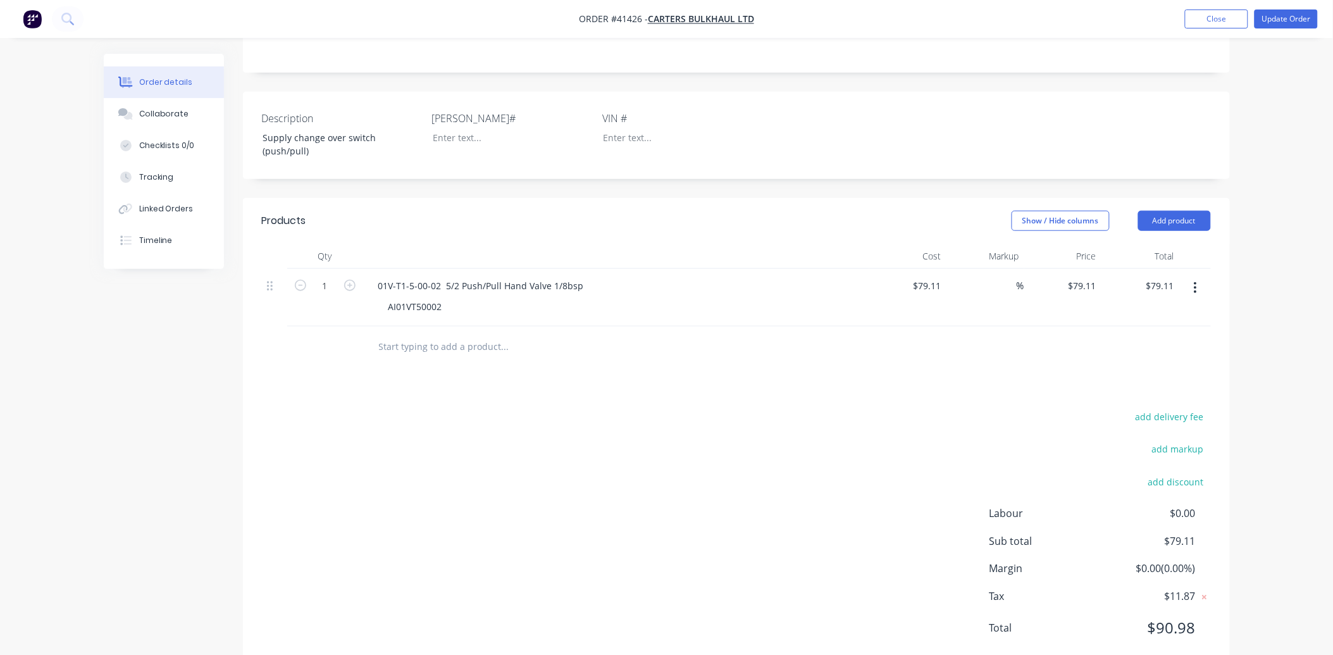
click at [415, 334] on input "text" at bounding box center [504, 346] width 253 height 25
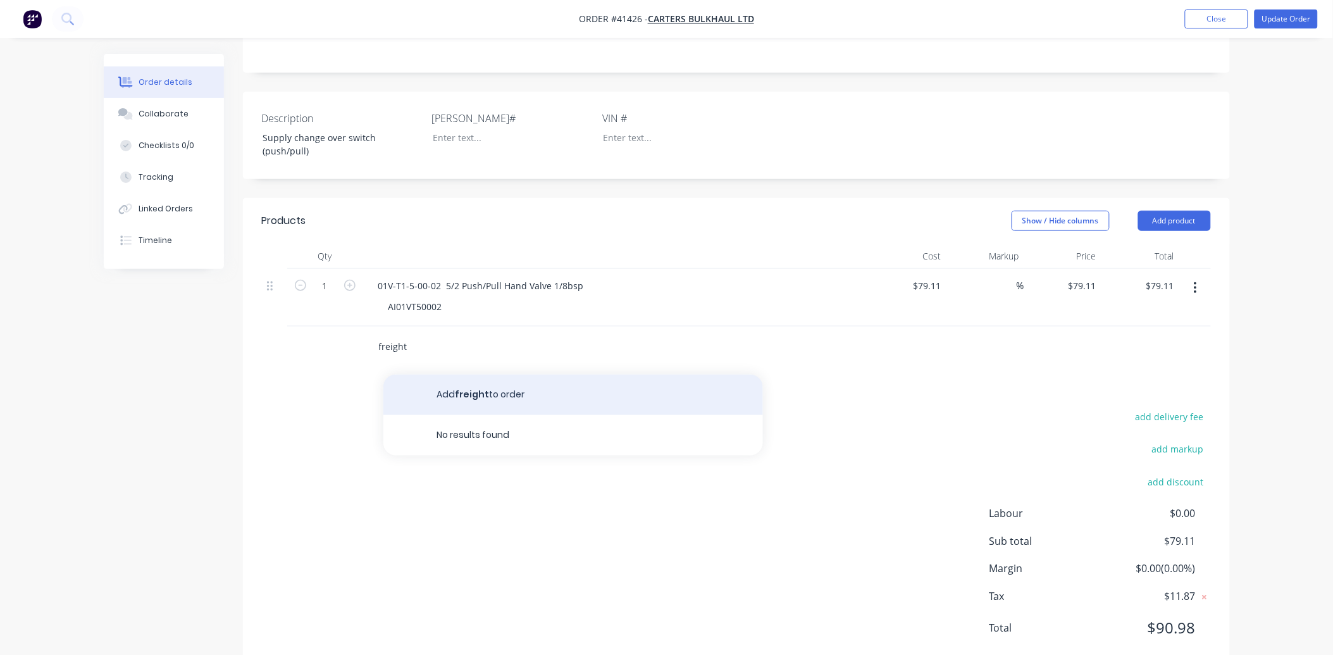
type input "freight"
click at [472, 375] on button "Add freight to order" at bounding box center [573, 395] width 380 height 40
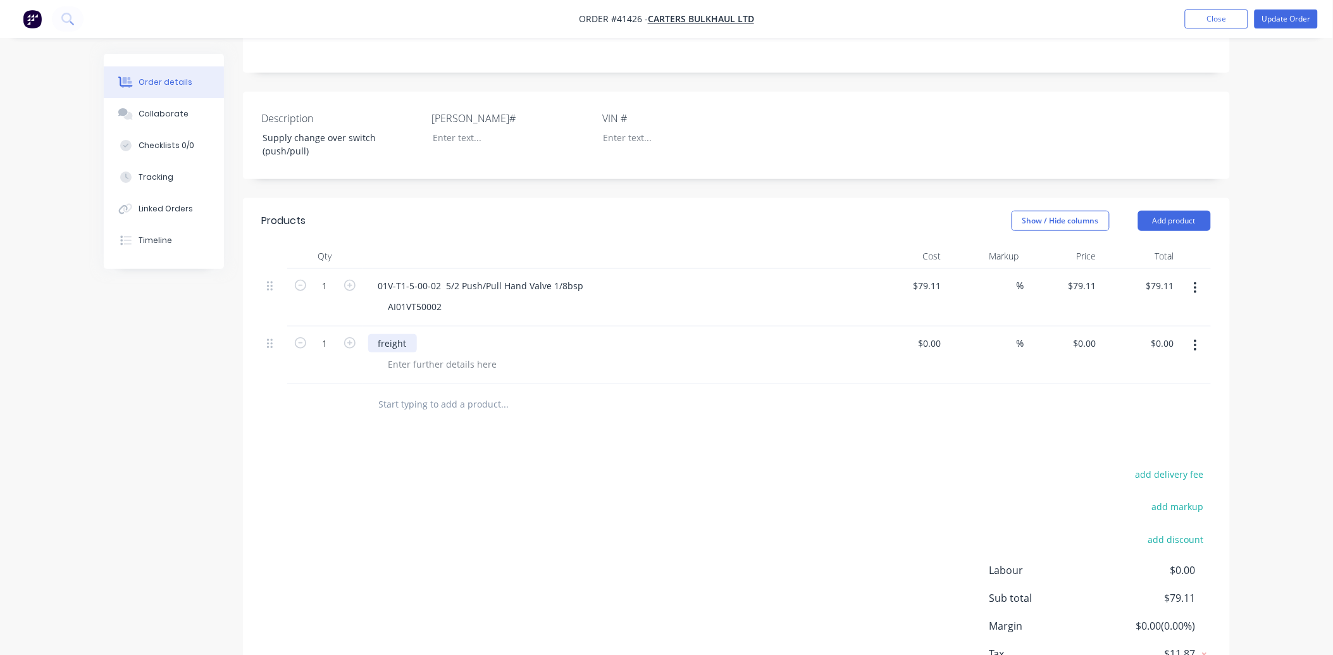
click at [381, 334] on div "freight" at bounding box center [392, 343] width 49 height 18
click at [462, 334] on div "Freight" at bounding box center [616, 343] width 496 height 18
drag, startPoint x: 938, startPoint y: 307, endPoint x: 973, endPoint y: 314, distance: 35.5
click at [938, 334] on input at bounding box center [931, 343] width 29 height 18
type input "$6.50"
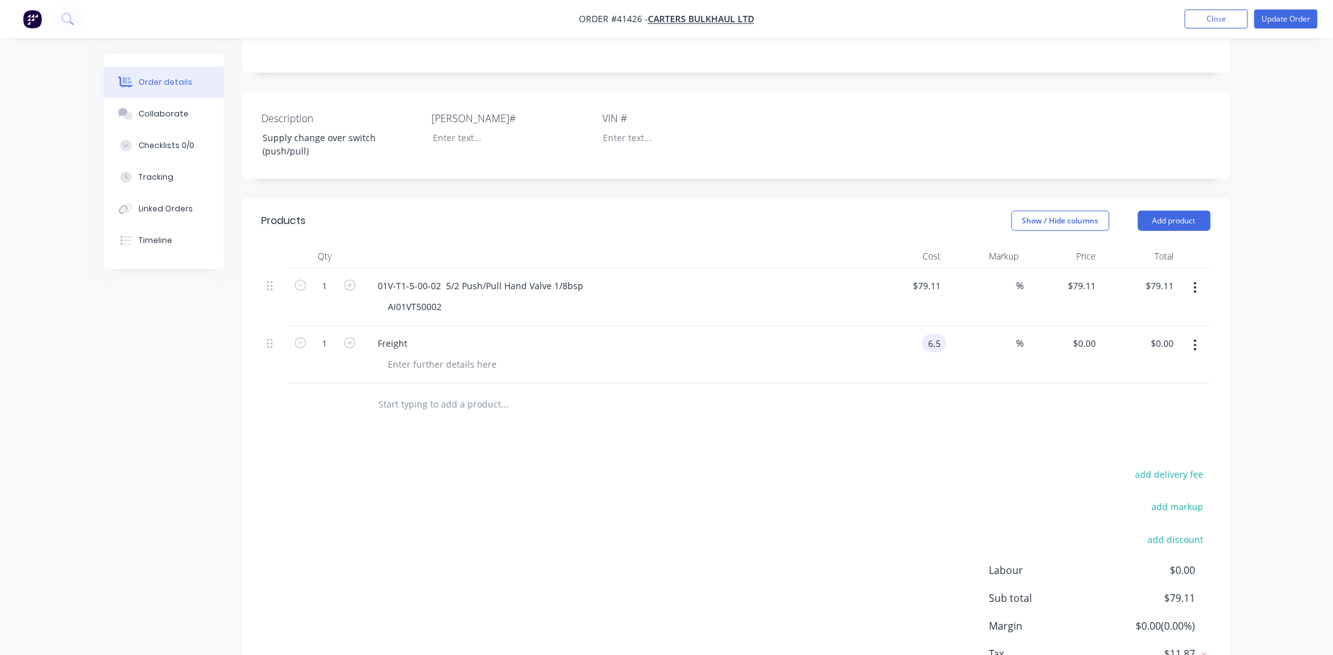
type input "$6.50"
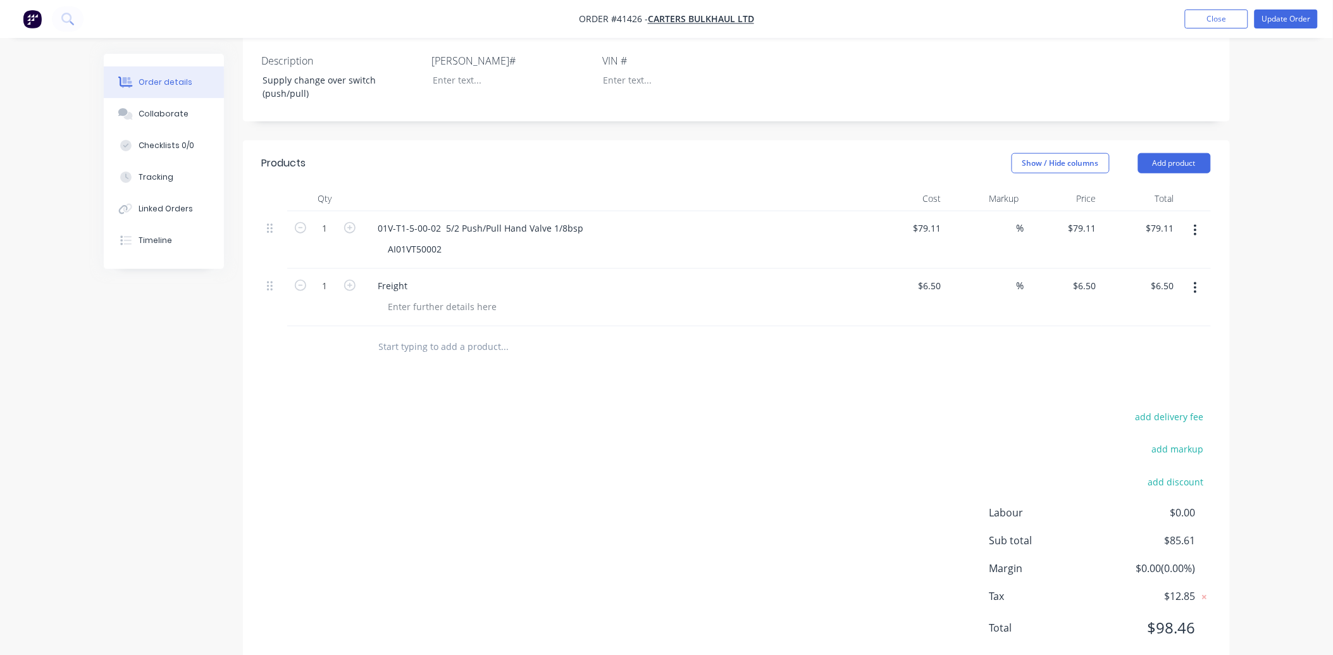
scroll to position [74, 0]
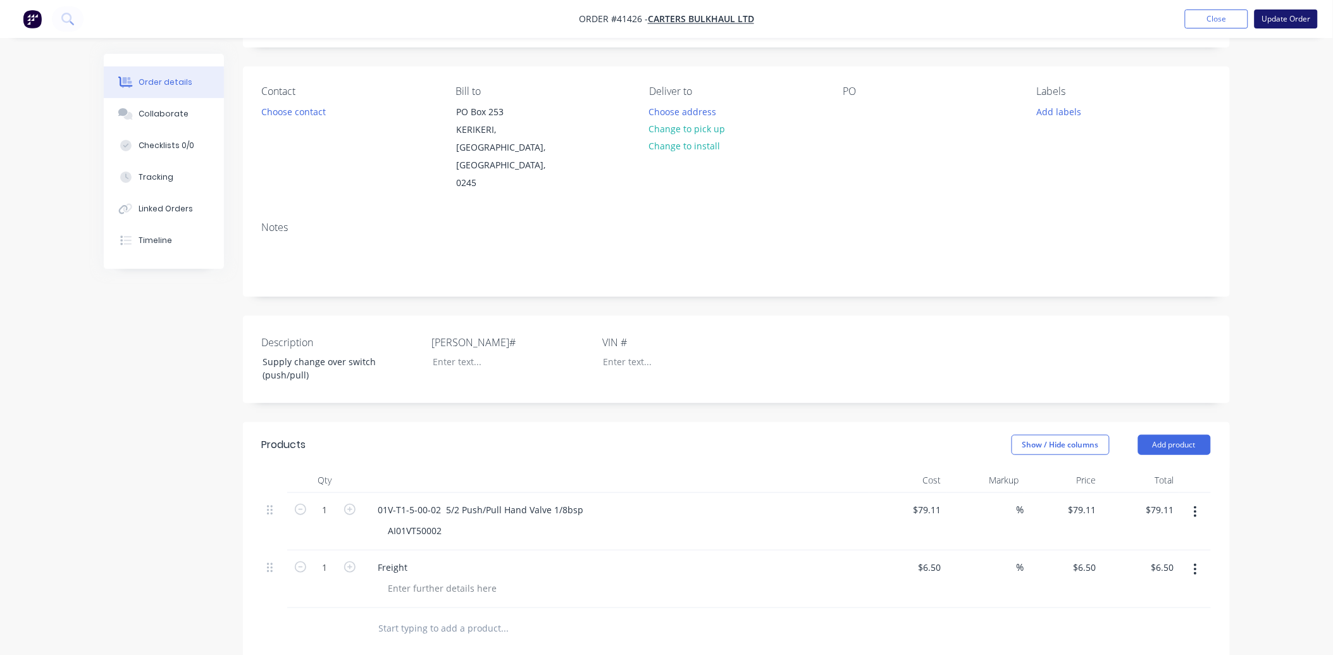
click at [1280, 15] on button "Update Order" at bounding box center [1285, 18] width 63 height 19
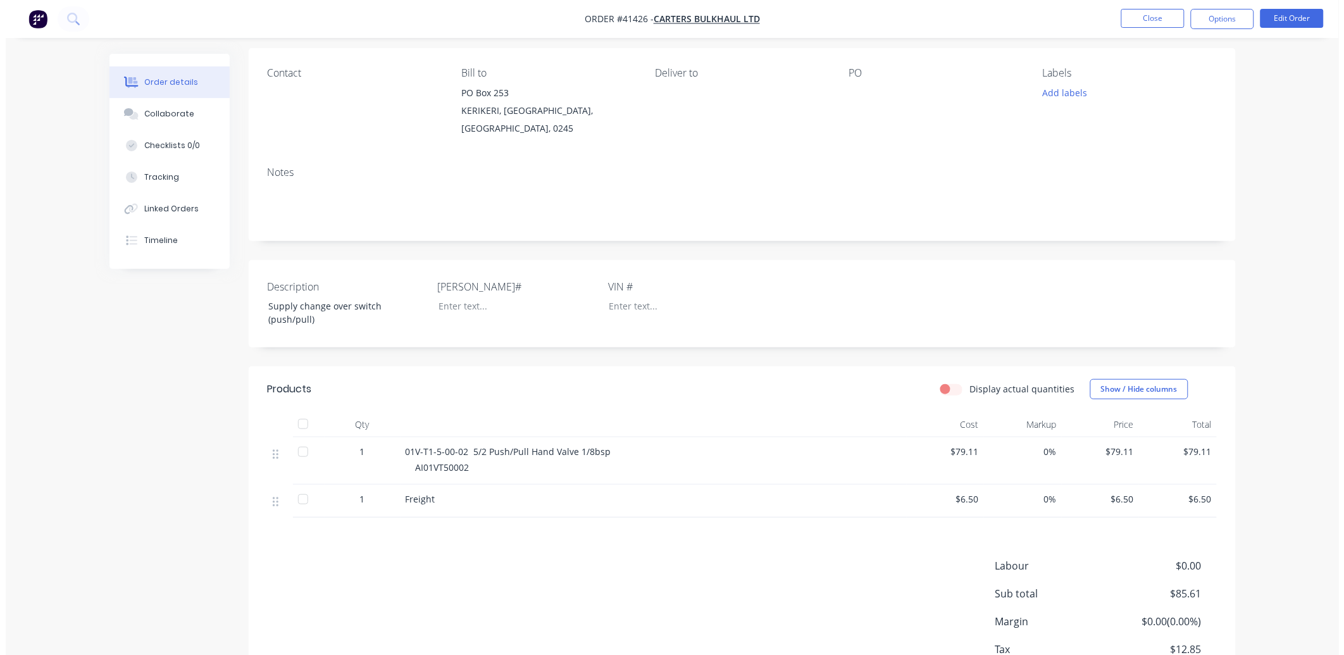
scroll to position [0, 0]
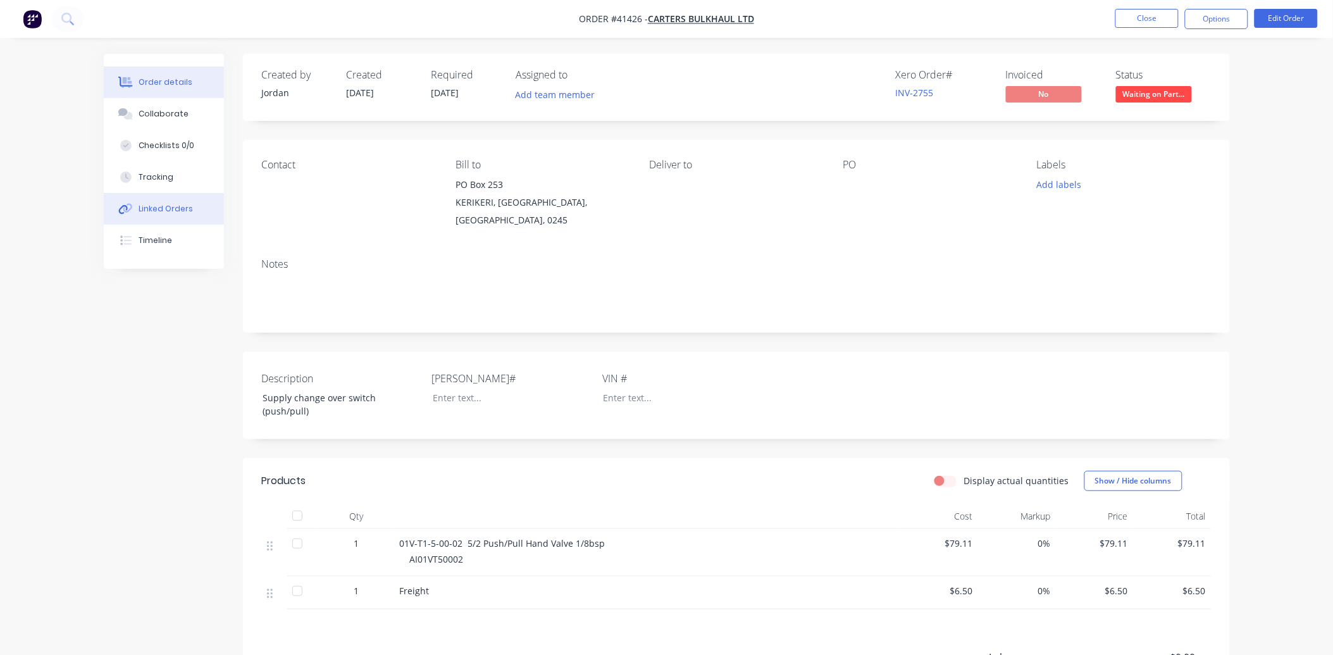
click at [164, 209] on div "Linked Orders" at bounding box center [166, 208] width 54 height 11
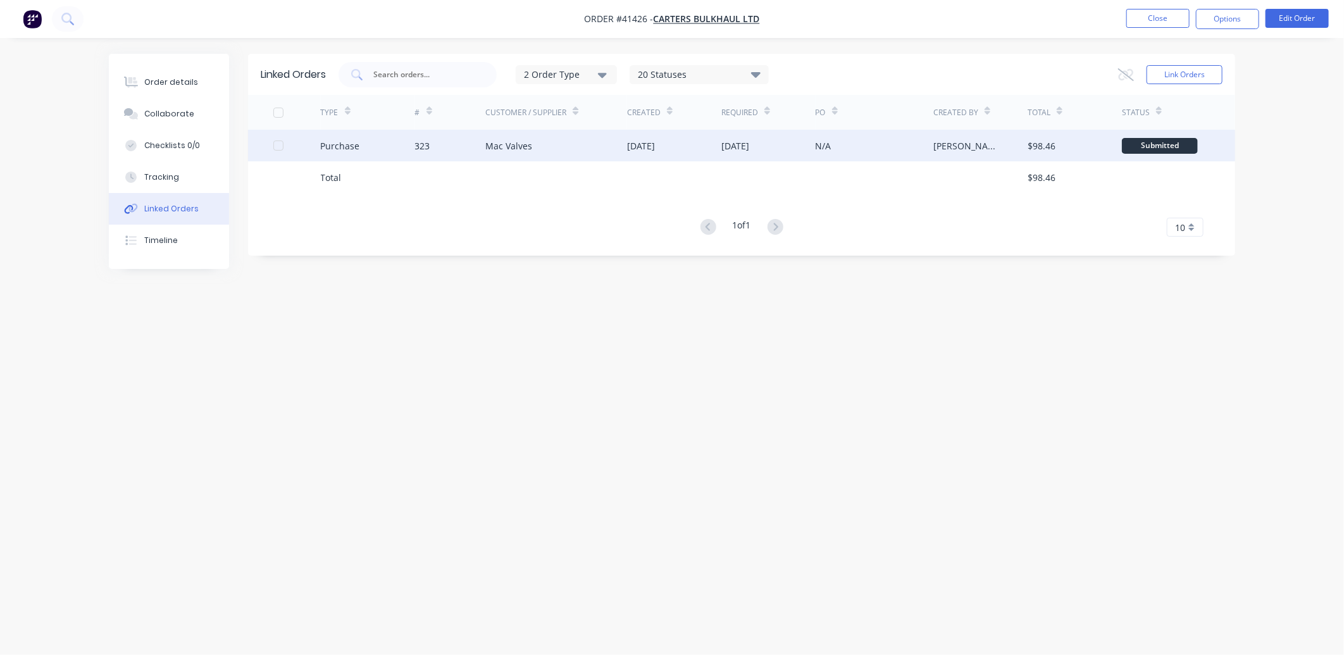
click at [506, 143] on div "Mac Valves" at bounding box center [508, 145] width 47 height 13
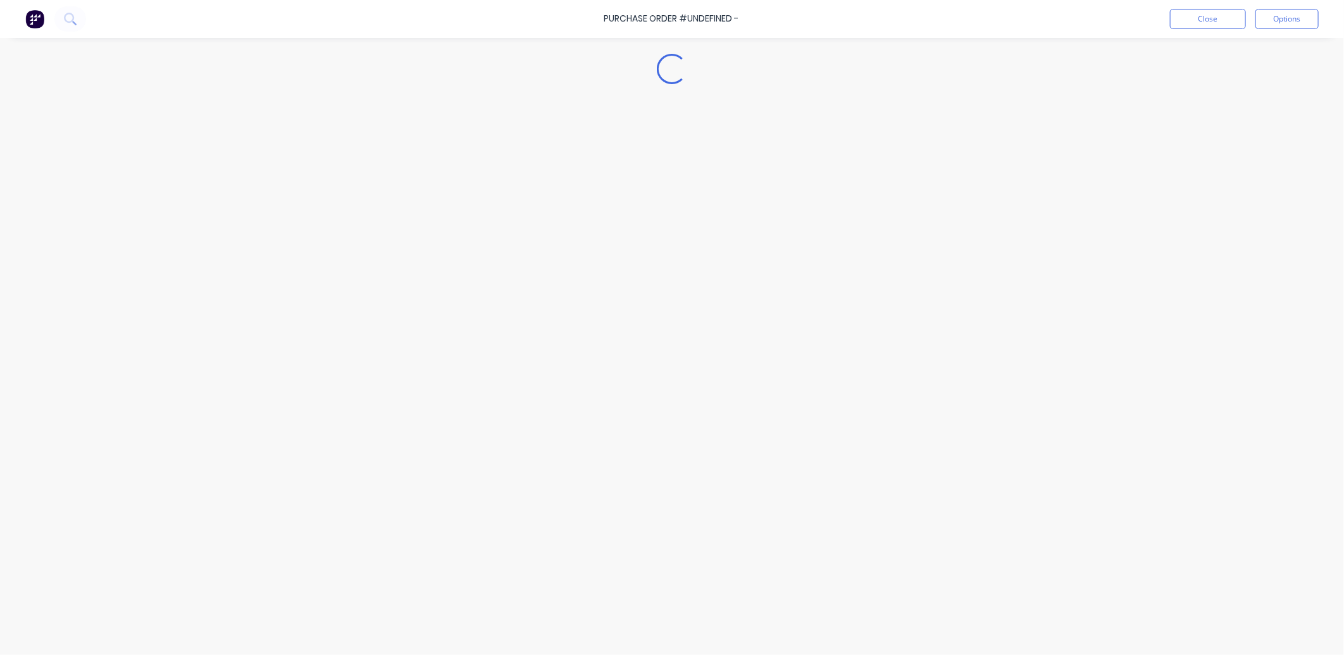
type textarea "x"
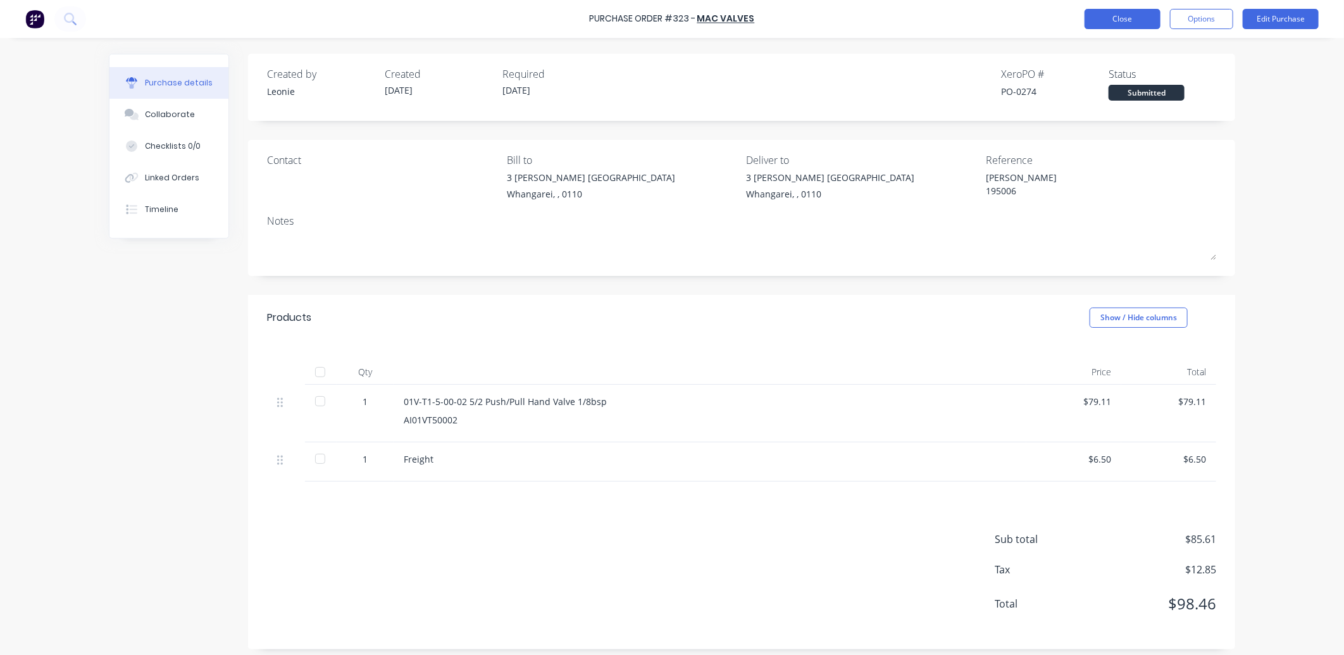
click at [1124, 22] on button "Close" at bounding box center [1122, 19] width 76 height 20
